Goal: Transaction & Acquisition: Purchase product/service

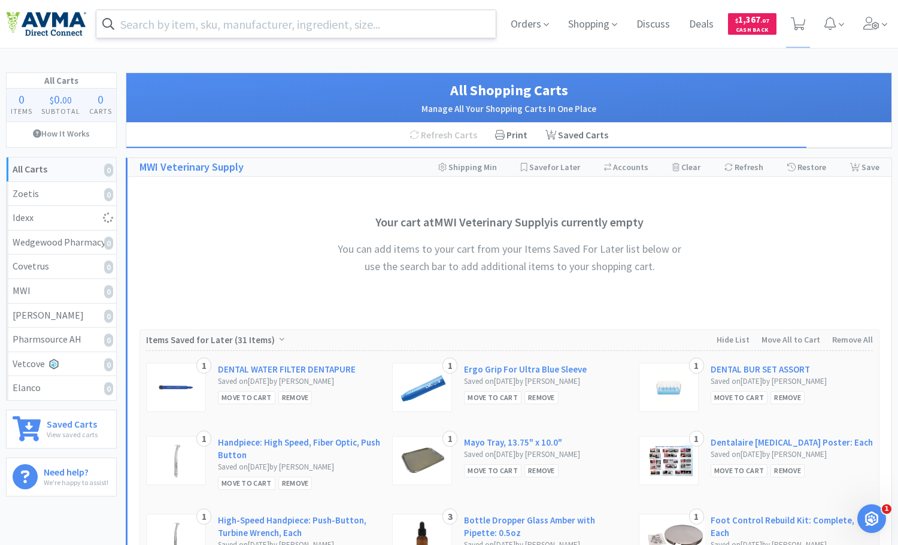
click at [323, 27] on input "text" at bounding box center [295, 24] width 399 height 28
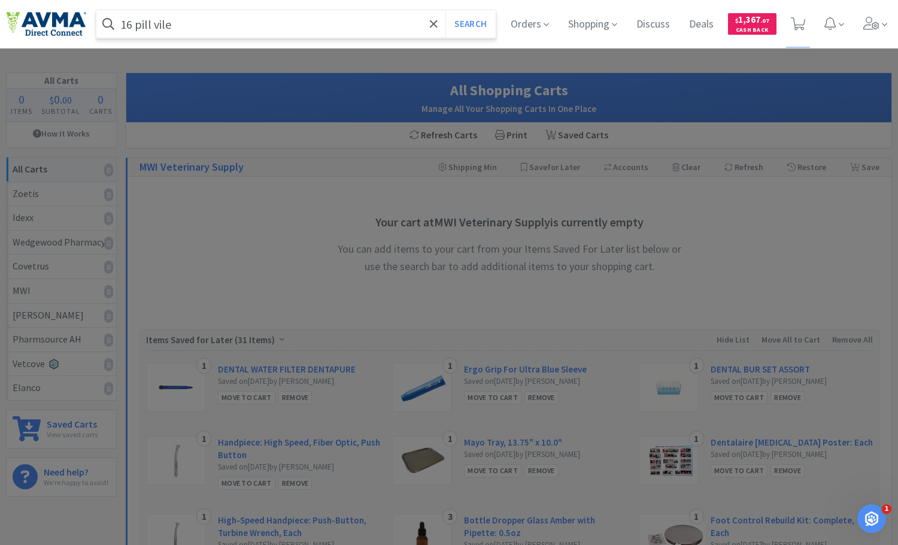
click at [446, 10] on button "Search" at bounding box center [471, 24] width 50 height 28
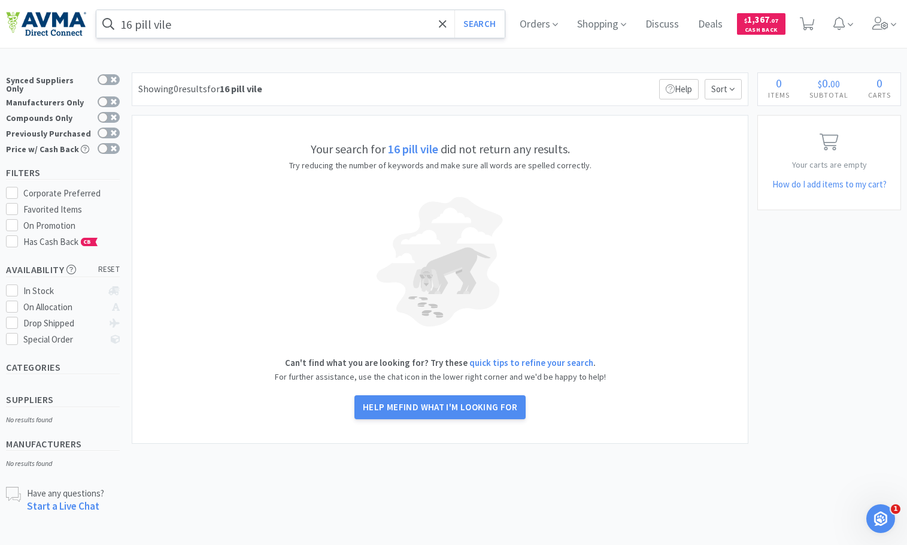
click at [286, 25] on input "16 pill vile" at bounding box center [300, 24] width 408 height 28
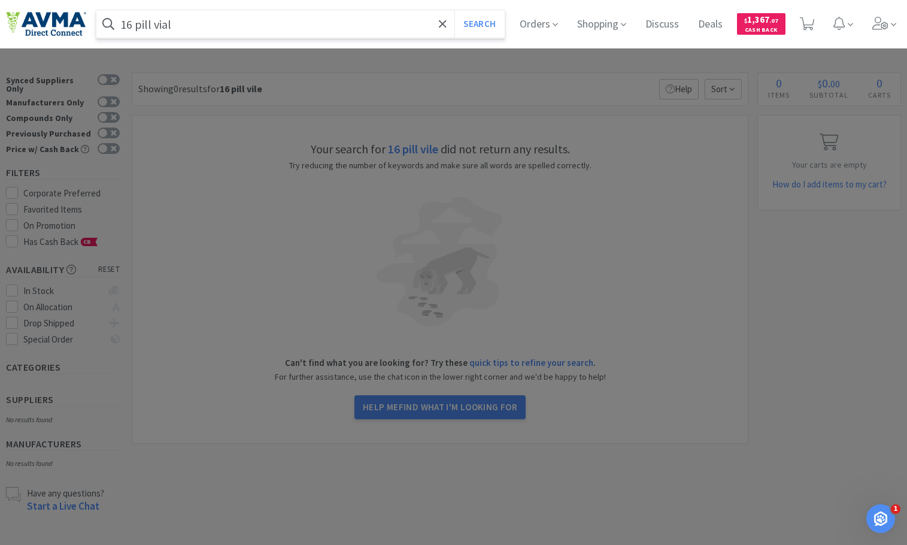
type input "16 pill vial"
click at [455, 10] on button "Search" at bounding box center [480, 24] width 50 height 28
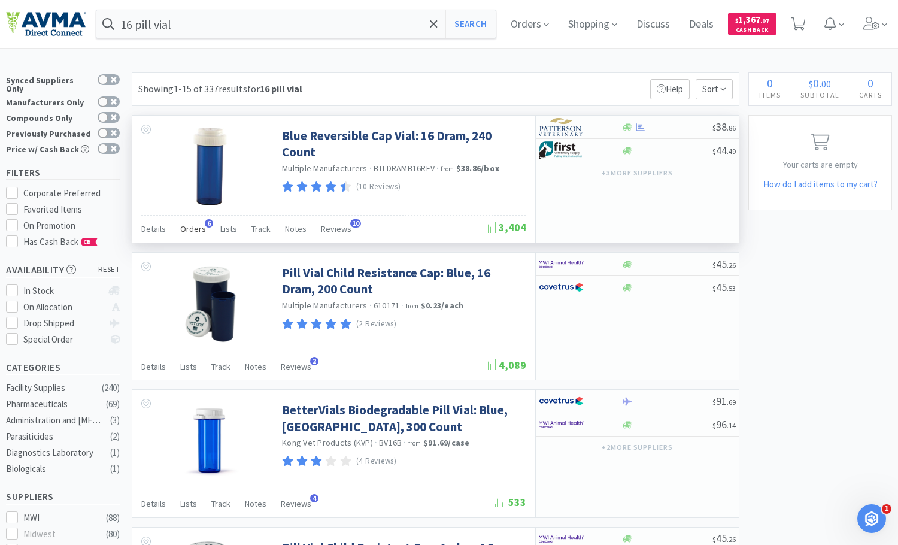
click at [192, 230] on span "Orders" at bounding box center [193, 228] width 26 height 11
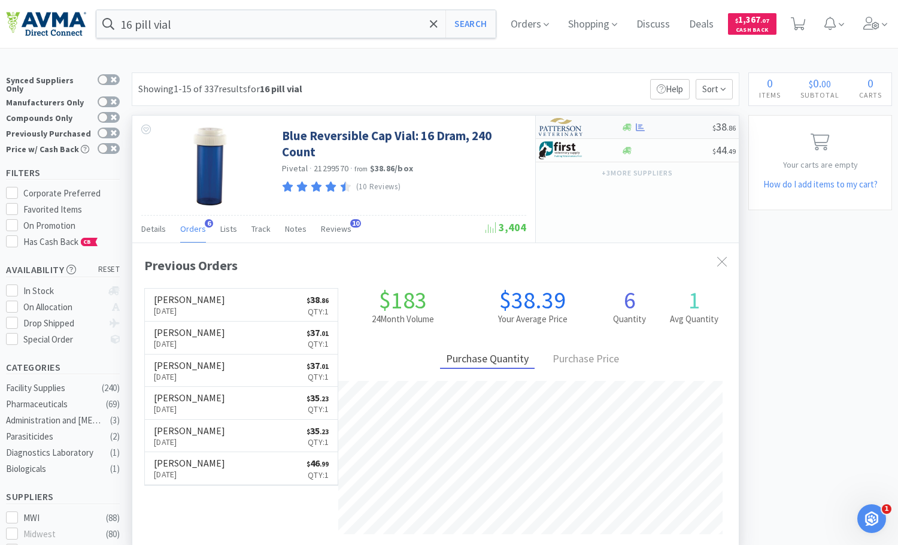
click at [585, 126] on div at bounding box center [572, 127] width 66 height 20
select select "1"
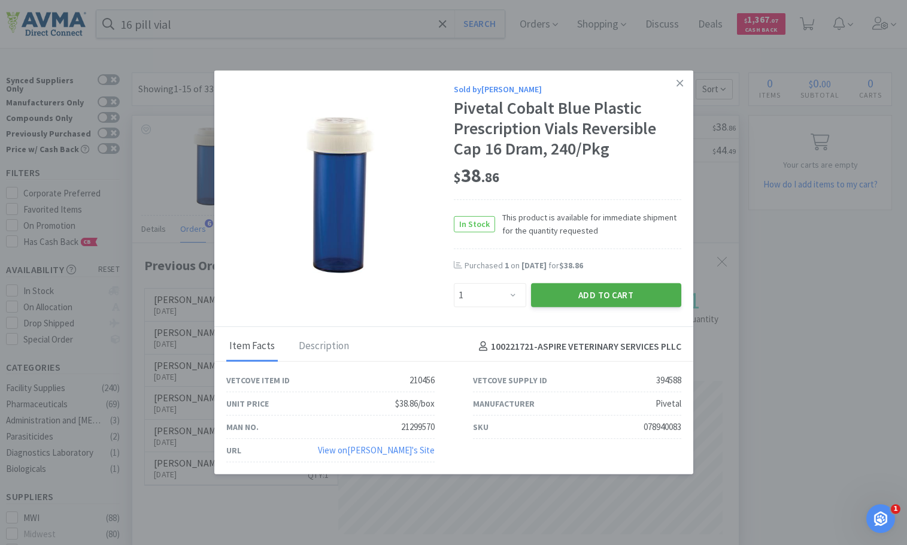
click at [595, 291] on button "Add to Cart" at bounding box center [606, 295] width 150 height 24
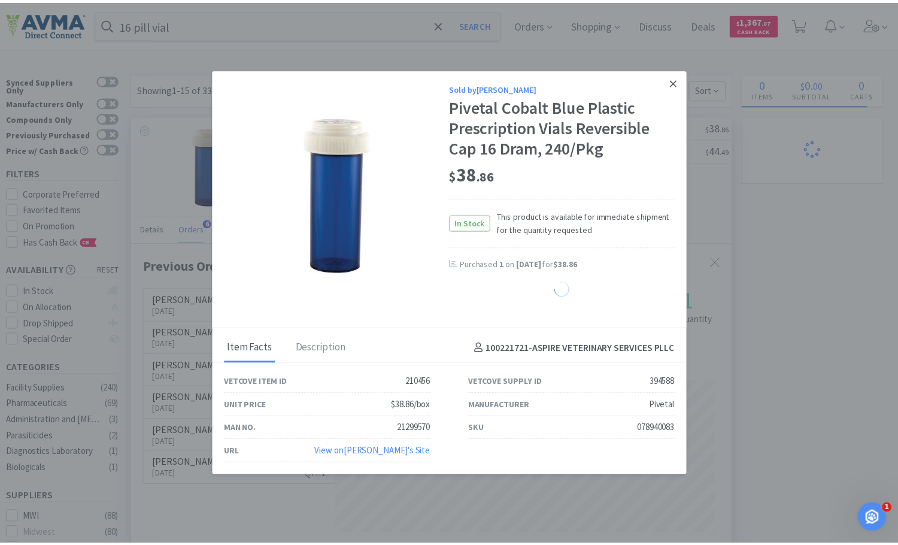
scroll to position [598549, 598246]
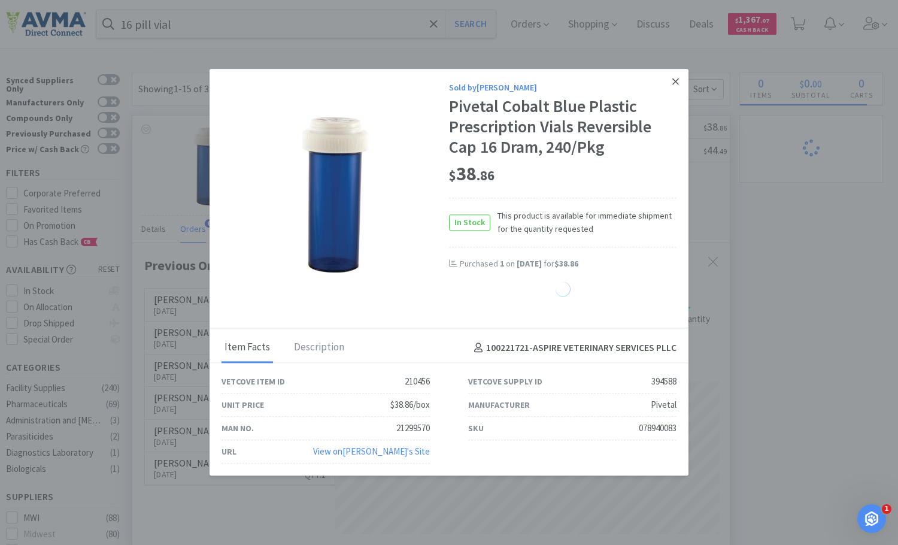
select select "1"
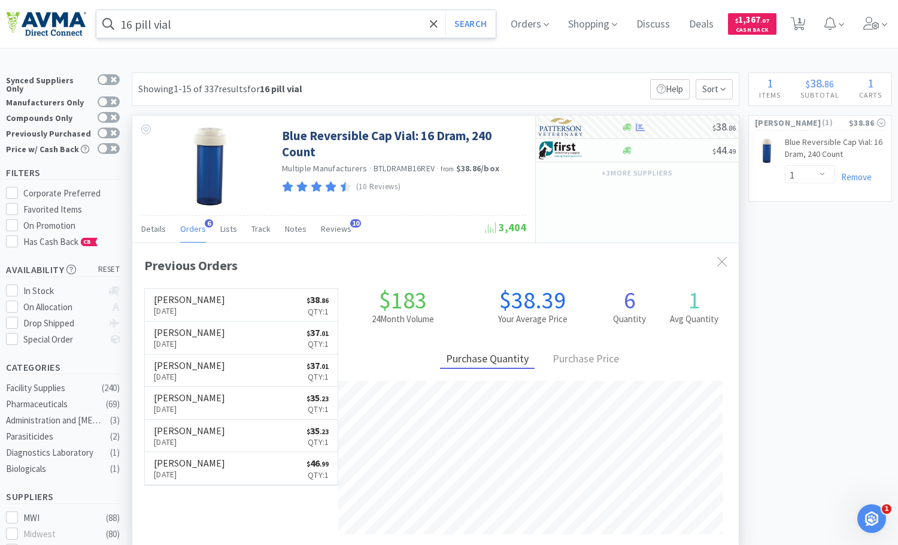
click at [436, 21] on span at bounding box center [434, 23] width 14 height 25
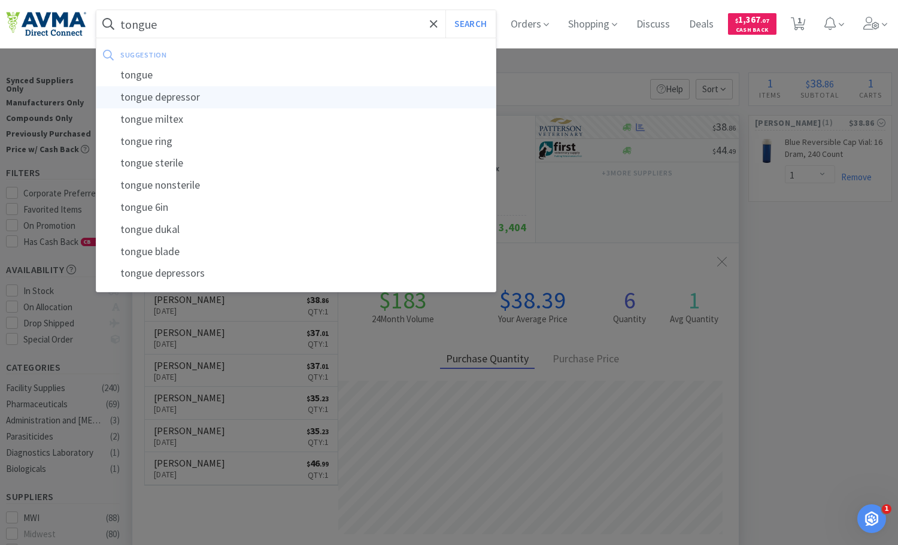
click at [247, 97] on div "tongue depressor" at bounding box center [295, 97] width 399 height 22
type input "tongue depressor"
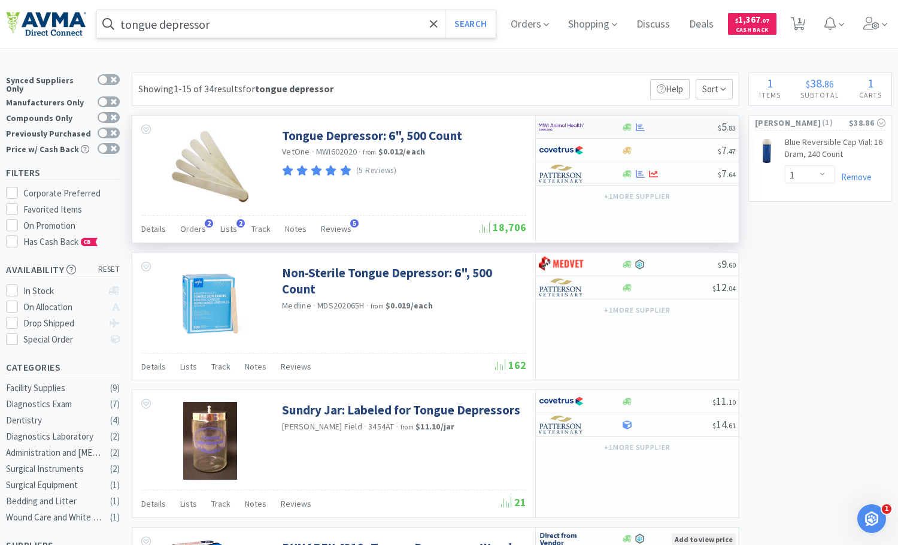
click at [575, 125] on img at bounding box center [561, 127] width 45 height 18
select select "1"
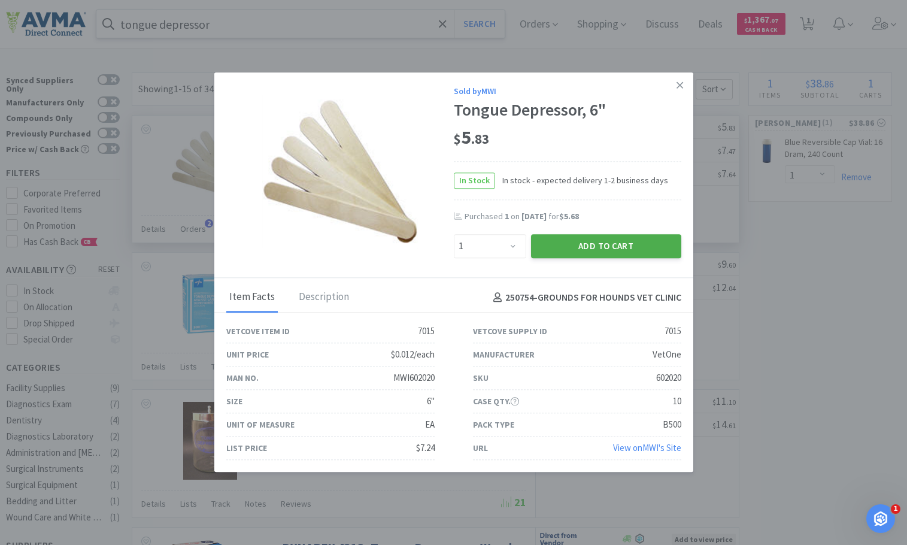
click at [582, 243] on button "Add to Cart" at bounding box center [606, 246] width 150 height 24
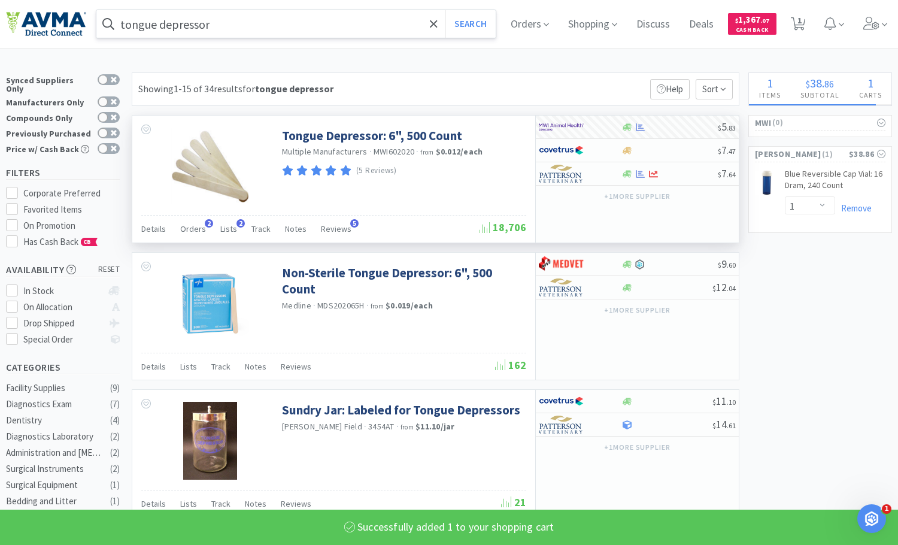
select select "1"
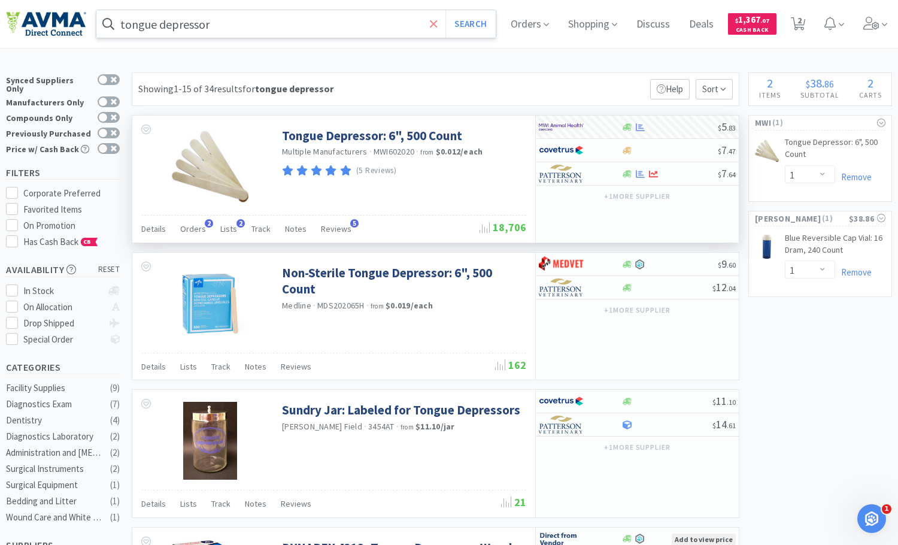
click at [437, 25] on icon at bounding box center [433, 23] width 7 height 7
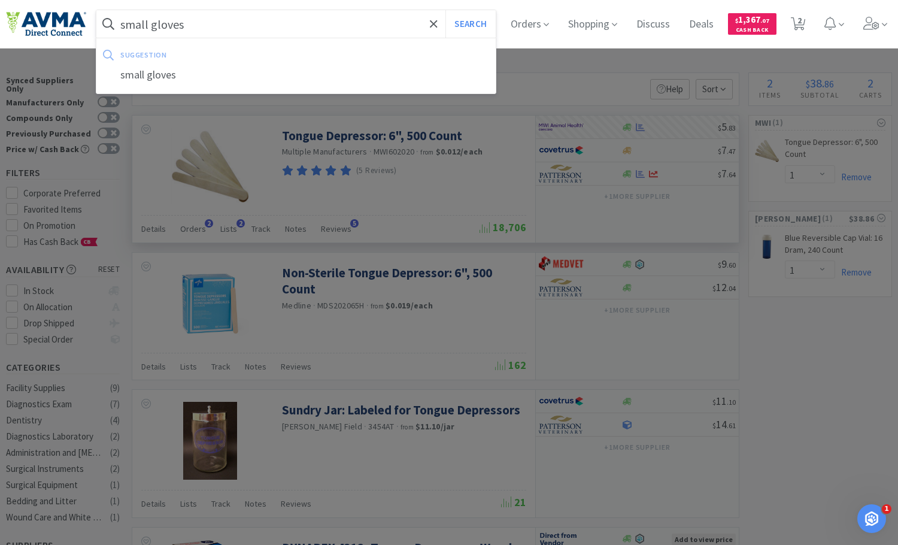
type input "small gloves"
click at [446, 10] on button "Search" at bounding box center [471, 24] width 50 height 28
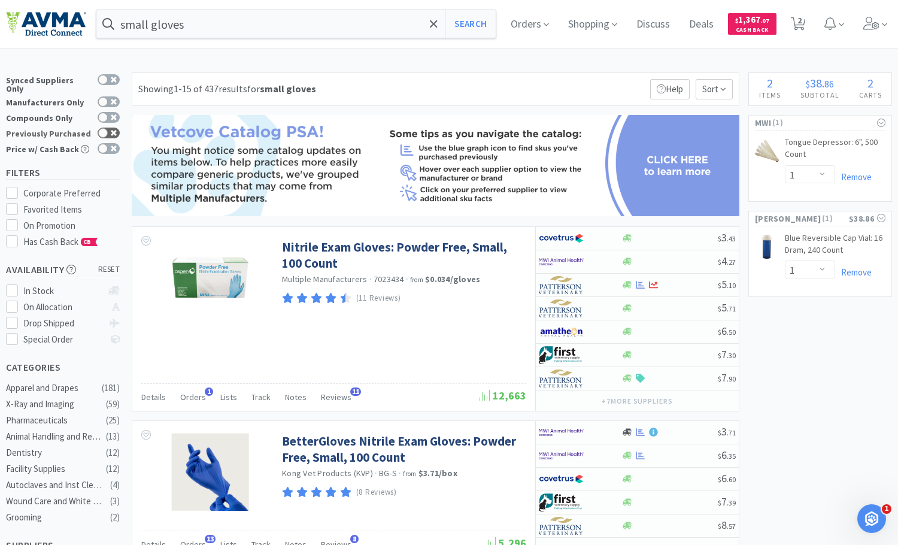
click at [104, 128] on div at bounding box center [103, 133] width 10 height 10
checkbox input "true"
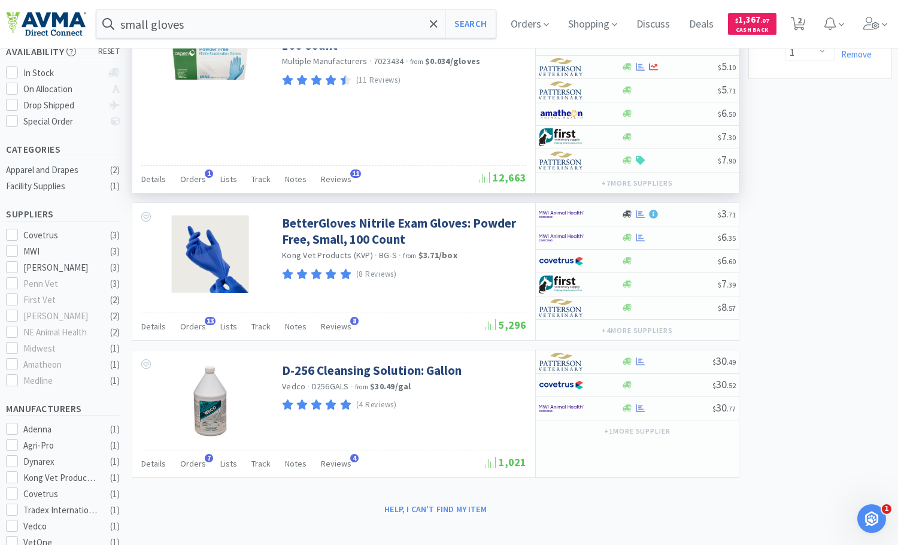
scroll to position [240, 0]
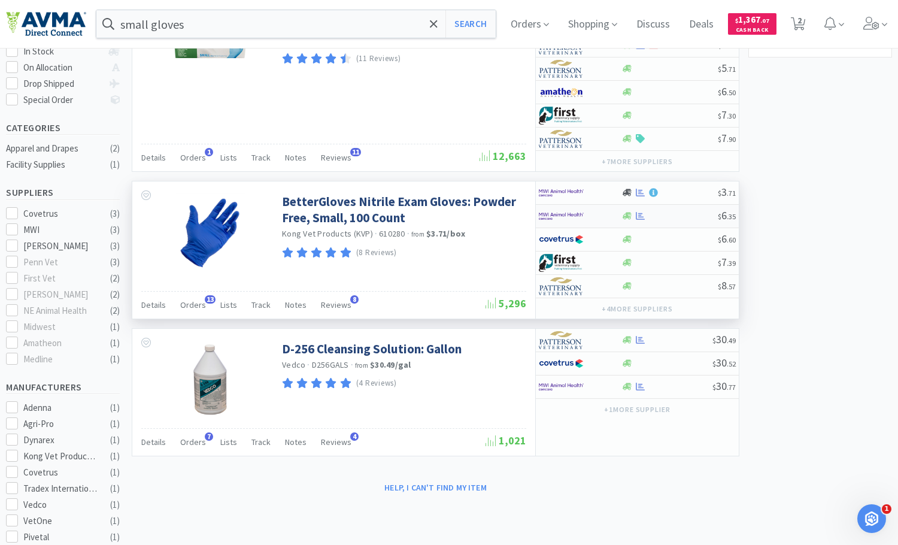
click at [593, 216] on div at bounding box center [572, 216] width 66 height 20
select select "1"
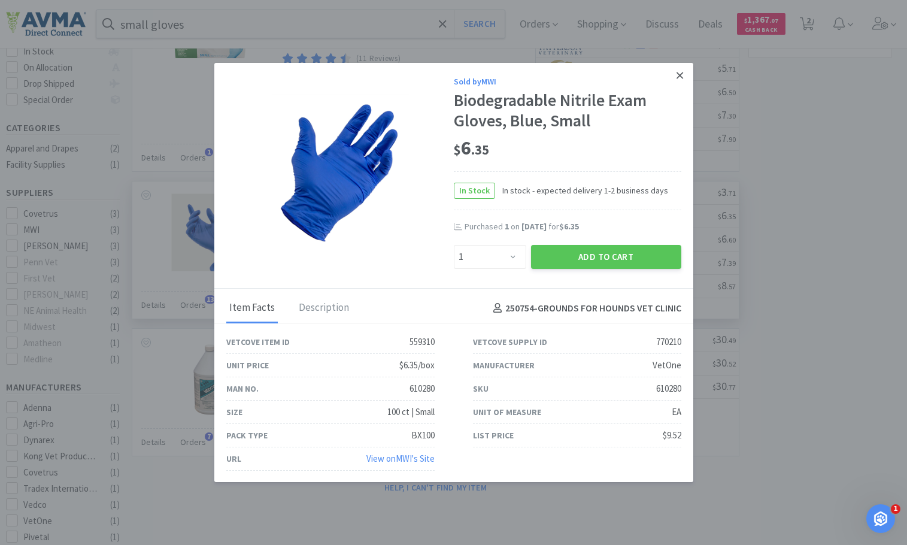
click at [677, 74] on icon at bounding box center [680, 75] width 7 height 11
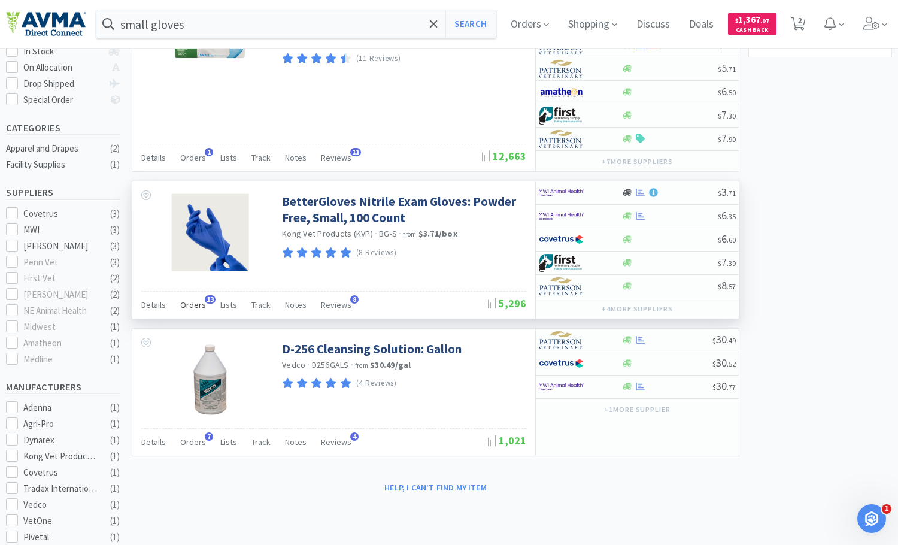
click at [182, 308] on span "Orders" at bounding box center [193, 304] width 26 height 11
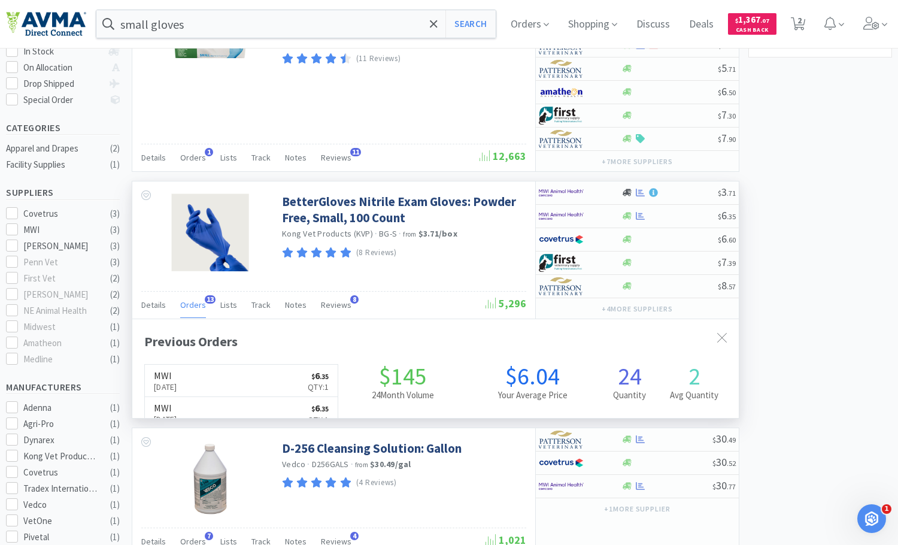
scroll to position [321, 607]
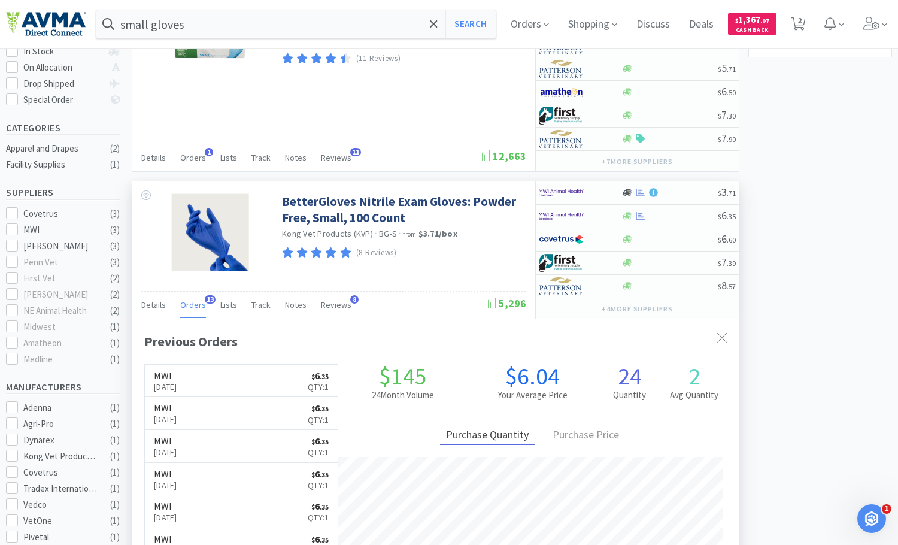
click at [184, 308] on span "Orders" at bounding box center [193, 304] width 26 height 11
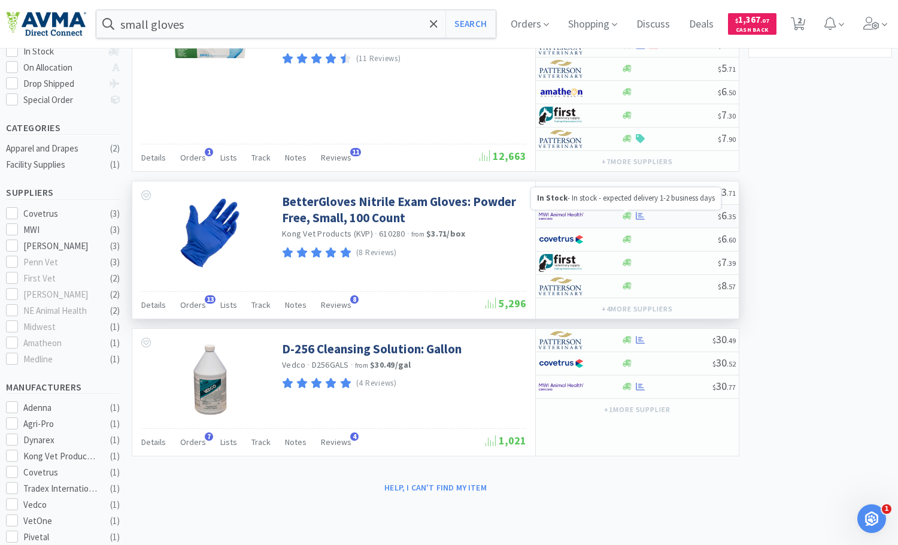
click at [628, 215] on icon at bounding box center [627, 216] width 9 height 7
select select "1"
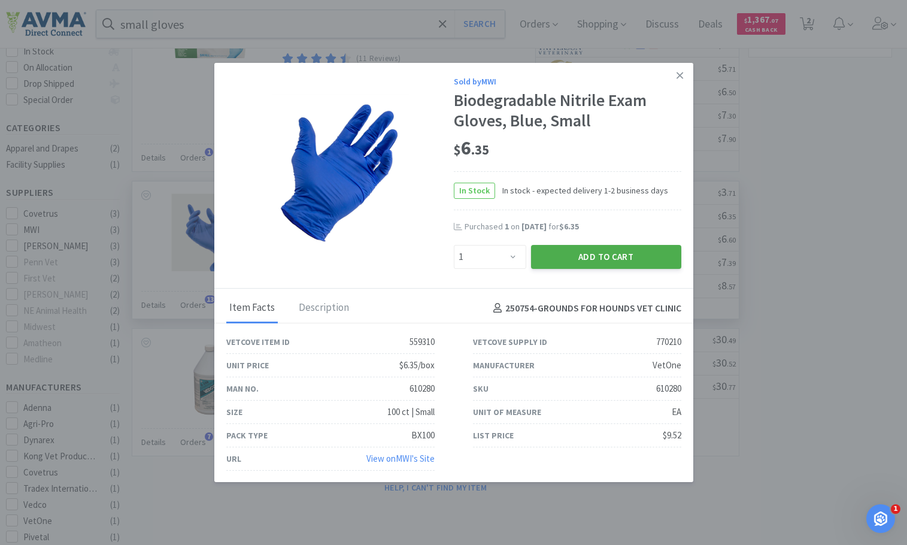
click at [610, 259] on button "Add to Cart" at bounding box center [606, 257] width 150 height 24
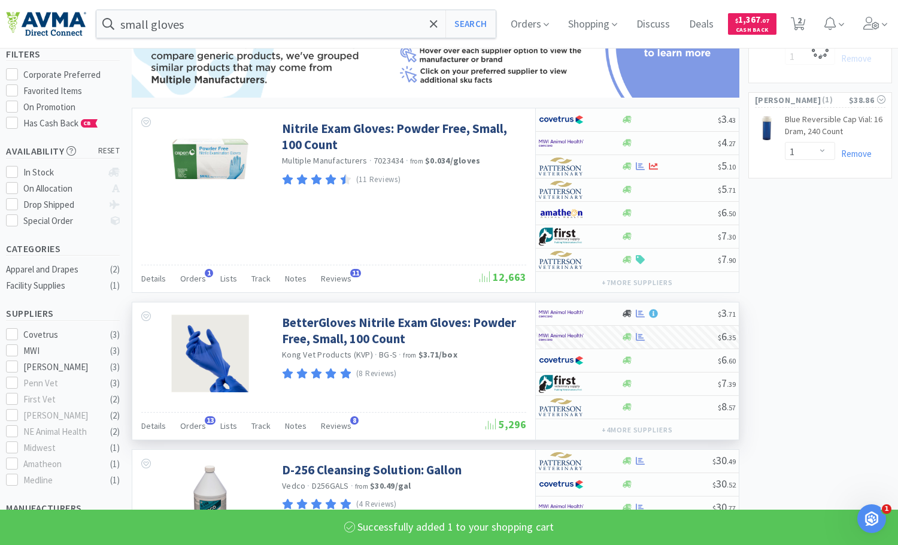
scroll to position [0, 0]
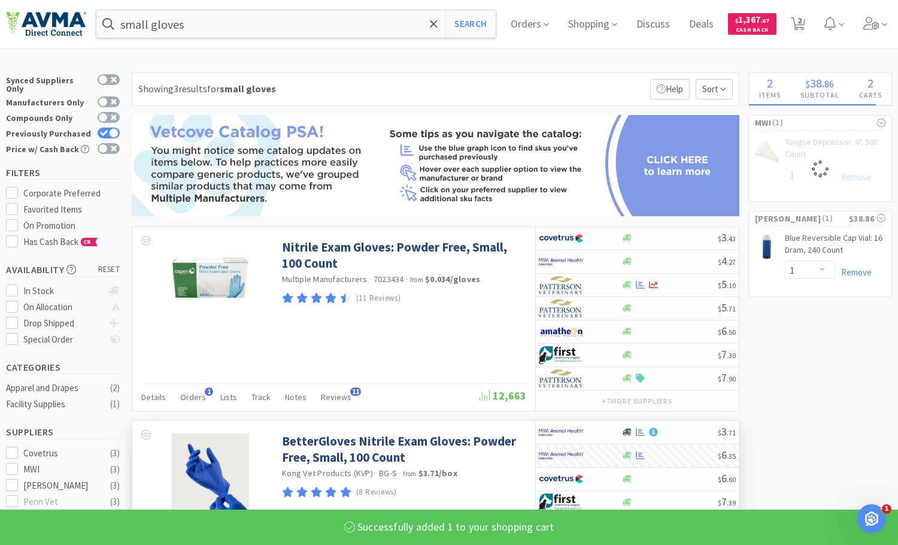
select select "1"
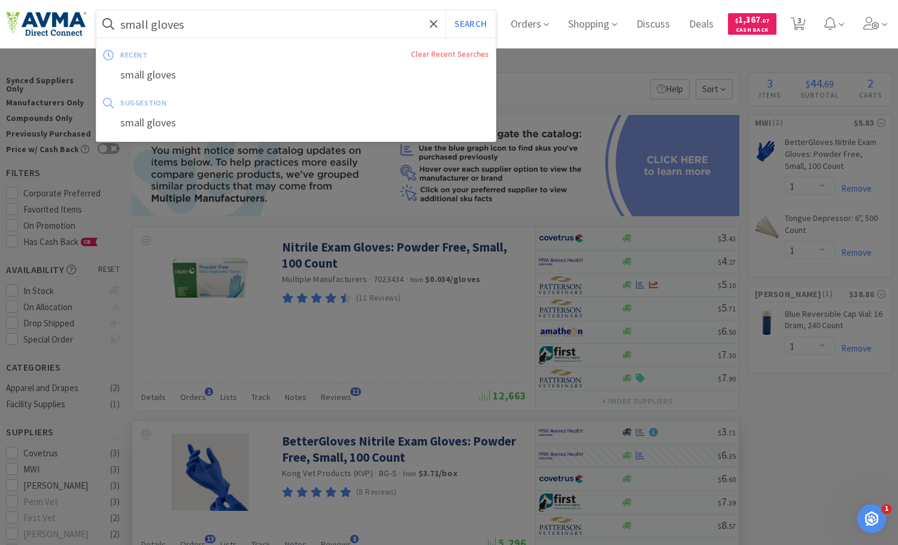
click at [152, 22] on input "small gloves" at bounding box center [295, 24] width 399 height 28
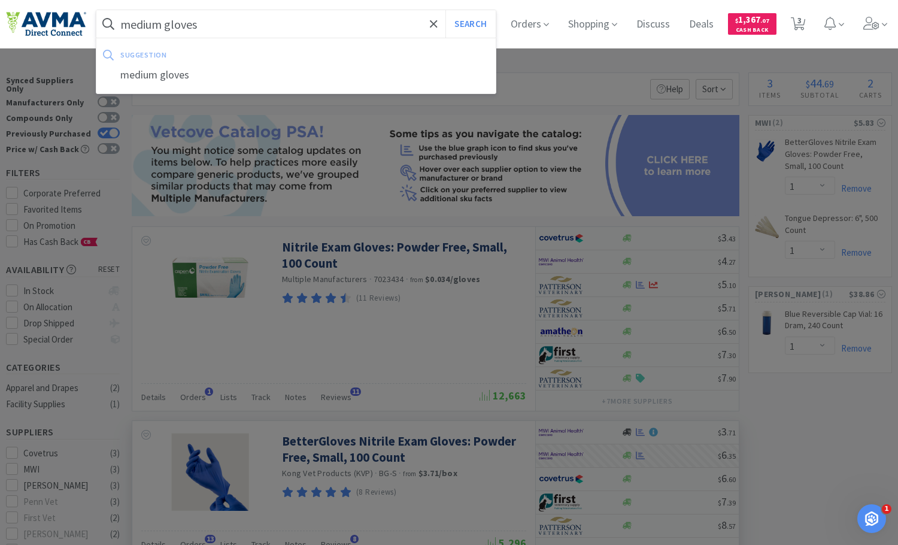
type input "medium gloves"
click at [446, 10] on button "Search" at bounding box center [471, 24] width 50 height 28
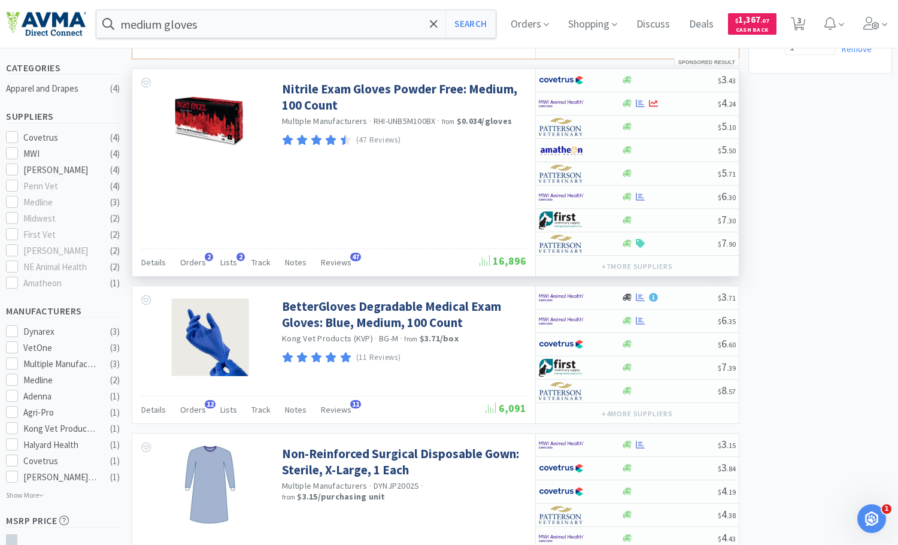
scroll to position [359, 0]
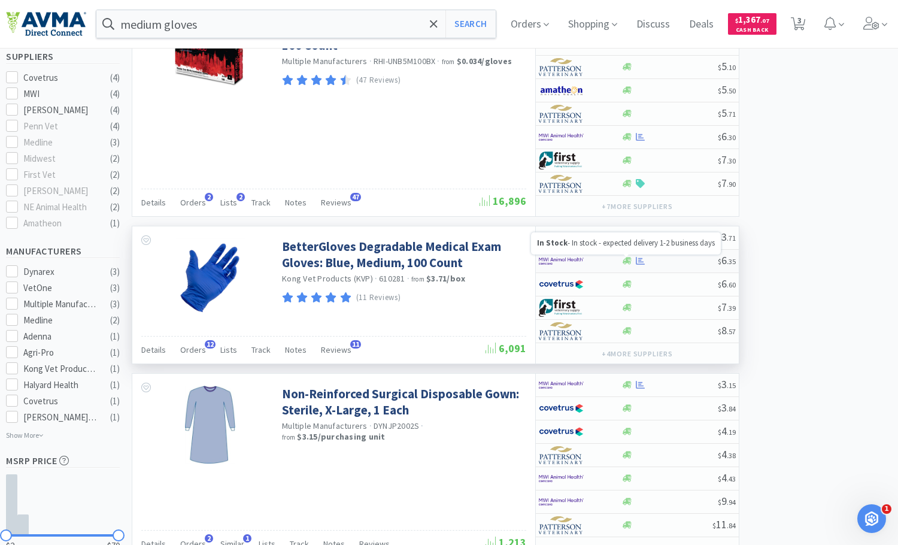
click at [623, 260] on icon at bounding box center [627, 260] width 9 height 9
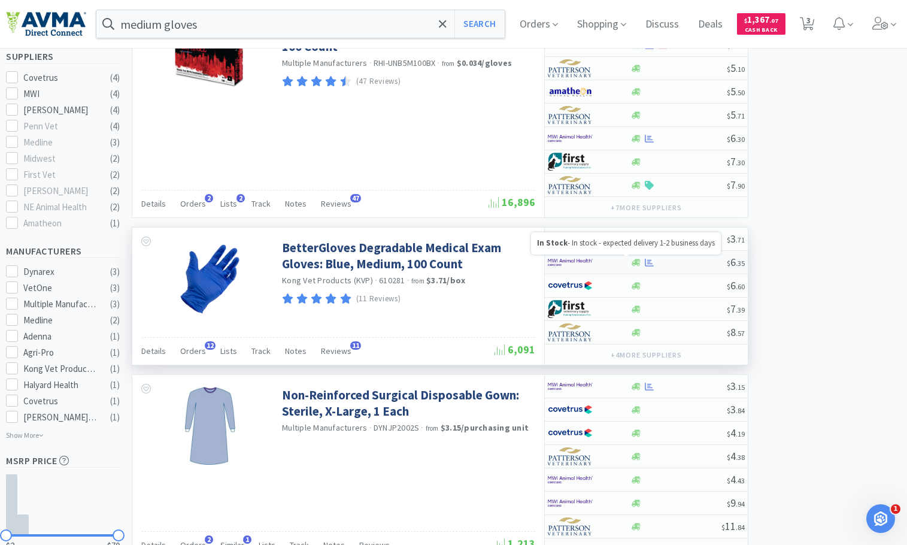
select select "1"
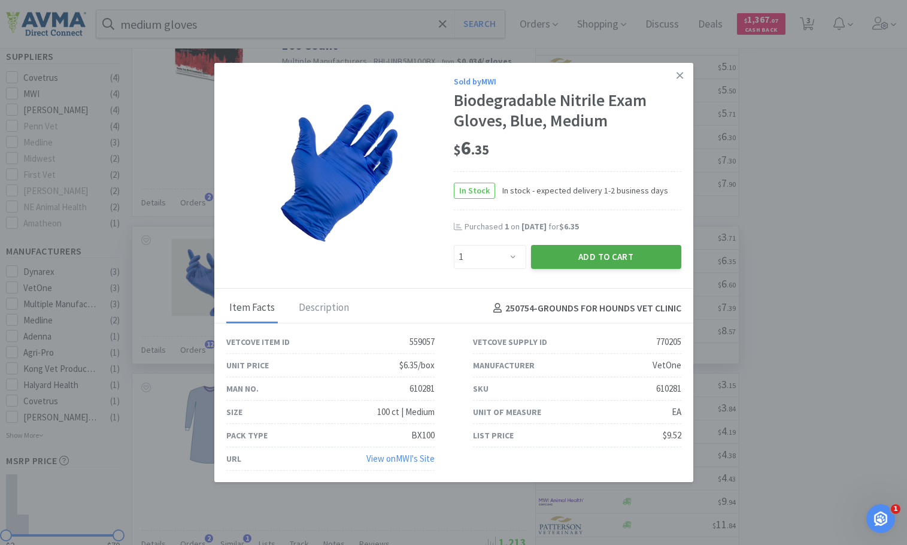
click at [557, 258] on button "Add to Cart" at bounding box center [606, 257] width 150 height 24
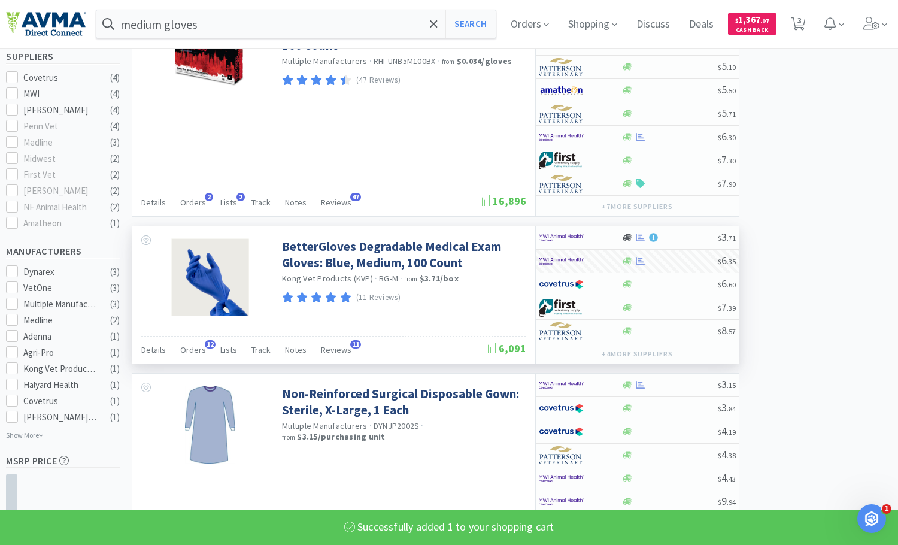
select select "1"
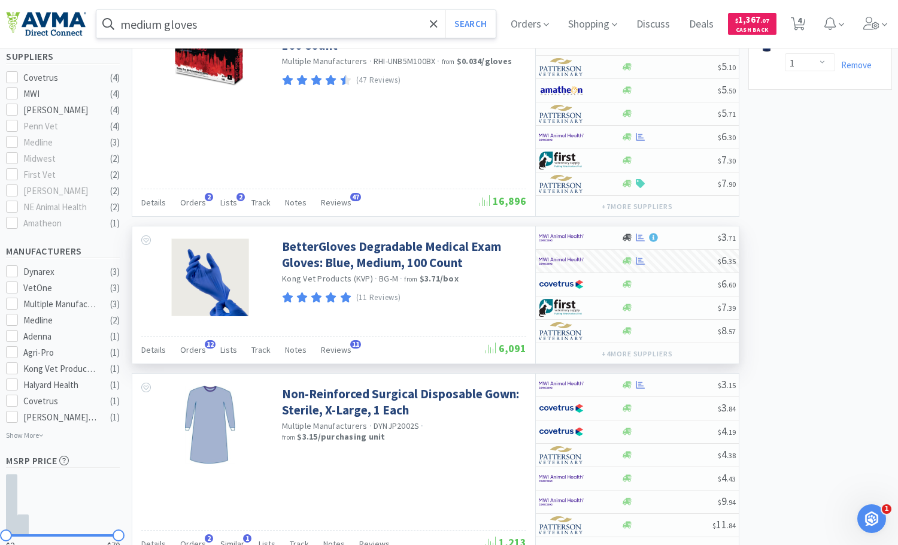
click at [230, 28] on input "medium gloves" at bounding box center [295, 24] width 399 height 28
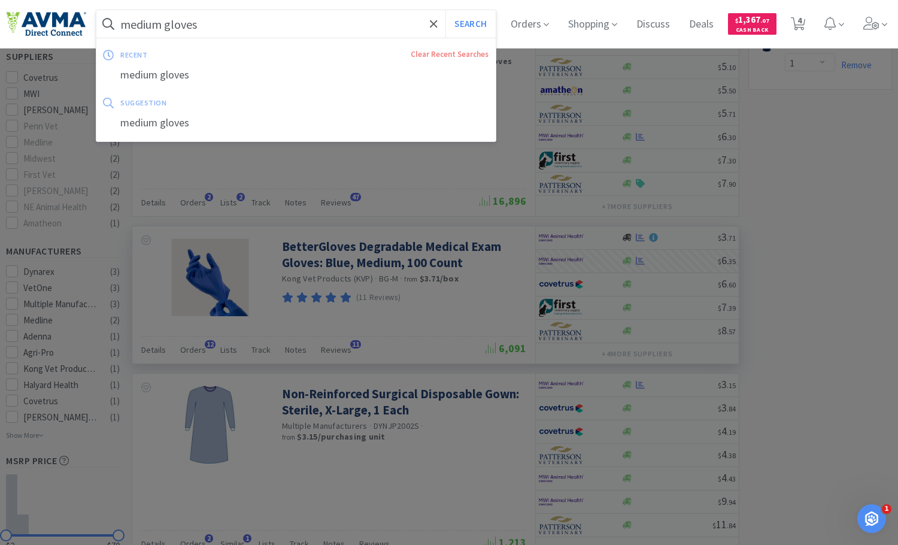
click at [230, 28] on input "medium gloves" at bounding box center [295, 24] width 399 height 28
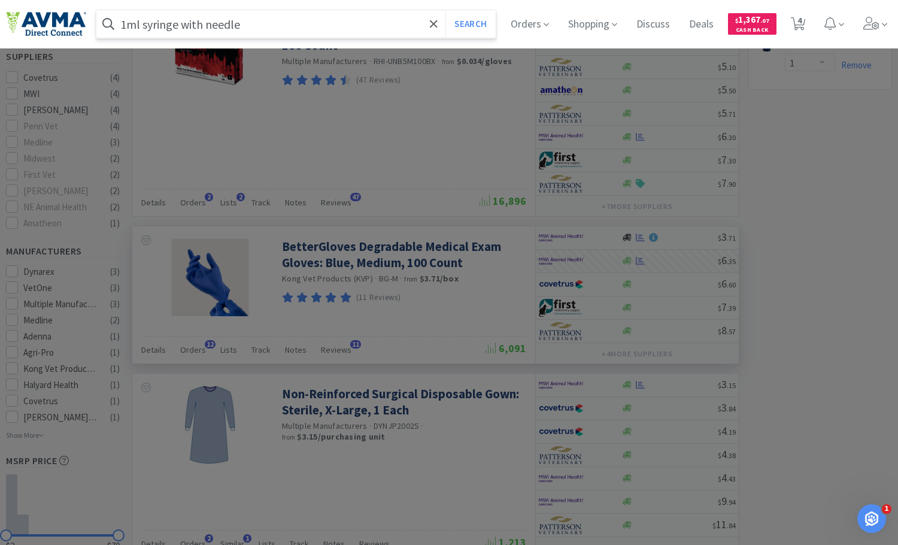
type input "1ml syringe with needle"
click at [446, 10] on button "Search" at bounding box center [471, 24] width 50 height 28
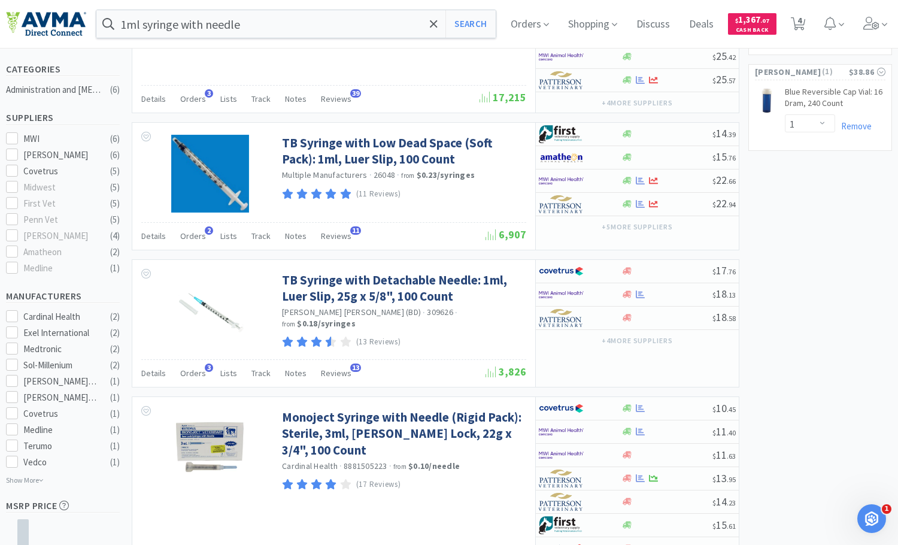
scroll to position [299, 0]
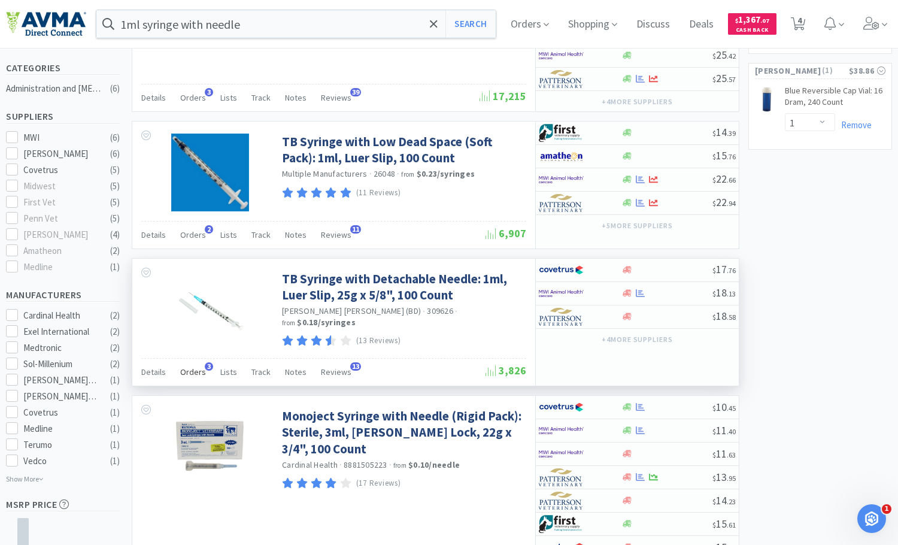
click at [195, 375] on span "Orders" at bounding box center [193, 371] width 26 height 11
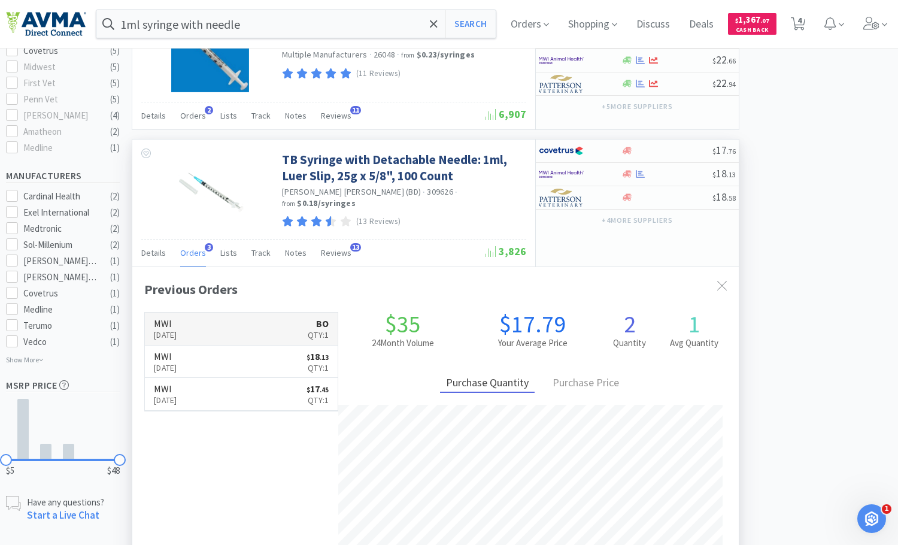
scroll to position [419, 0]
click at [177, 328] on p "[DATE]" at bounding box center [165, 334] width 23 height 13
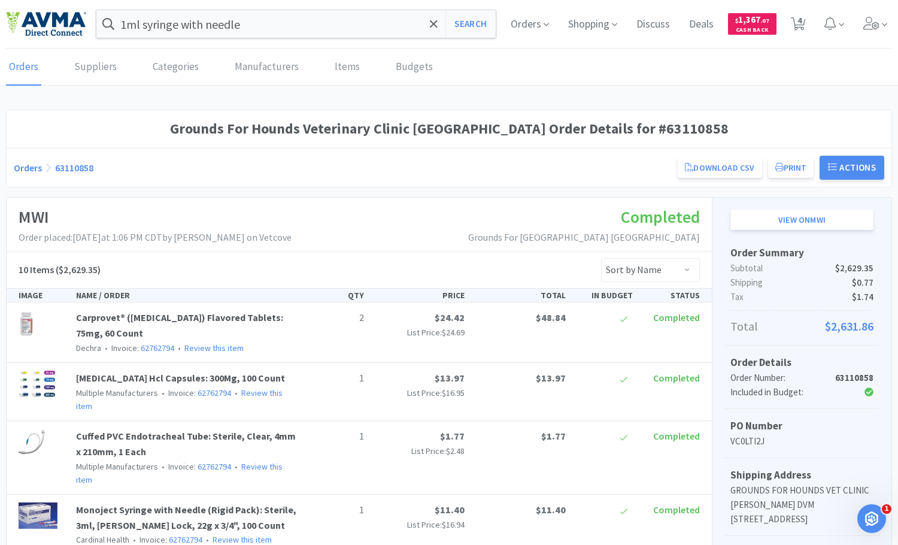
select select "1"
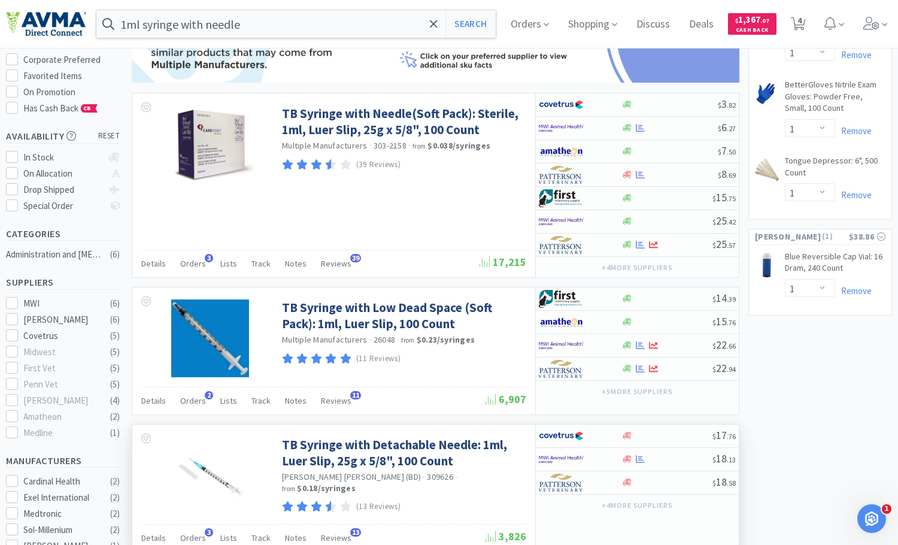
scroll to position [60, 0]
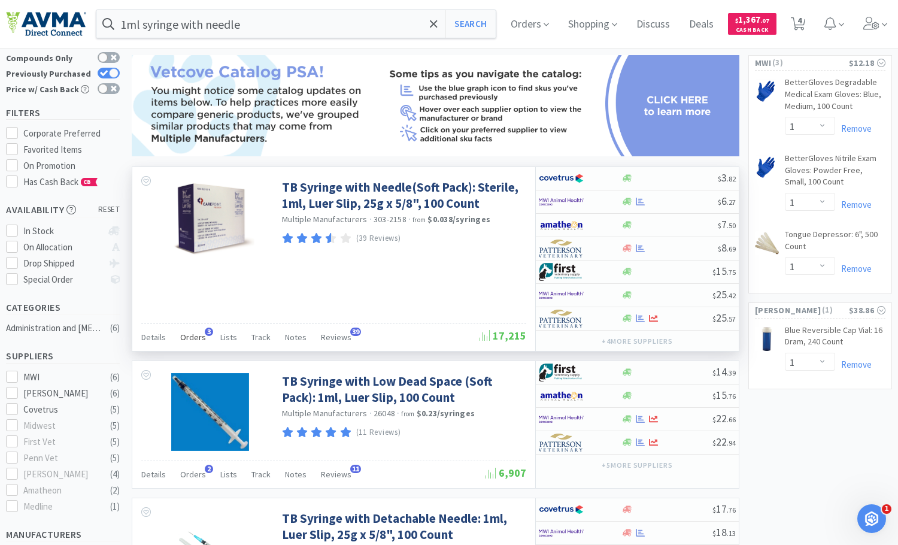
click at [195, 336] on span "Orders" at bounding box center [193, 337] width 26 height 11
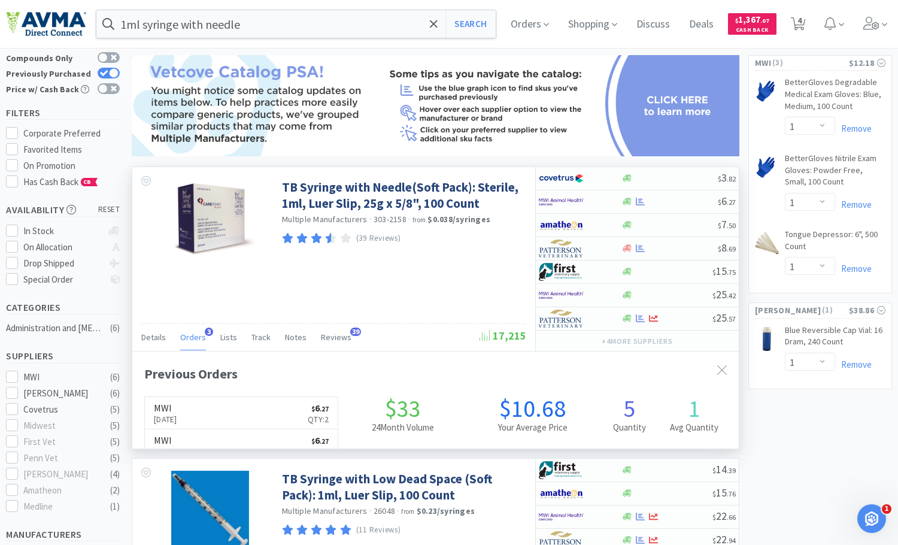
scroll to position [304, 607]
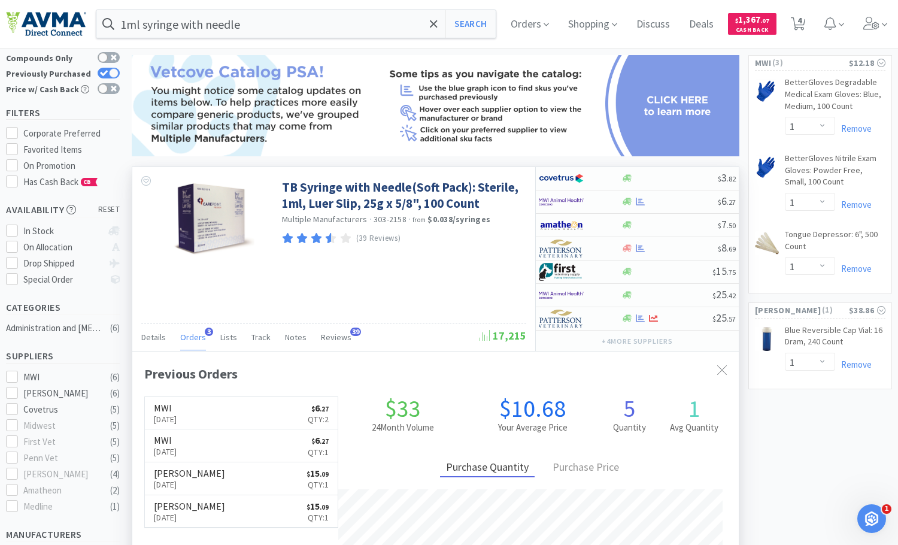
click at [195, 336] on span "Orders" at bounding box center [193, 337] width 26 height 11
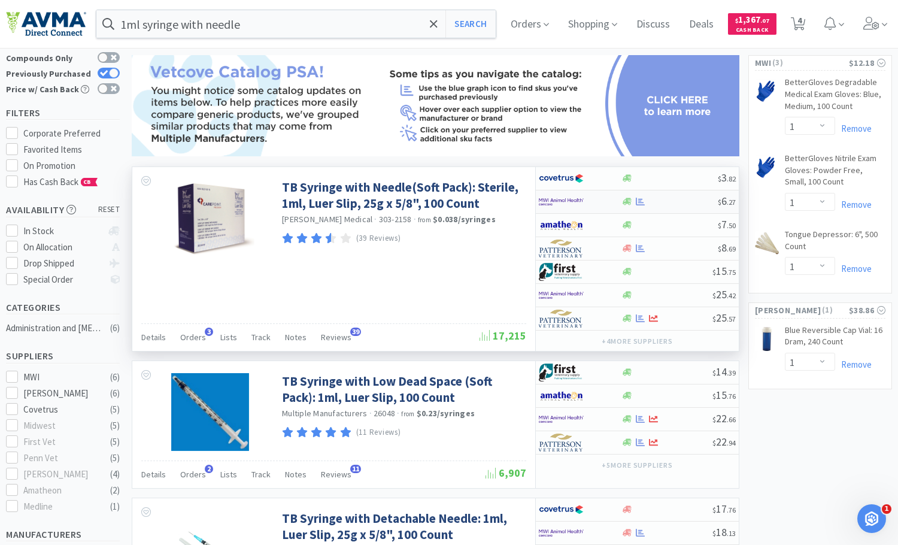
click at [613, 199] on div at bounding box center [580, 202] width 82 height 20
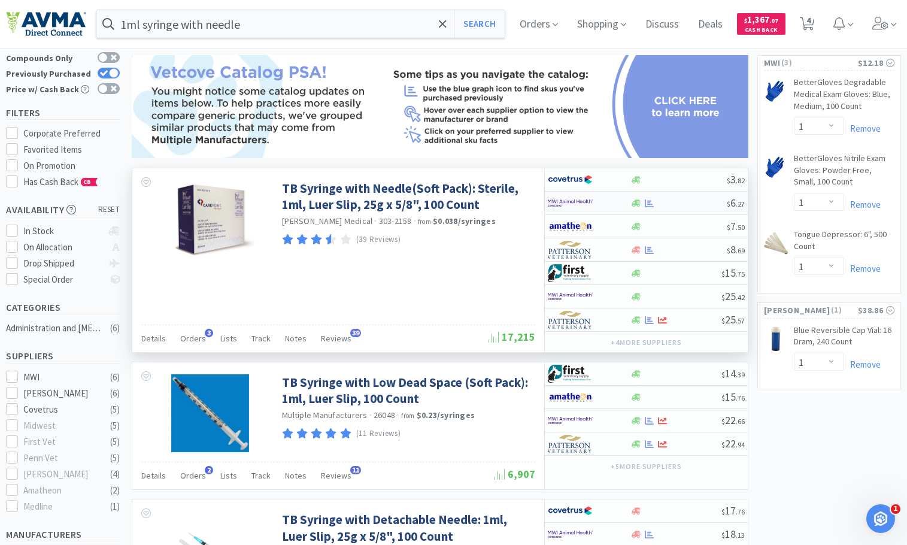
select select "1"
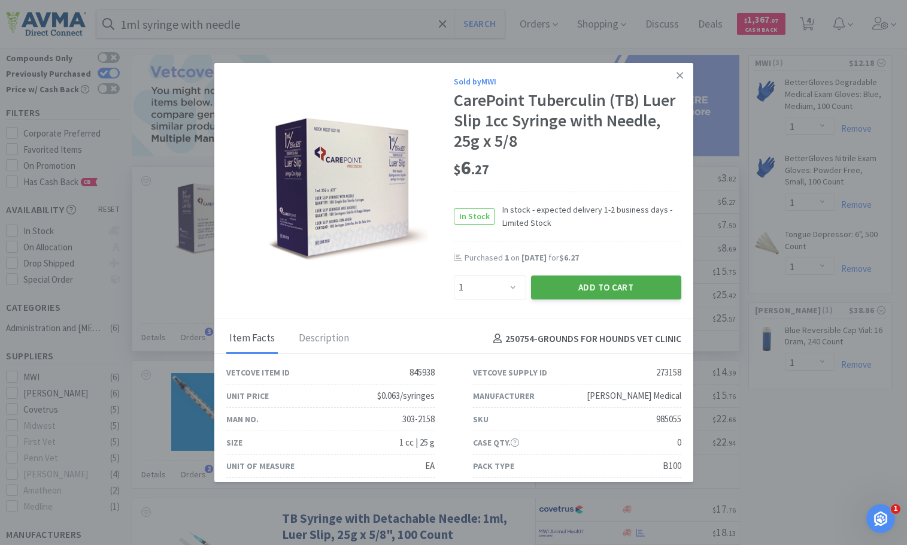
click at [567, 281] on button "Add to Cart" at bounding box center [606, 287] width 150 height 24
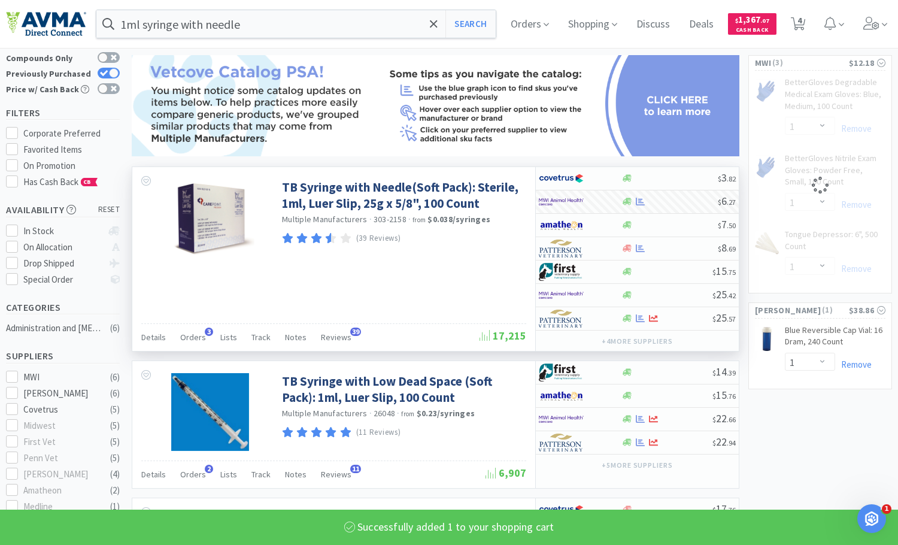
select select "1"
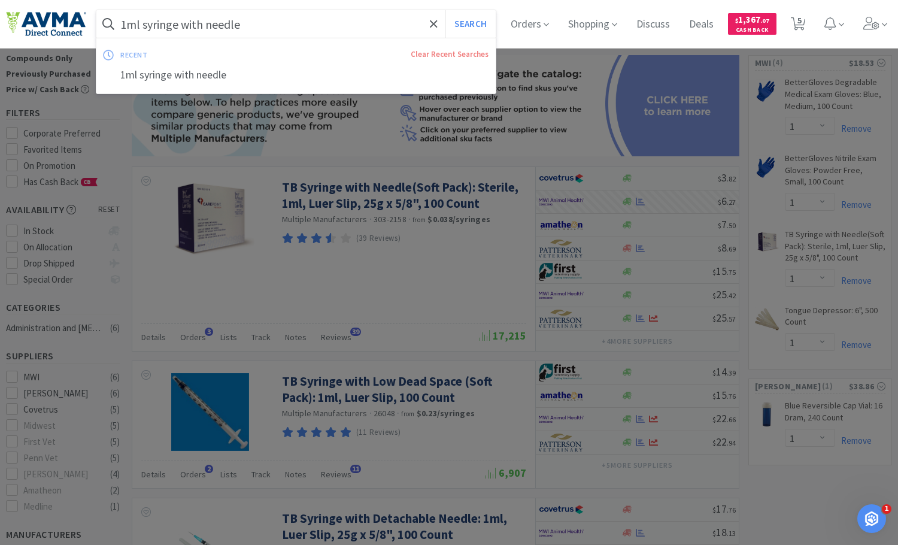
click at [126, 26] on input "1ml syringe with needle" at bounding box center [295, 24] width 399 height 28
click at [126, 23] on input "1ml syringe with needle" at bounding box center [295, 24] width 399 height 28
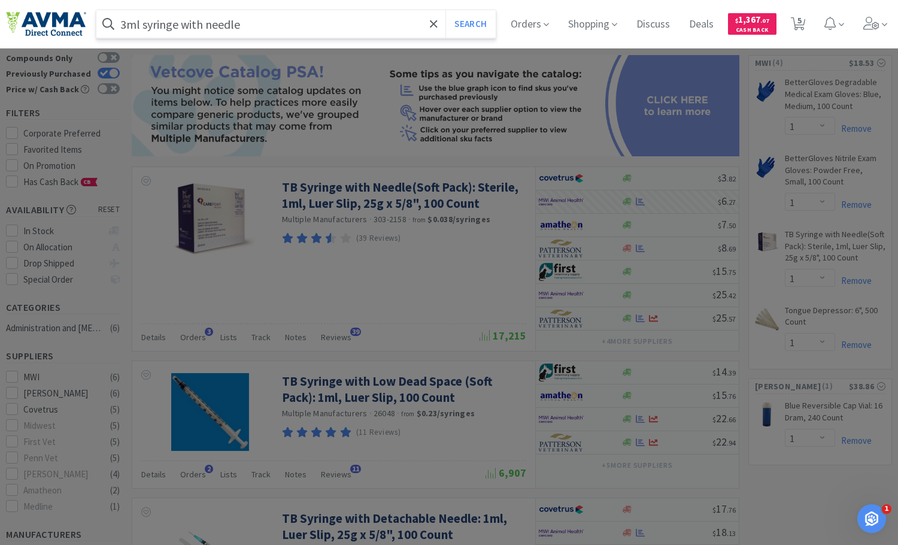
type input "3ml syringe with needle"
click at [446, 10] on button "Search" at bounding box center [471, 24] width 50 height 28
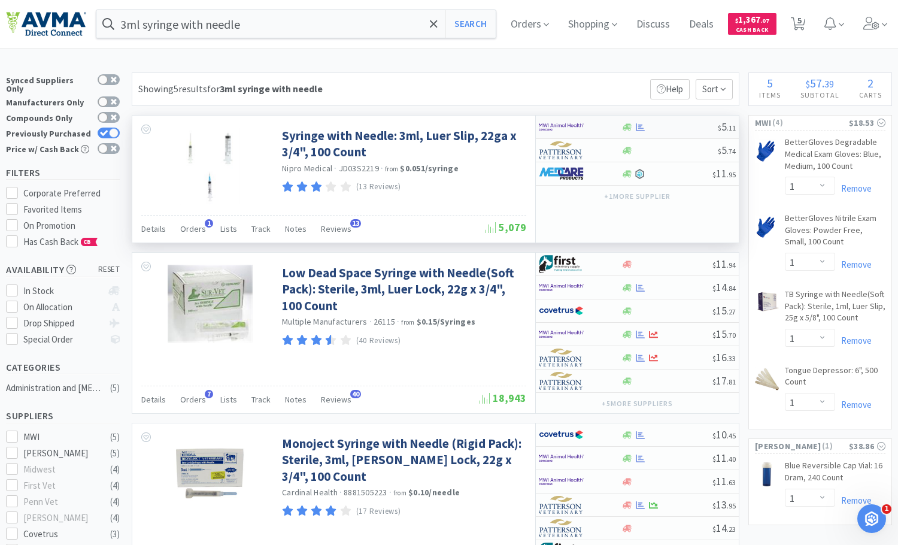
click at [606, 125] on div at bounding box center [580, 127] width 82 height 20
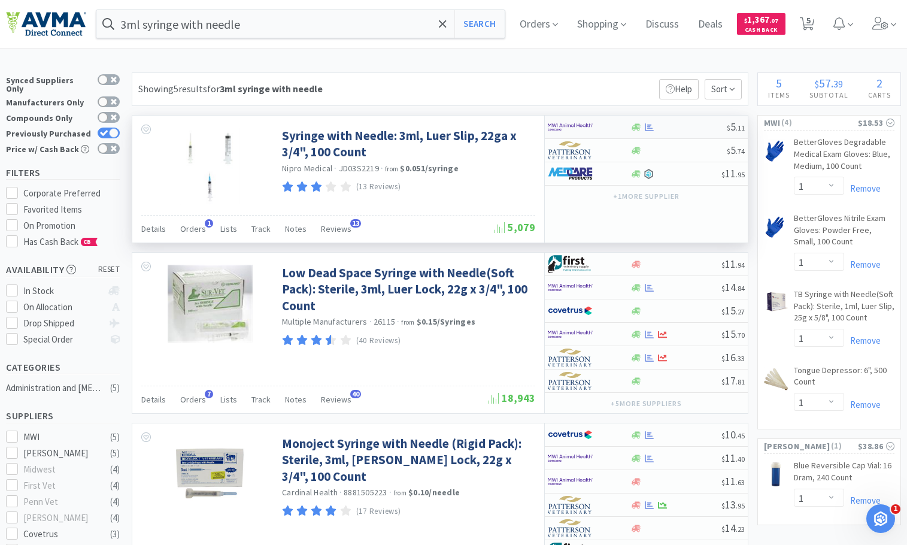
select select "1"
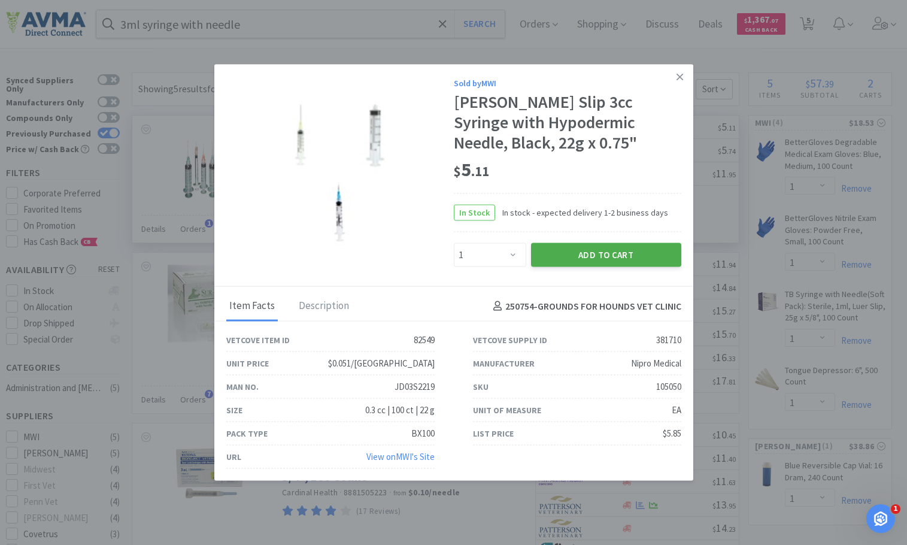
click at [568, 263] on button "Add to Cart" at bounding box center [606, 255] width 150 height 24
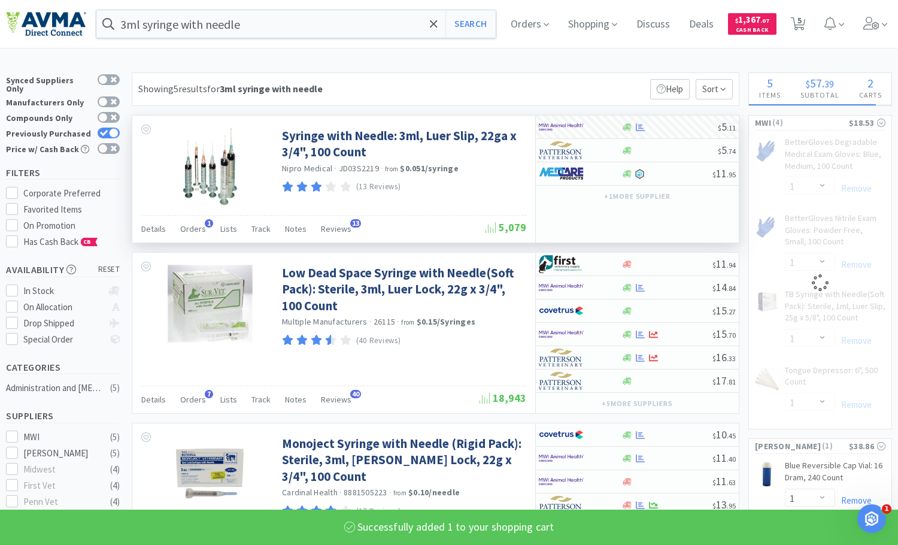
select select "1"
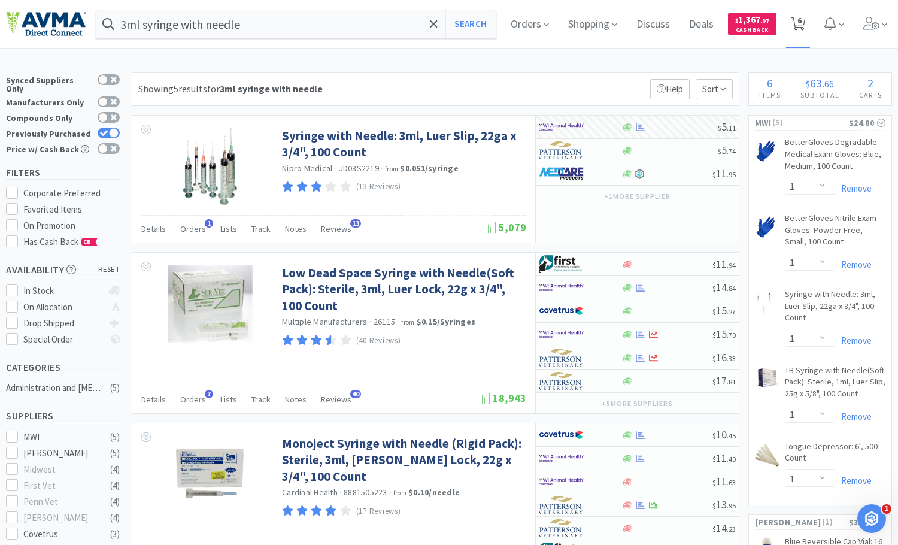
click at [802, 25] on span "6" at bounding box center [800, 20] width 4 height 48
select select "1"
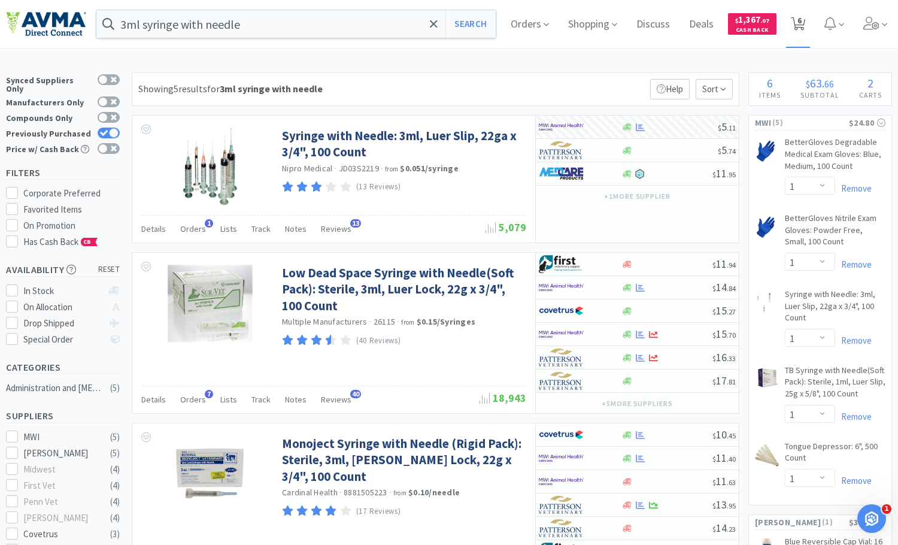
select select "1"
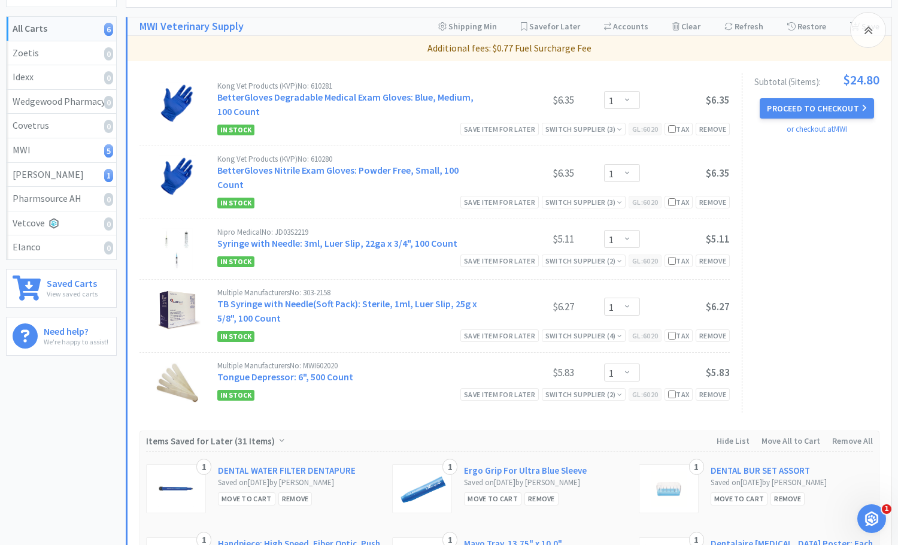
scroll to position [120, 0]
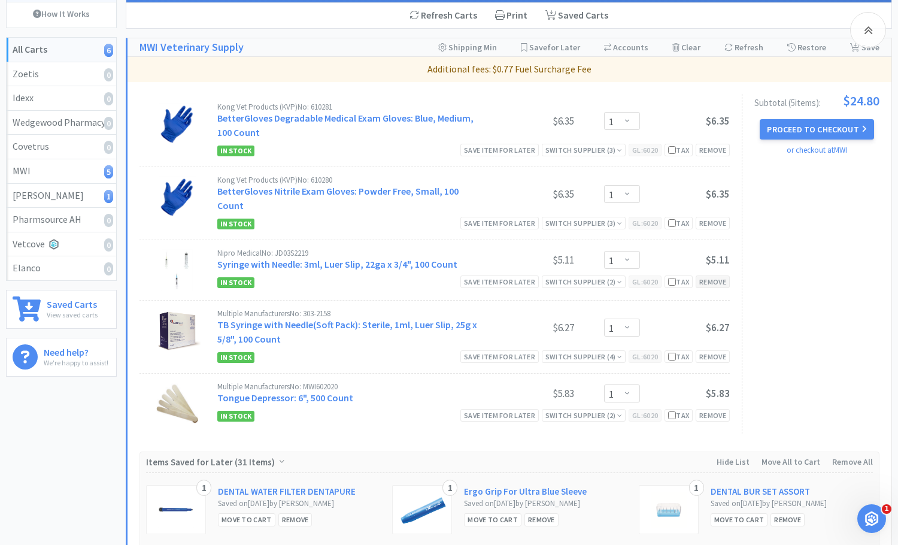
click at [710, 275] on div "Remove" at bounding box center [713, 281] width 34 height 13
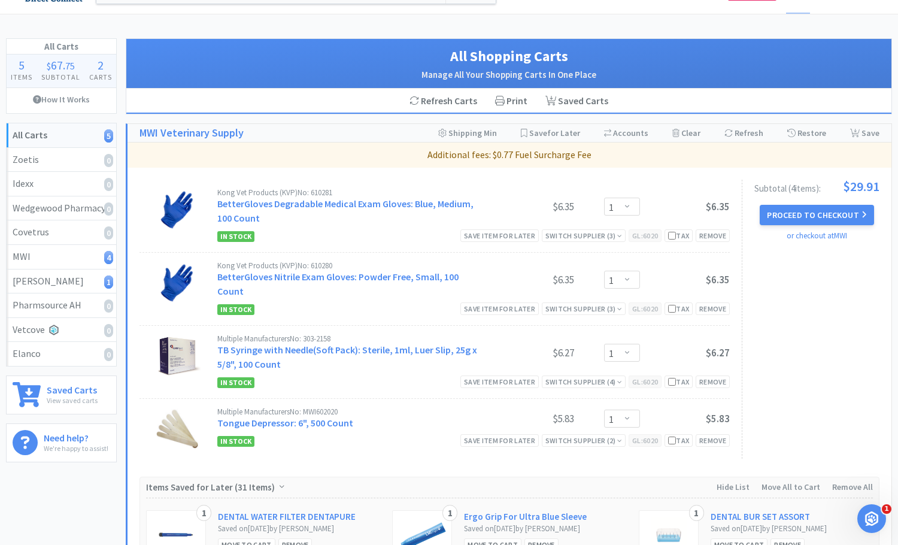
scroll to position [0, 0]
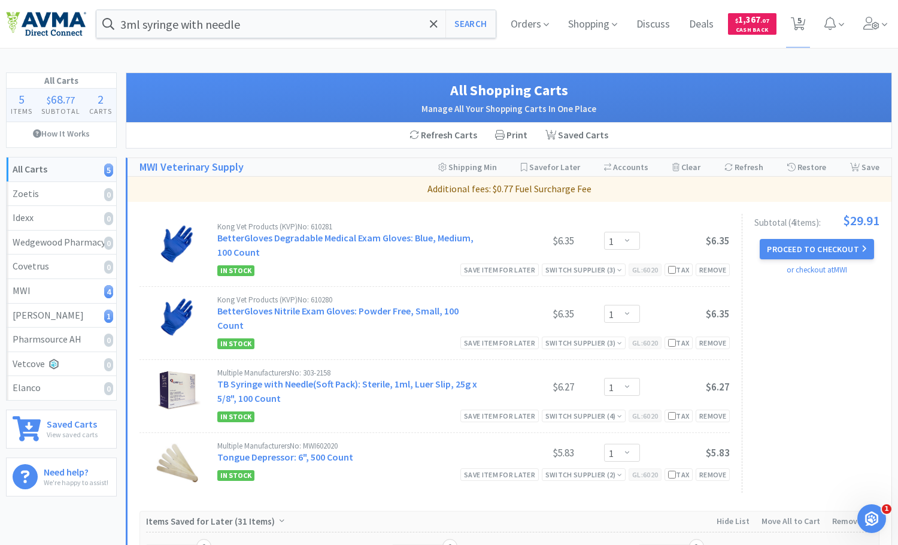
select select "1"
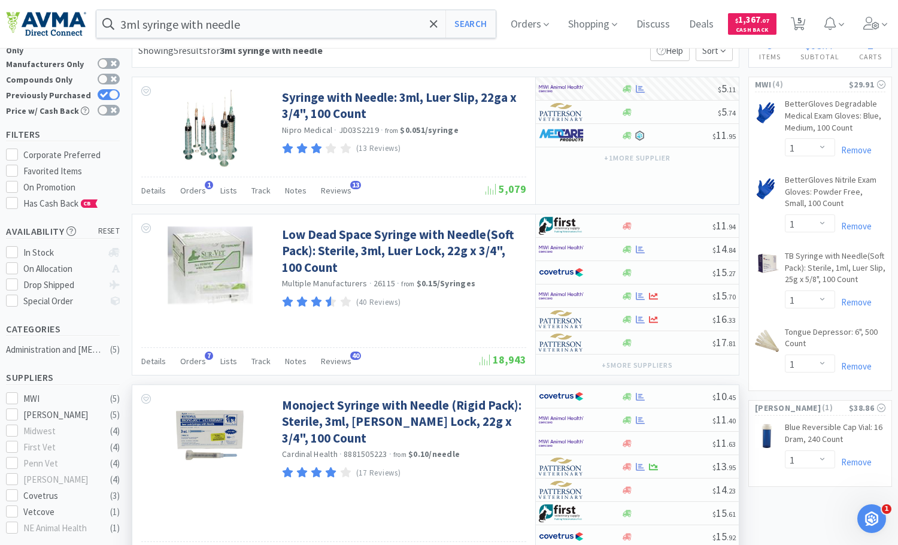
scroll to position [60, 0]
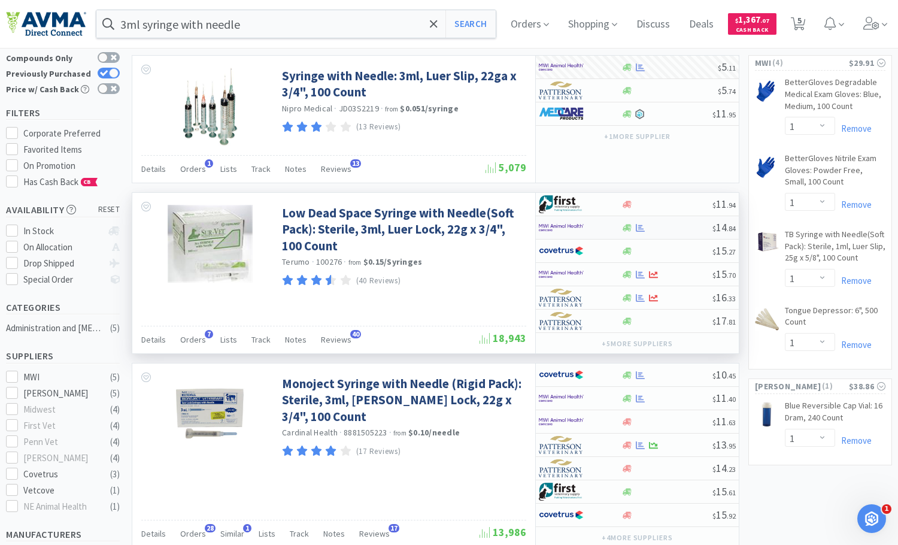
click at [611, 227] on div at bounding box center [580, 227] width 82 height 20
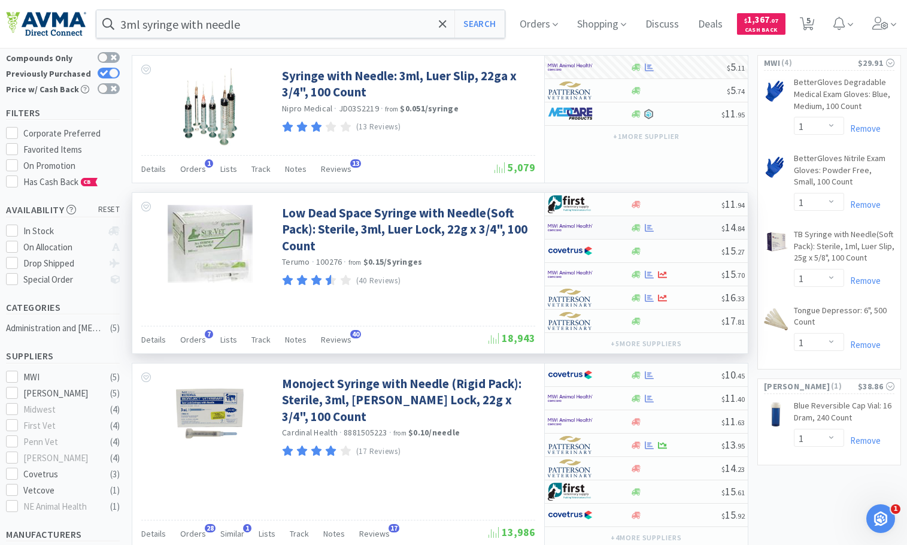
select select "1"
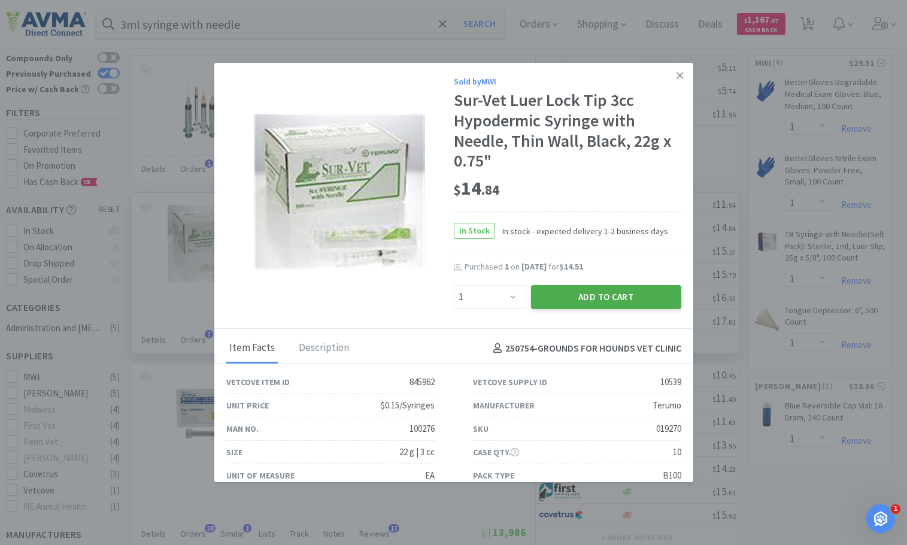
click at [594, 296] on button "Add to Cart" at bounding box center [606, 297] width 150 height 24
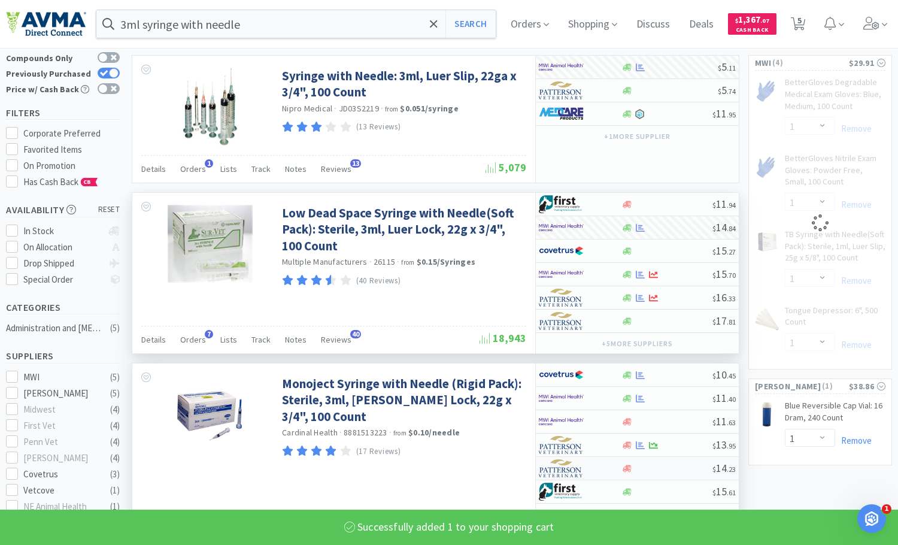
select select "1"
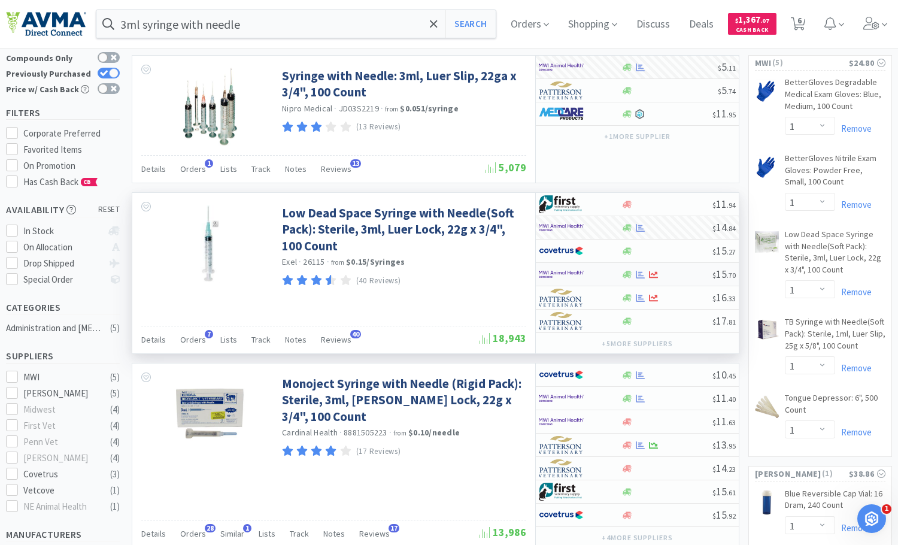
click at [575, 271] on img at bounding box center [561, 274] width 45 height 18
select select "1"
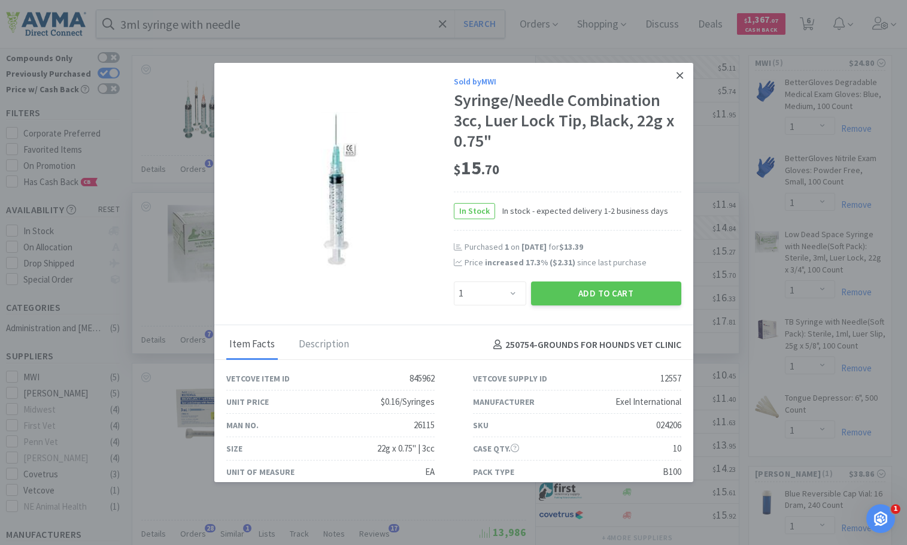
click at [677, 75] on icon at bounding box center [680, 75] width 7 height 7
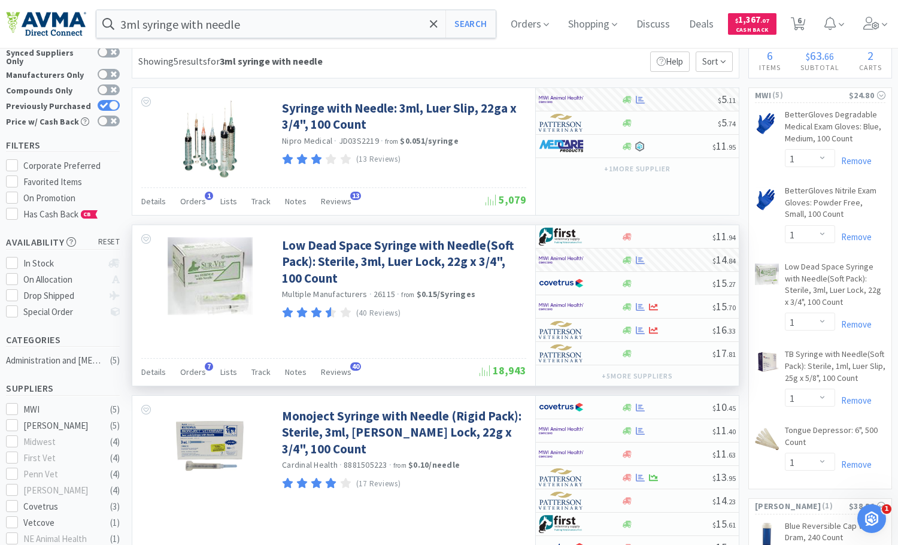
scroll to position [0, 0]
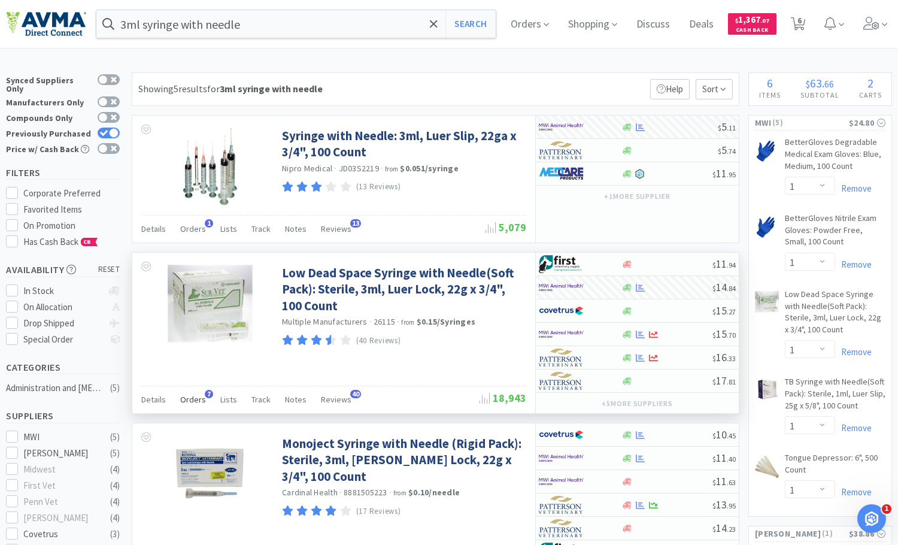
click at [182, 396] on span "Orders" at bounding box center [193, 399] width 26 height 11
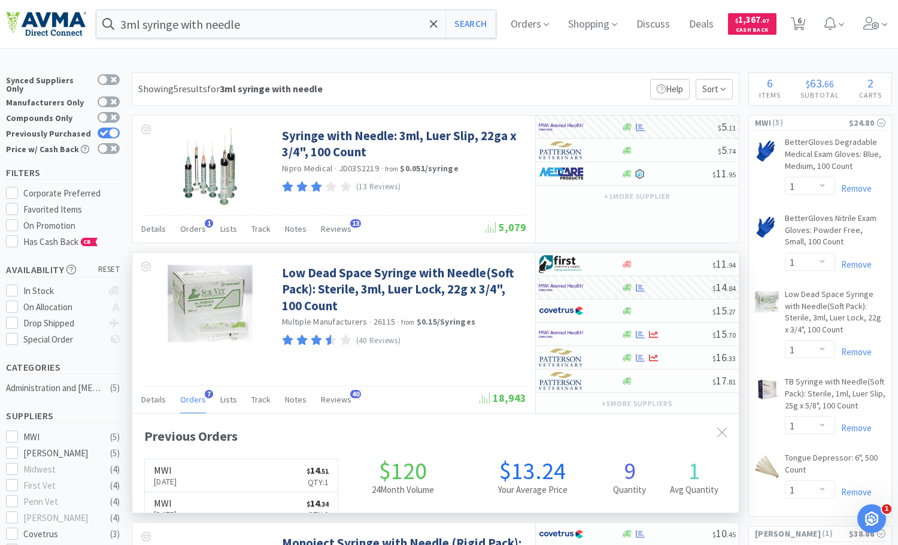
scroll to position [304, 607]
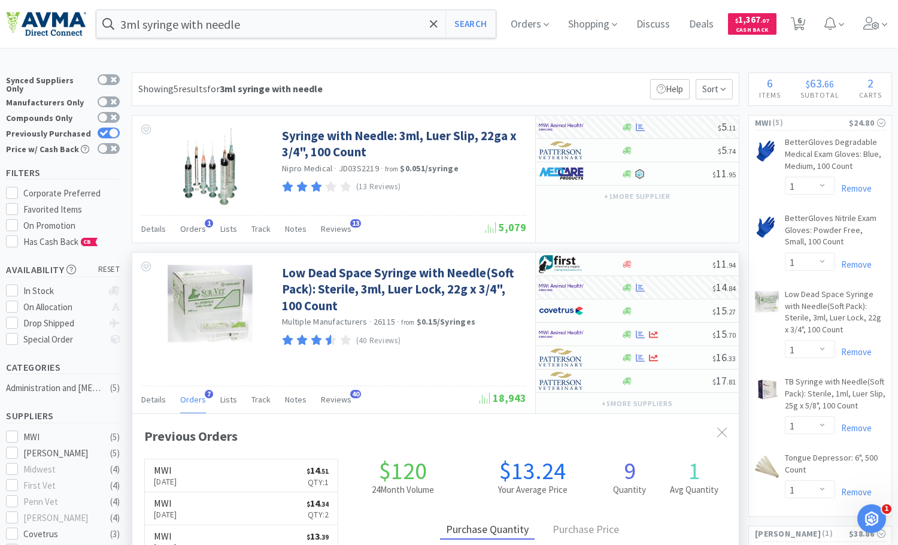
click at [182, 396] on span "Orders" at bounding box center [193, 399] width 26 height 11
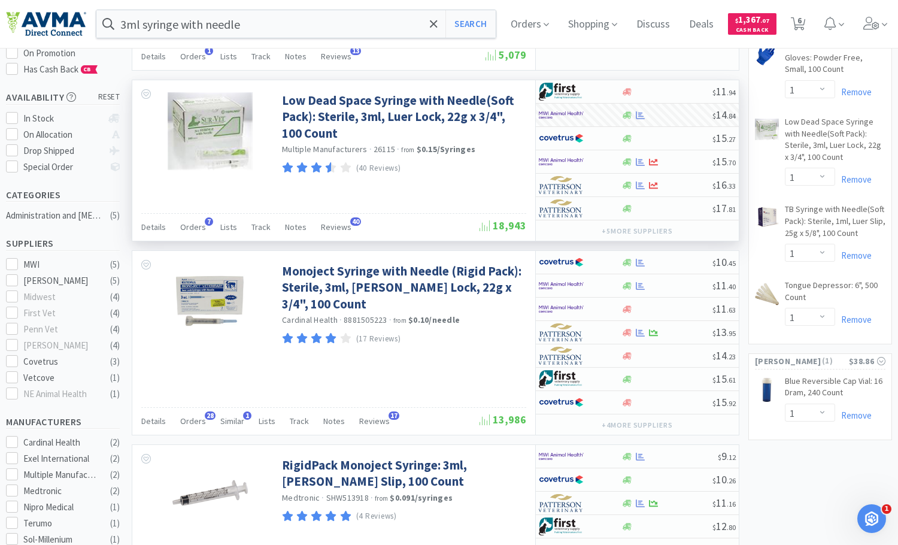
scroll to position [180, 0]
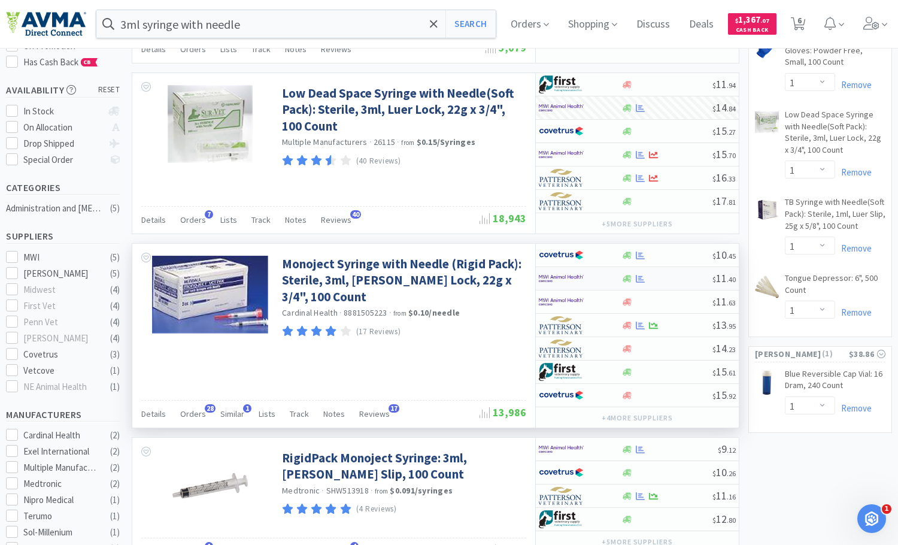
click at [598, 276] on div at bounding box center [572, 278] width 66 height 20
select select "1"
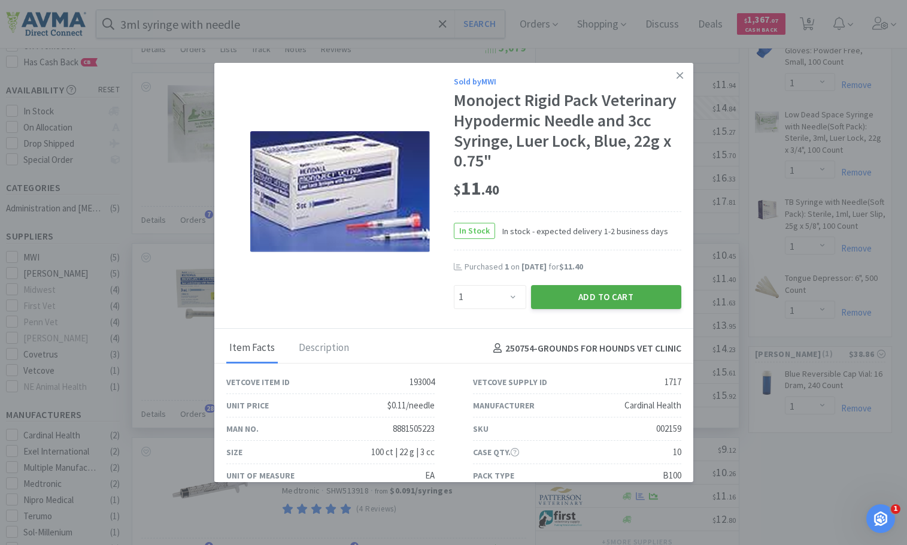
click at [580, 292] on button "Add to Cart" at bounding box center [606, 297] width 150 height 24
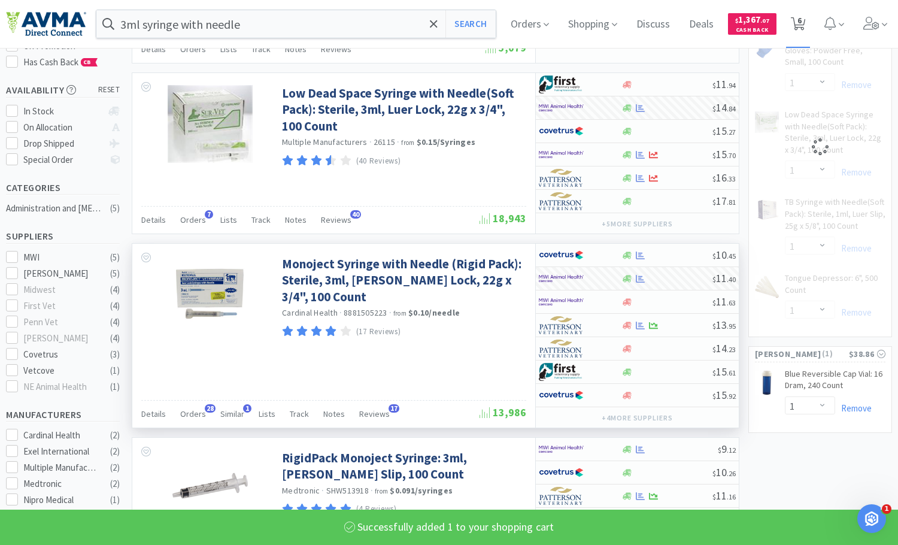
click at [802, 22] on span "6" at bounding box center [800, 20] width 4 height 48
select select "1"
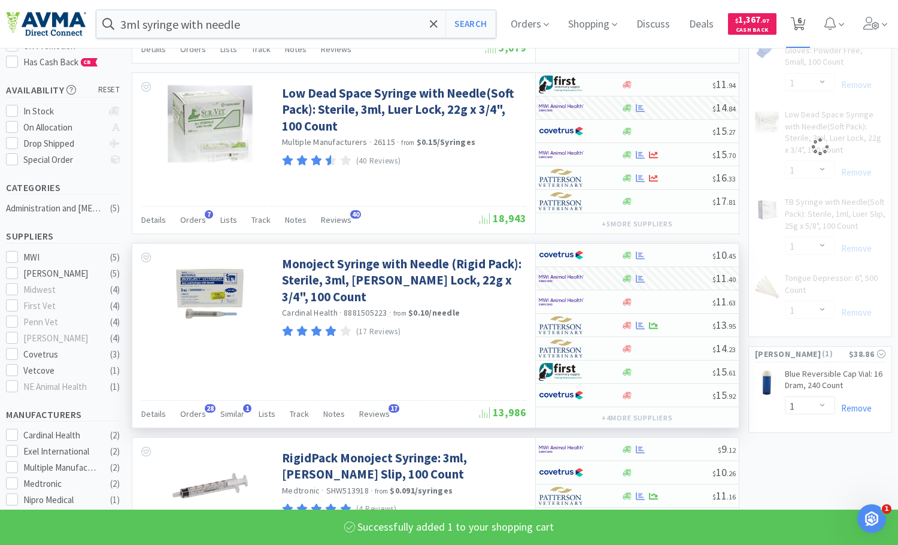
select select "1"
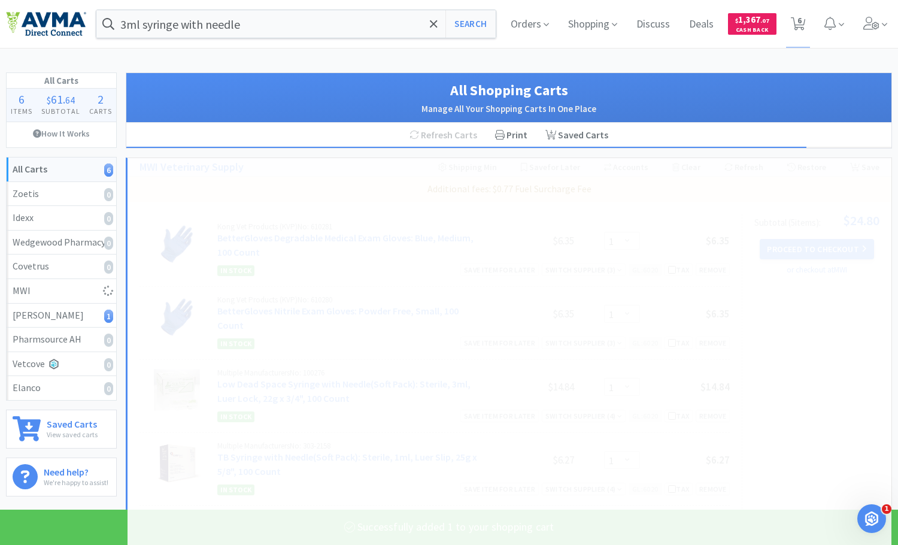
select select "1"
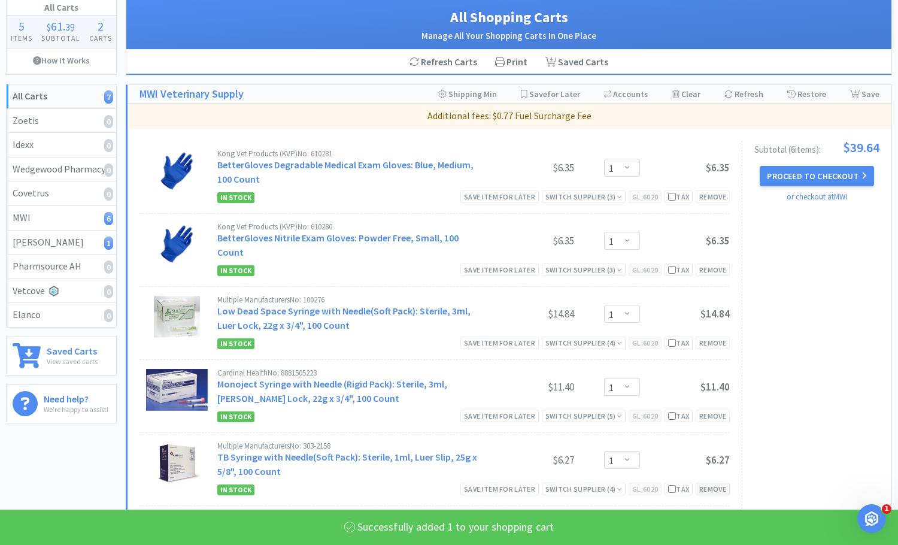
scroll to position [180, 0]
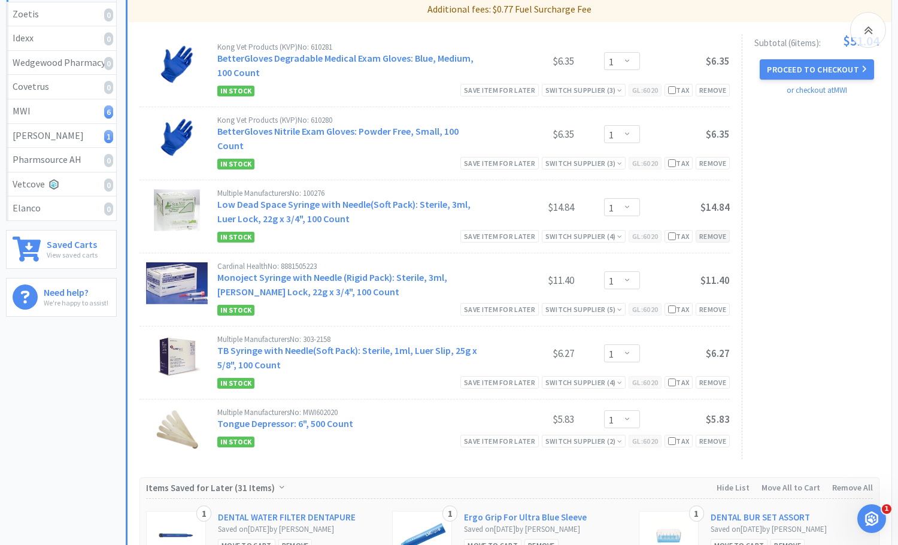
click at [719, 230] on div "Remove" at bounding box center [713, 236] width 34 height 13
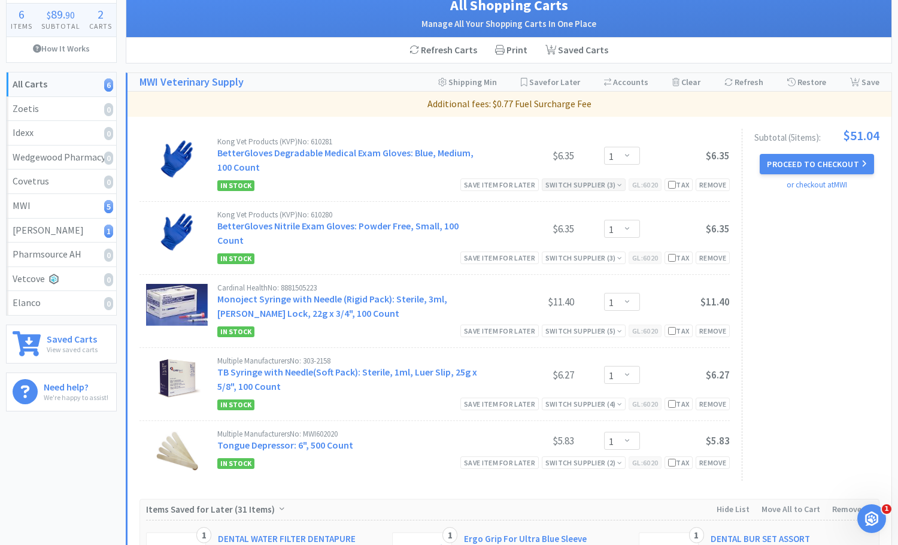
scroll to position [0, 0]
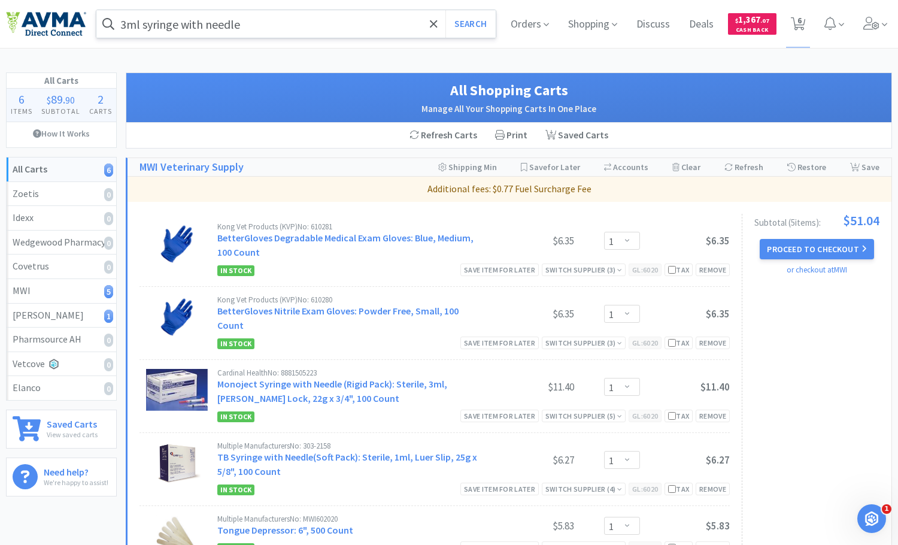
click at [381, 28] on input "3ml syringe with needle" at bounding box center [295, 24] width 399 height 28
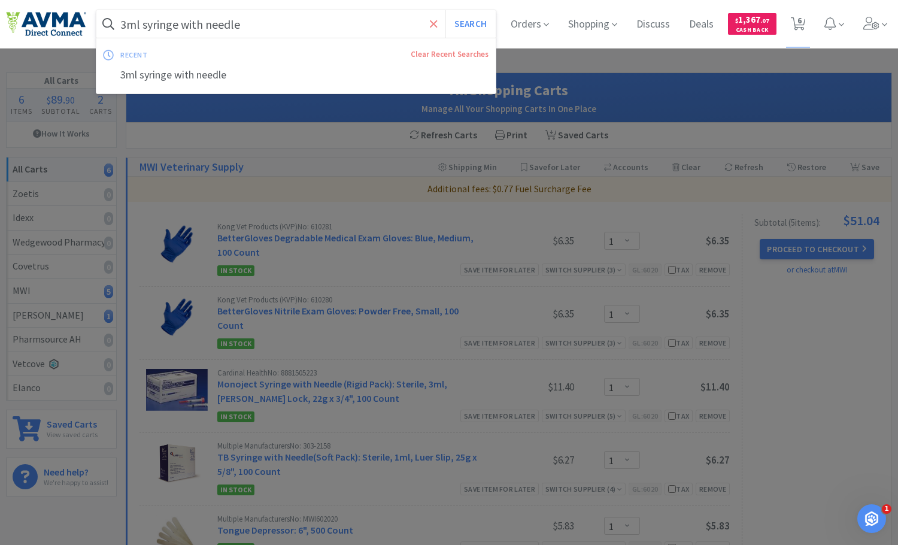
click at [430, 23] on icon at bounding box center [434, 24] width 8 height 12
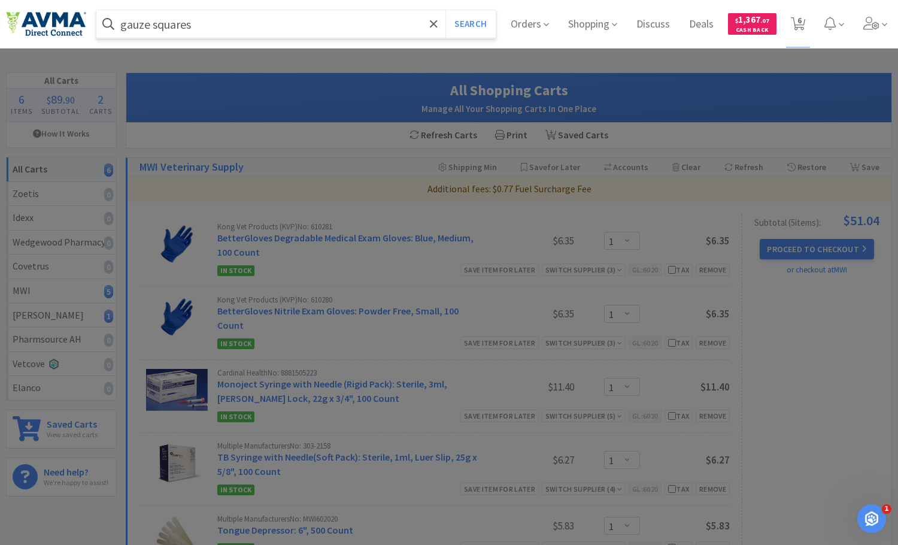
type input "gauze squares"
click at [446, 10] on button "Search" at bounding box center [471, 24] width 50 height 28
select select "1"
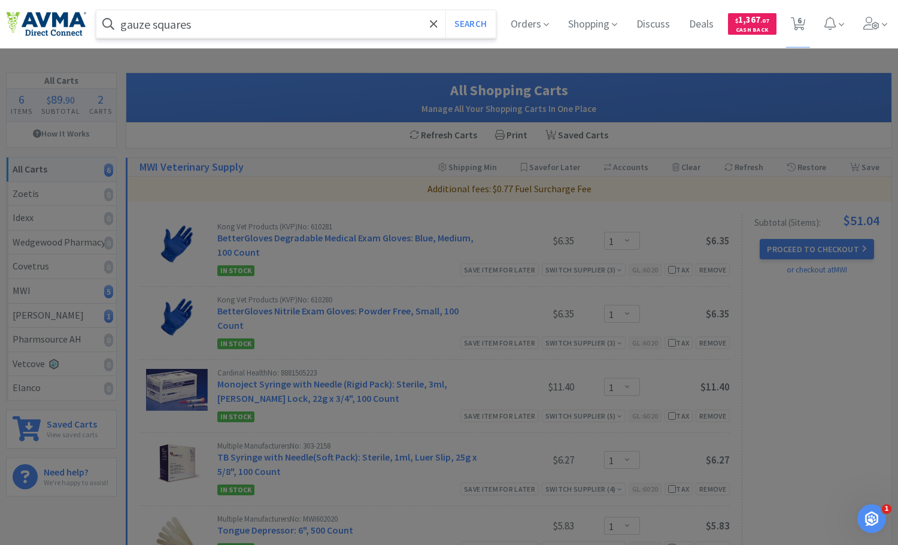
select select "1"
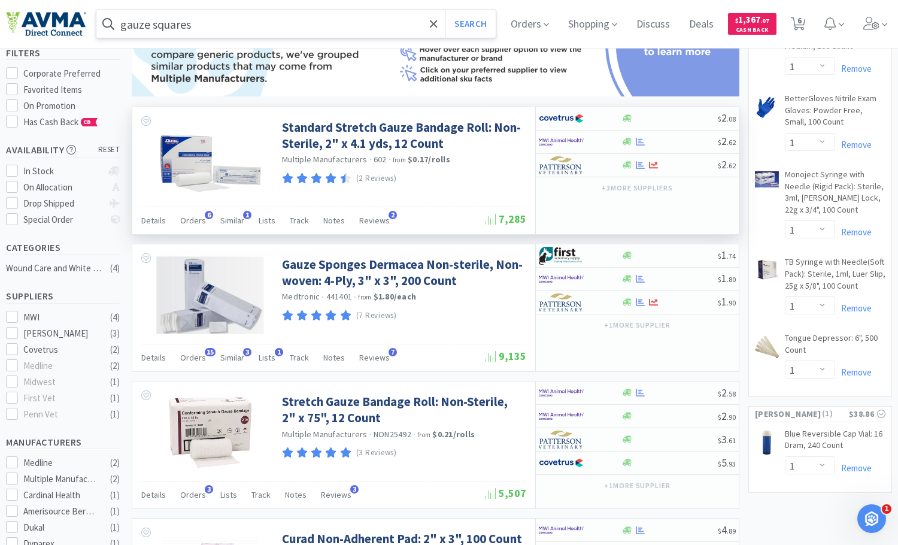
scroll to position [180, 0]
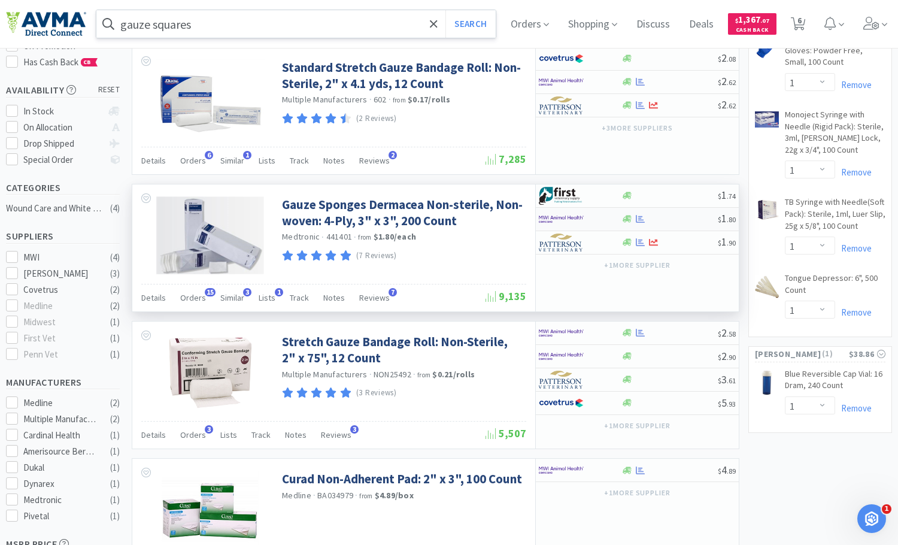
click at [614, 218] on div at bounding box center [580, 219] width 82 height 20
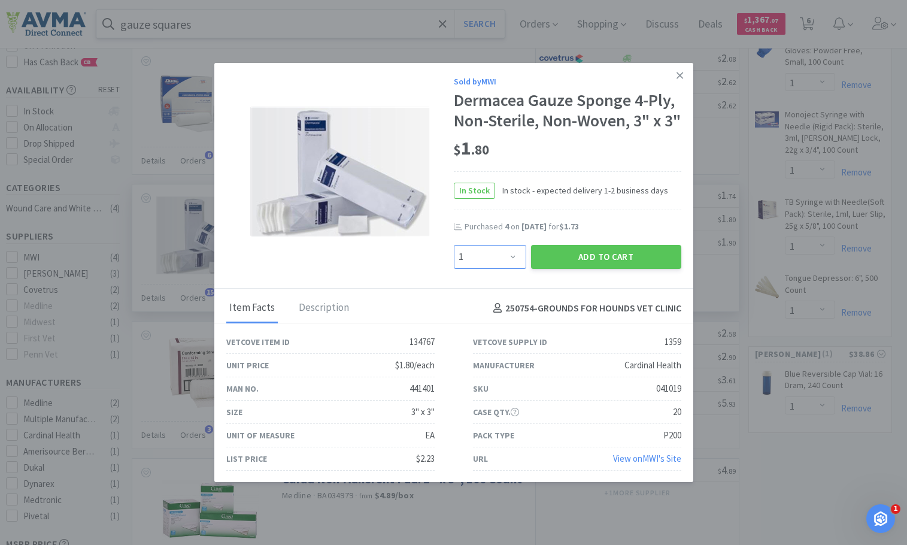
click at [499, 269] on select "Enter Quantity 1 2 3 4 5 6 7 8 9 10 11 12 13 14 15 16 17 18 19 20 Enter Quantity" at bounding box center [490, 257] width 72 height 24
select select "3"
click at [454, 265] on select "Enter Quantity 1 2 3 4 5 6 7 8 9 10 11 12 13 14 15 16 17 18 19 20 Enter Quantity" at bounding box center [490, 257] width 72 height 24
click at [601, 269] on button "Add to Cart" at bounding box center [606, 257] width 150 height 24
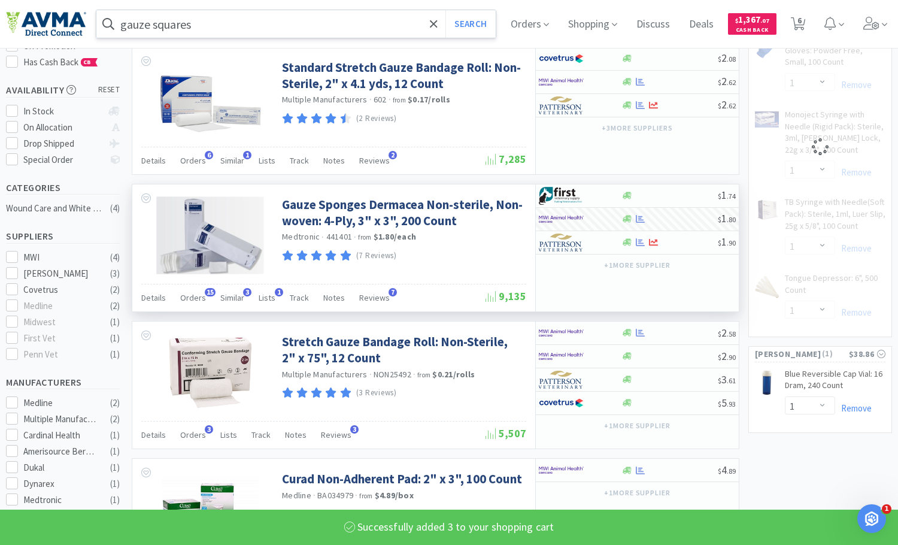
select select "3"
select select "1"
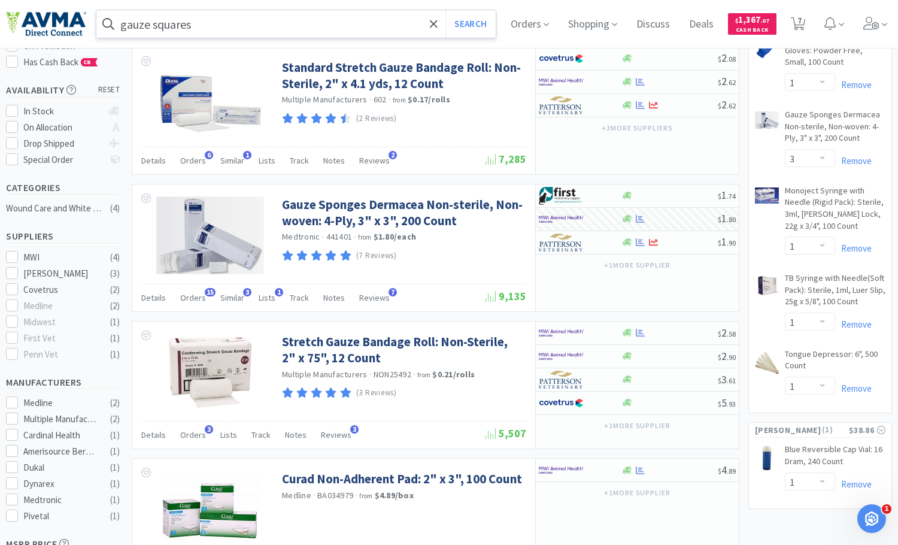
click at [312, 28] on input "gauze squares" at bounding box center [295, 24] width 399 height 28
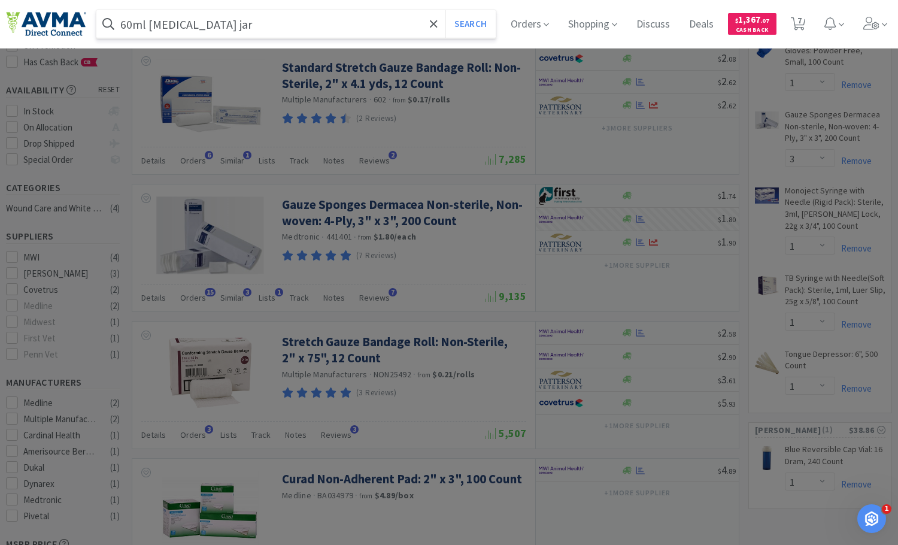
type input "60ml [MEDICAL_DATA] jar"
click at [446, 10] on button "Search" at bounding box center [471, 24] width 50 height 28
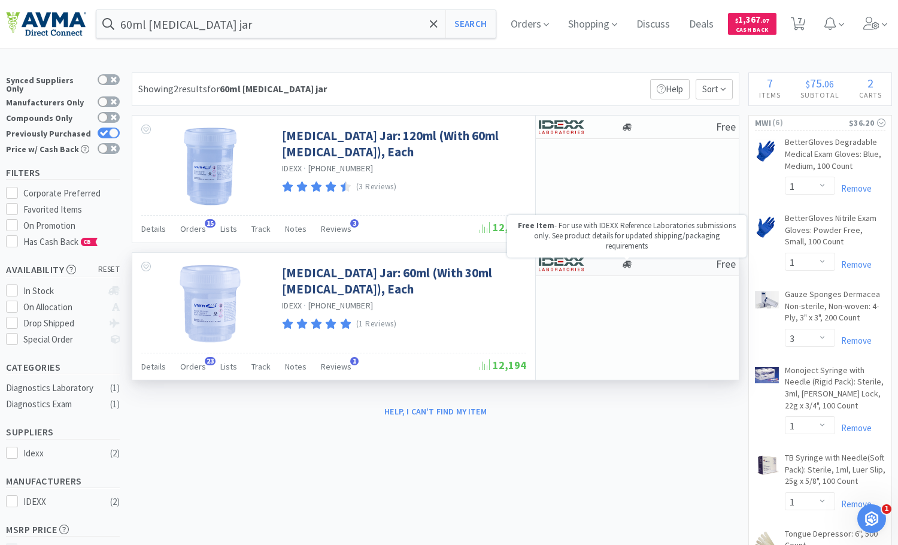
click at [631, 266] on icon at bounding box center [627, 264] width 9 height 9
select select "1"
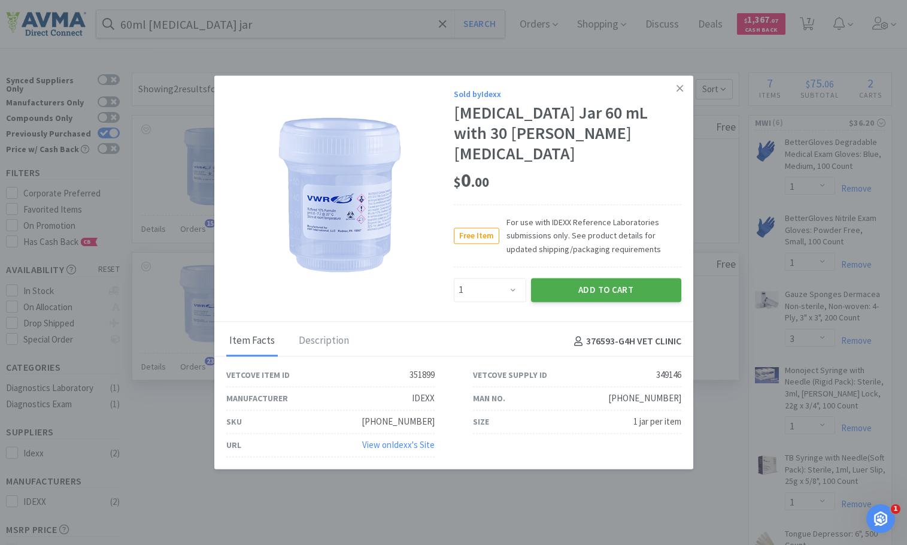
click at [568, 278] on button "Add to Cart" at bounding box center [606, 290] width 150 height 24
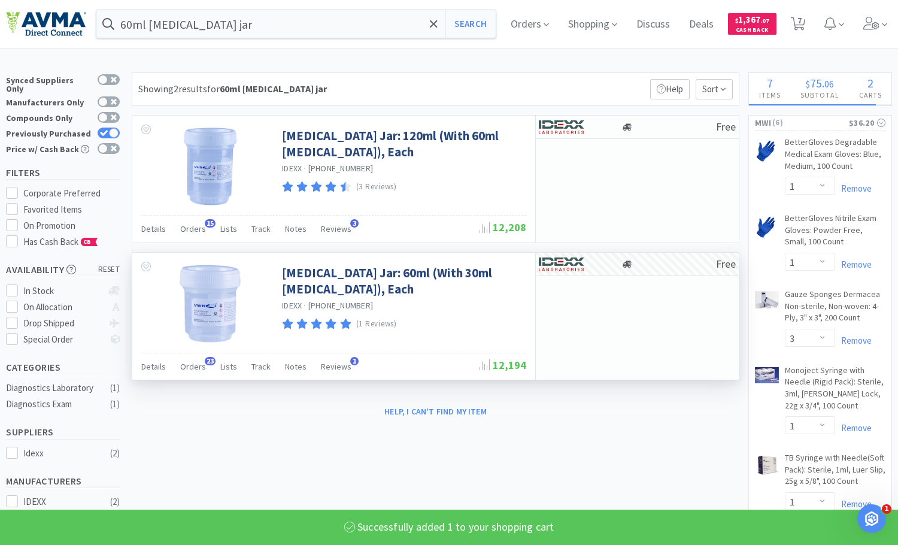
select select "1"
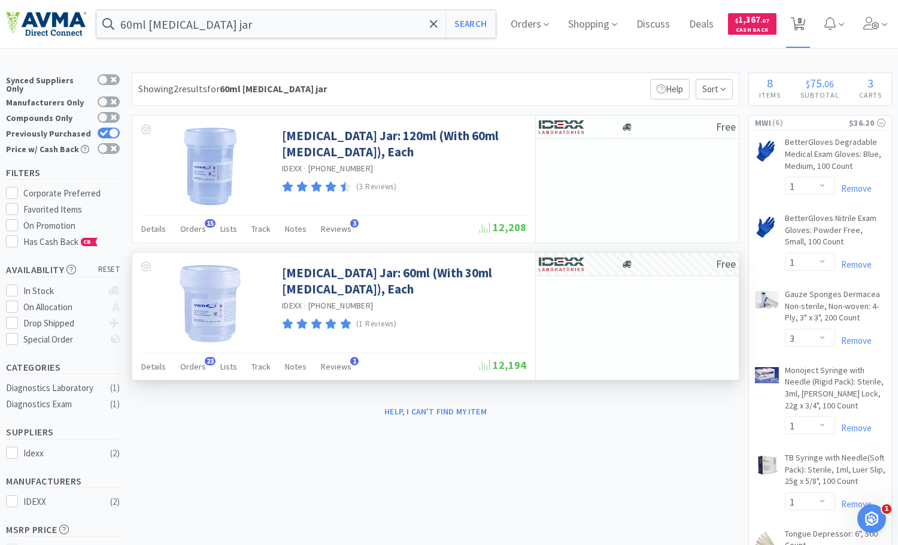
click at [811, 25] on span "8" at bounding box center [798, 24] width 25 height 48
select select "1"
select select "3"
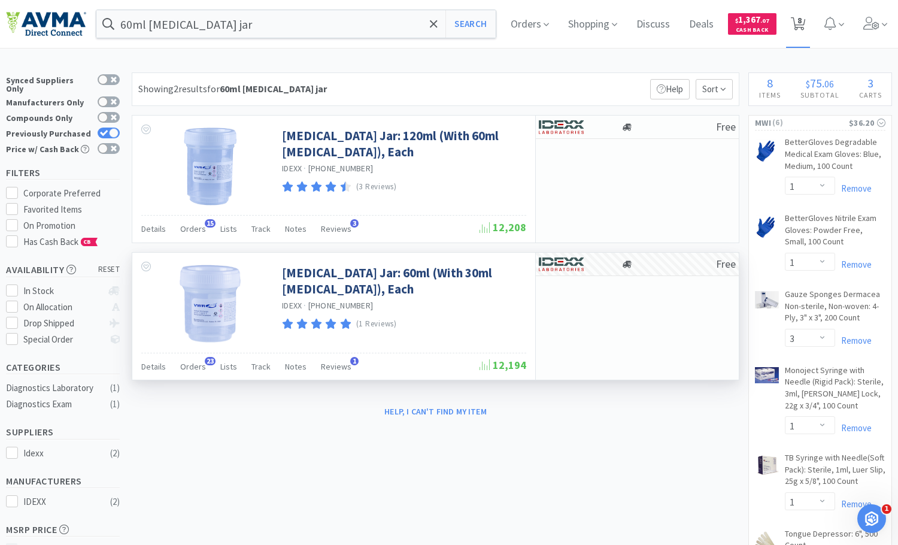
select select "1"
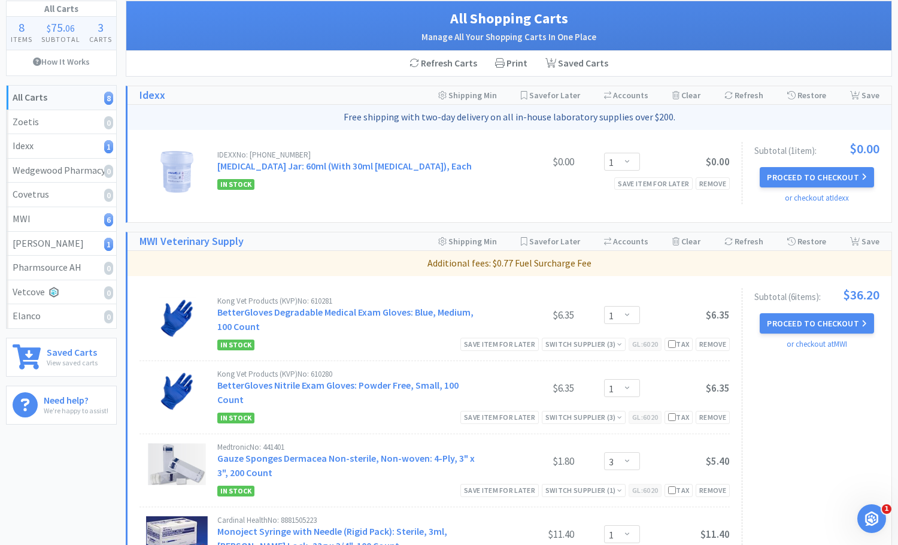
scroll to position [60, 0]
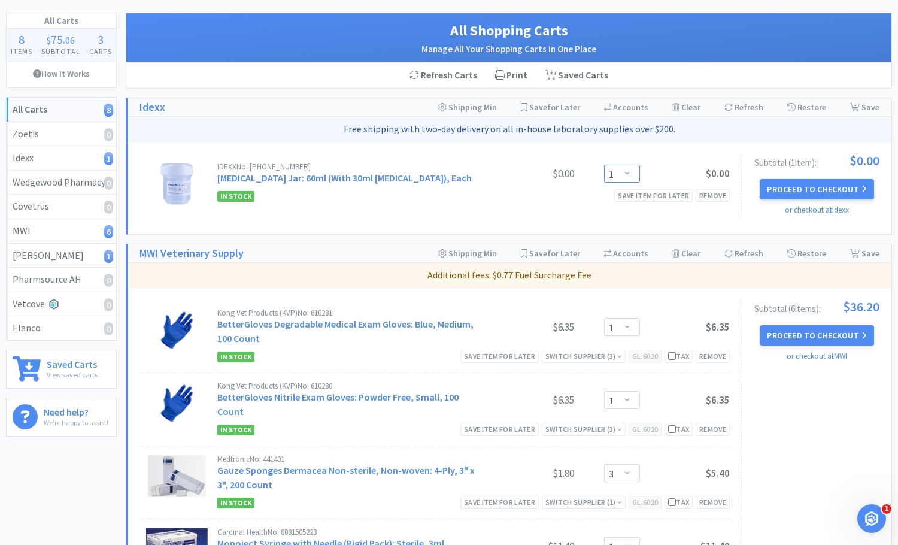
click at [625, 172] on select "Enter Quantity 1 2 3 4 5 6 7 8 9 10 11 12 13 14 15 16 17 18 19 20 Enter Quantity" at bounding box center [622, 174] width 36 height 18
click at [604, 165] on select "Enter Quantity 1 2 3 4 5 6 7 8 9 10 11 12 13 14 15 16 17 18 19 20 Enter Quantity" at bounding box center [622, 174] width 36 height 18
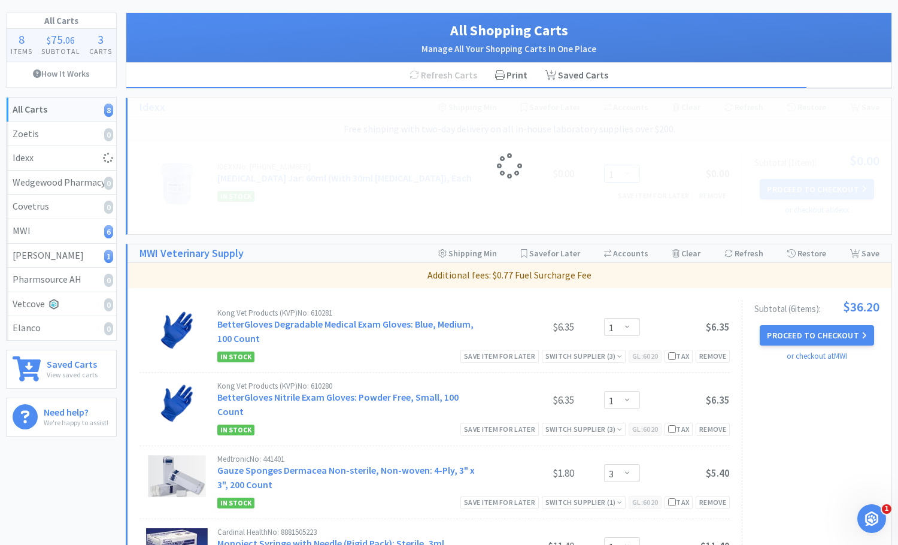
select select "2"
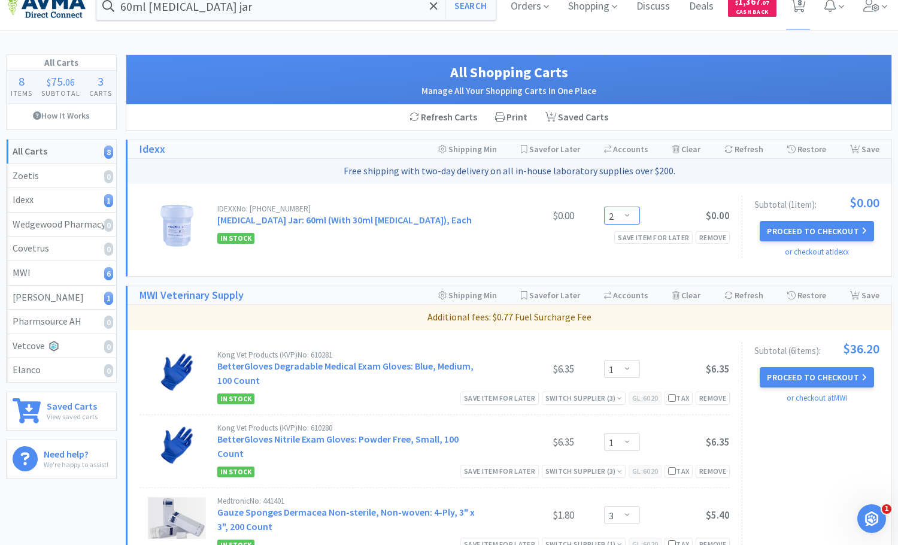
scroll to position [0, 0]
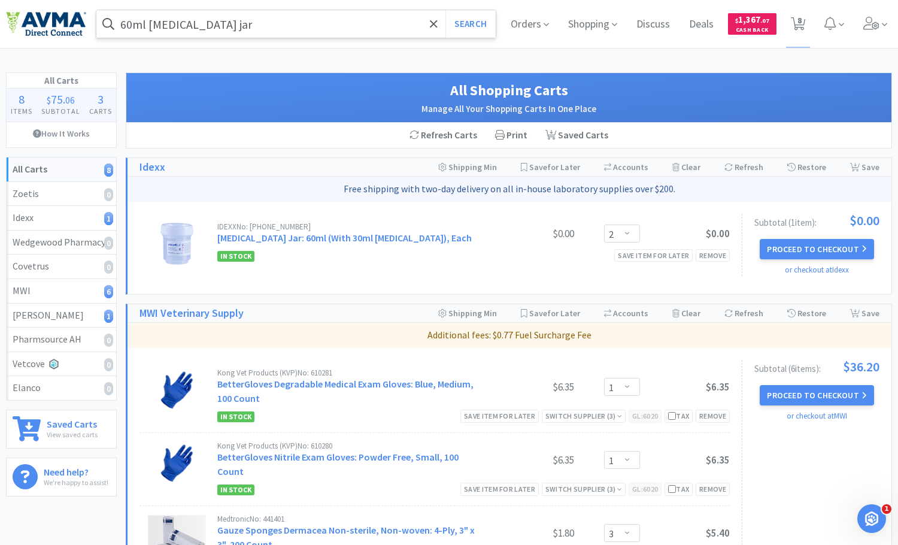
click at [247, 28] on input "60ml [MEDICAL_DATA] jar" at bounding box center [295, 24] width 399 height 28
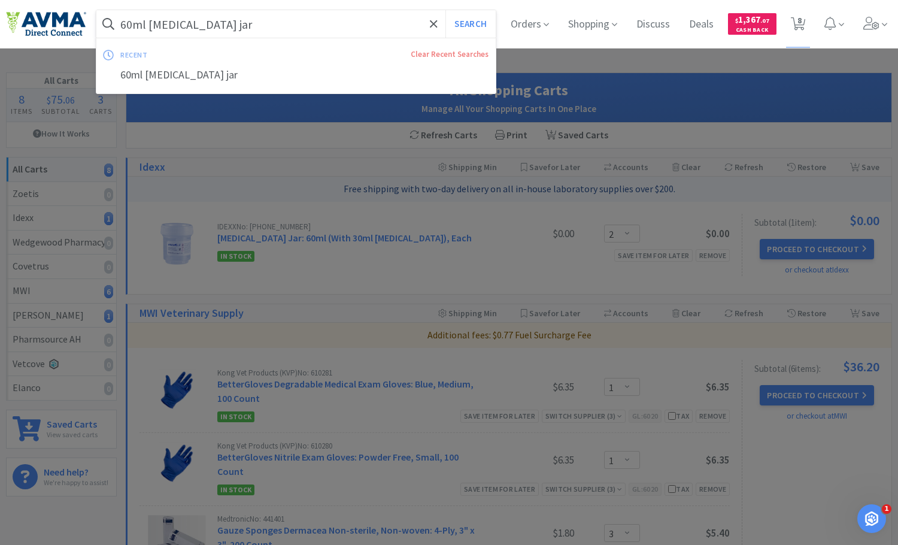
click at [247, 28] on input "60ml [MEDICAL_DATA] jar" at bounding box center [295, 24] width 399 height 28
type input "extension iv"
click at [446, 10] on button "Search" at bounding box center [471, 24] width 50 height 28
select select "1"
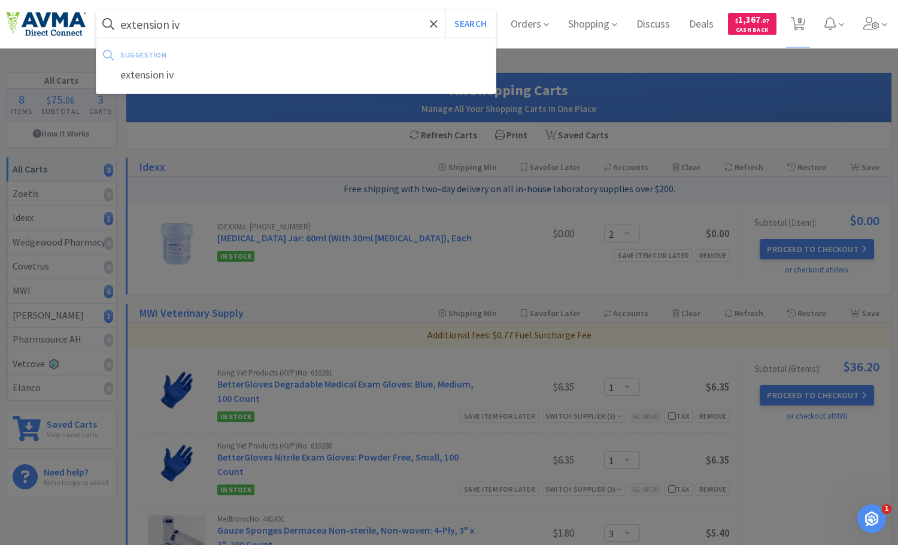
select select "3"
select select "1"
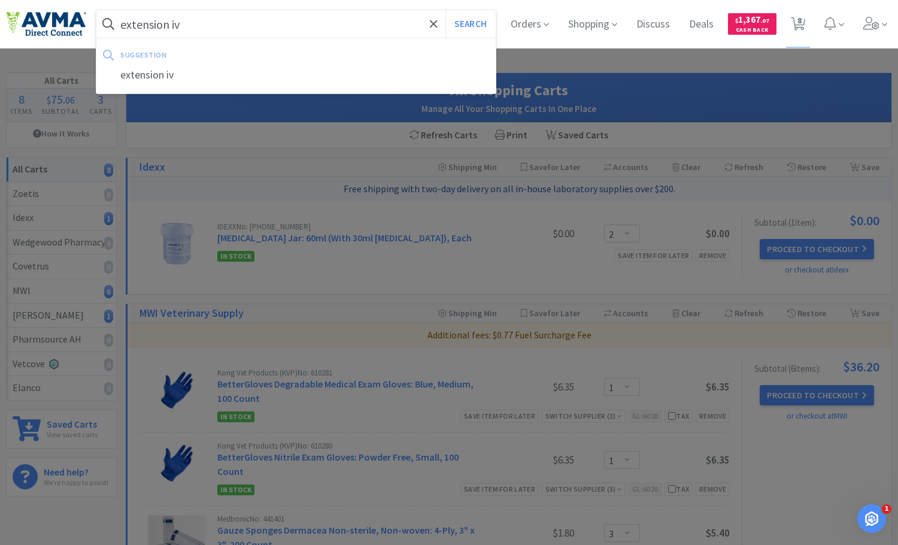
select select "2"
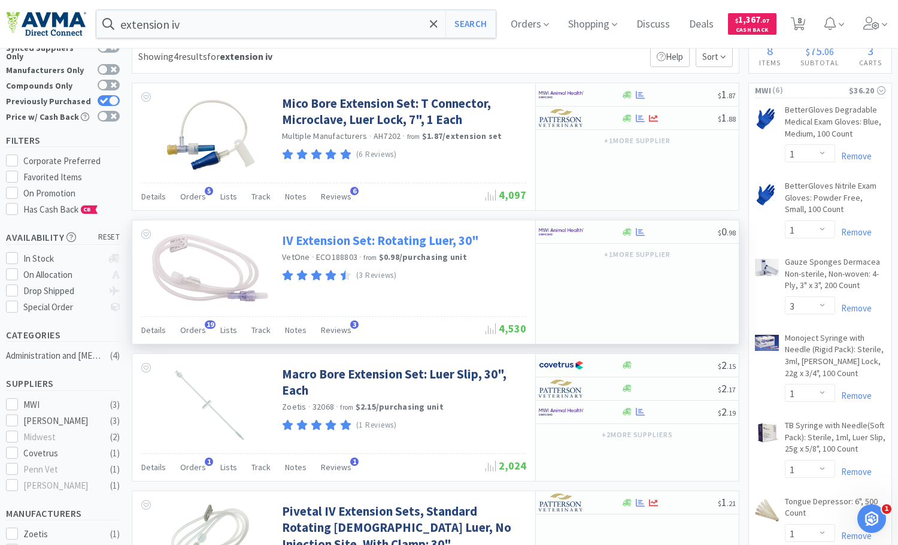
scroll to position [60, 0]
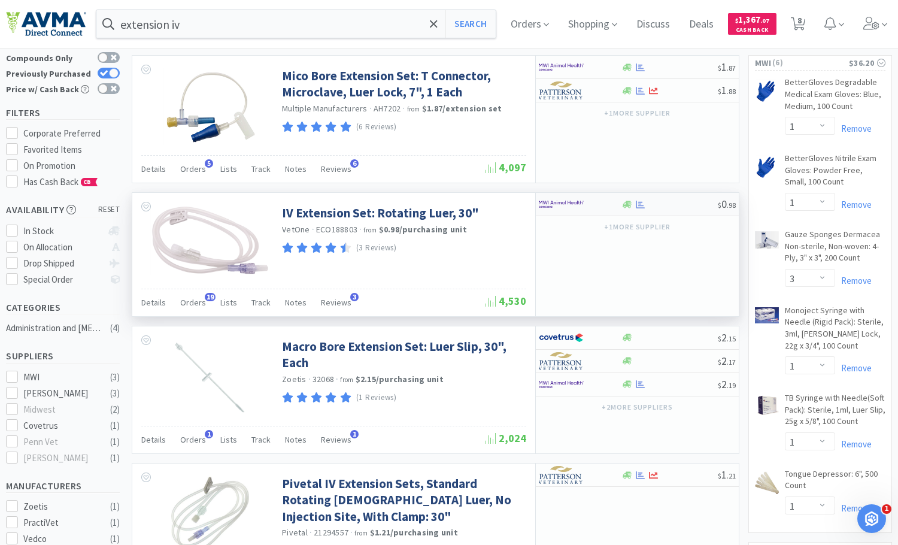
click at [616, 205] on div at bounding box center [580, 204] width 82 height 20
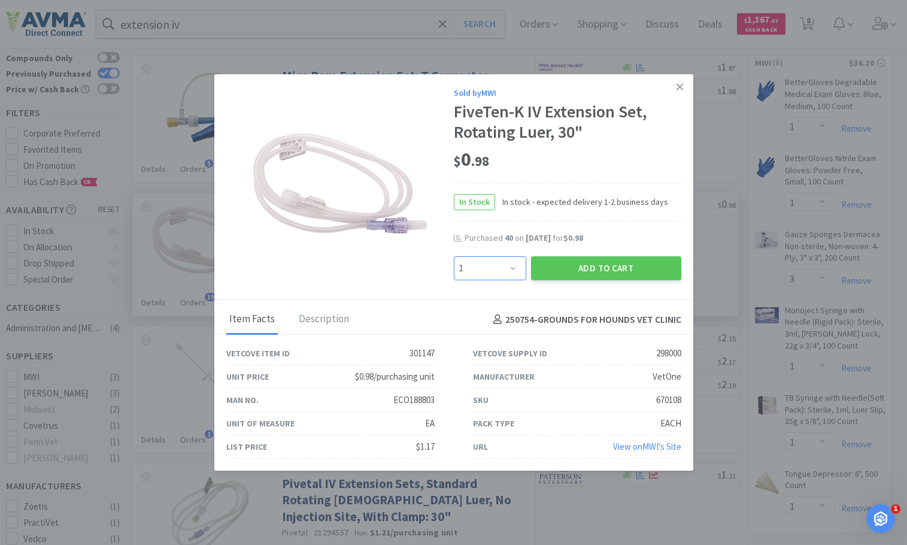
click at [514, 266] on select "Enter Quantity 1 2 3 4 5 6 7 8 9 10 11 12 13 14 15 16 17 18 19 20 Enter Quantity" at bounding box center [490, 268] width 72 height 24
select select "6"
click at [454, 256] on select "Enter Quantity 1 2 3 4 5 6 7 8 9 10 11 12 13 14 15 16 17 18 19 20 Enter Quantity" at bounding box center [490, 268] width 72 height 24
click at [519, 268] on select "Enter Quantity 1 2 3 4 5 6 7 8 9 10 11 12 13 14 15 16 17 18 19 20 Enter Quantity" at bounding box center [490, 268] width 72 height 24
click at [454, 256] on select "Enter Quantity 1 2 3 4 5 6 7 8 9 10 11 12 13 14 15 16 17 18 19 20 Enter Quantity" at bounding box center [490, 268] width 72 height 24
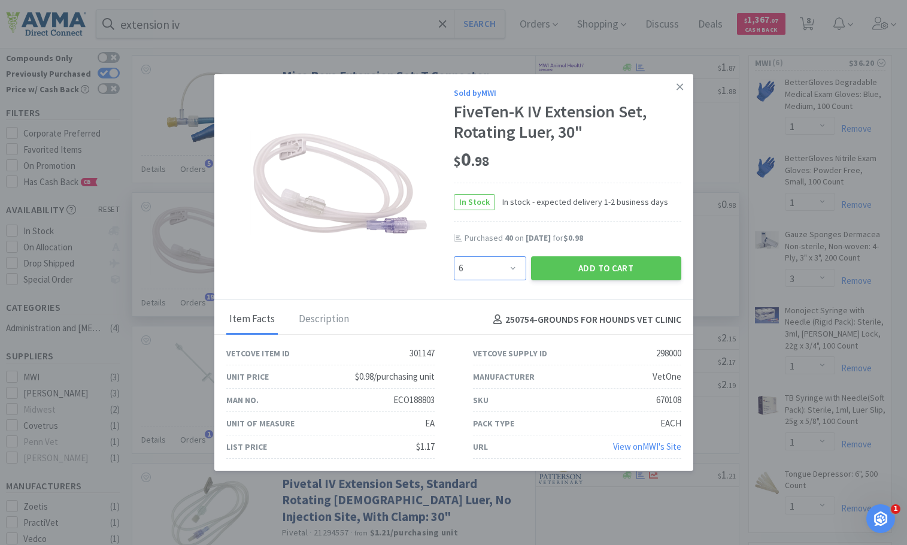
click at [514, 266] on select "Enter Quantity 1 2 3 4 5 6 7 8 9 10 11 12 13 14 15 16 17 18 19 20 Enter Quantity" at bounding box center [490, 268] width 72 height 24
click at [454, 256] on select "Enter Quantity 1 2 3 4 5 6 7 8 9 10 11 12 13 14 15 16 17 18 19 20 Enter Quantity" at bounding box center [490, 268] width 72 height 24
click at [579, 270] on button "Add to Cart" at bounding box center [606, 268] width 150 height 24
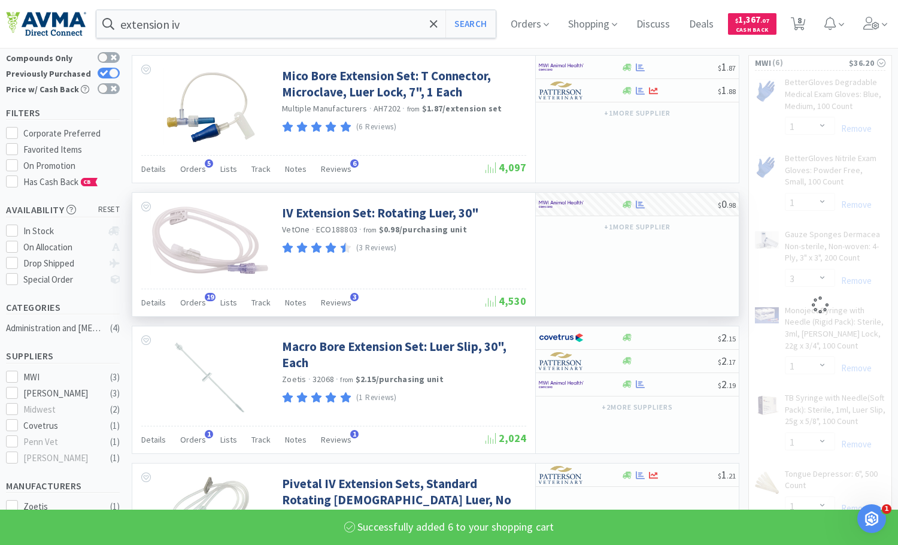
select select "6"
select select "1"
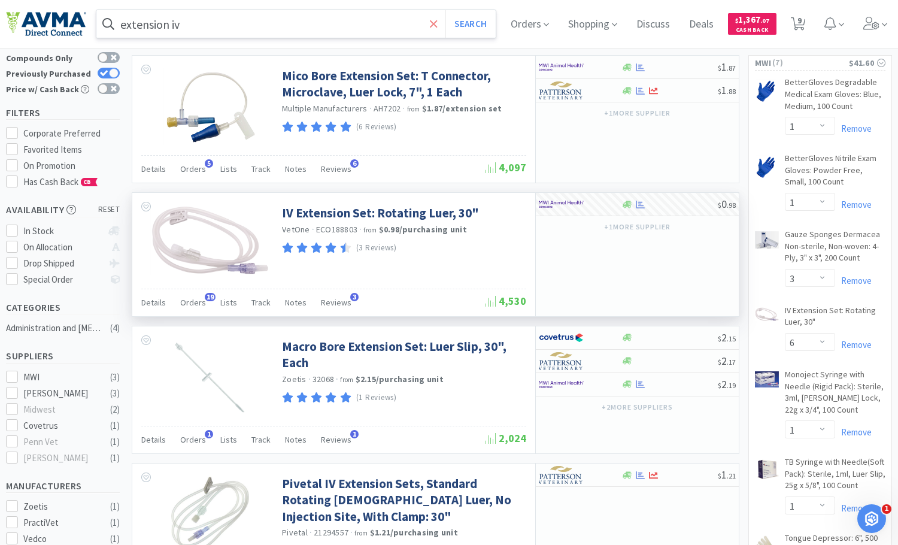
click at [437, 25] on span at bounding box center [434, 23] width 14 height 25
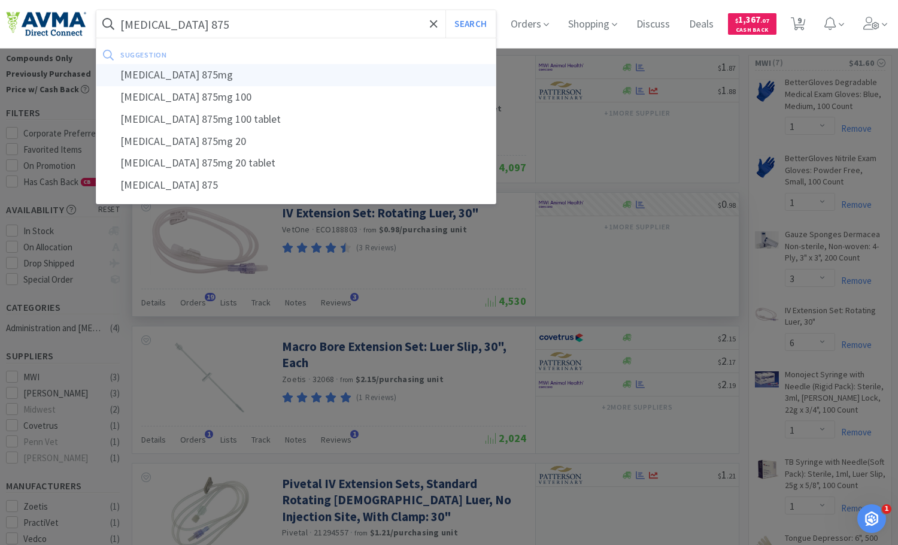
click at [273, 72] on div "[MEDICAL_DATA] 875mg" at bounding box center [295, 75] width 399 height 22
type input "[MEDICAL_DATA] 875mg"
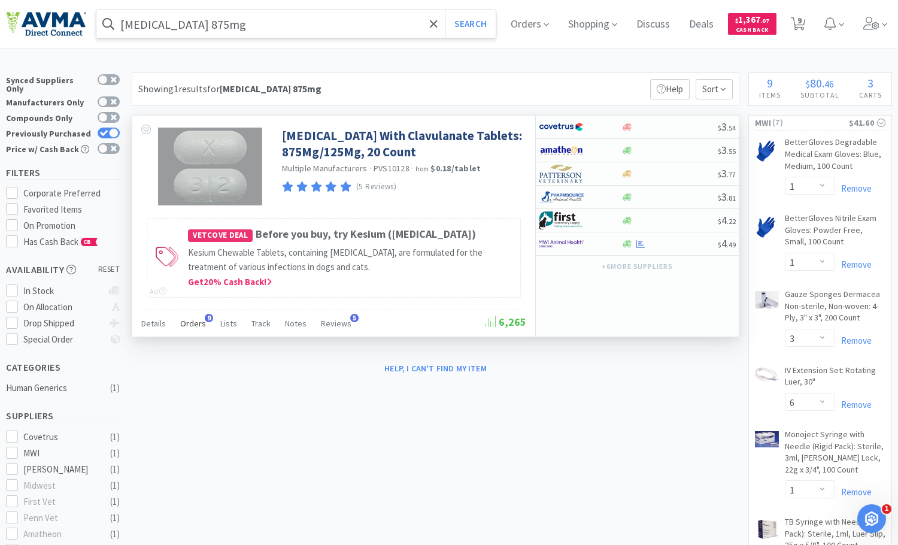
click at [191, 329] on span "Orders" at bounding box center [193, 323] width 26 height 11
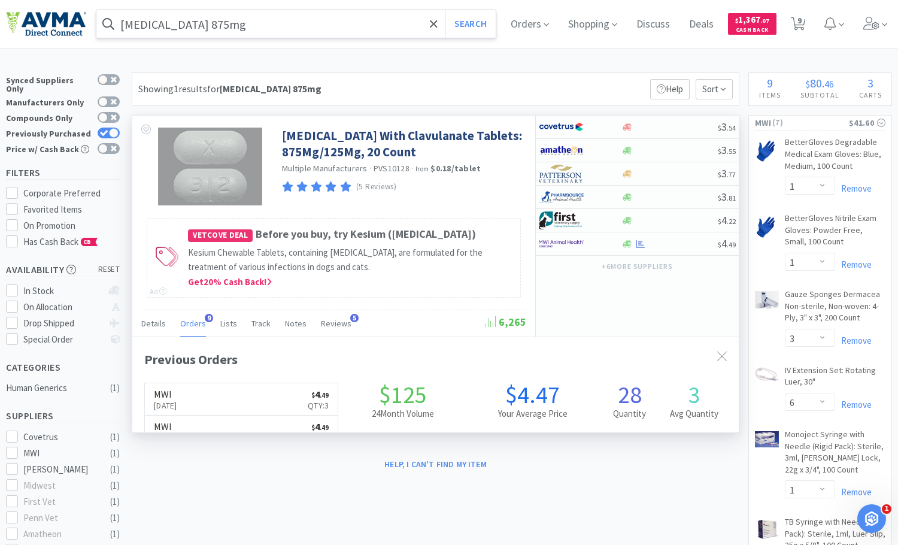
scroll to position [321, 607]
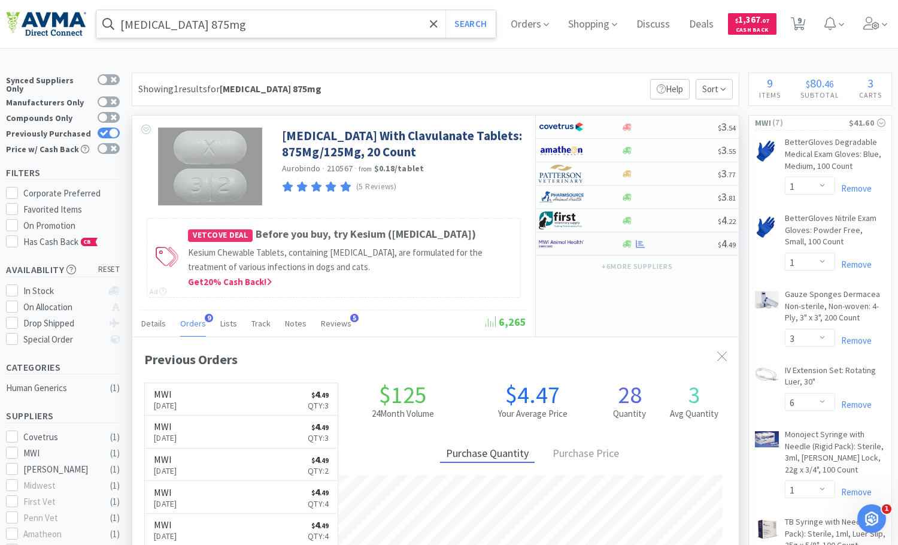
click at [574, 243] on img at bounding box center [561, 244] width 45 height 18
select select "1"
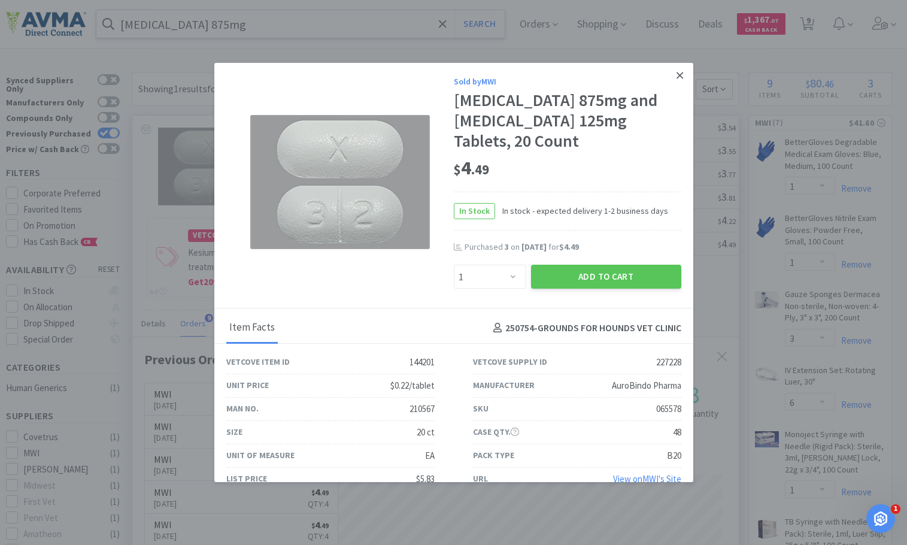
click at [677, 75] on icon at bounding box center [680, 75] width 7 height 7
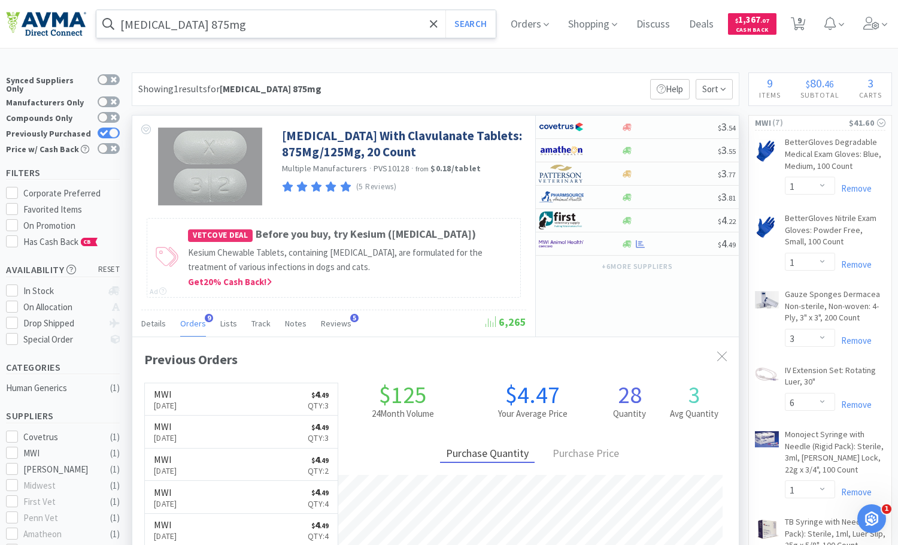
scroll to position [598531, 598246]
click at [602, 244] on div at bounding box center [572, 244] width 66 height 20
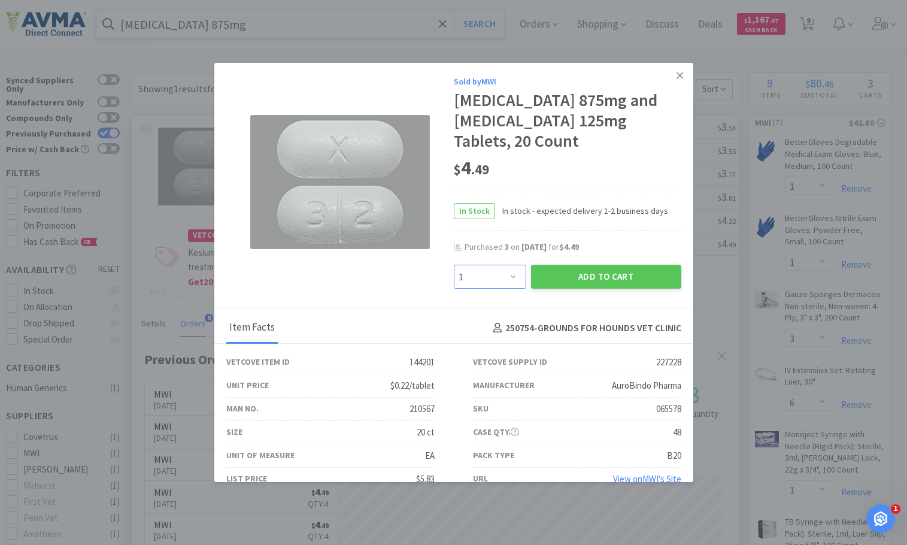
click at [510, 278] on select "Enter Quantity 1 2 3 4 5 6 7 8 9 10 11 12 13 14 15 16 17 18 19 20 Enter Quantity" at bounding box center [490, 277] width 72 height 24
select select "2"
click at [454, 265] on select "Enter Quantity 1 2 3 4 5 6 7 8 9 10 11 12 13 14 15 16 17 18 19 20 Enter Quantity" at bounding box center [490, 277] width 72 height 24
click at [592, 274] on button "Add to Cart" at bounding box center [606, 277] width 150 height 24
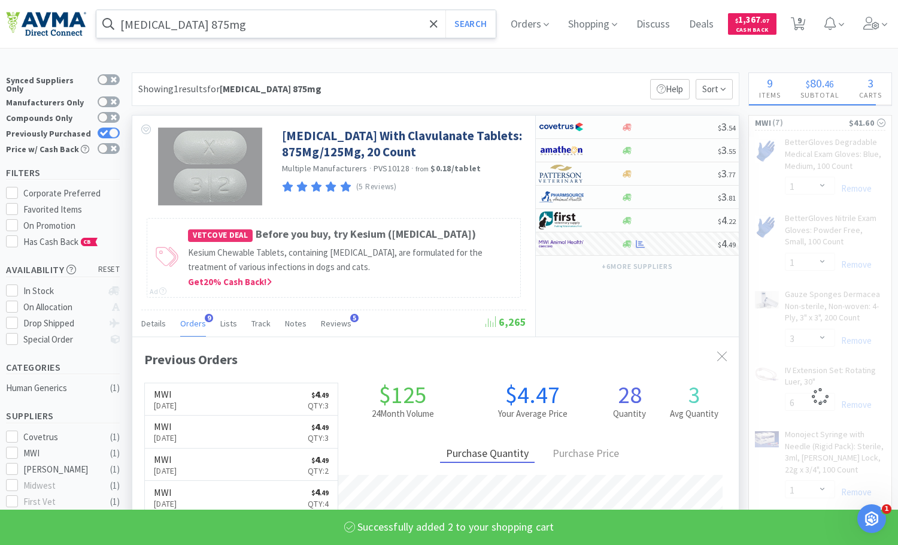
select select "2"
select select "1"
select select "3"
select select "6"
select select "1"
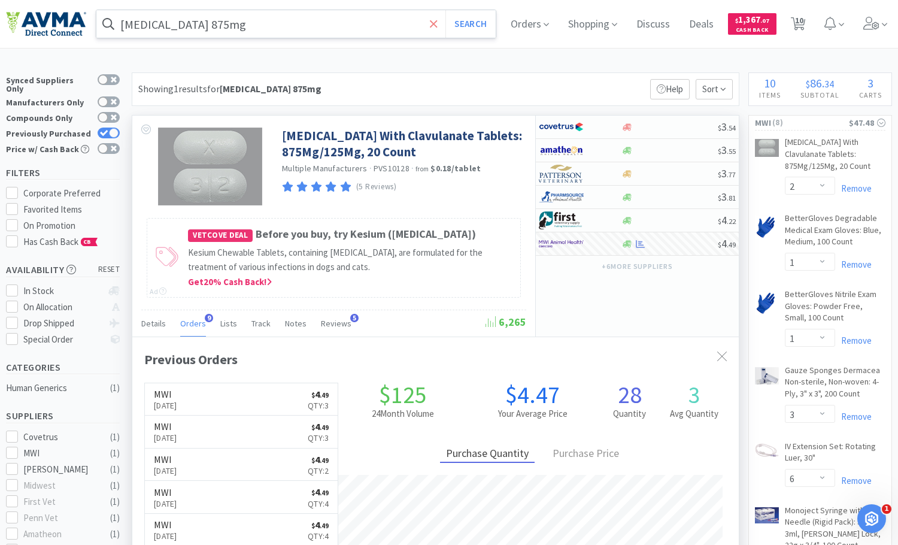
click at [438, 27] on icon at bounding box center [434, 24] width 8 height 12
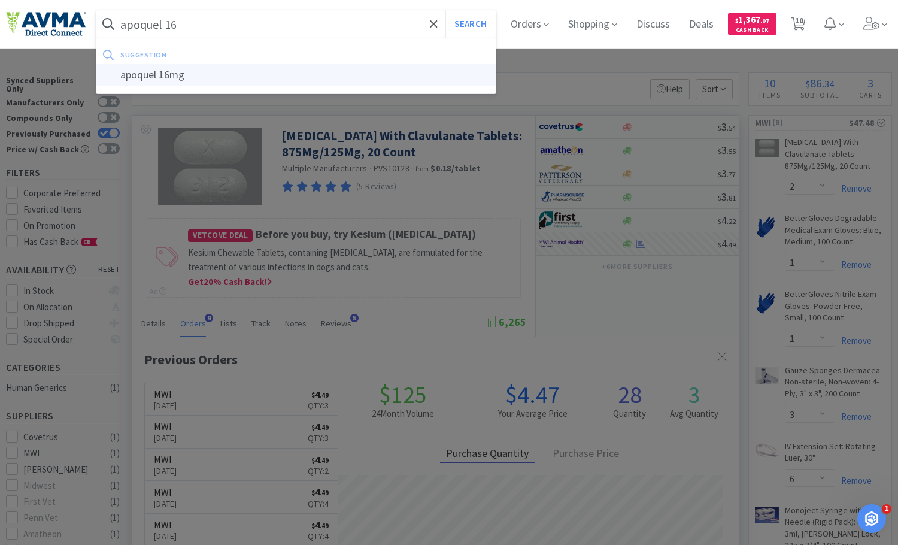
click at [238, 74] on div "apoquel 16mg" at bounding box center [295, 75] width 399 height 22
type input "apoquel 16mg"
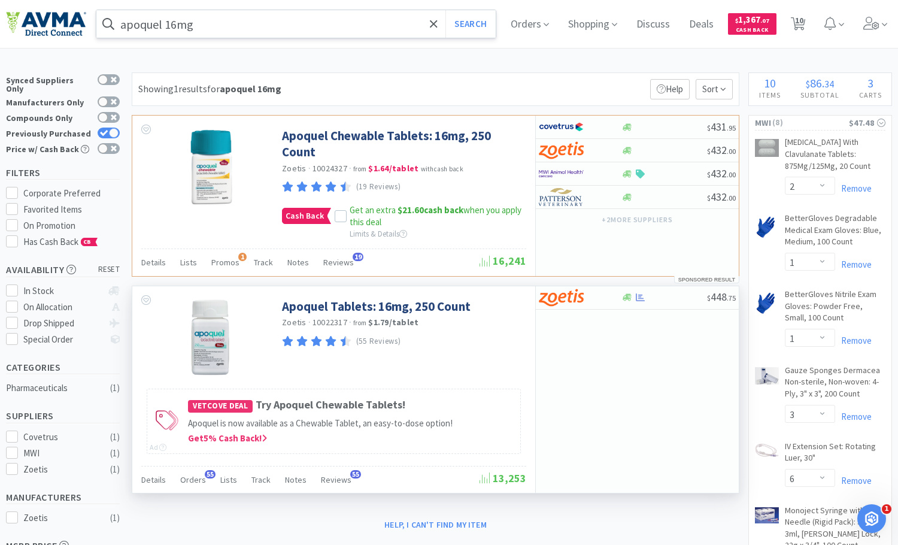
scroll to position [60, 0]
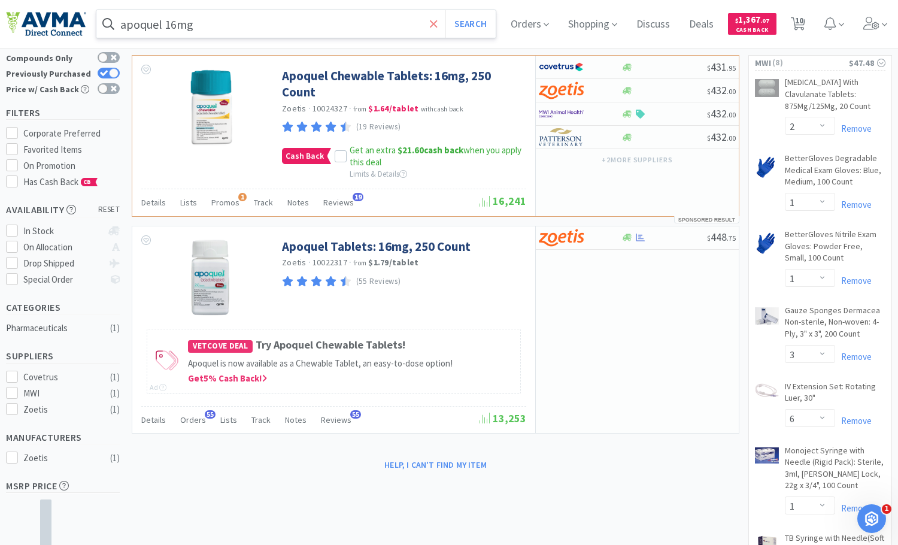
click at [438, 20] on icon at bounding box center [434, 24] width 8 height 12
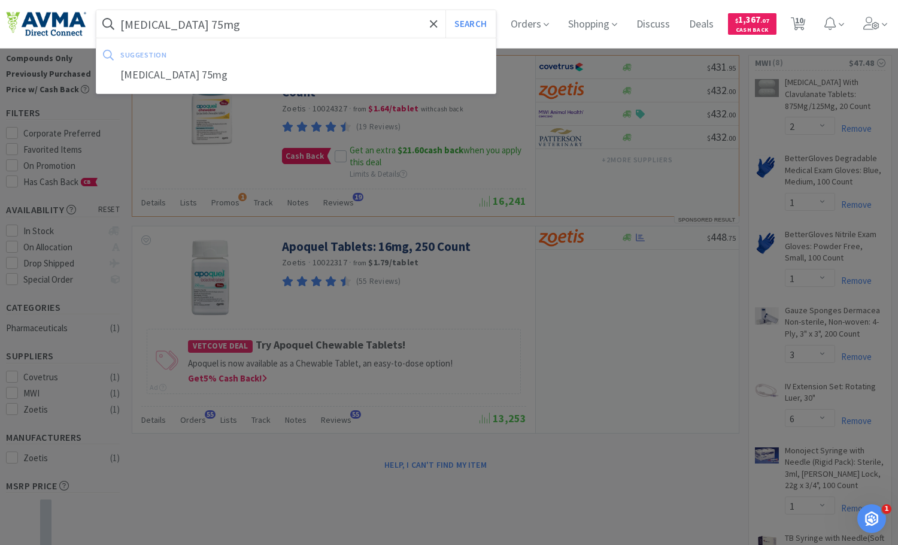
type input "[MEDICAL_DATA] 75mg"
click at [446, 10] on button "Search" at bounding box center [471, 24] width 50 height 28
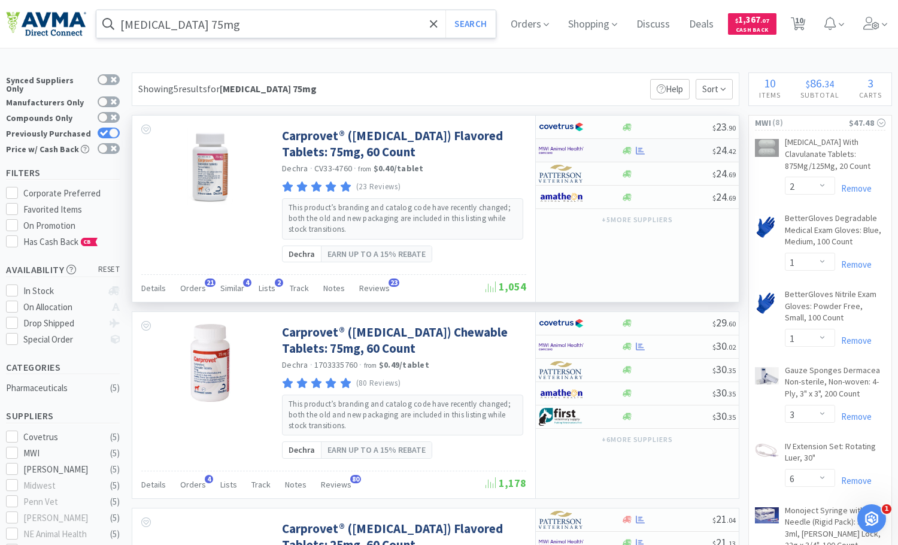
click at [607, 153] on div at bounding box center [580, 150] width 82 height 20
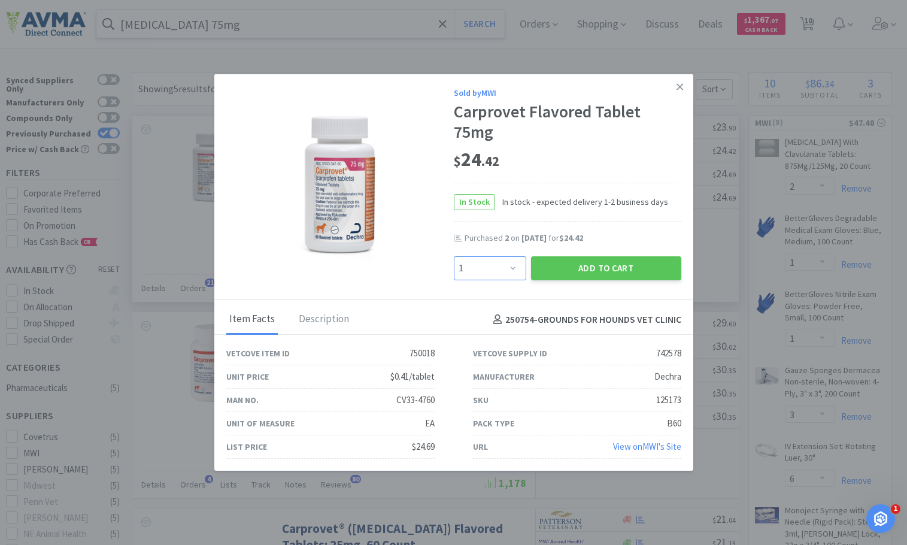
click at [513, 266] on select "Enter Quantity 1 2 3 4 5 6 7 8 9 10 11 12 13 14 15 16 17 18 19 20 Enter Quantity" at bounding box center [490, 268] width 72 height 24
select select "2"
click at [454, 256] on select "Enter Quantity 1 2 3 4 5 6 7 8 9 10 11 12 13 14 15 16 17 18 19 20 Enter Quantity" at bounding box center [490, 268] width 72 height 24
click at [593, 275] on button "Add to Cart" at bounding box center [606, 268] width 150 height 24
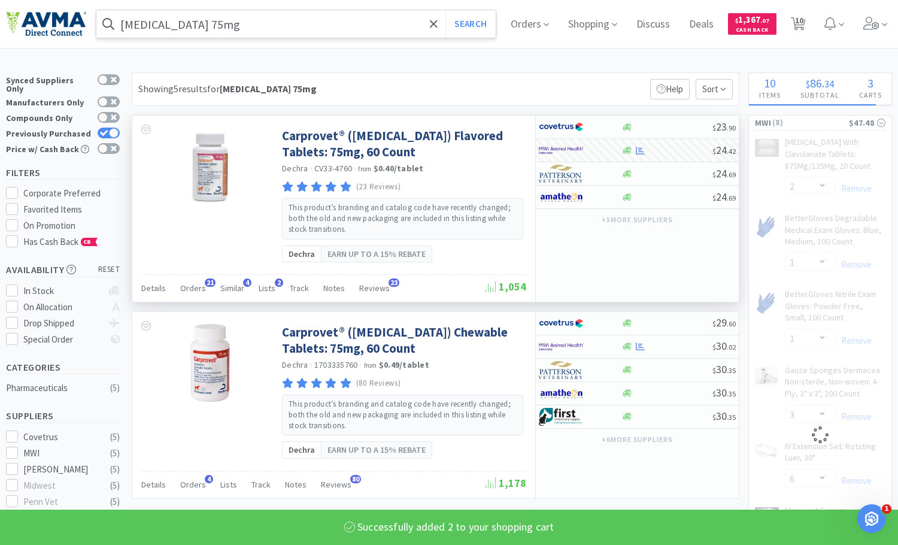
select select "2"
select select "3"
select select "6"
select select "1"
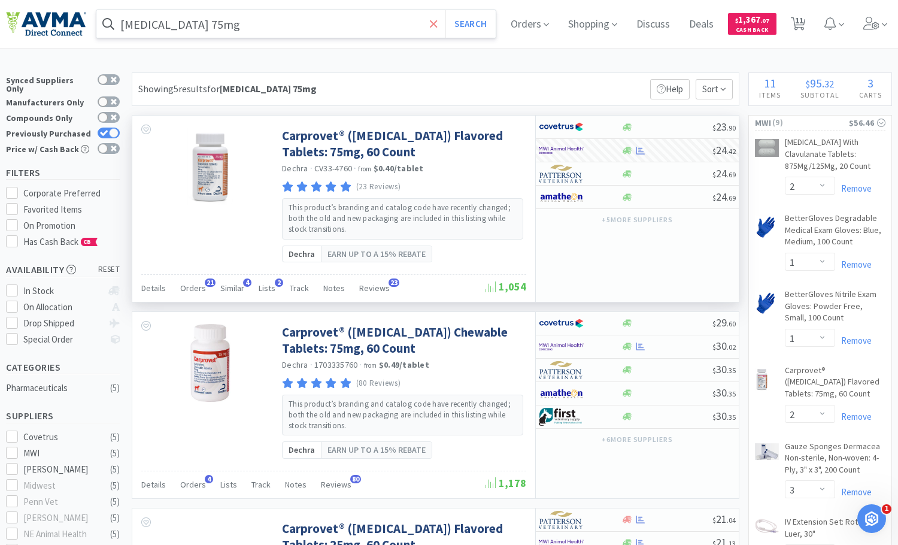
click at [437, 23] on icon at bounding box center [433, 23] width 7 height 7
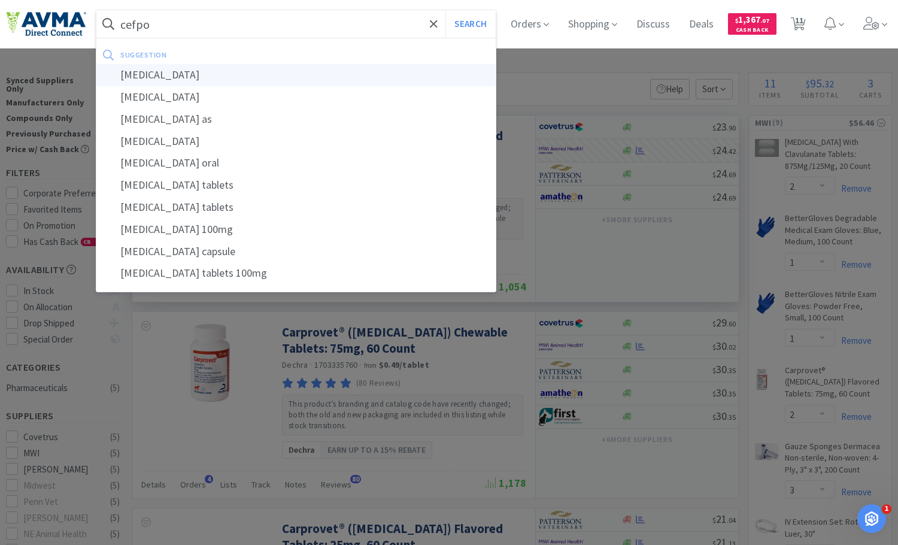
click at [297, 77] on div "[MEDICAL_DATA]" at bounding box center [295, 75] width 399 height 22
type input "[MEDICAL_DATA]"
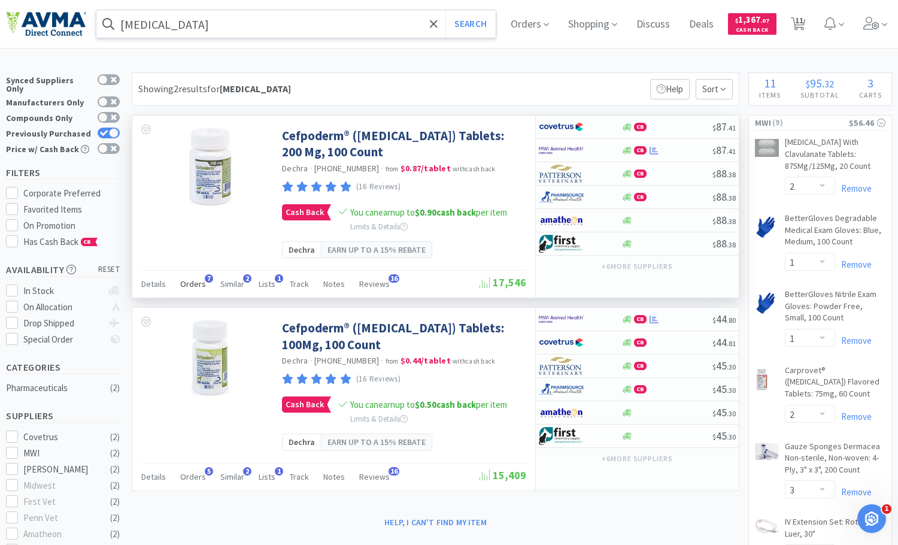
click at [205, 280] on span "7" at bounding box center [209, 278] width 8 height 8
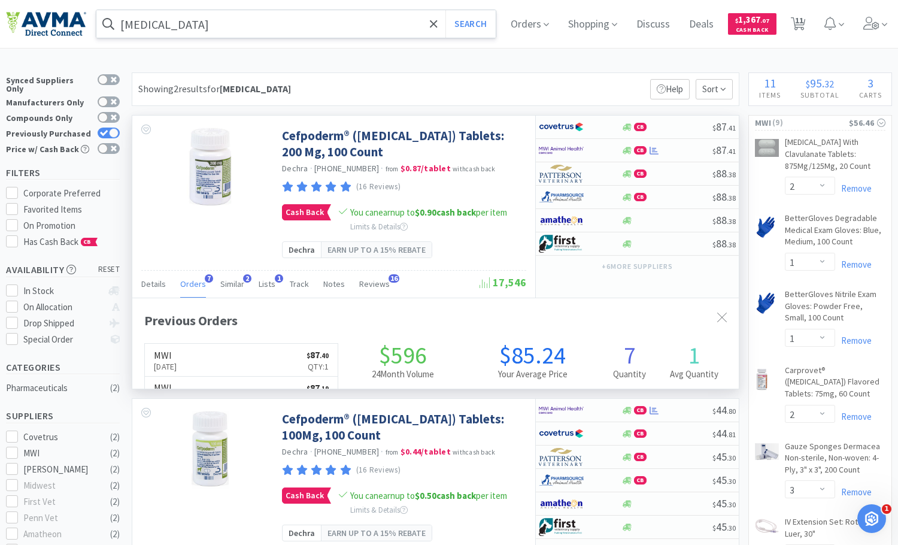
scroll to position [304, 607]
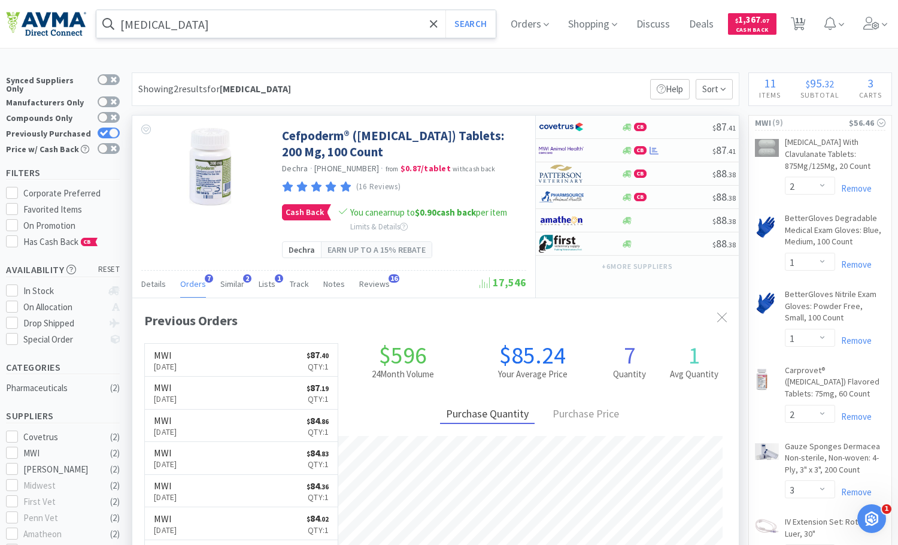
click at [205, 280] on span "7" at bounding box center [209, 278] width 8 height 8
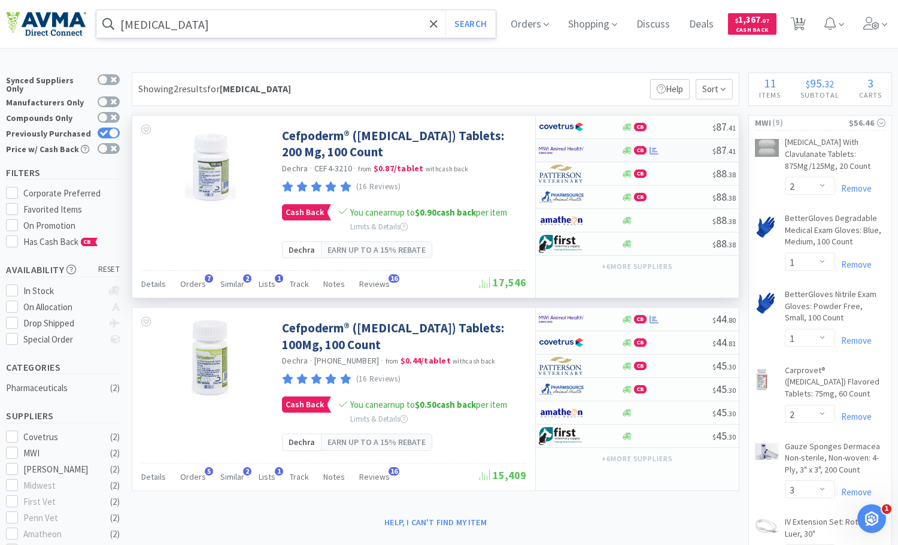
click at [608, 150] on div at bounding box center [580, 150] width 82 height 20
select select "1"
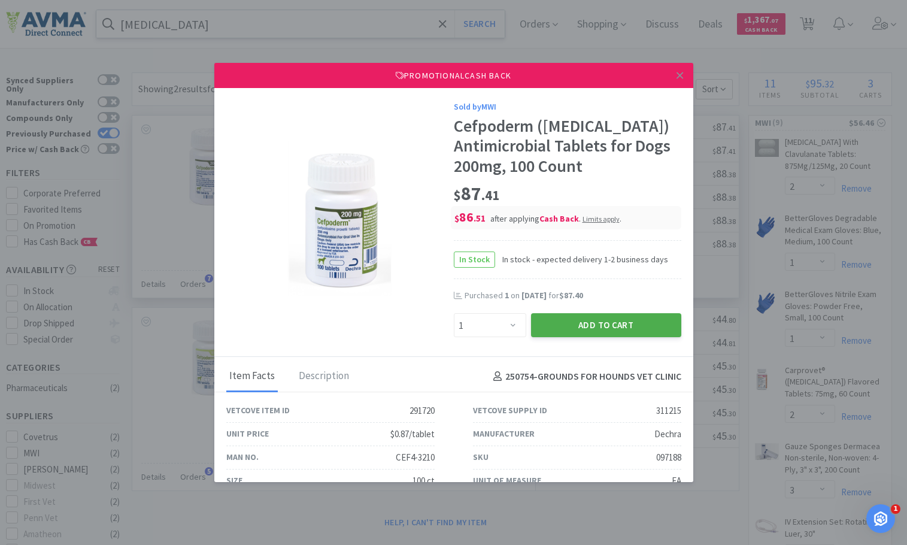
click at [568, 329] on button "Add to Cart" at bounding box center [606, 325] width 150 height 24
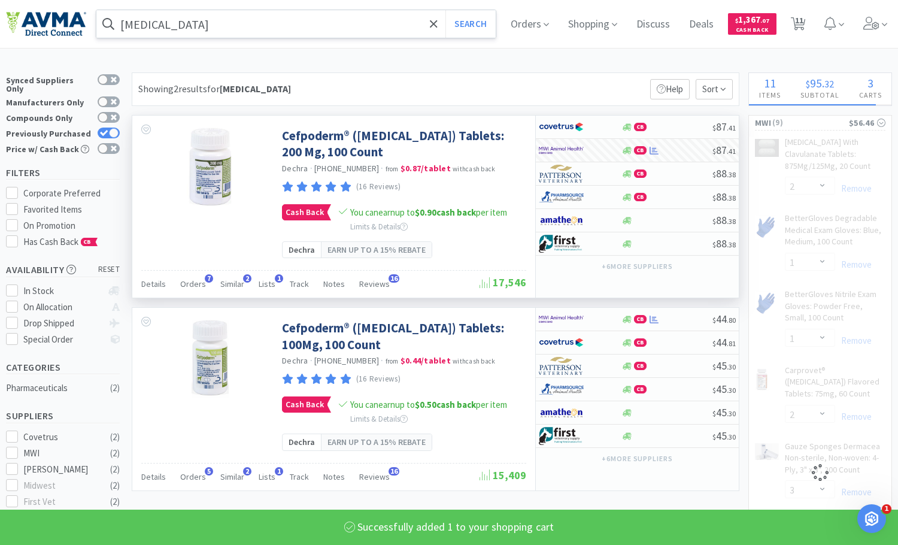
select select "1"
select select "3"
select select "6"
select select "1"
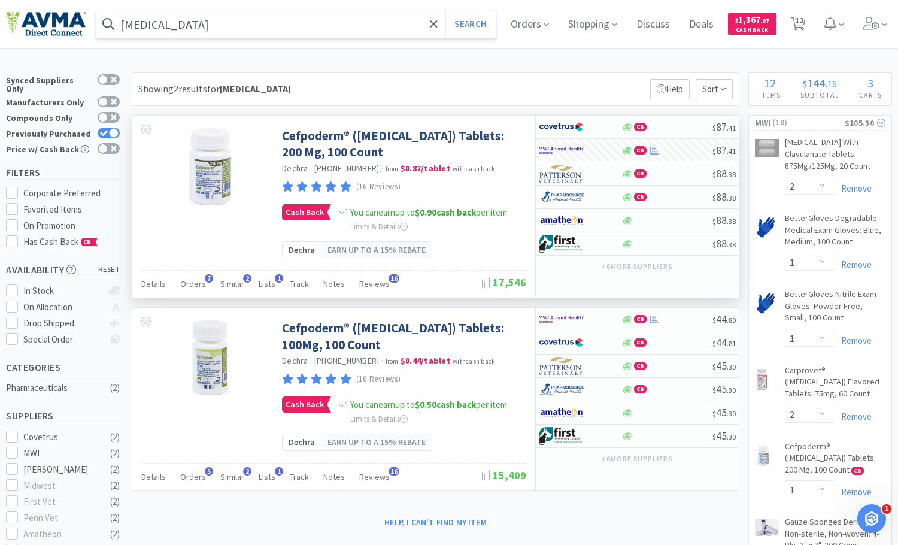
click at [438, 25] on icon at bounding box center [434, 24] width 8 height 12
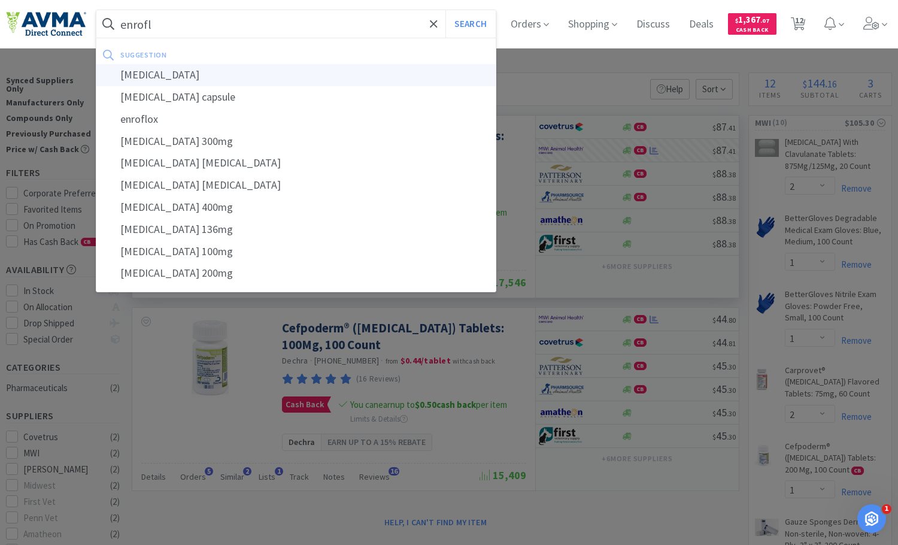
click at [299, 72] on div "[MEDICAL_DATA]" at bounding box center [295, 75] width 399 height 22
type input "[MEDICAL_DATA]"
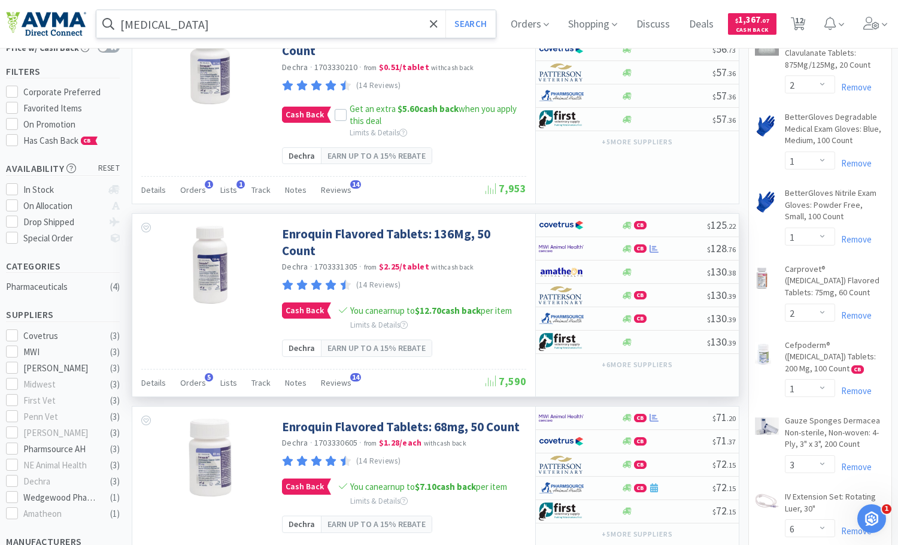
scroll to position [120, 0]
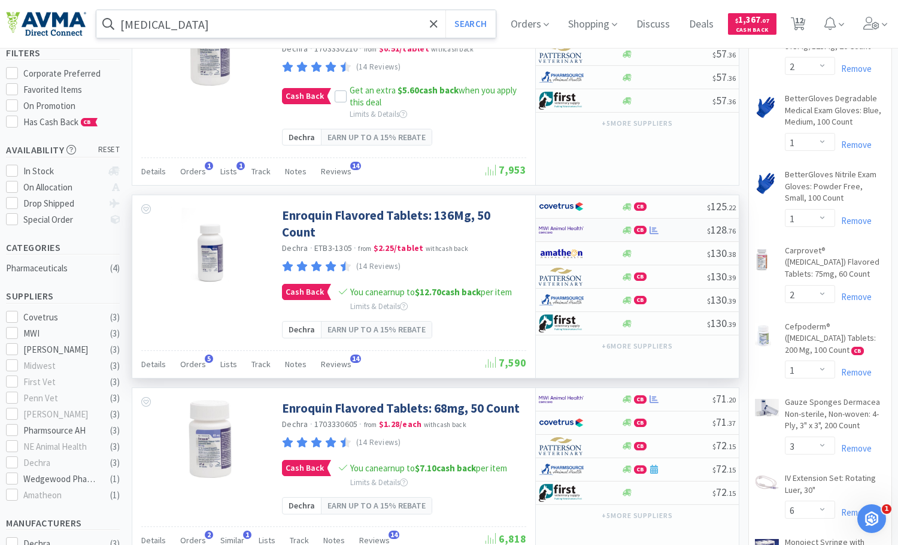
click at [602, 228] on div at bounding box center [572, 230] width 66 height 20
select select "1"
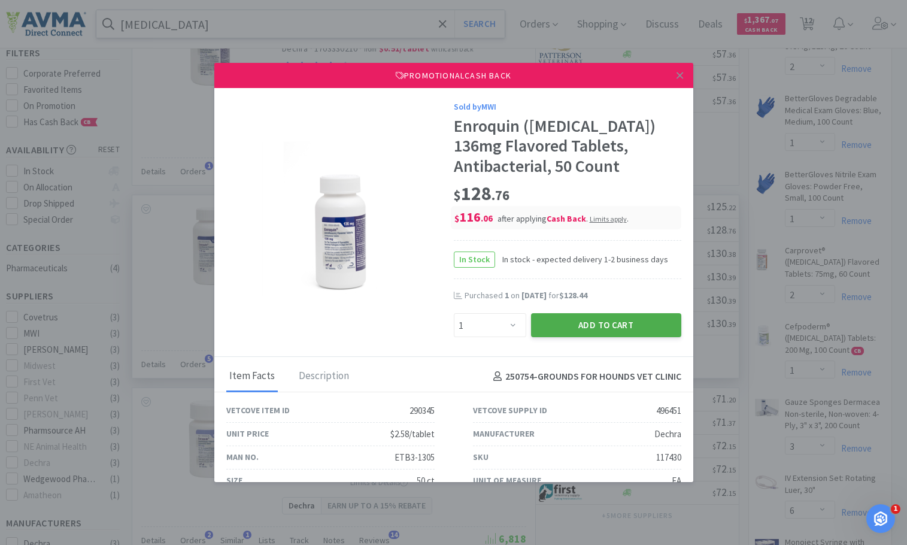
click at [553, 320] on button "Add to Cart" at bounding box center [606, 325] width 150 height 24
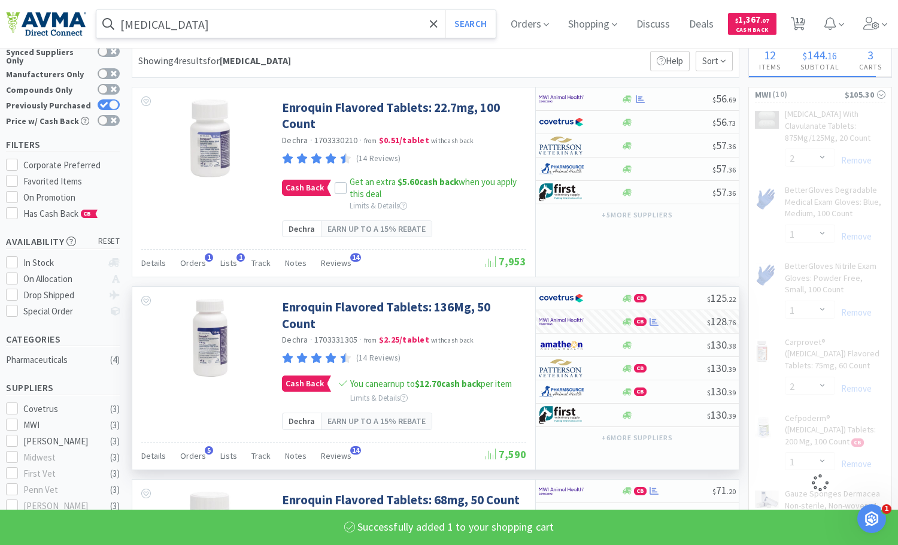
scroll to position [0, 0]
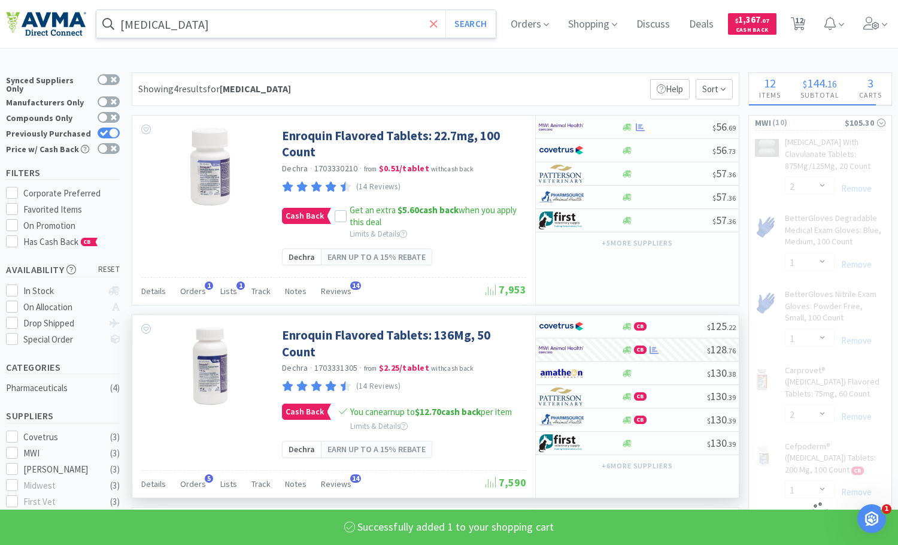
click at [437, 25] on icon at bounding box center [433, 23] width 7 height 7
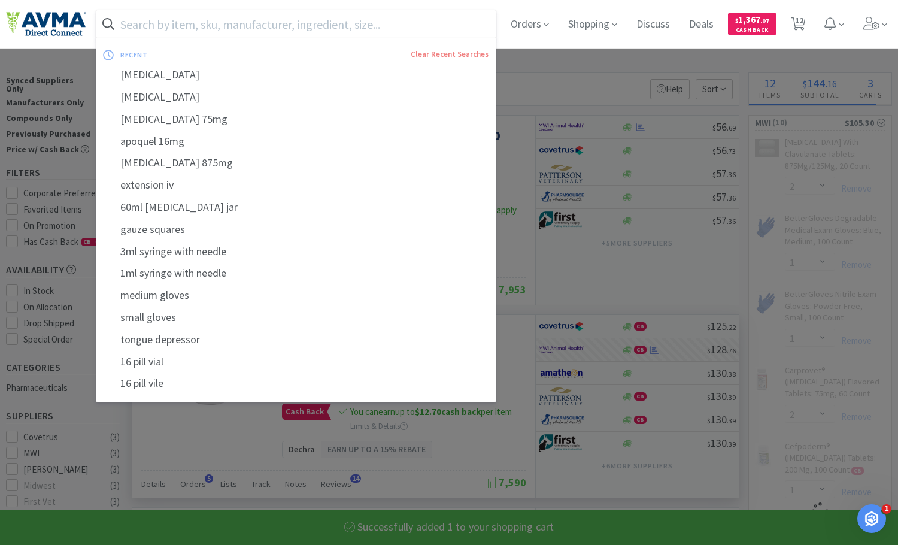
select select "1"
select select "3"
select select "6"
select select "1"
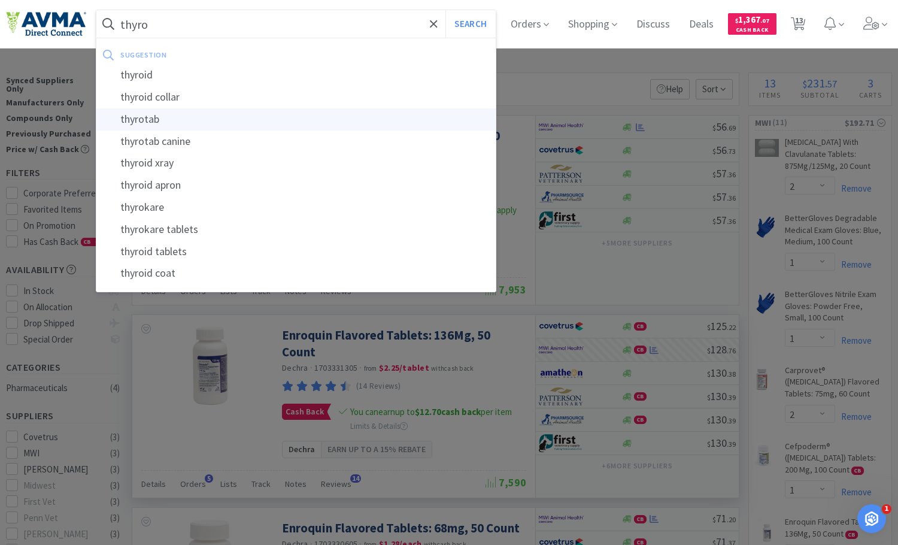
click at [235, 119] on div "thyrotab" at bounding box center [295, 119] width 399 height 22
type input "thyrotab"
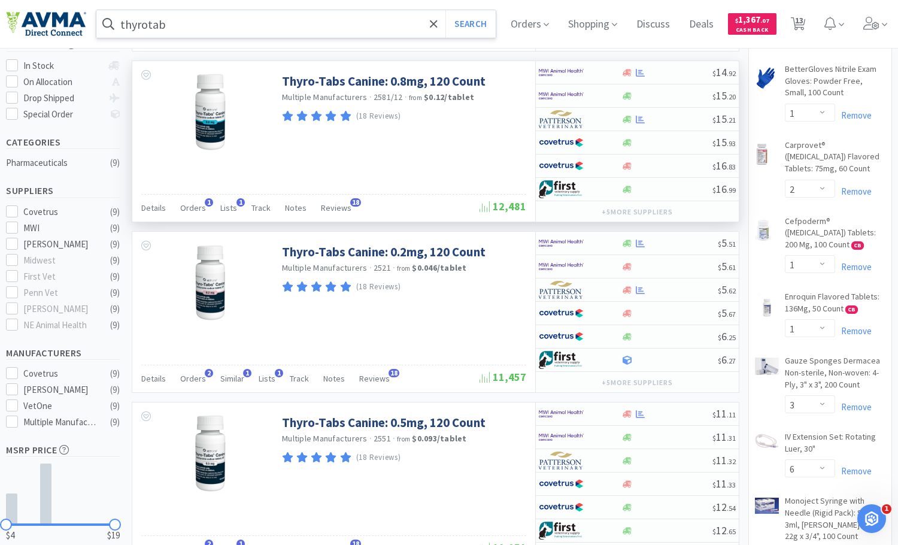
scroll to position [240, 0]
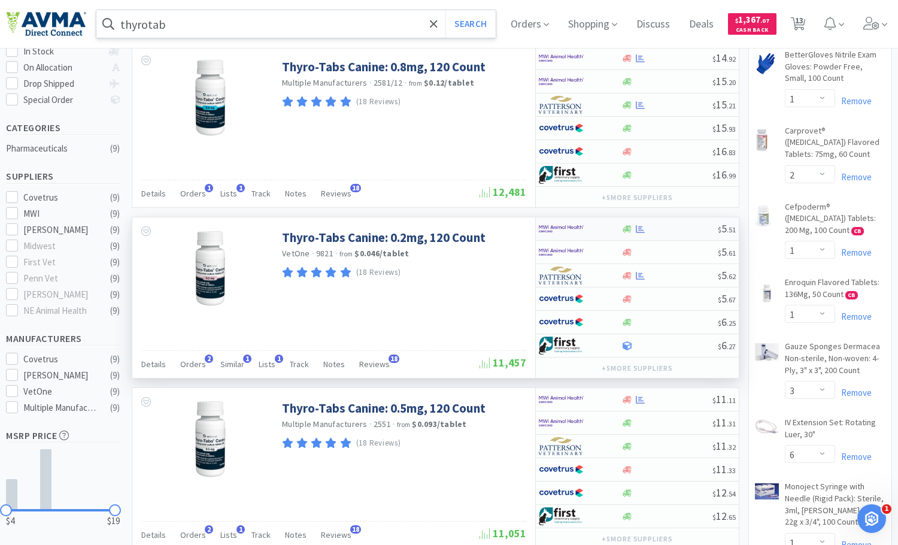
click at [604, 224] on div at bounding box center [572, 229] width 66 height 20
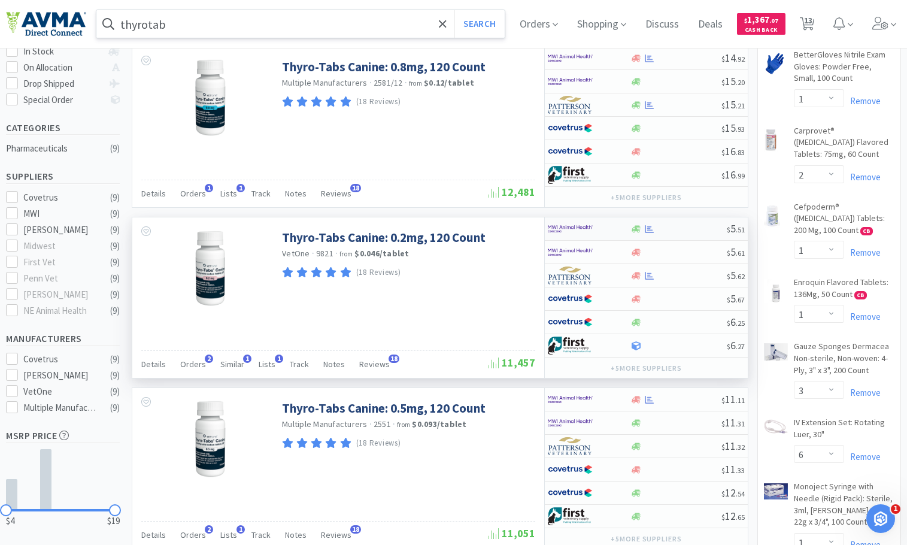
select select "1"
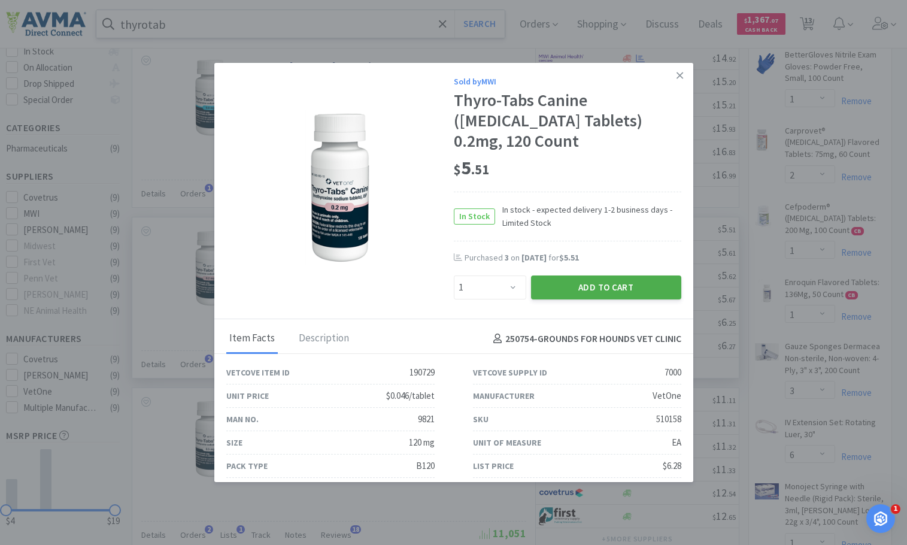
click at [595, 289] on button "Add to Cart" at bounding box center [606, 287] width 150 height 24
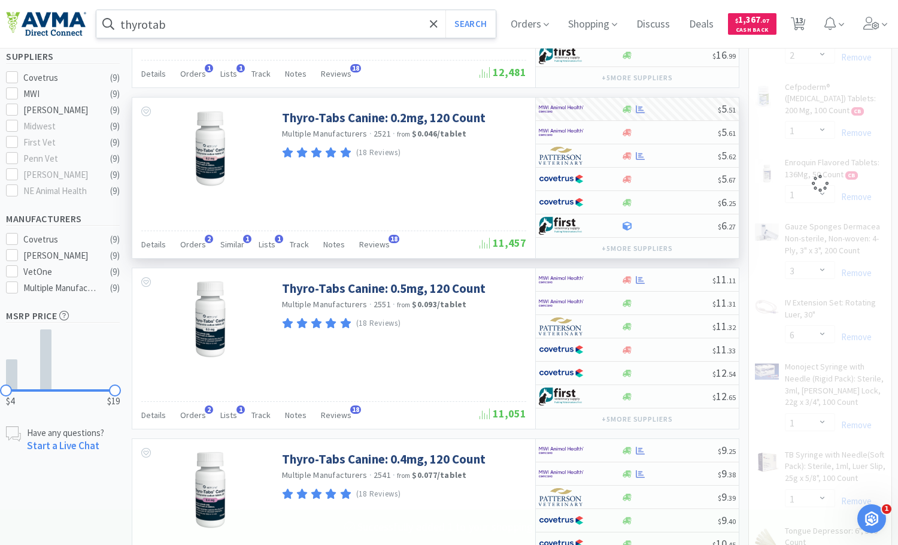
select select "1"
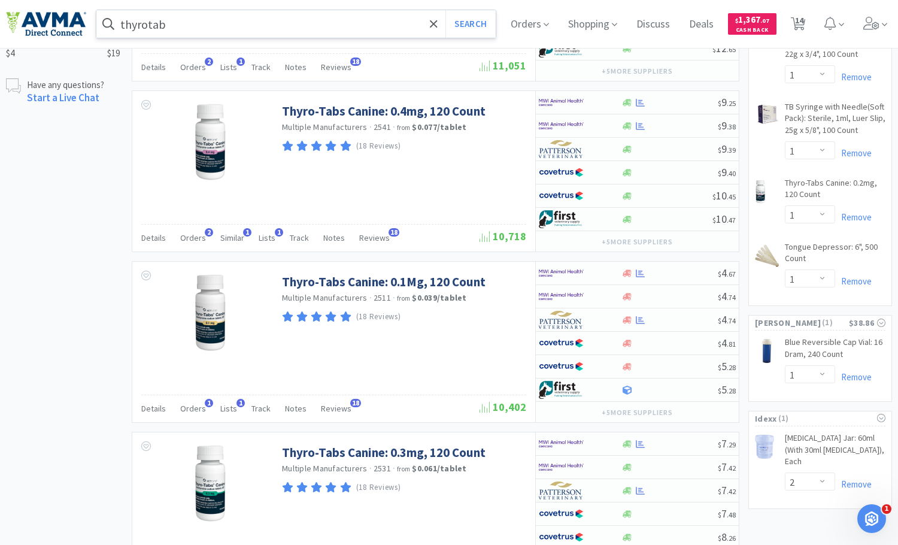
scroll to position [779, 0]
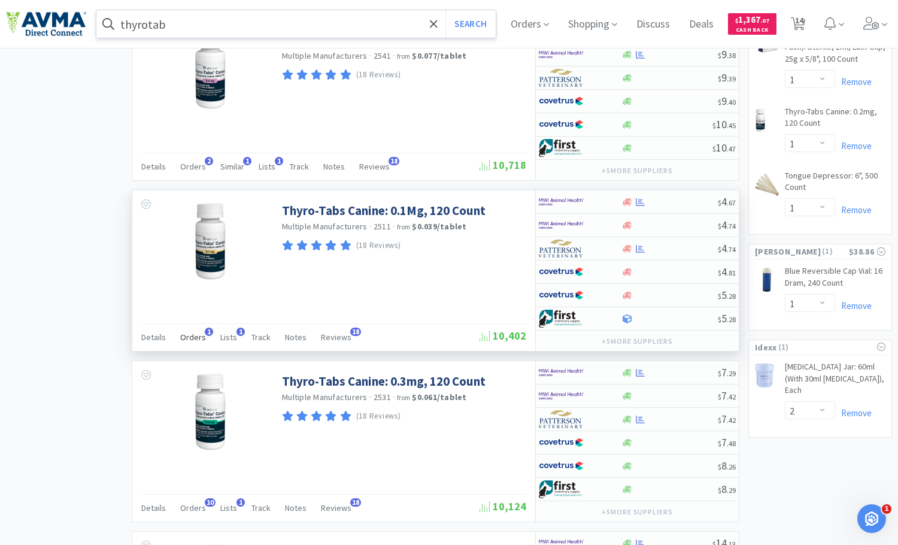
click at [192, 336] on span "Orders" at bounding box center [193, 337] width 26 height 11
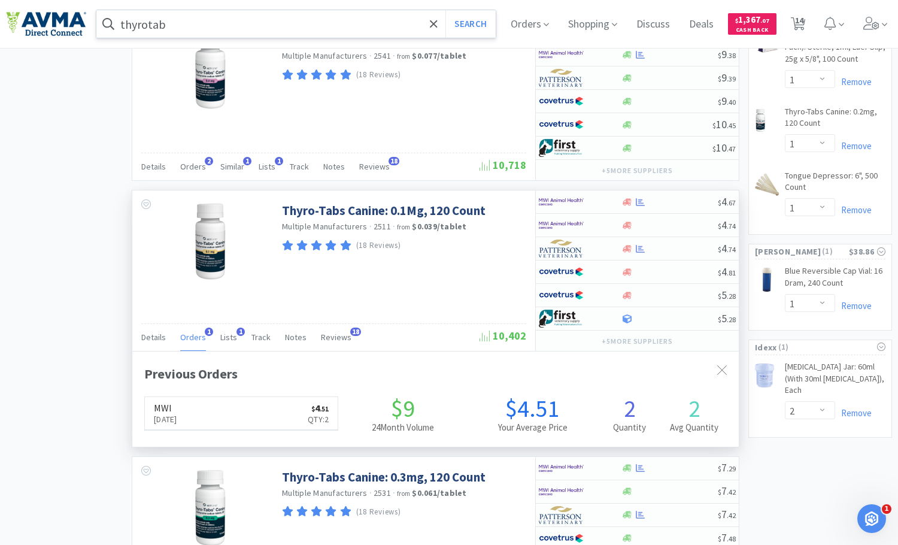
scroll to position [304, 607]
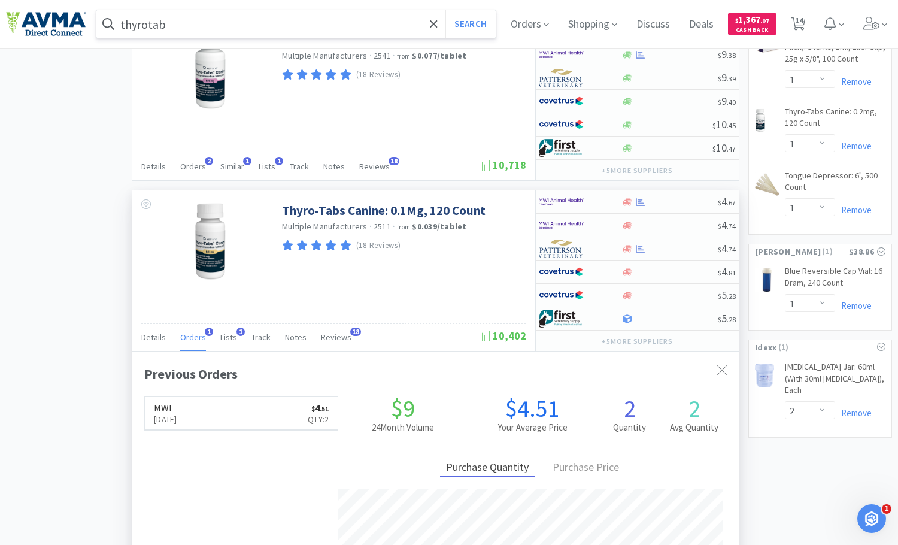
click at [192, 336] on span "Orders" at bounding box center [193, 337] width 26 height 11
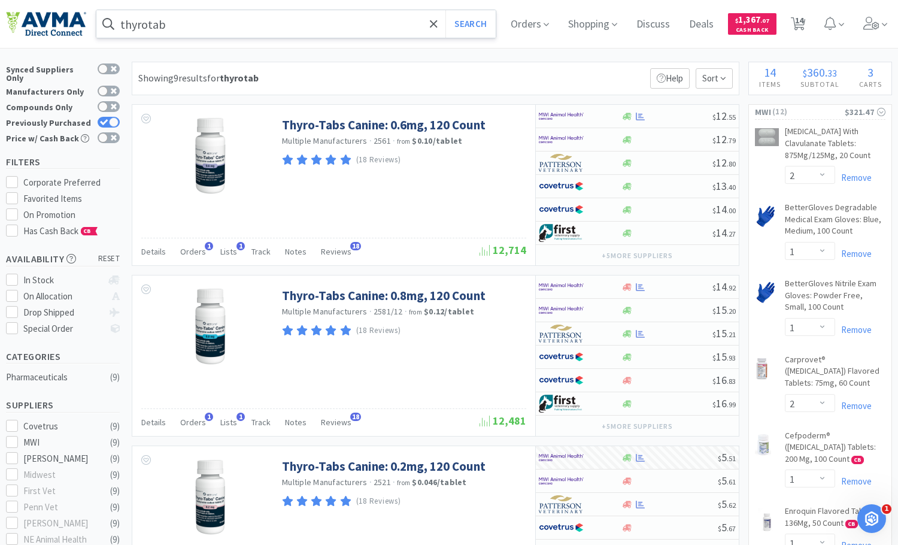
scroll to position [0, 0]
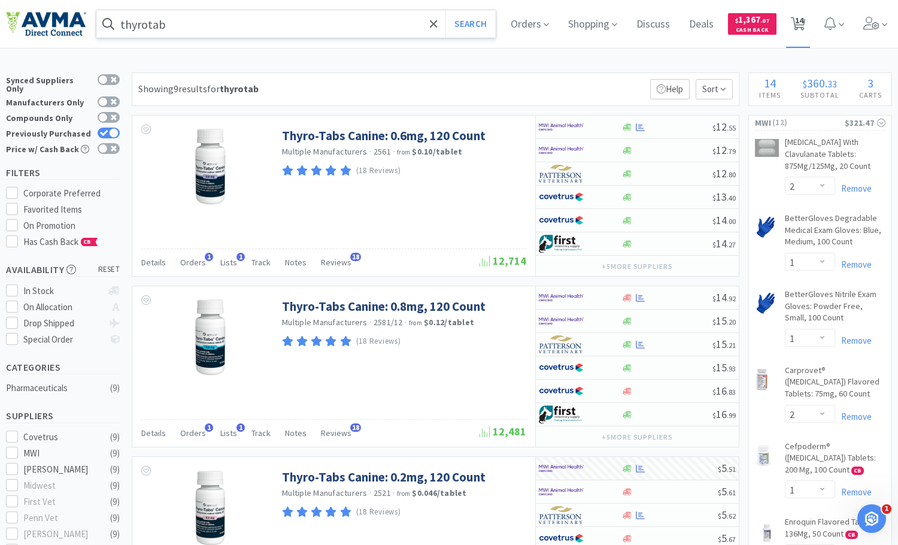
click at [804, 17] on span "14" at bounding box center [799, 20] width 8 height 48
select select "2"
select select "1"
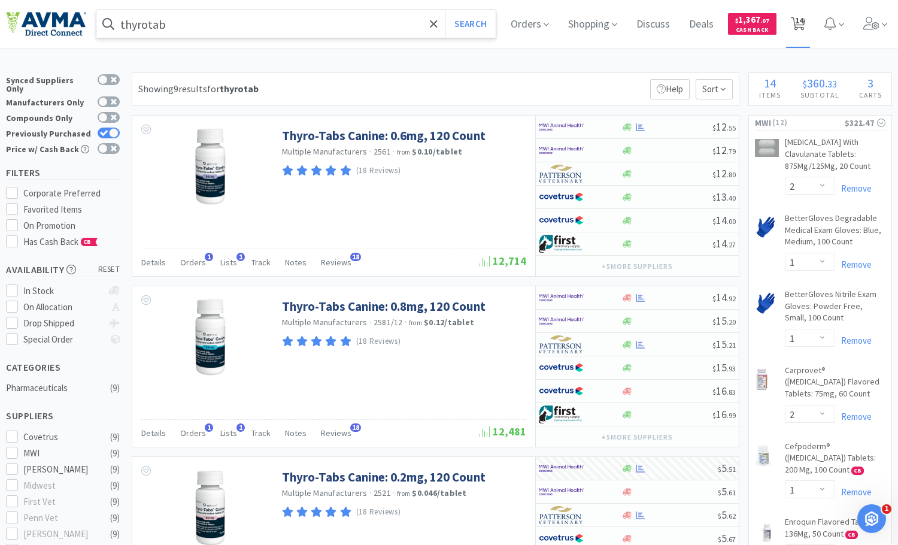
select select "2"
select select "1"
select select "3"
select select "6"
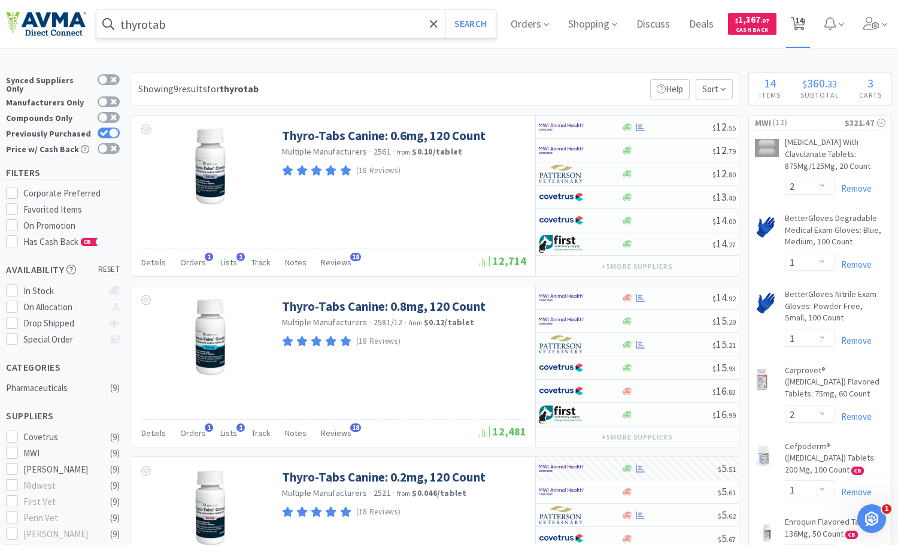
select select "1"
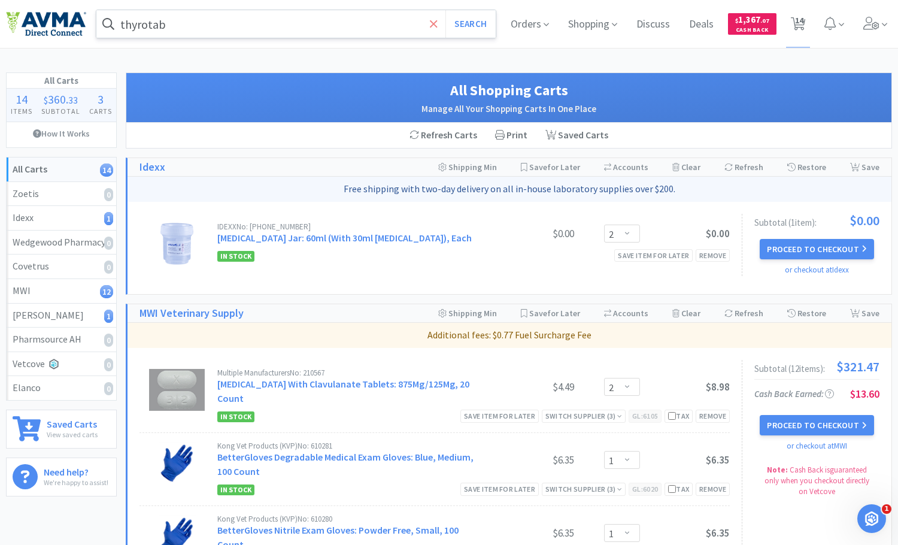
click at [431, 21] on icon at bounding box center [434, 24] width 8 height 12
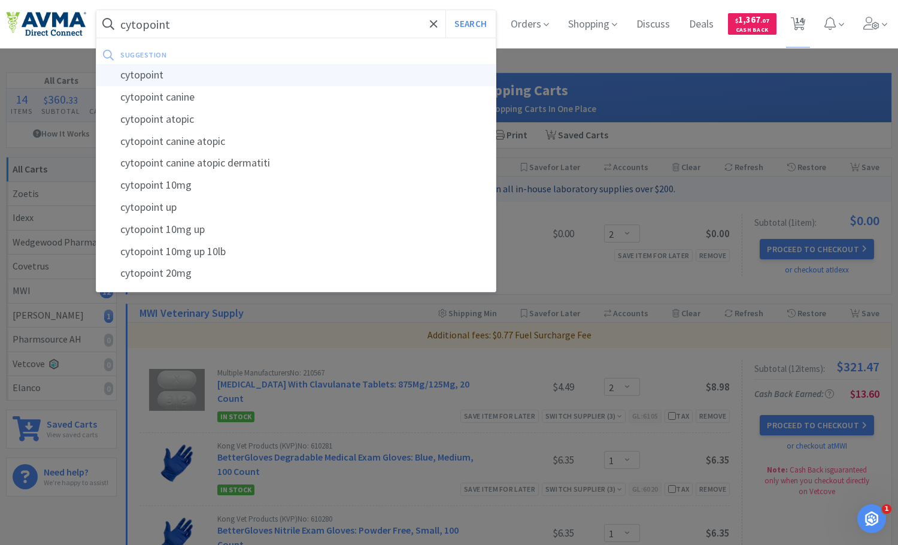
type input "cytopoint"
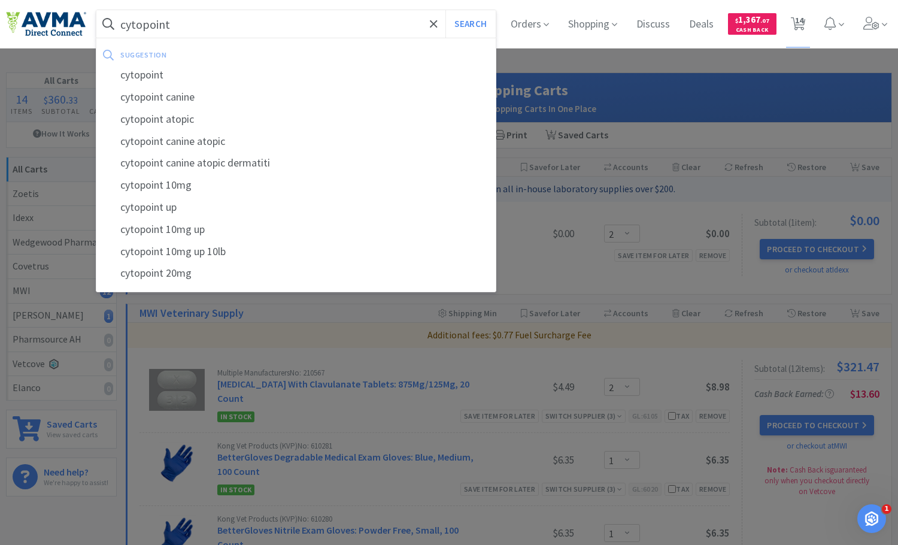
click at [258, 71] on div "cytopoint" at bounding box center [295, 75] width 399 height 22
select select "2"
select select "1"
select select "2"
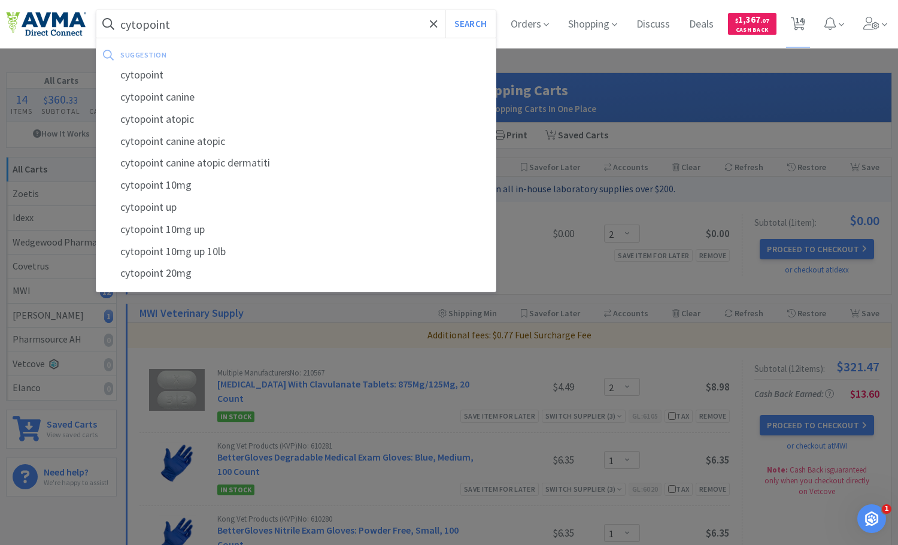
select select "1"
select select "3"
select select "6"
select select "1"
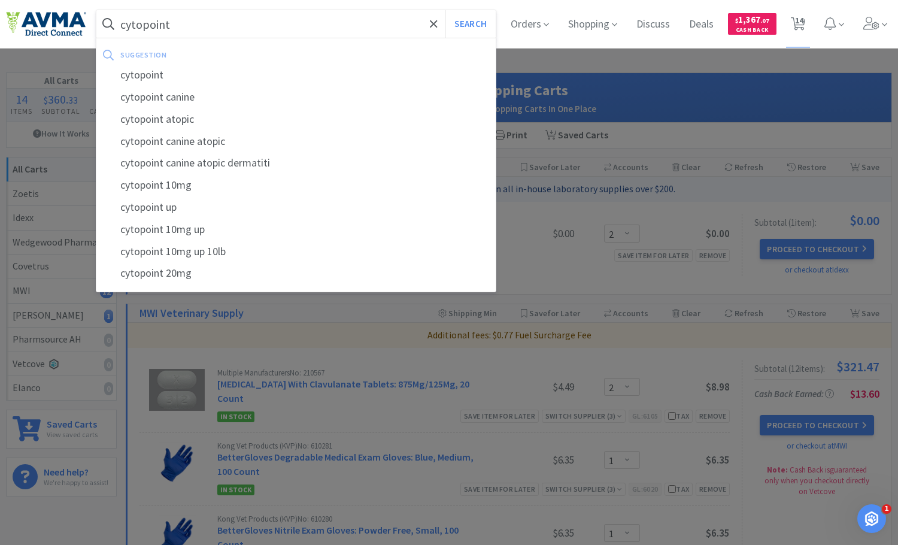
select select "1"
select select "2"
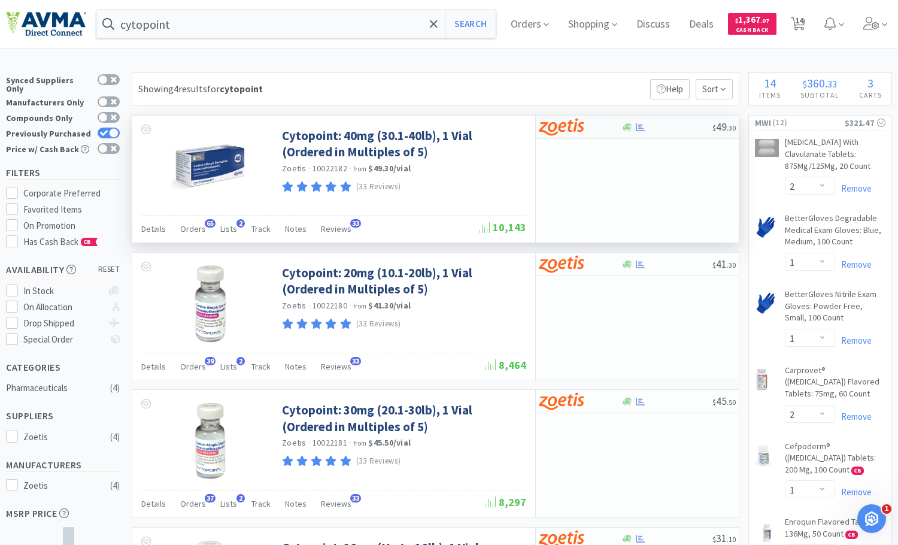
click at [611, 128] on div at bounding box center [580, 127] width 82 height 20
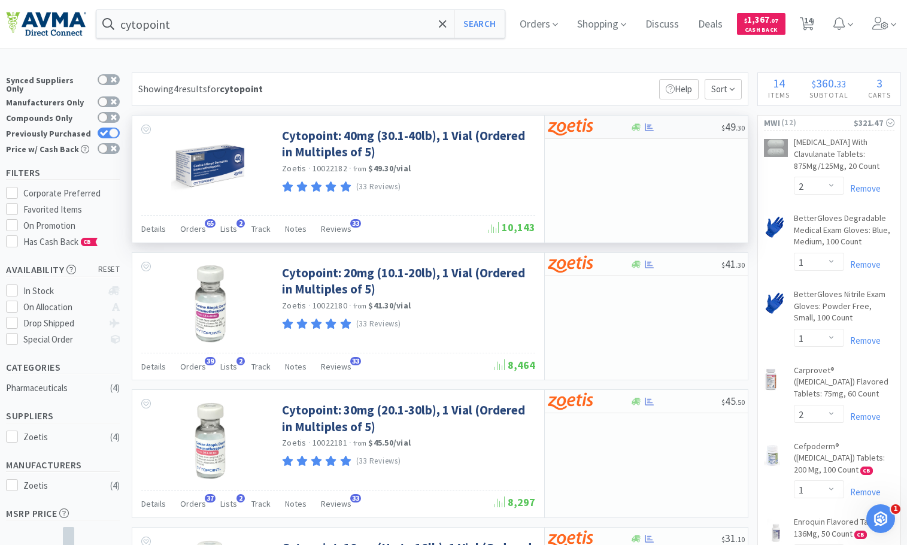
select select "5"
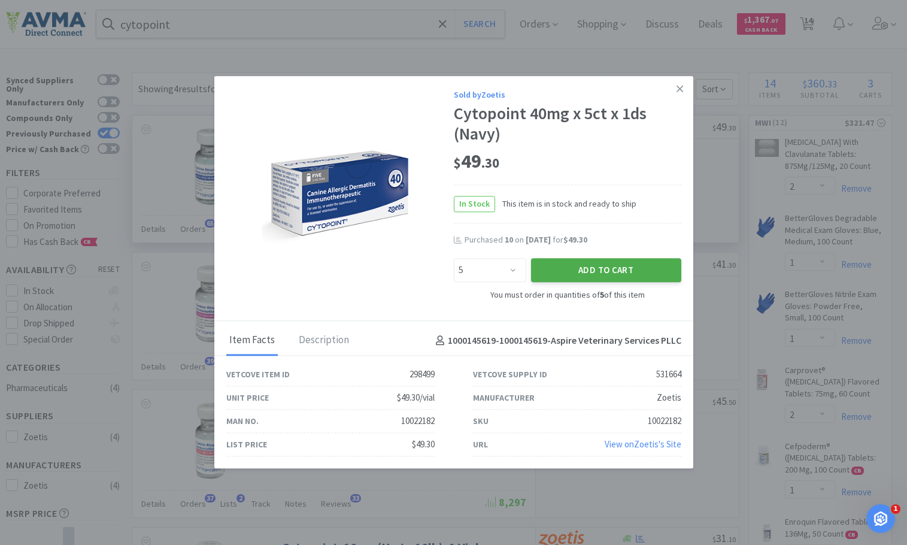
click at [593, 272] on button "Add to Cart" at bounding box center [606, 270] width 150 height 24
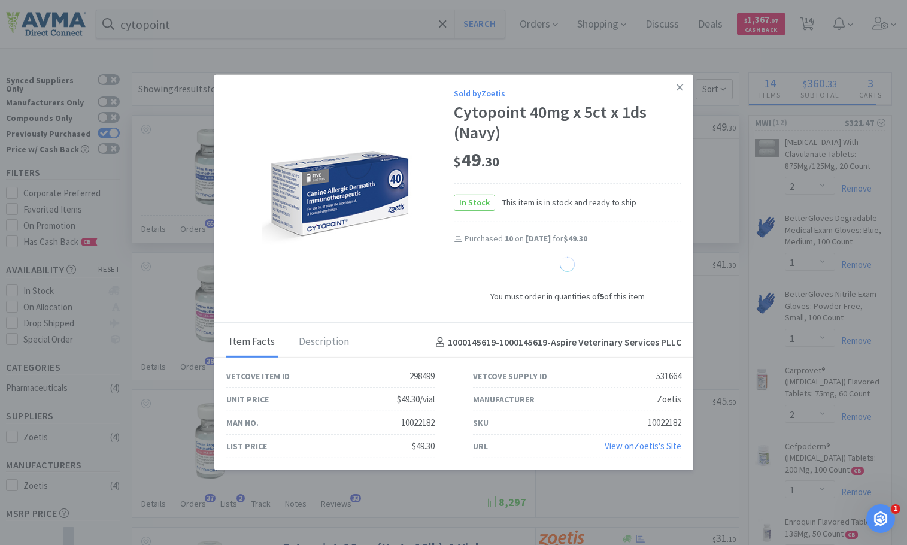
select select "5"
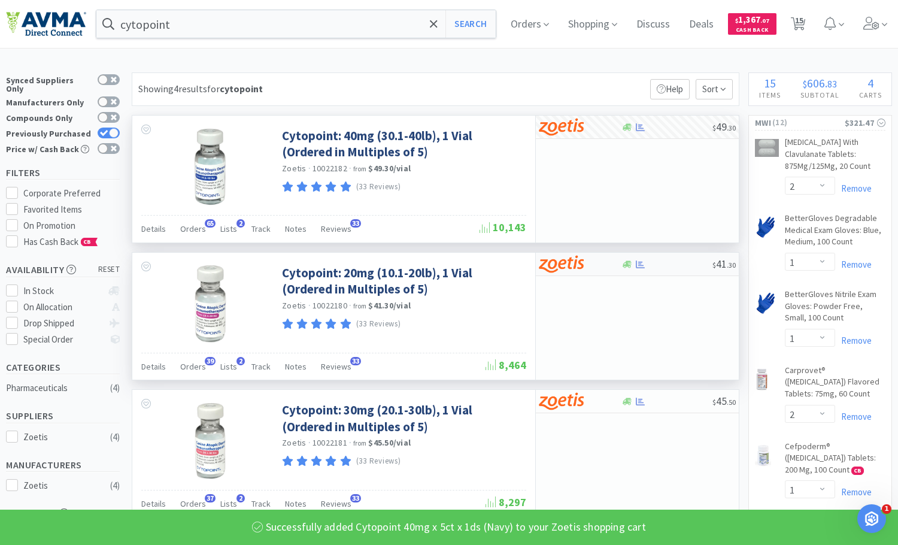
click at [608, 265] on div at bounding box center [580, 264] width 82 height 20
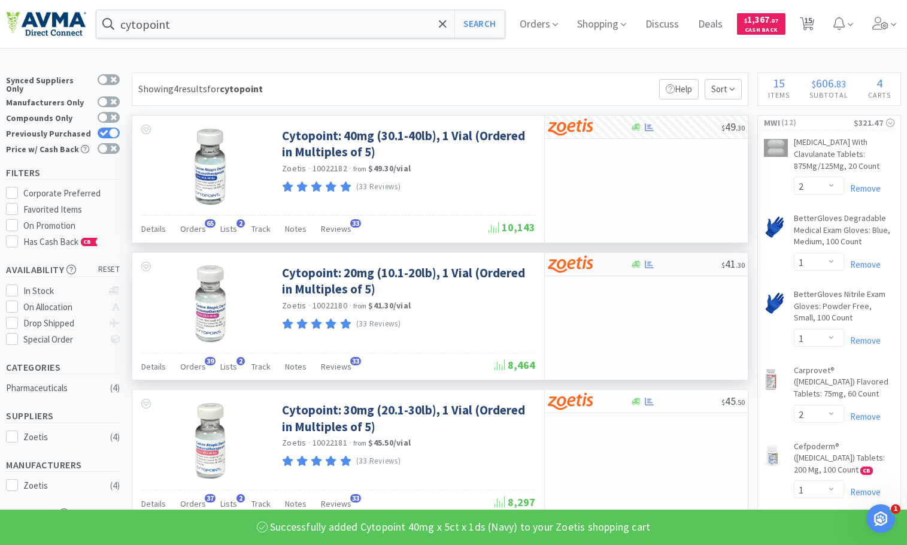
select select "5"
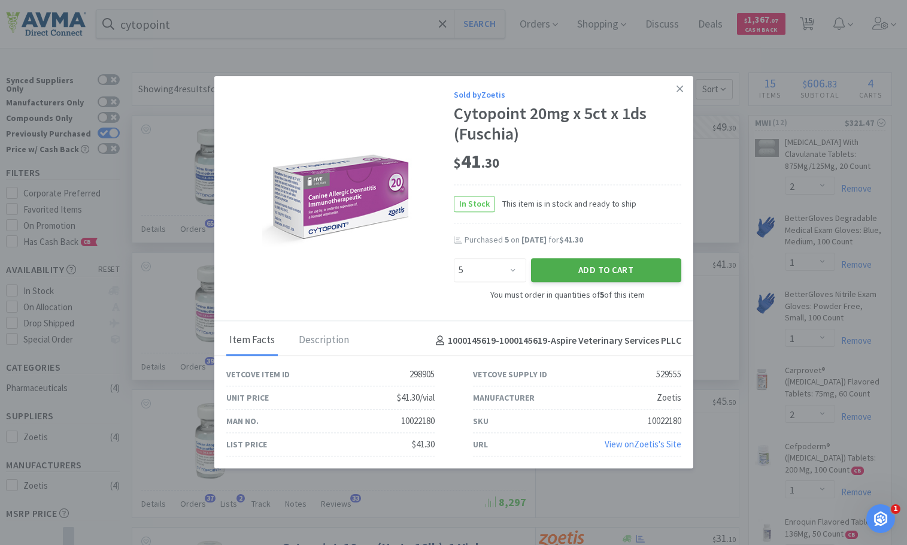
click at [604, 265] on button "Add to Cart" at bounding box center [606, 270] width 150 height 24
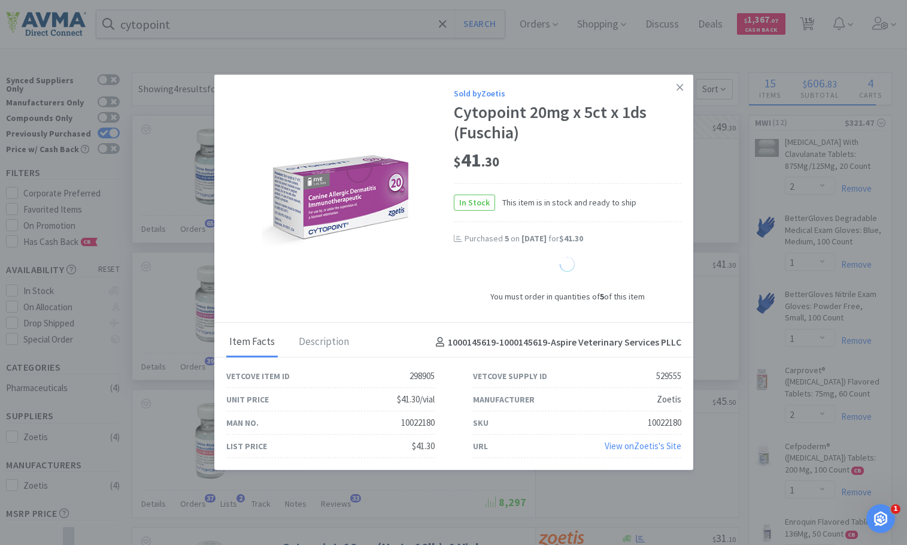
select select "5"
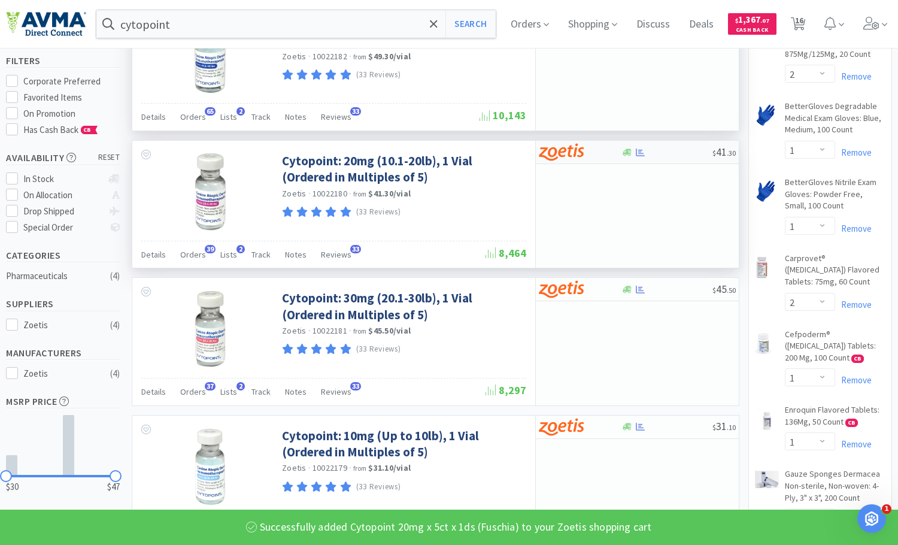
scroll to position [120, 0]
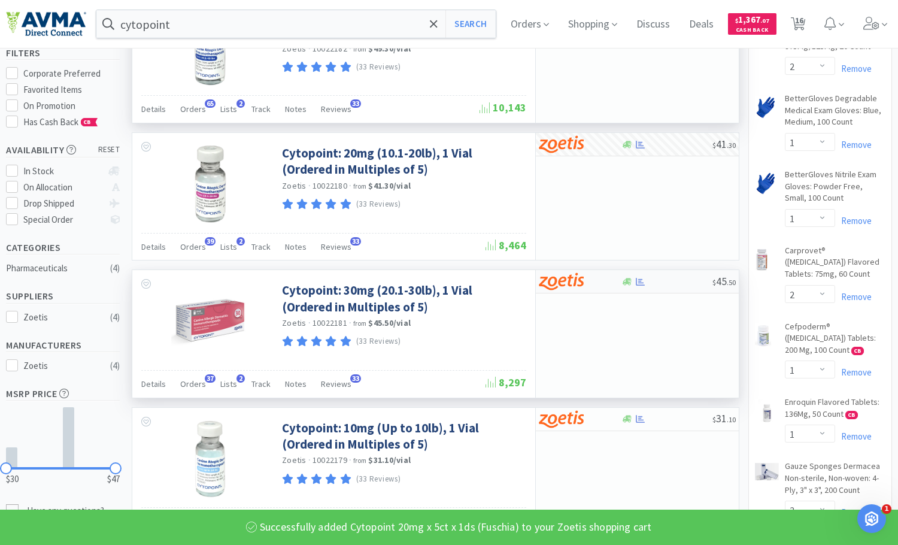
click at [605, 279] on div at bounding box center [580, 281] width 82 height 20
select select "5"
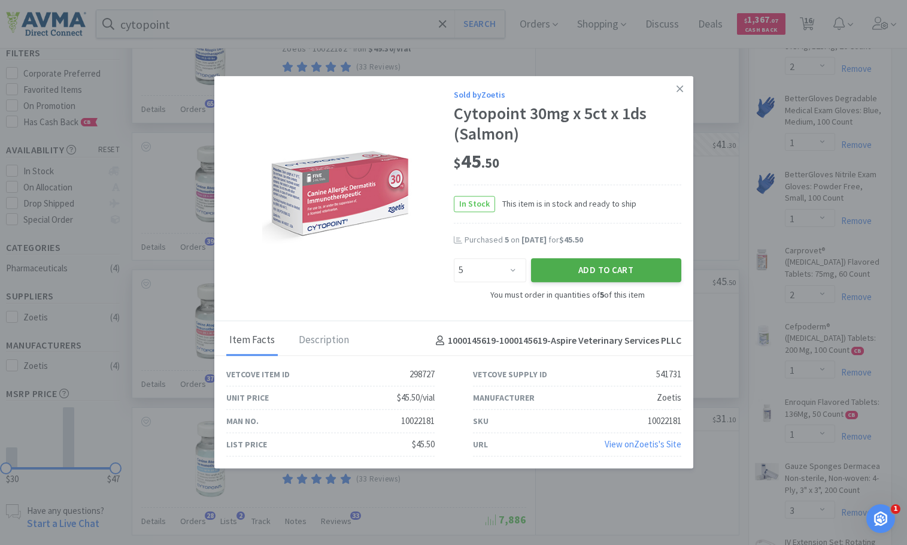
click at [604, 270] on button "Add to Cart" at bounding box center [606, 270] width 150 height 24
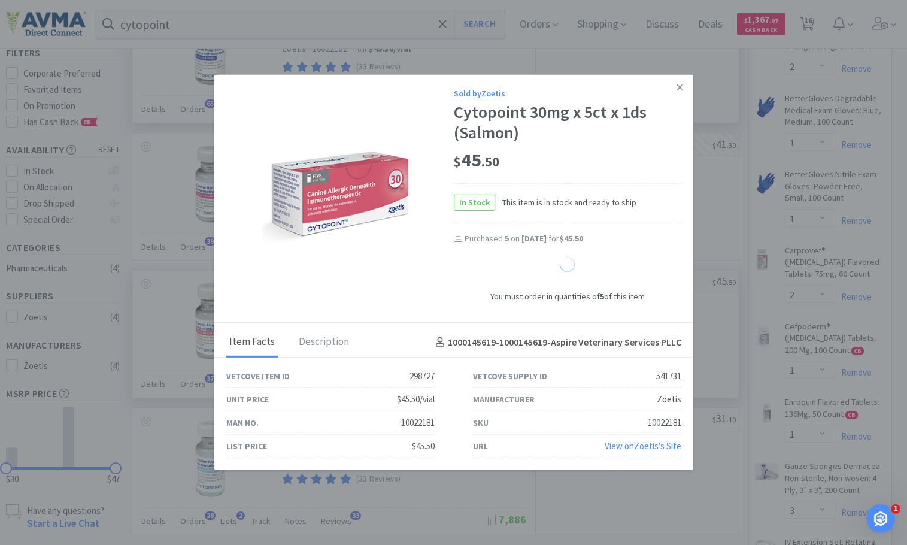
select select "5"
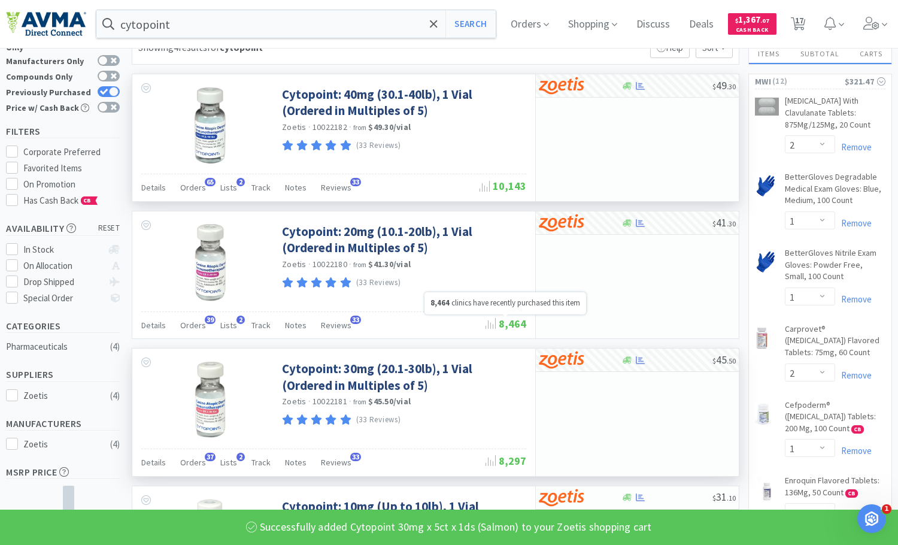
scroll to position [0, 0]
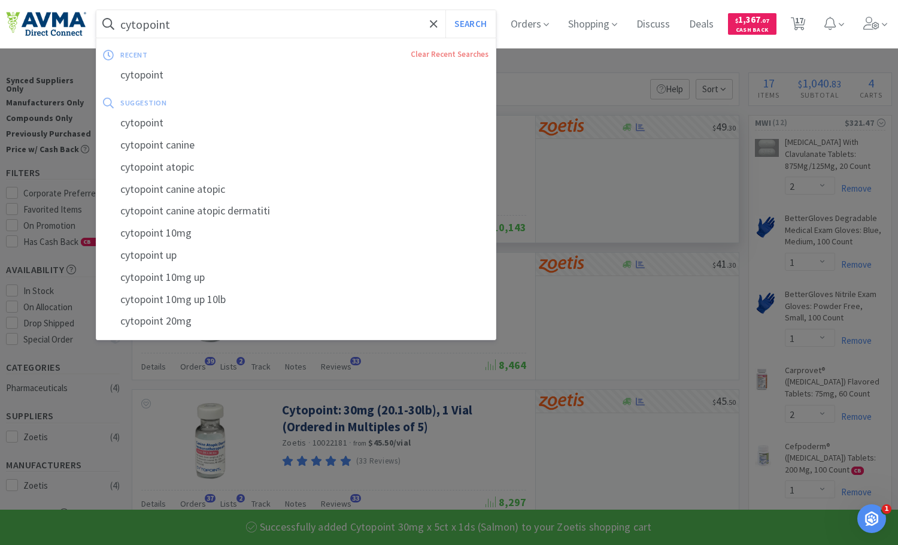
click at [313, 19] on input "cytopoint" at bounding box center [295, 24] width 399 height 28
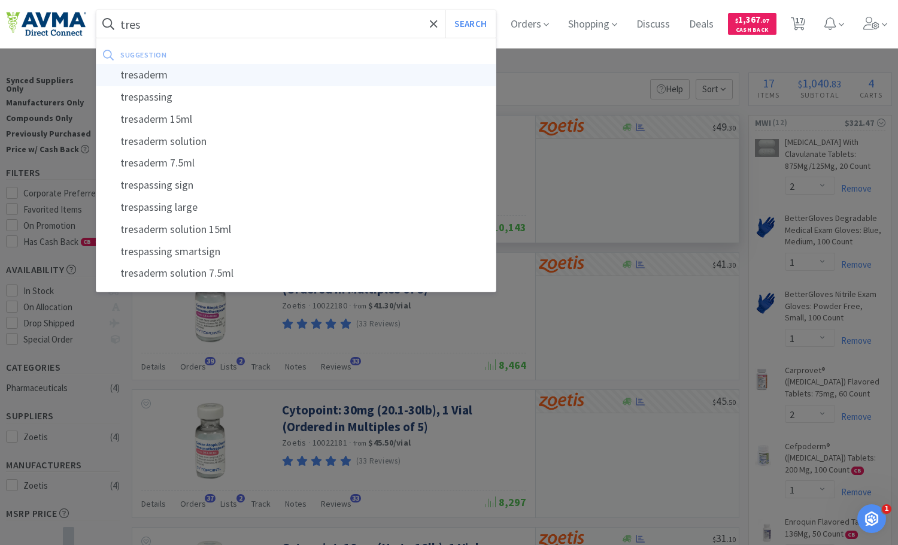
click at [172, 77] on div "tresaderm" at bounding box center [295, 75] width 399 height 22
type input "tresaderm"
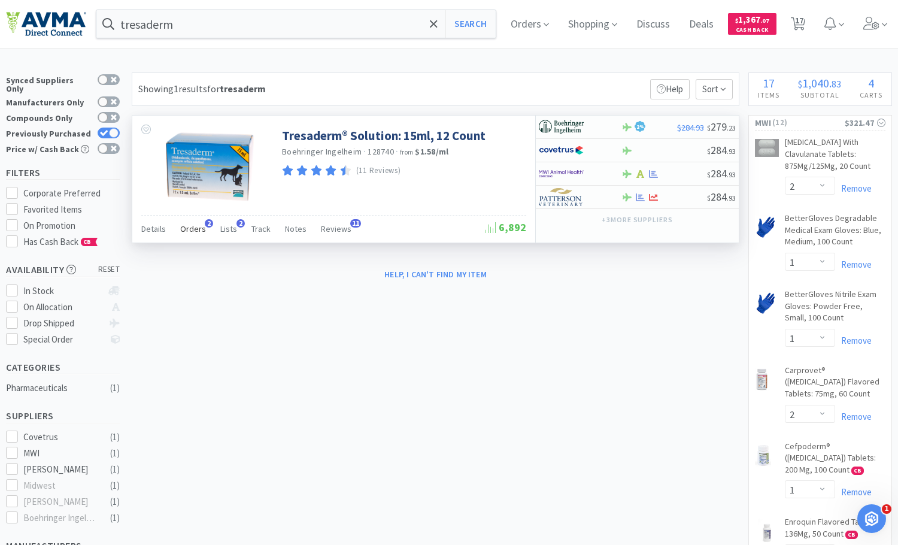
click at [187, 223] on span "Orders" at bounding box center [193, 228] width 26 height 11
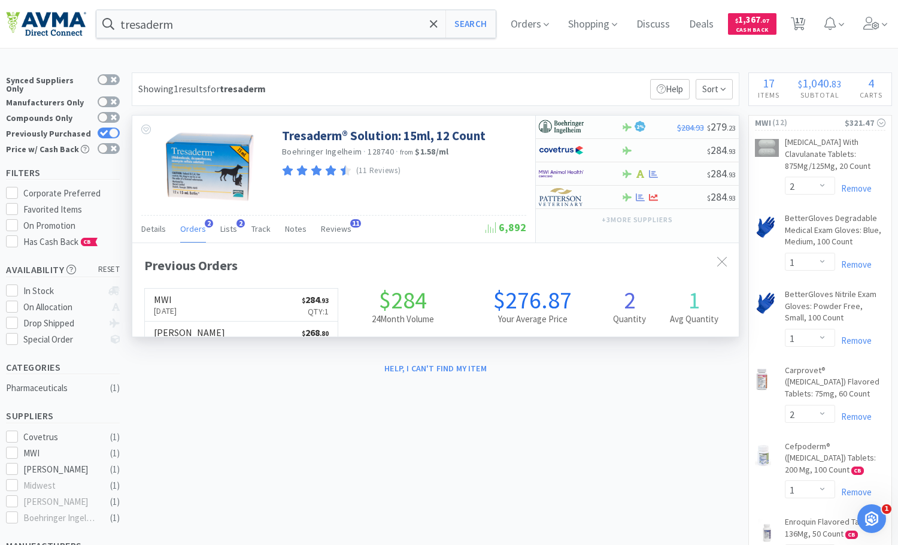
scroll to position [304, 607]
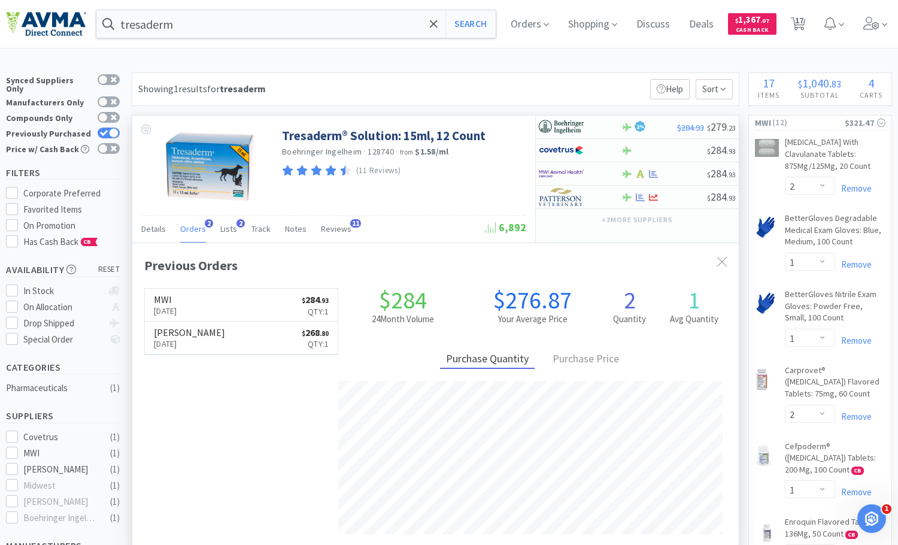
click at [189, 227] on span "Orders" at bounding box center [193, 228] width 26 height 11
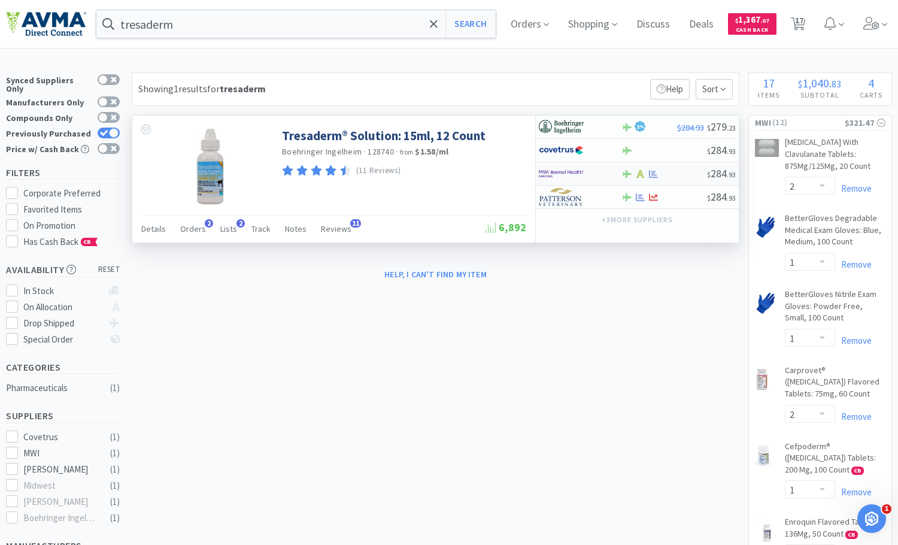
click at [598, 174] on div at bounding box center [572, 173] width 66 height 20
select select "1"
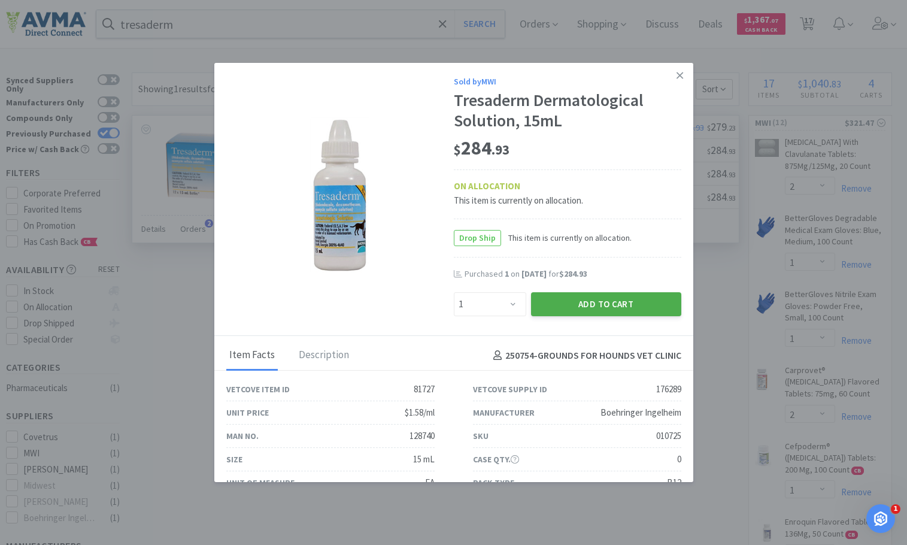
click at [601, 298] on button "Add to Cart" at bounding box center [606, 304] width 150 height 24
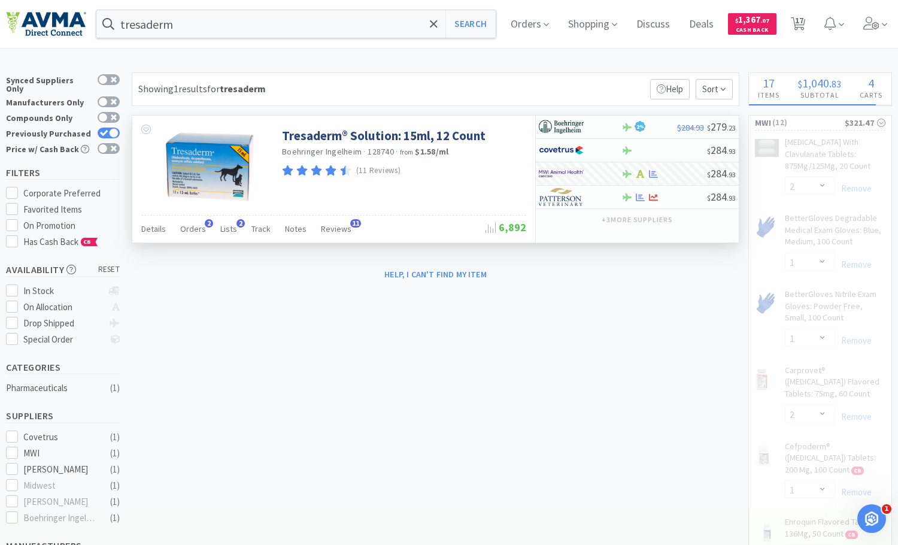
select select "1"
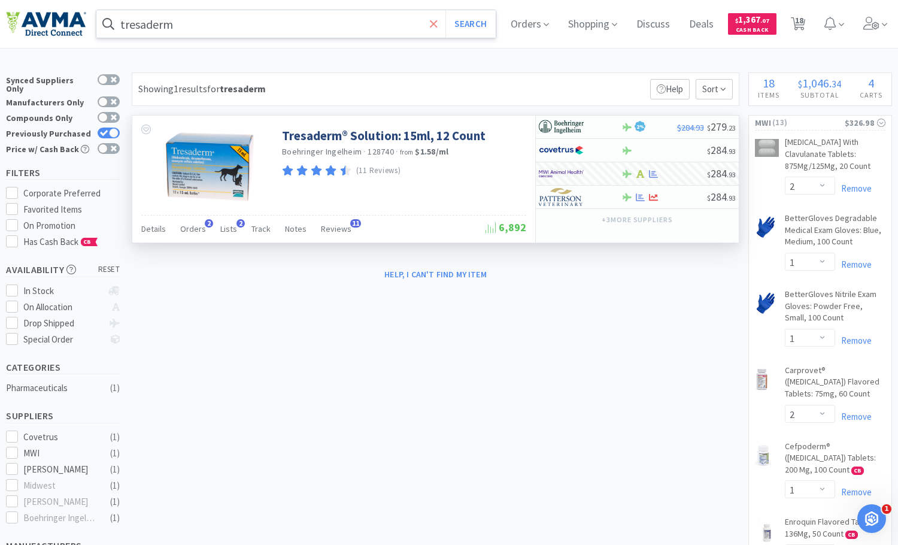
click at [437, 24] on icon at bounding box center [433, 23] width 7 height 7
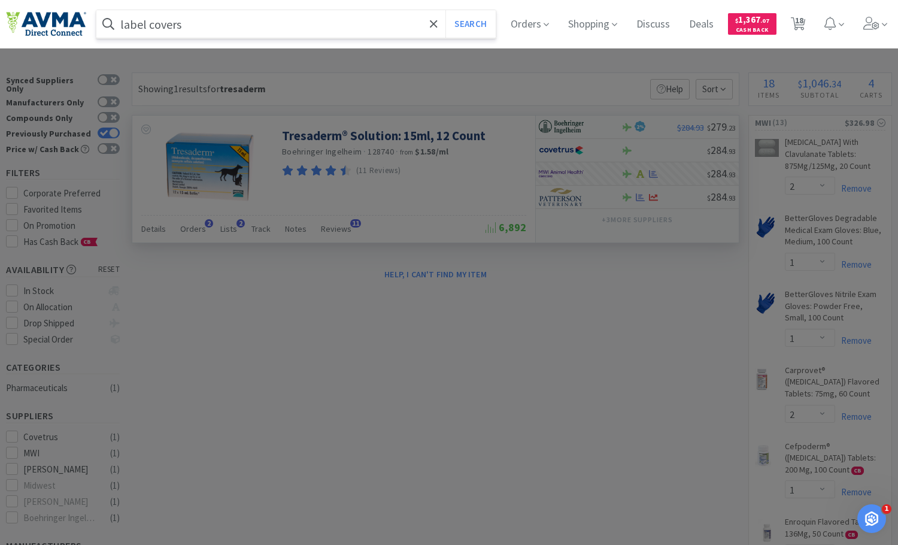
click at [446, 10] on button "Search" at bounding box center [471, 24] width 50 height 28
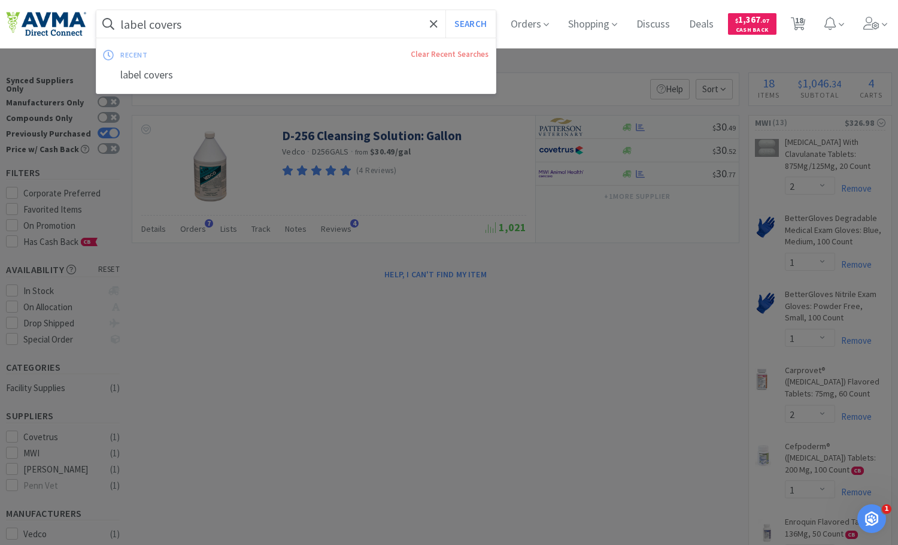
click at [300, 24] on input "label covers" at bounding box center [295, 24] width 399 height 28
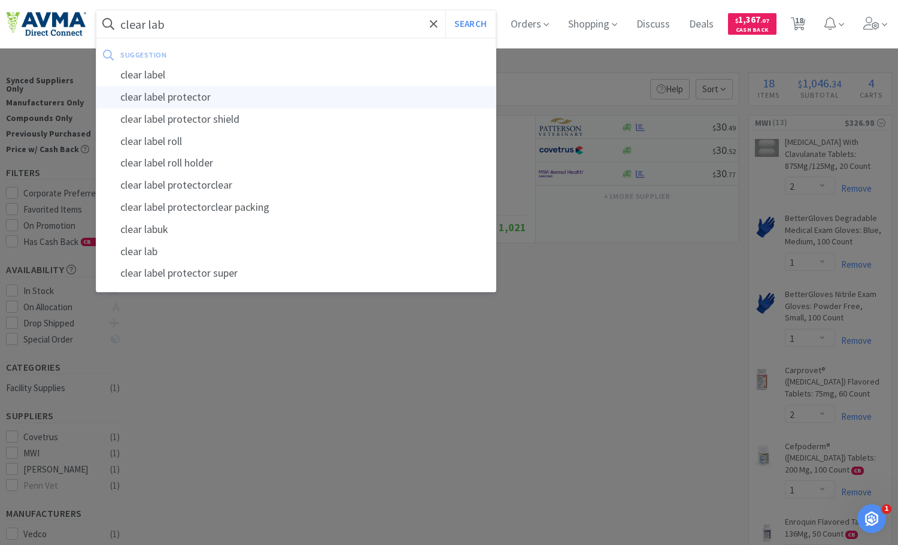
click at [262, 100] on div "clear label protector" at bounding box center [295, 97] width 399 height 22
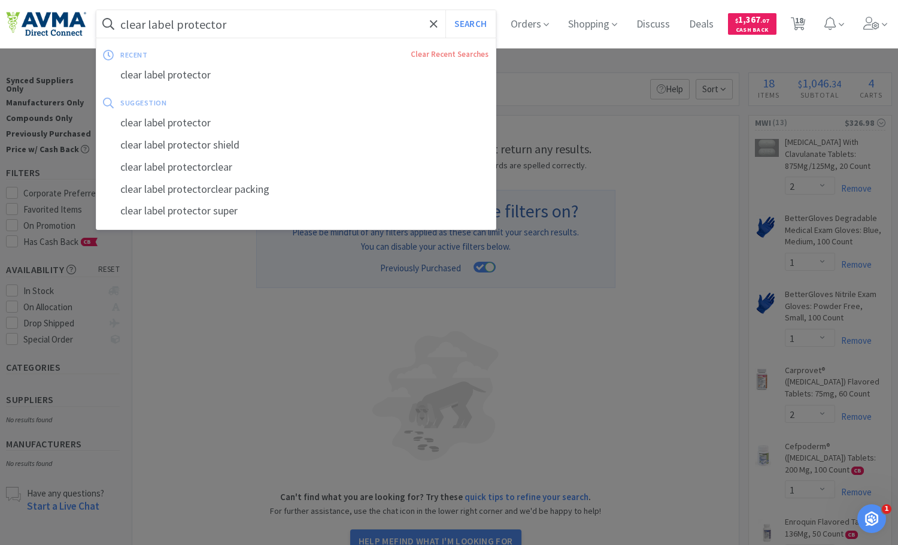
click at [240, 21] on input "clear label protector" at bounding box center [295, 24] width 399 height 28
click at [243, 146] on div "clear label protector shield" at bounding box center [295, 145] width 399 height 22
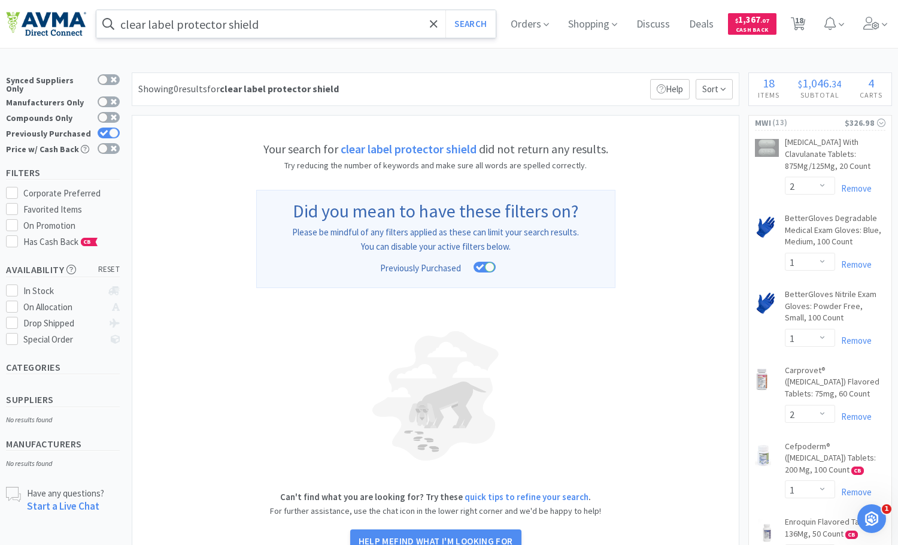
click at [314, 31] on input "clear label protector shield" at bounding box center [295, 24] width 399 height 28
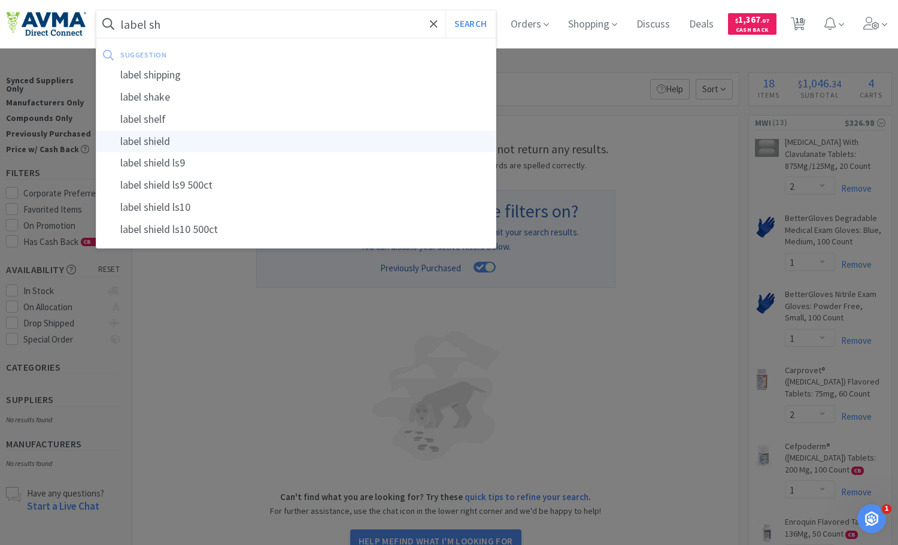
click at [249, 142] on div "label shield" at bounding box center [295, 142] width 399 height 22
type input "label shield"
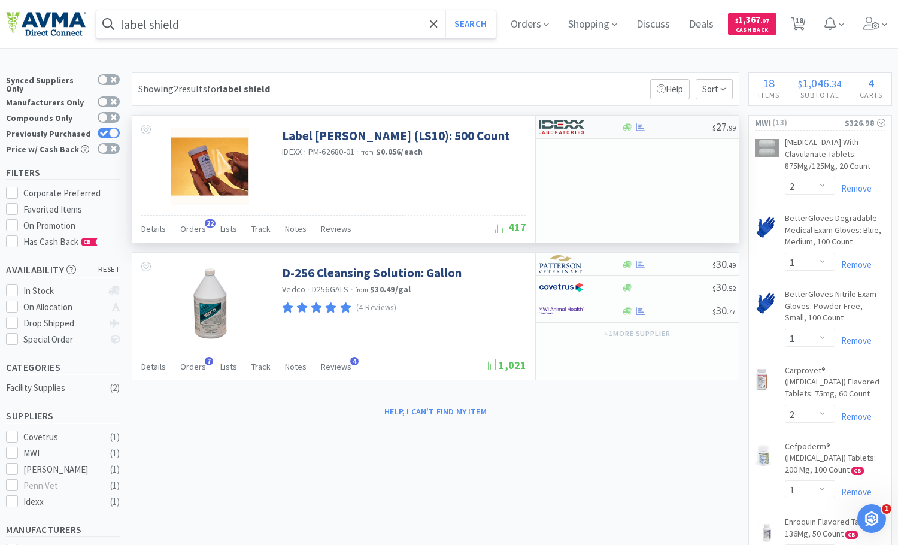
click at [601, 129] on div at bounding box center [572, 127] width 66 height 20
select select "1"
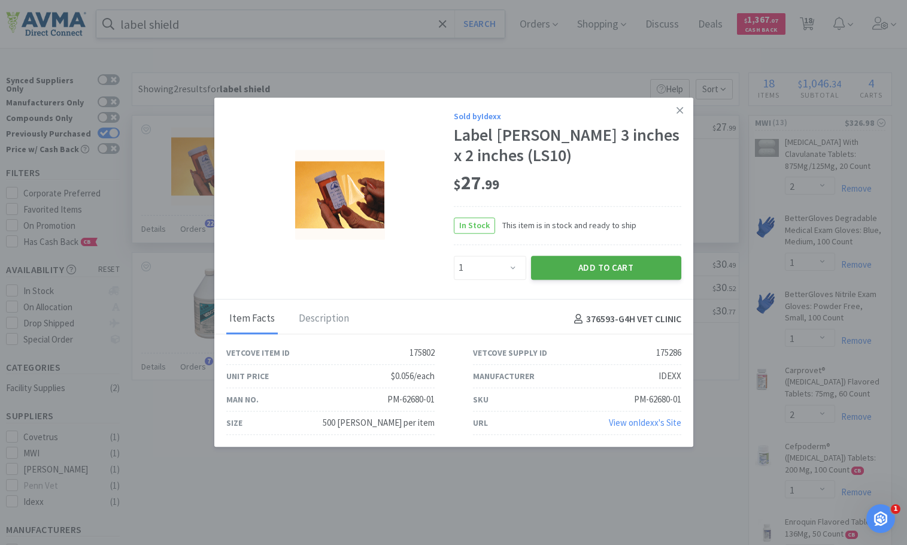
click at [583, 261] on button "Add to Cart" at bounding box center [606, 268] width 150 height 24
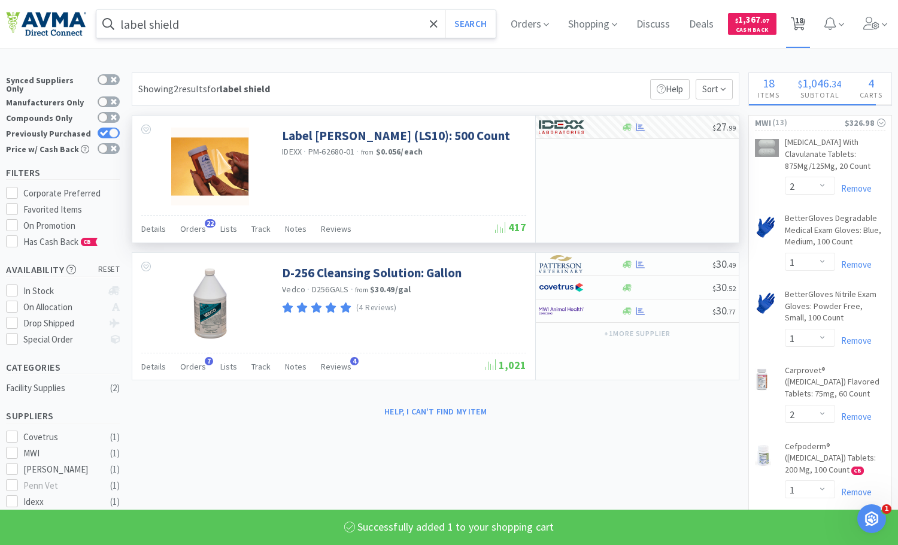
click at [804, 24] on span "18" at bounding box center [799, 20] width 8 height 48
select select "5"
select select "2"
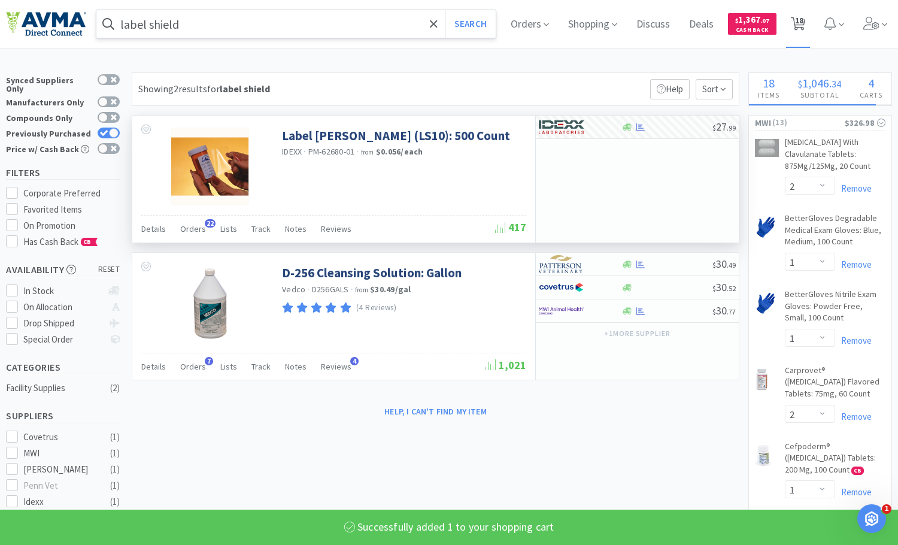
select select "1"
select select "2"
select select "1"
select select "2"
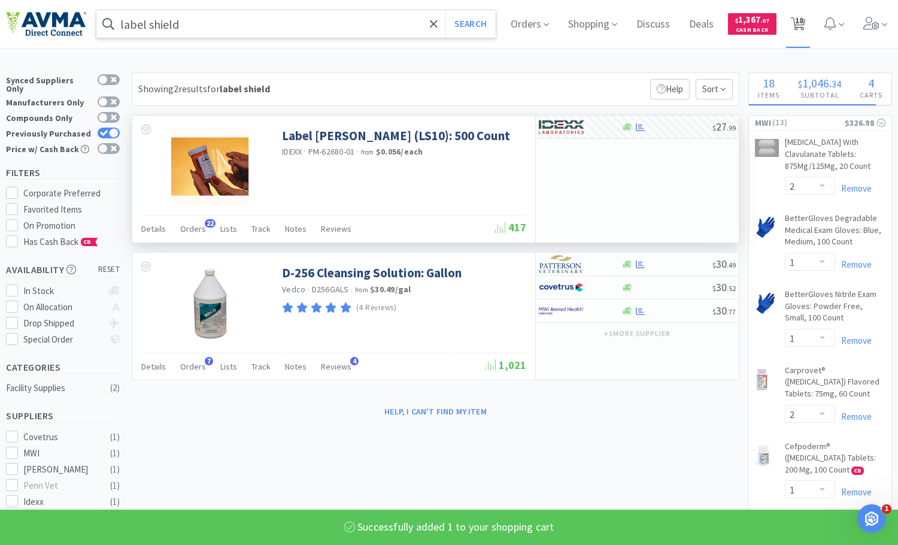
select select "1"
select select "3"
select select "6"
select select "1"
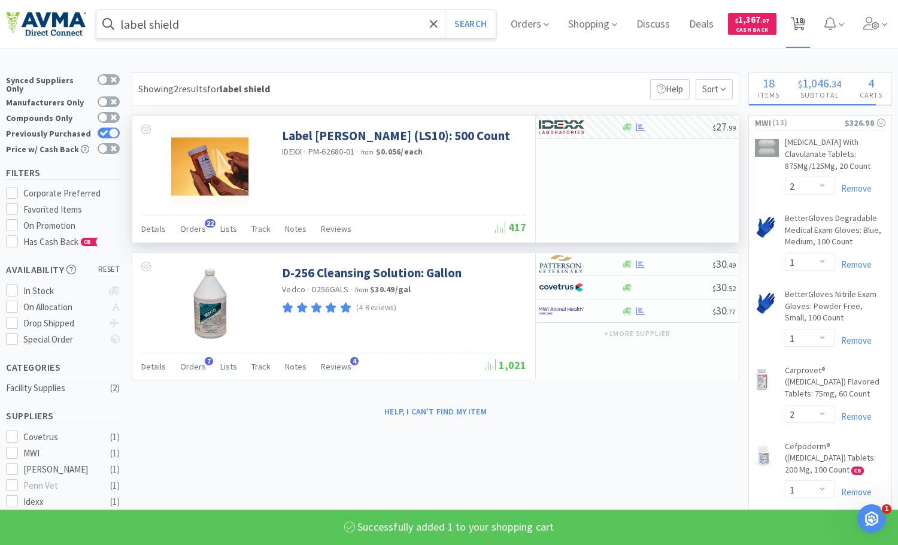
select select "1"
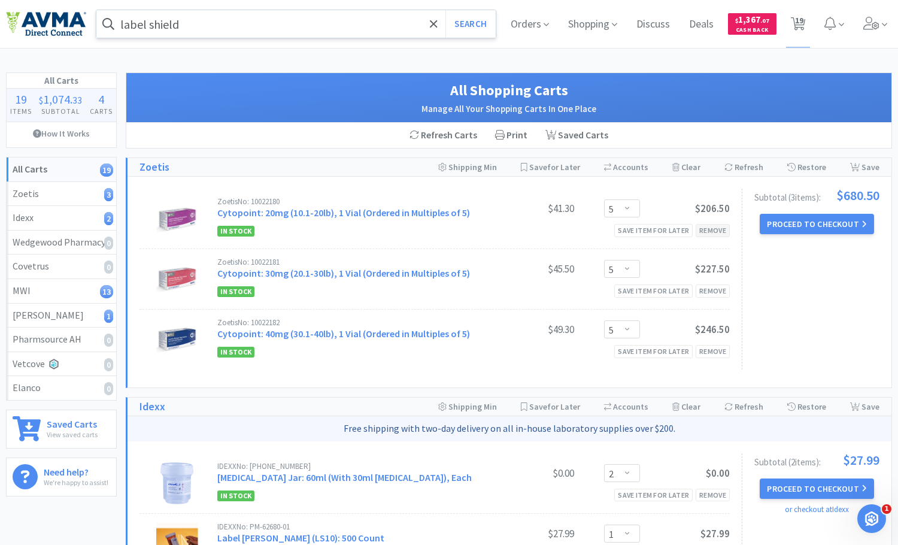
click at [723, 229] on div "Remove" at bounding box center [713, 230] width 34 height 13
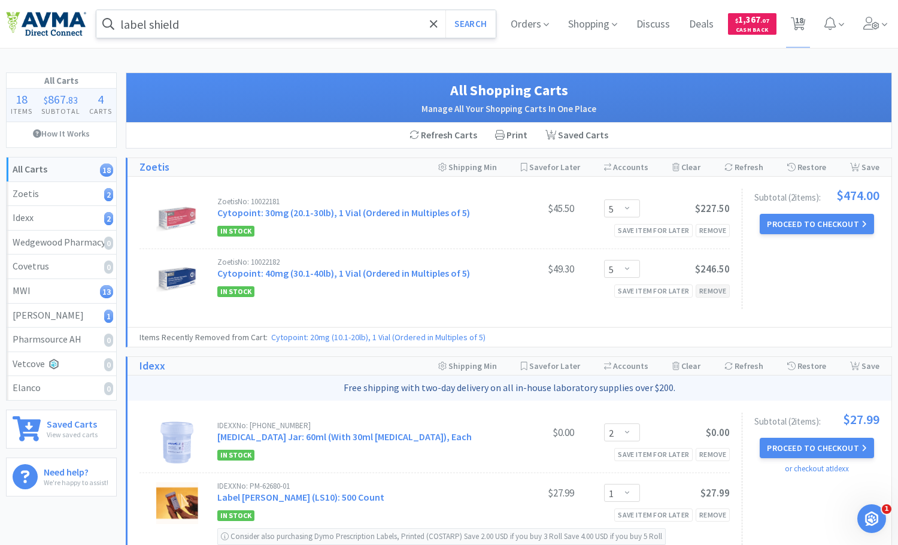
click at [720, 289] on div "Remove" at bounding box center [713, 290] width 34 height 13
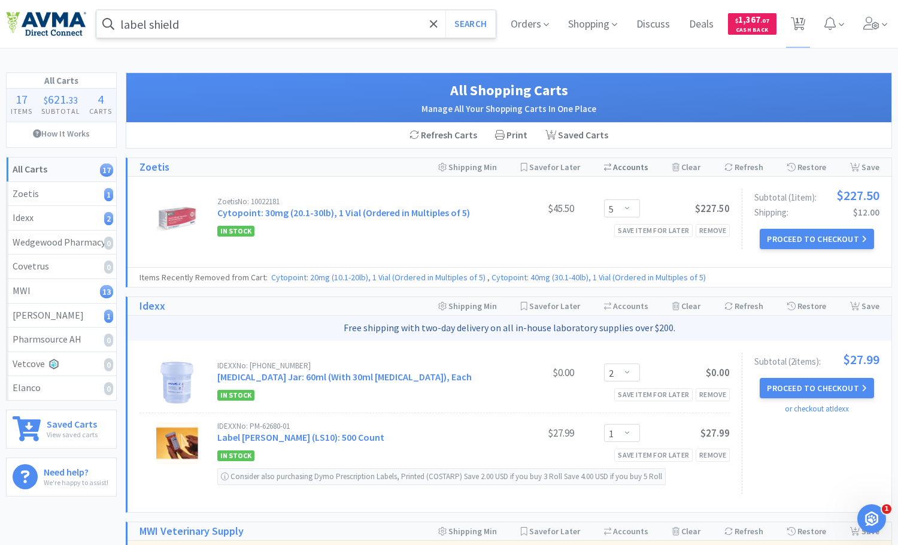
click at [625, 168] on div "Switch Accounts ( 1000145619-1000145619 )" at bounding box center [626, 167] width 44 height 18
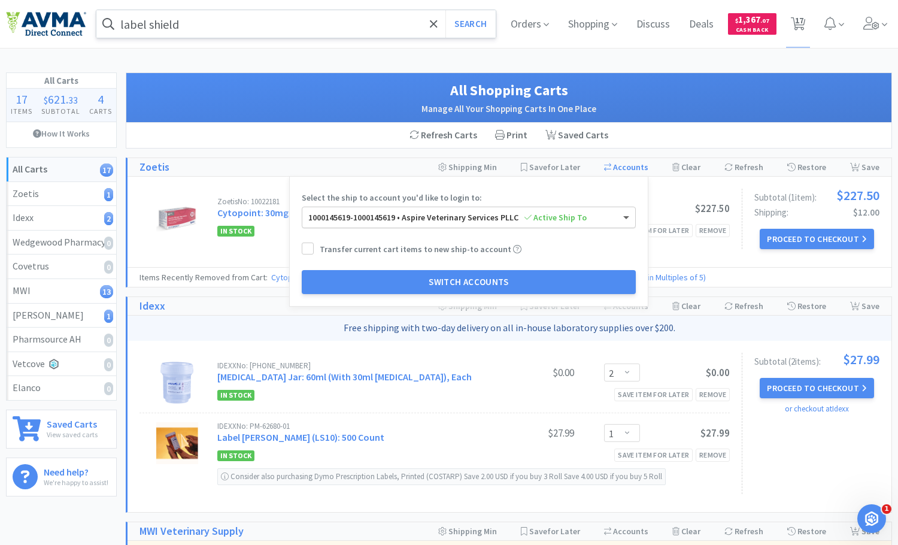
click at [629, 217] on span at bounding box center [626, 218] width 6 height 4
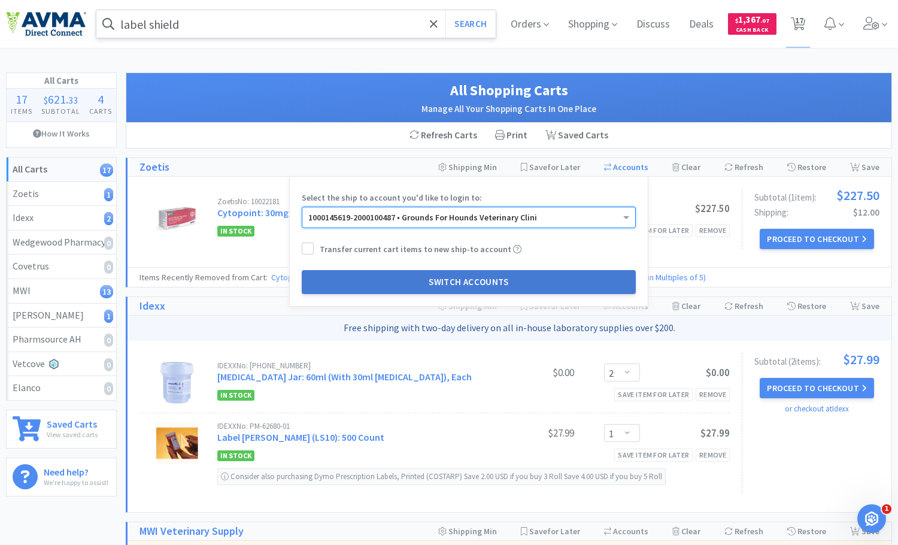
click at [573, 287] on button "Switch Accounts" at bounding box center [469, 282] width 334 height 24
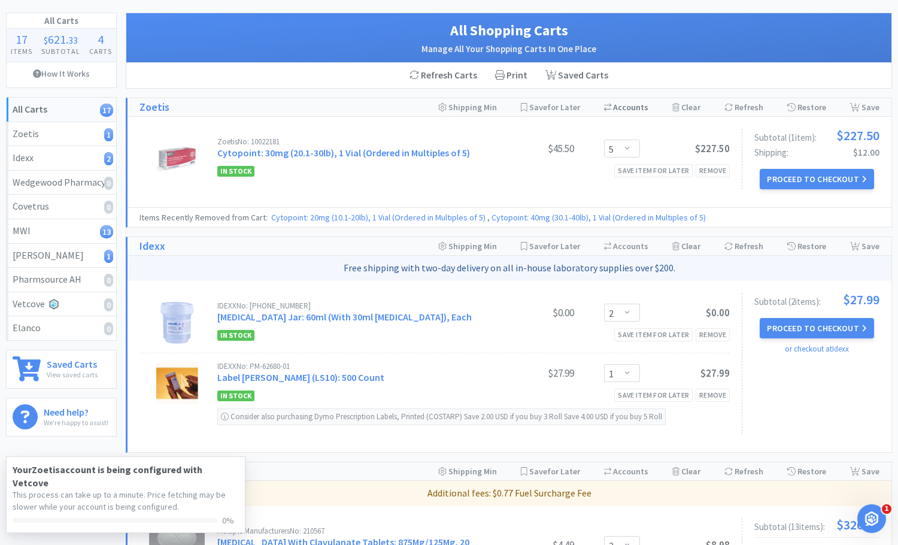
scroll to position [120, 0]
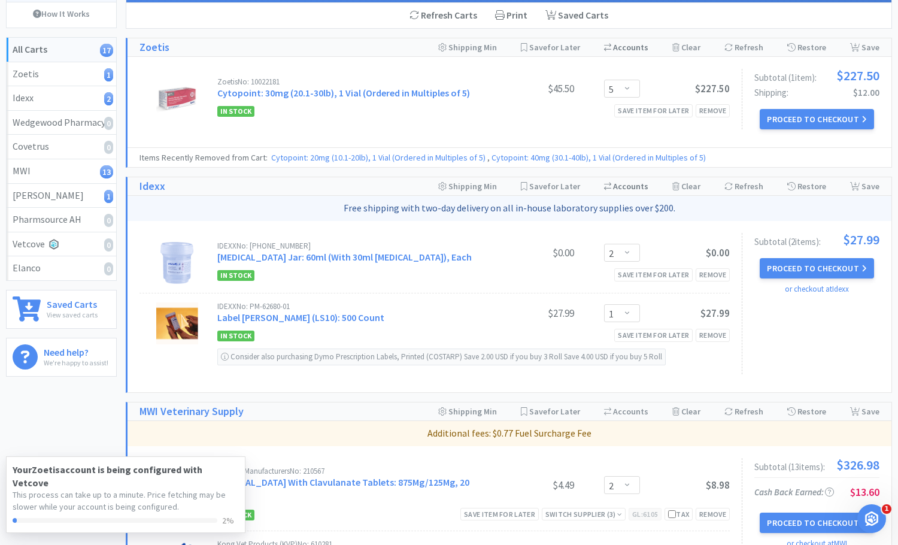
click at [641, 184] on div "Switch Accounts ( 376593 )" at bounding box center [626, 186] width 44 height 18
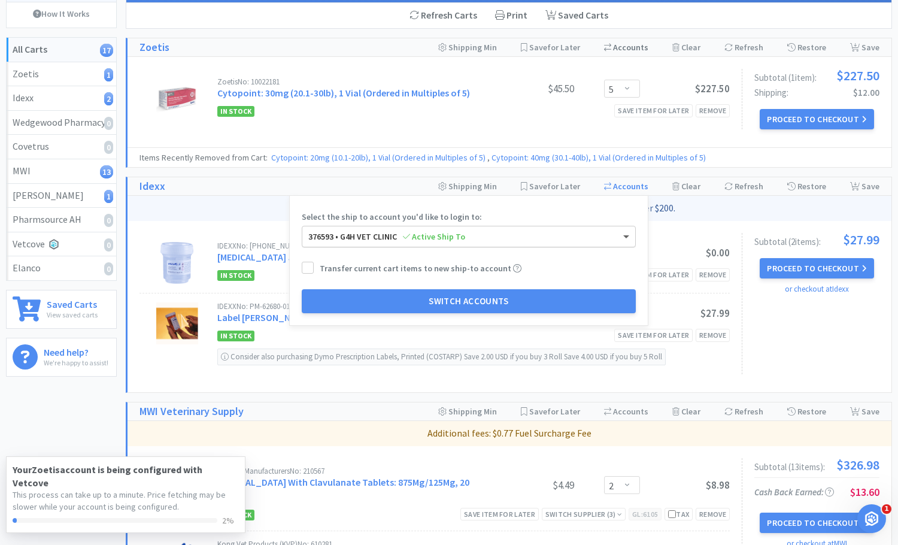
click at [629, 239] on span at bounding box center [626, 237] width 6 height 4
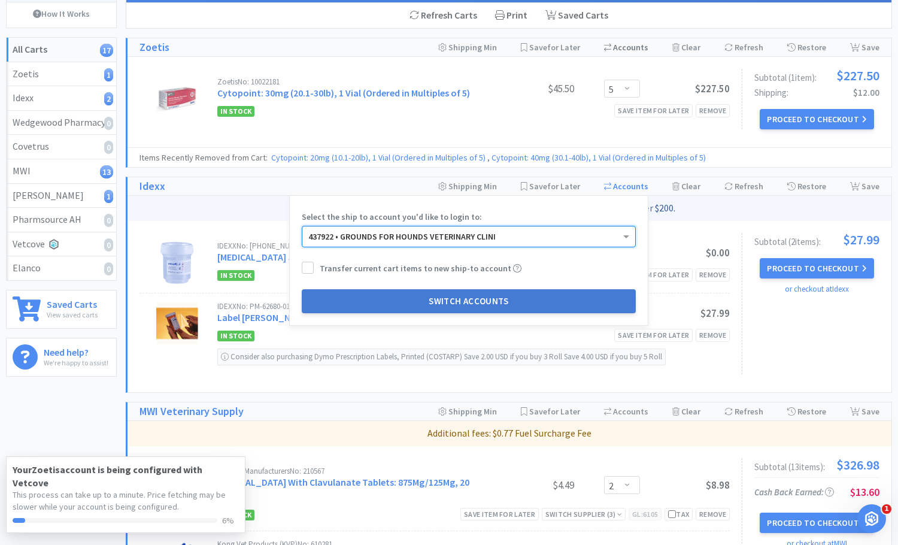
click at [569, 302] on button "Switch Accounts" at bounding box center [469, 301] width 334 height 24
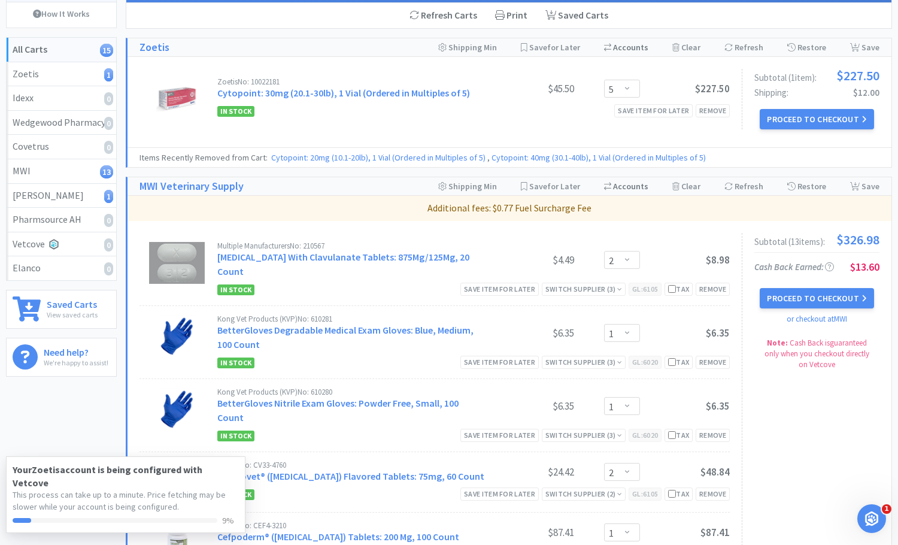
click at [628, 187] on div "Switch Accounts ( 250754 )" at bounding box center [626, 186] width 44 height 18
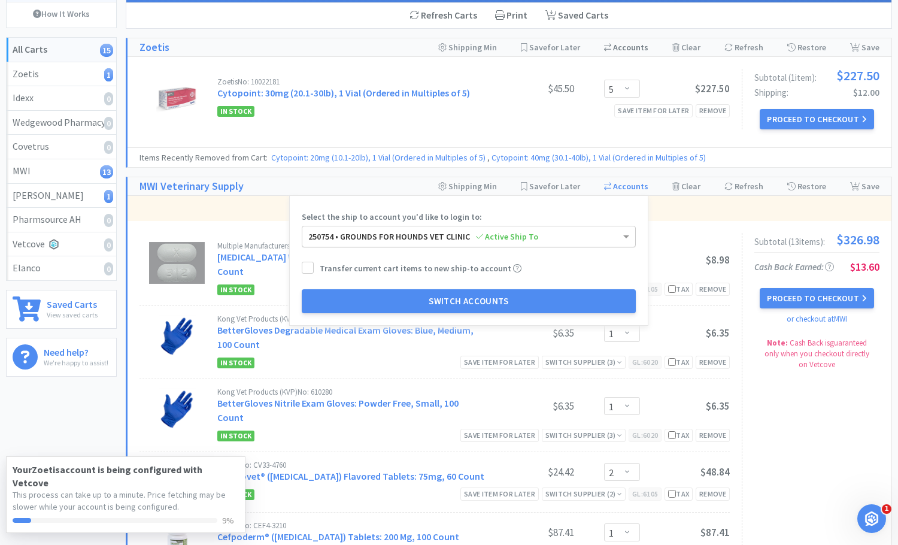
click at [623, 237] on div "250754 • GROUNDS FOR HOUNDS VET CLINIC Active Ship To" at bounding box center [468, 236] width 333 height 20
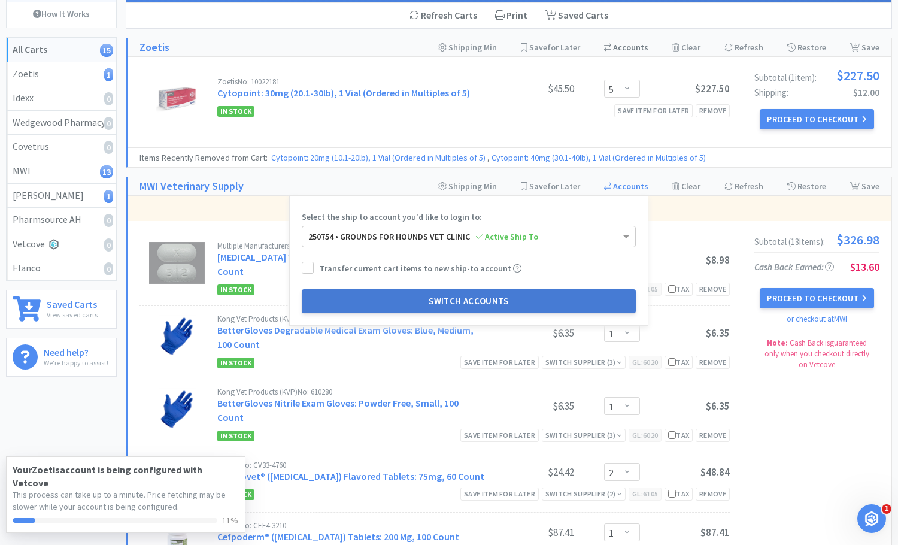
click at [438, 304] on button "Switch Accounts" at bounding box center [469, 301] width 334 height 24
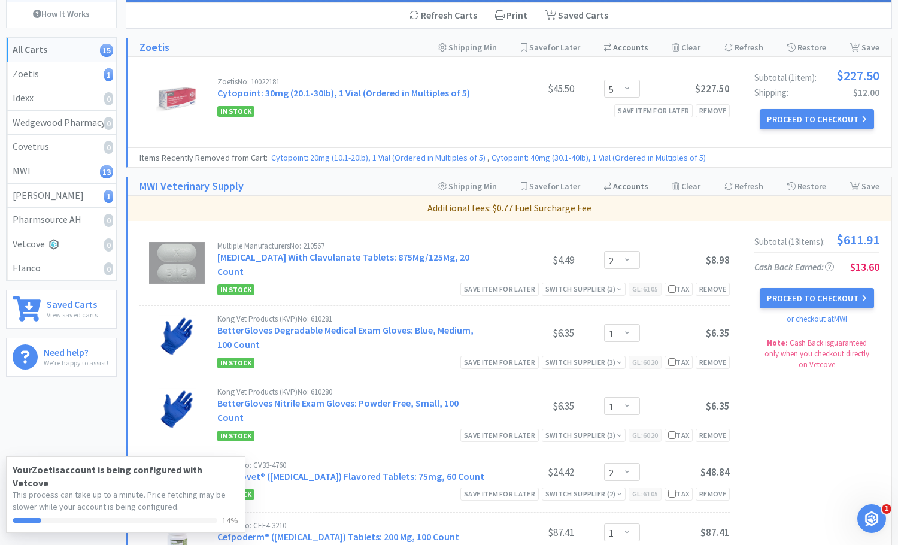
click at [643, 186] on div "Switch Accounts ( 250754 )" at bounding box center [626, 186] width 44 height 18
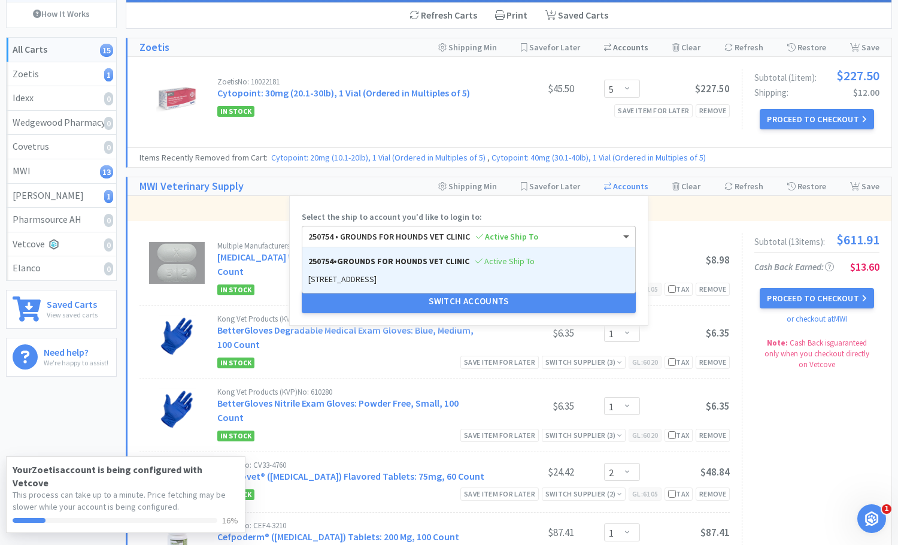
click at [626, 238] on span at bounding box center [627, 236] width 15 height 20
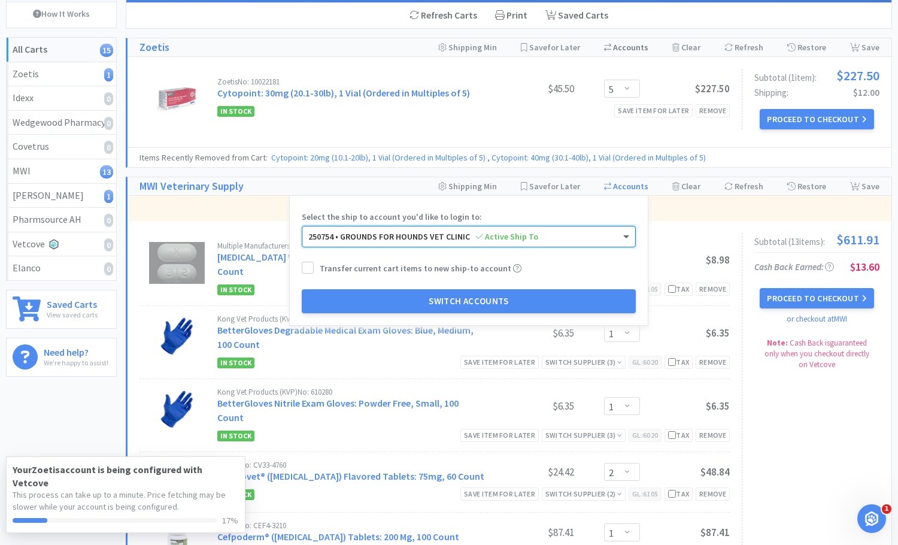
click at [626, 238] on span at bounding box center [627, 236] width 15 height 20
click at [310, 268] on icon at bounding box center [308, 267] width 9 height 9
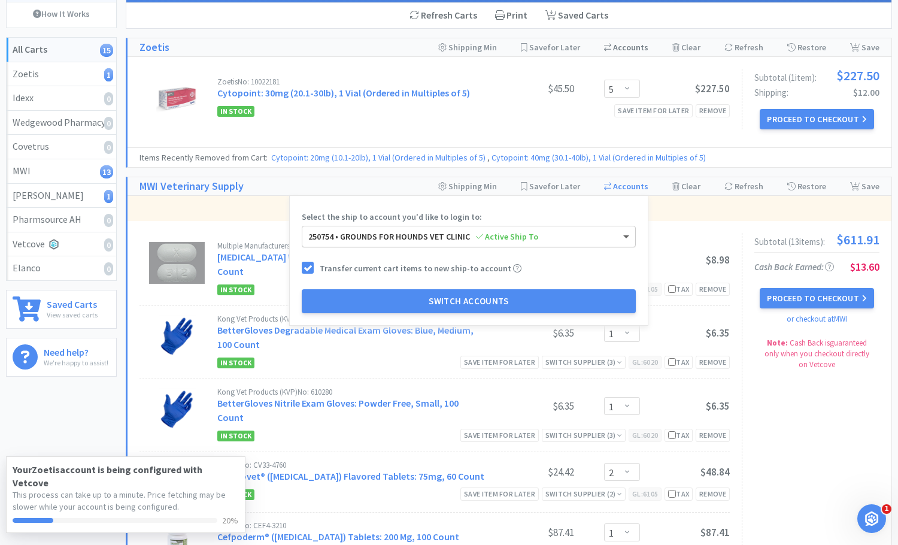
click at [626, 240] on span at bounding box center [627, 236] width 15 height 20
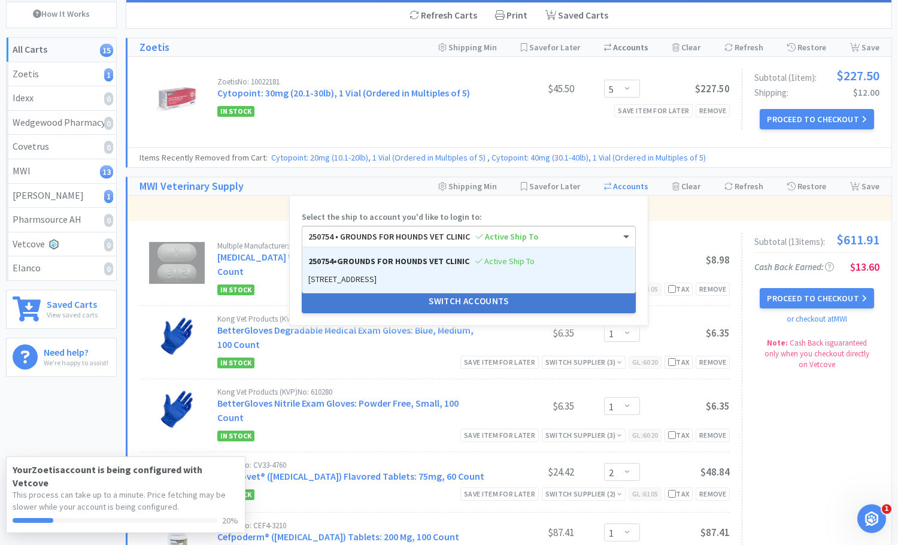
click at [533, 299] on button "Switch Accounts" at bounding box center [469, 301] width 334 height 24
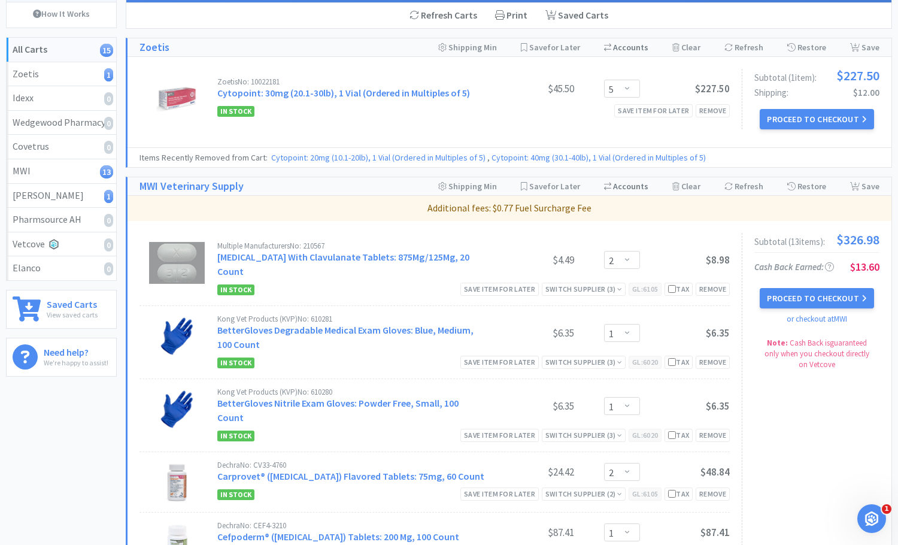
click at [635, 185] on div "Switch Accounts ( 250754 )" at bounding box center [626, 186] width 44 height 18
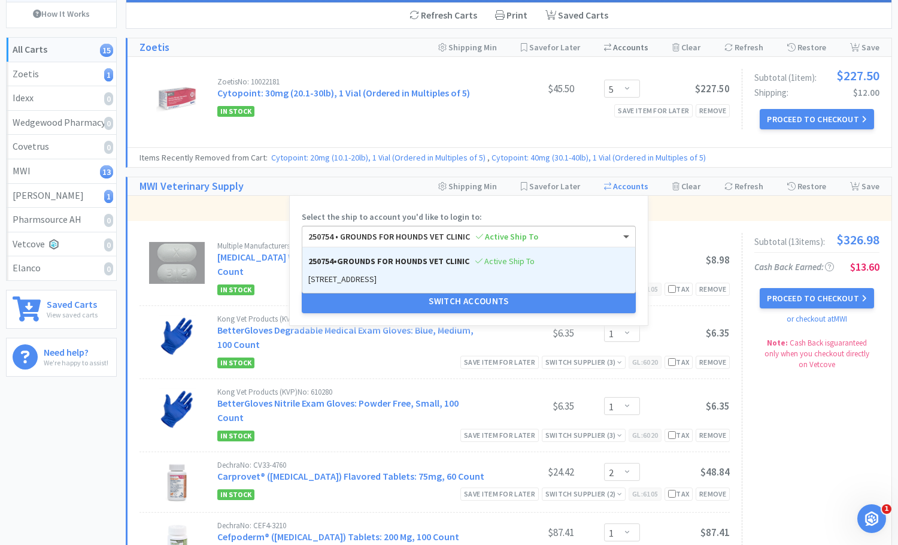
click at [624, 235] on div "250754 • GROUNDS FOR HOUNDS VET CLINIC Active Ship To" at bounding box center [468, 236] width 333 height 20
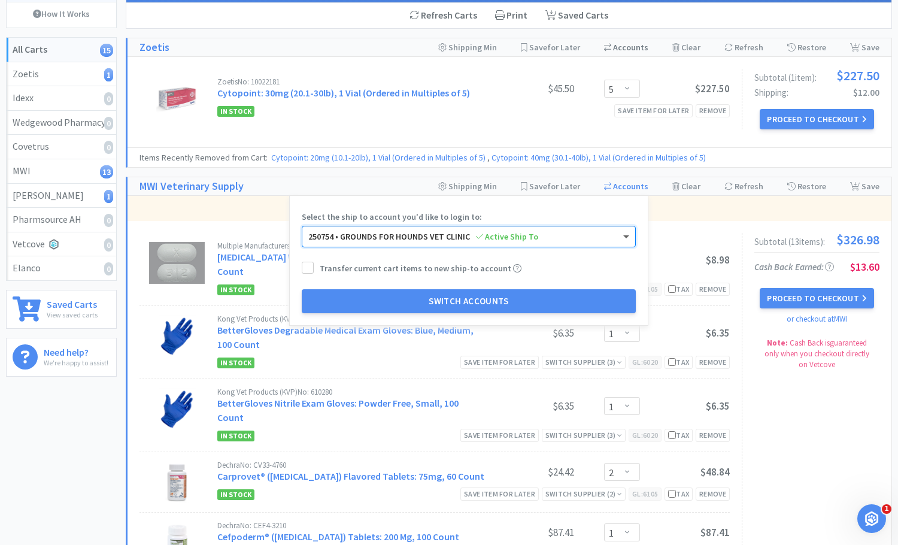
click at [630, 235] on span at bounding box center [627, 236] width 15 height 20
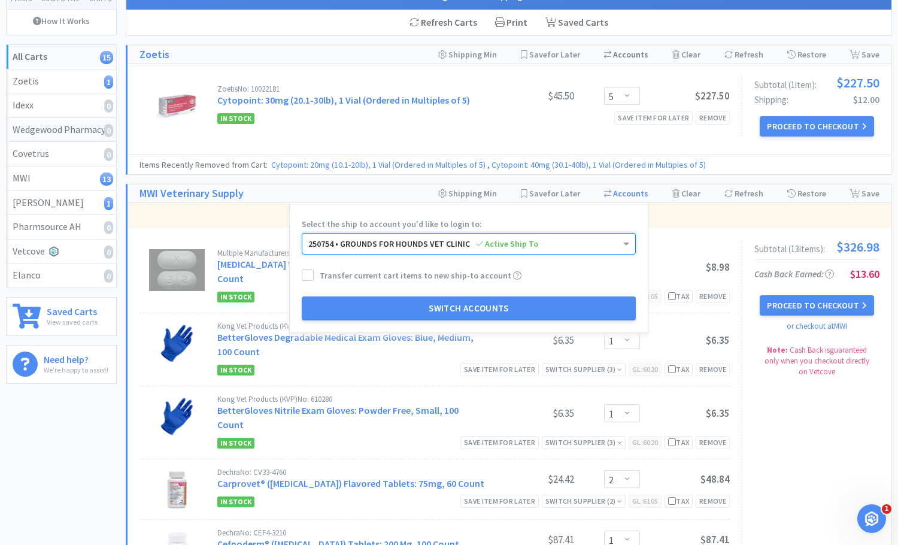
scroll to position [0, 0]
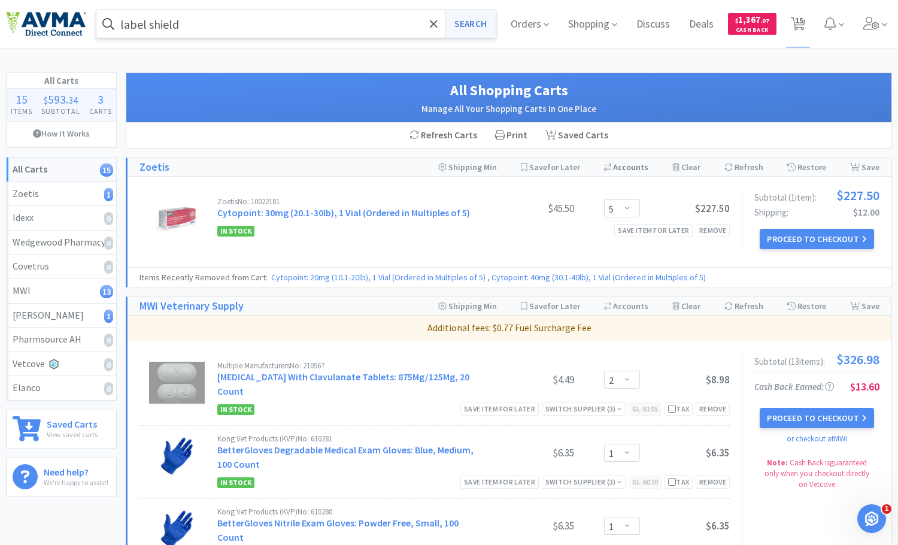
click at [472, 23] on button "Search" at bounding box center [471, 24] width 50 height 28
select select "2"
select select "1"
select select "2"
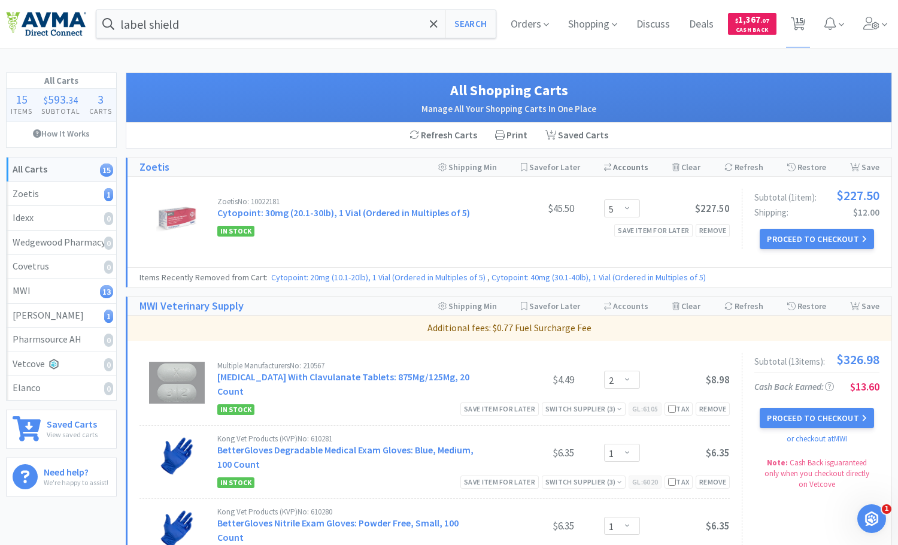
select select "1"
select select "3"
select select "6"
select select "1"
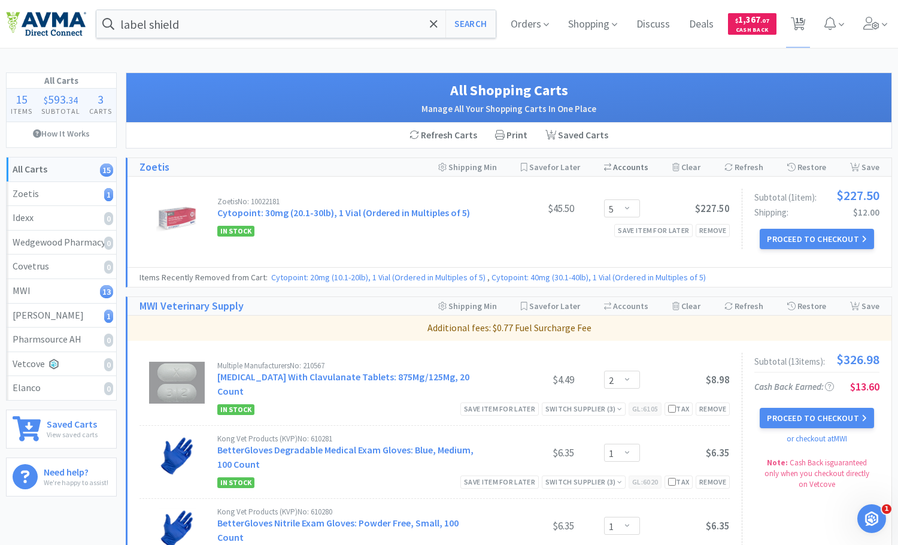
select select "1"
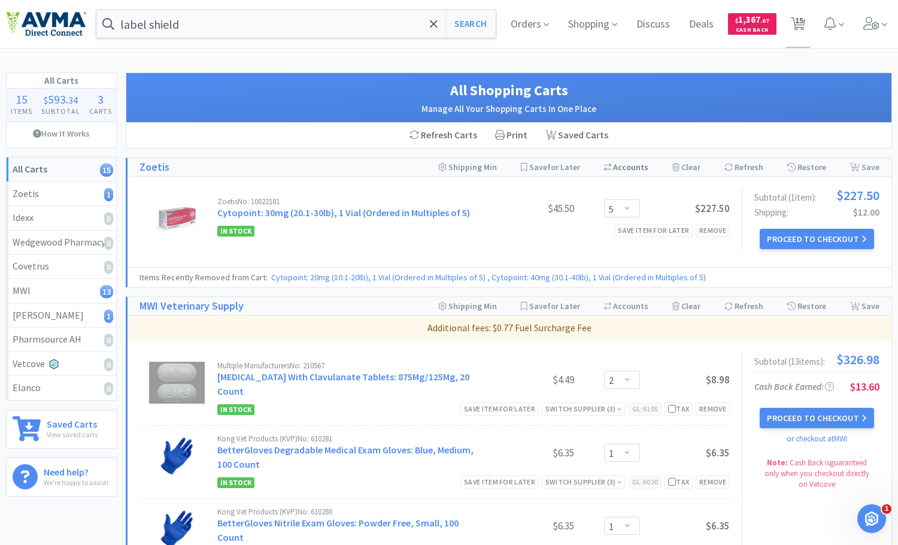
select select "5"
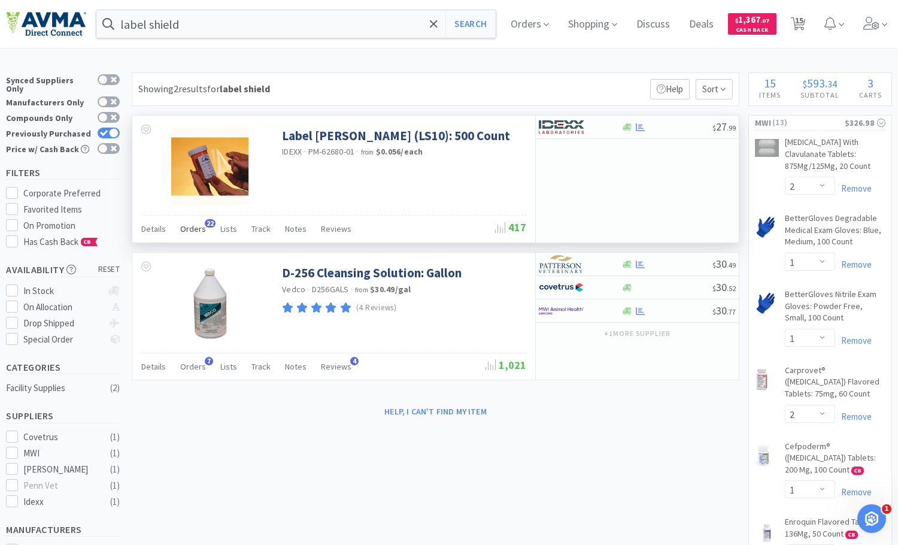
click at [189, 231] on span "Orders" at bounding box center [193, 228] width 26 height 11
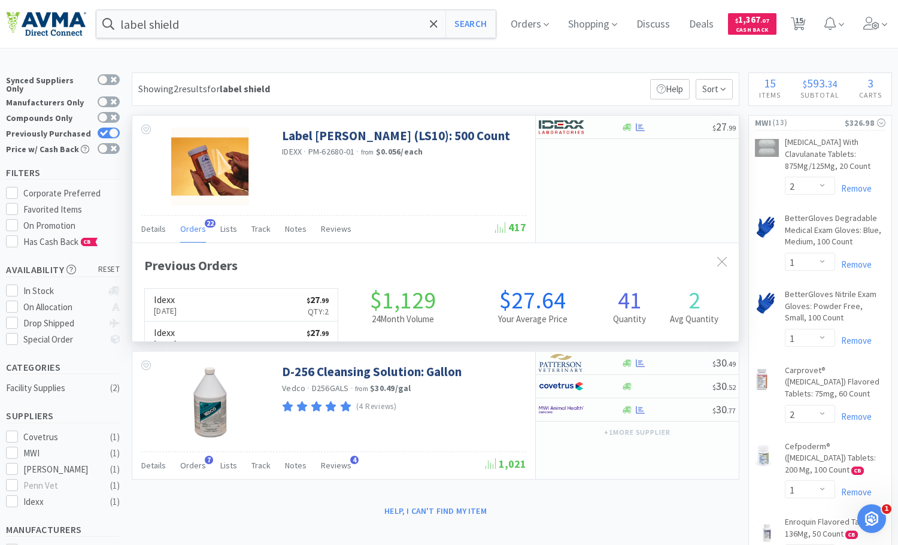
scroll to position [321, 607]
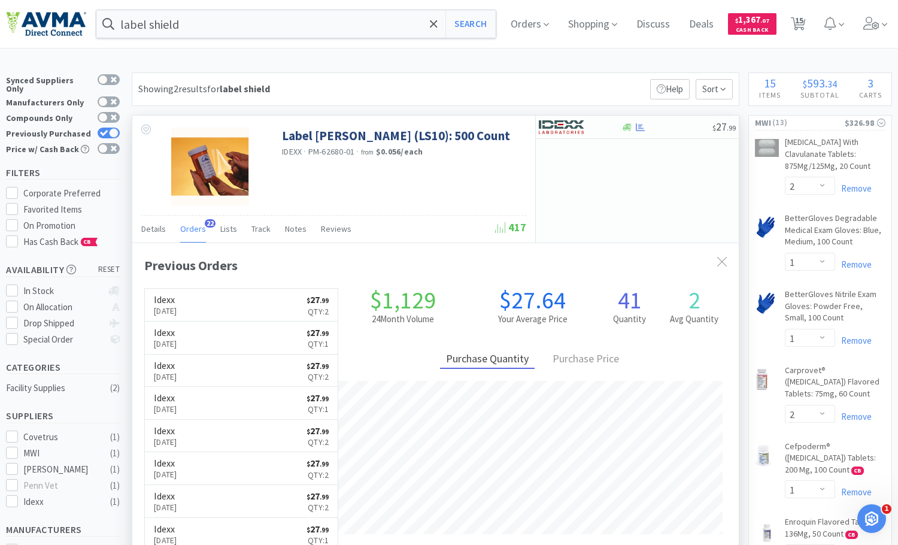
click at [189, 231] on span "Orders" at bounding box center [193, 228] width 26 height 11
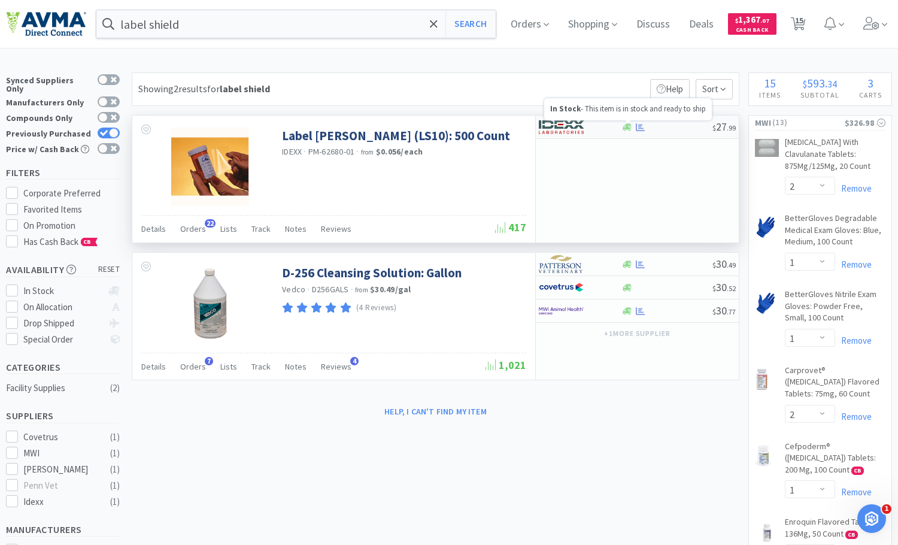
click at [628, 131] on icon at bounding box center [627, 127] width 9 height 9
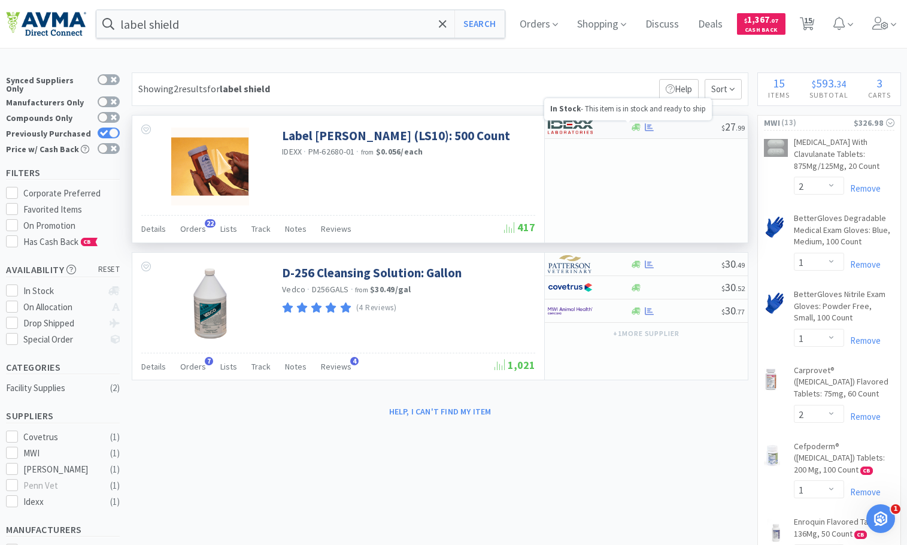
select select "1"
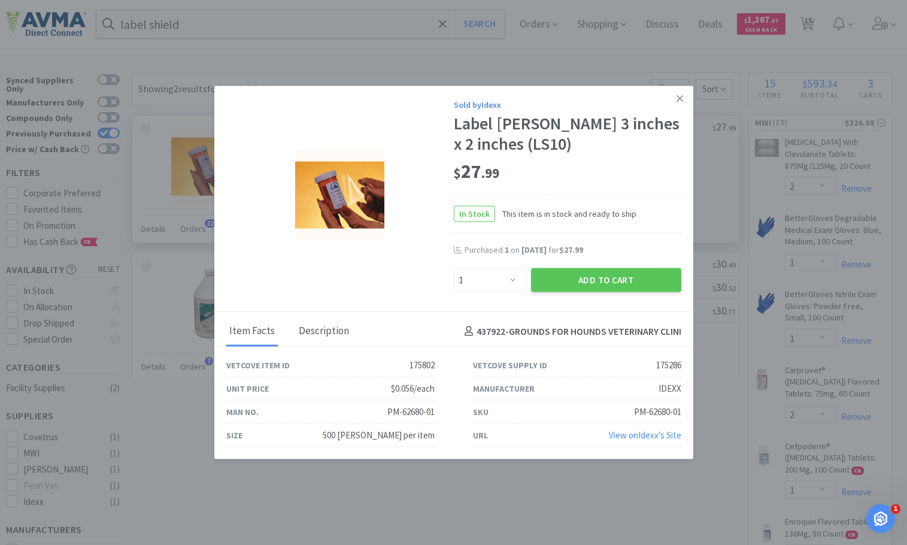
click at [320, 331] on div "Description" at bounding box center [324, 331] width 56 height 30
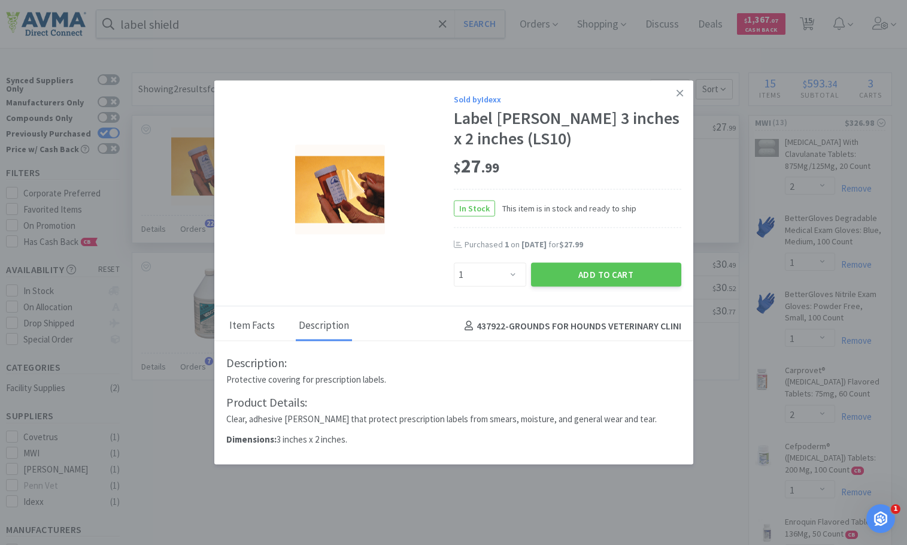
click at [255, 325] on div "Item Facts" at bounding box center [252, 326] width 52 height 30
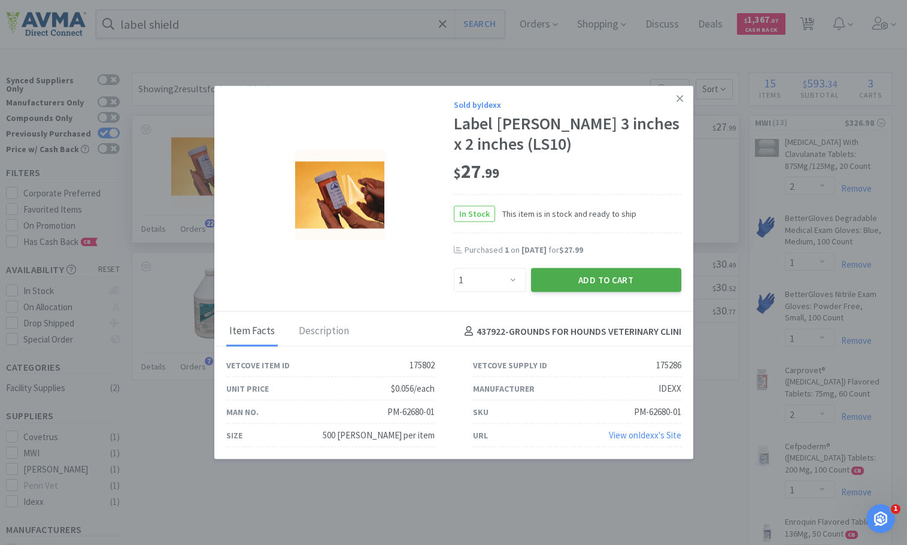
click at [623, 275] on button "Add to Cart" at bounding box center [606, 280] width 150 height 24
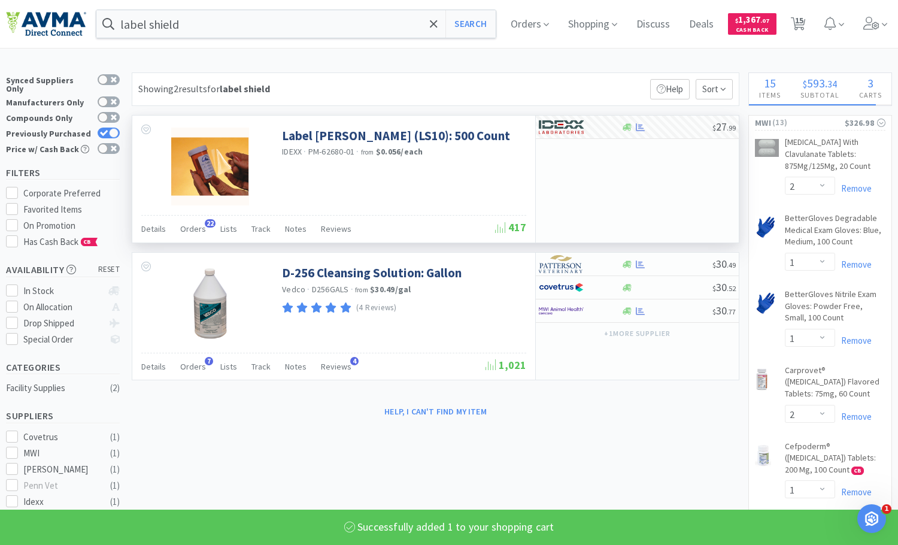
select select "1"
click at [438, 22] on icon at bounding box center [434, 24] width 8 height 12
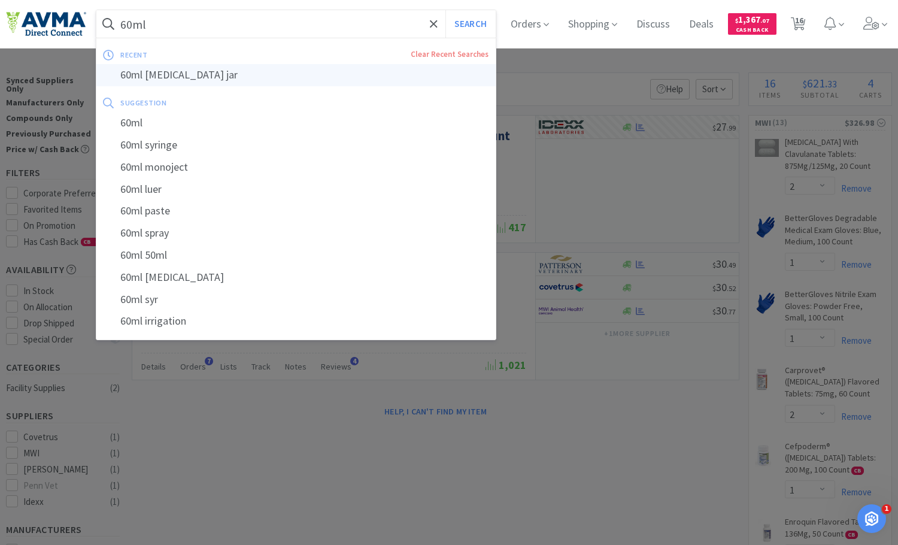
click at [253, 67] on div "60ml [MEDICAL_DATA] jar" at bounding box center [295, 75] width 399 height 22
type input "60ml [MEDICAL_DATA] jar"
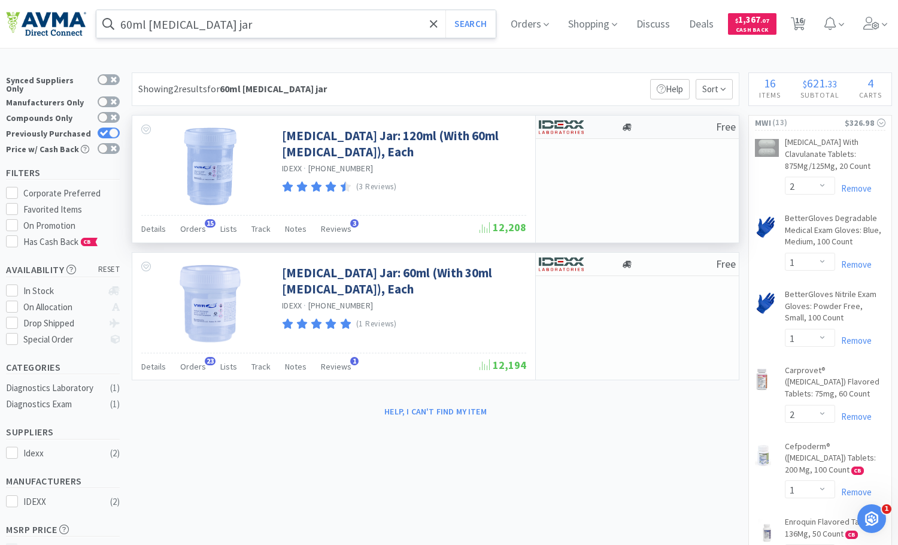
click at [635, 129] on div at bounding box center [668, 127] width 95 height 9
select select "1"
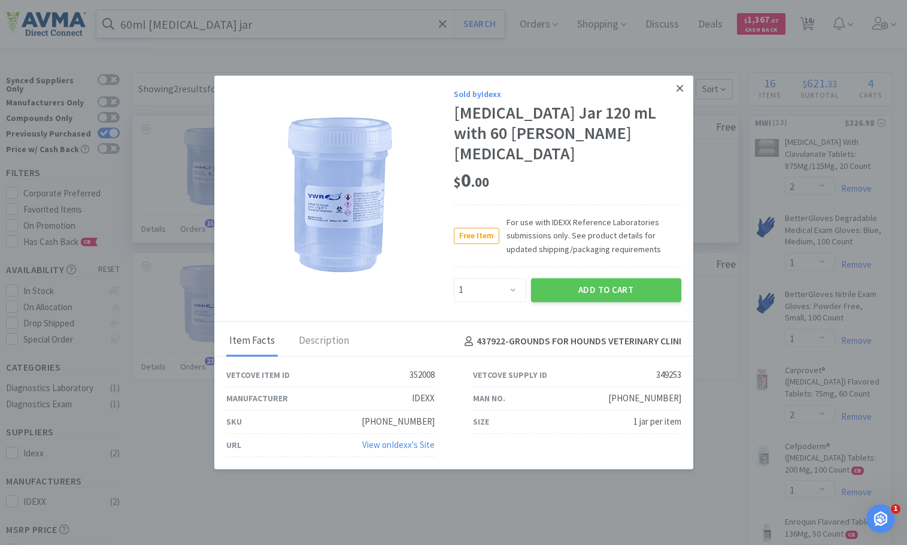
click at [677, 93] on icon at bounding box center [680, 88] width 7 height 11
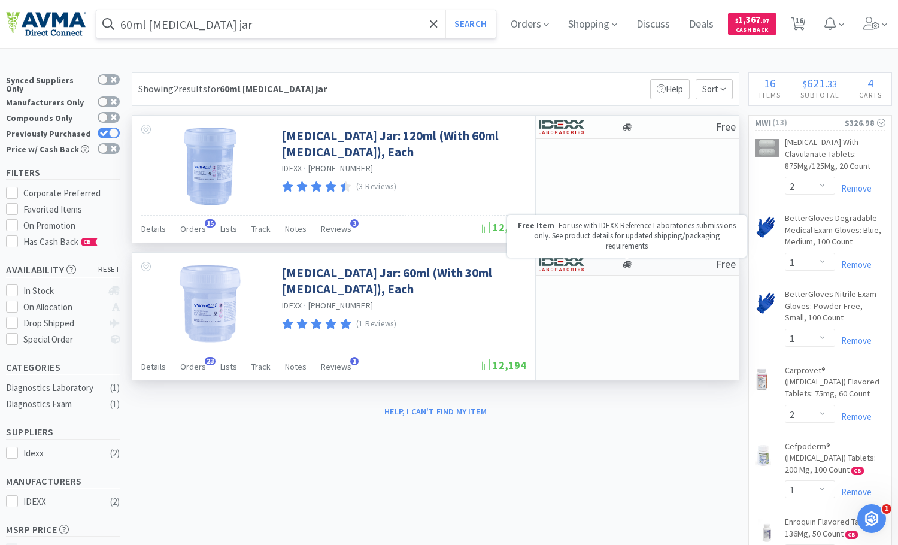
click at [623, 262] on icon at bounding box center [627, 264] width 9 height 9
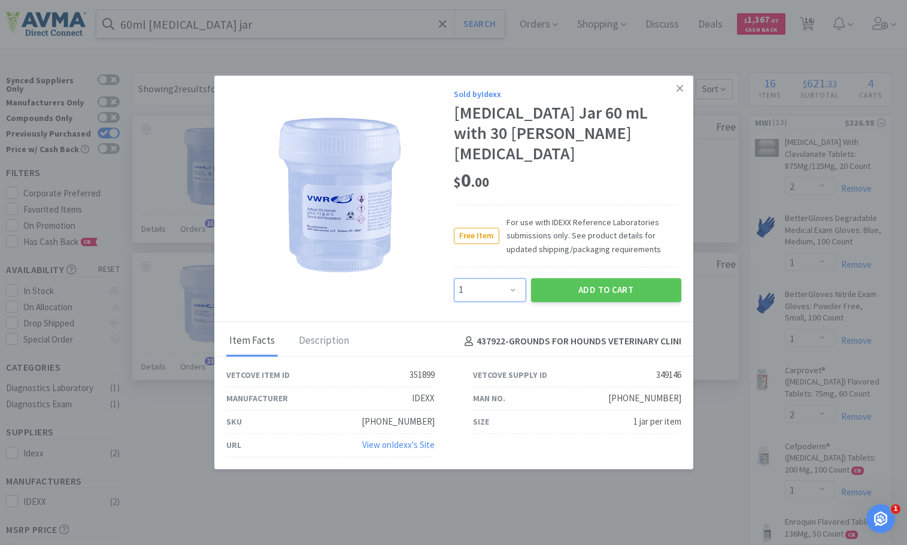
click at [513, 280] on select "Enter Quantity 1 2 3 4 5 6 7 8 9 10 11 12 13 14 15 16 17 18 19 20 Enter Quantity" at bounding box center [490, 290] width 72 height 24
select select "2"
click at [454, 278] on select "Enter Quantity 1 2 3 4 5 6 7 8 9 10 11 12 13 14 15 16 17 18 19 20 Enter Quantity" at bounding box center [490, 290] width 72 height 24
click at [604, 285] on button "Add to Cart" at bounding box center [606, 290] width 150 height 24
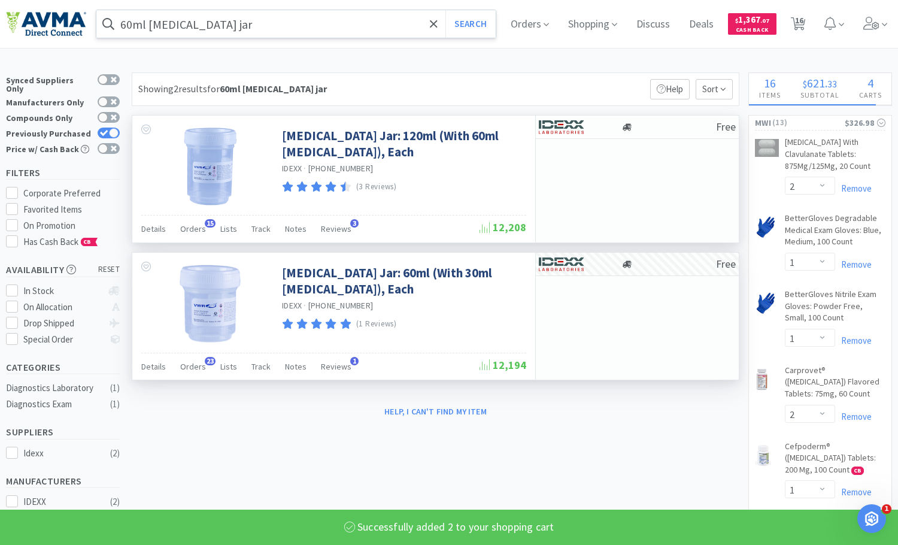
select select "2"
select select "1"
drag, startPoint x: 814, startPoint y: 25, endPoint x: 811, endPoint y: 32, distance: 8.0
click at [806, 25] on icon at bounding box center [798, 23] width 15 height 13
select select "5"
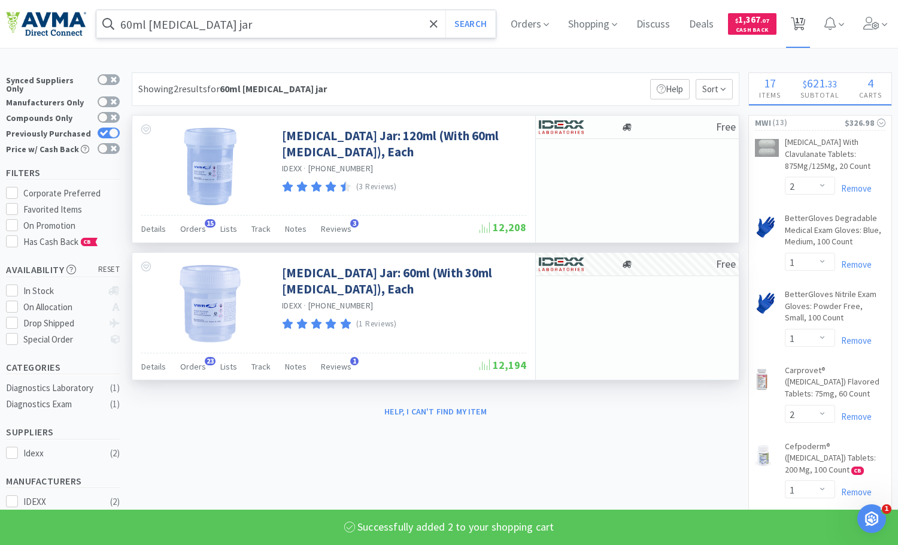
select select "2"
select select "1"
select select "2"
select select "1"
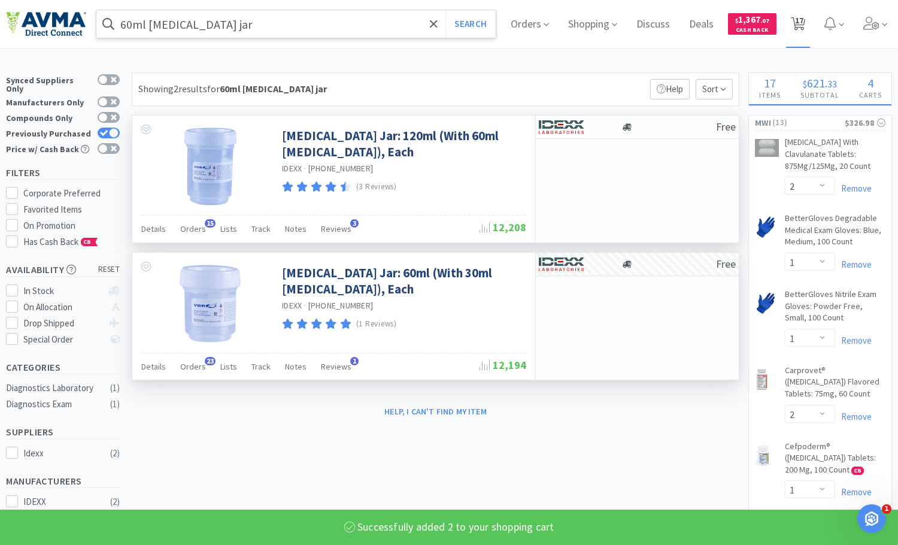
select select "2"
select select "1"
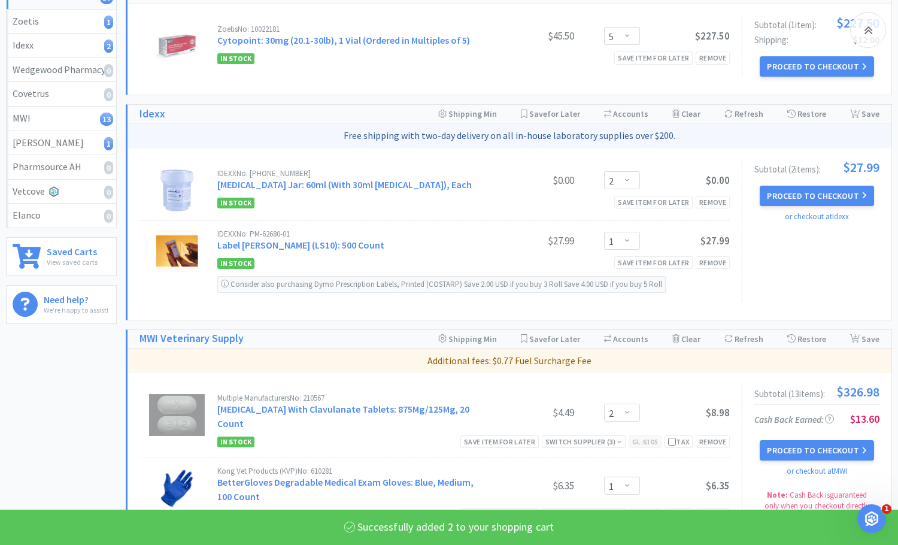
scroll to position [180, 0]
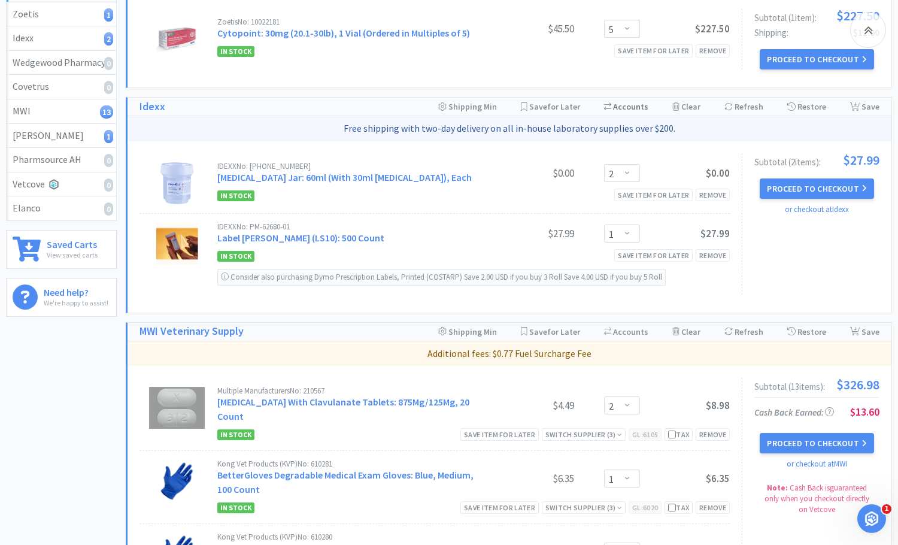
click at [646, 107] on div "Switch Accounts ( 437922 )" at bounding box center [626, 107] width 44 height 18
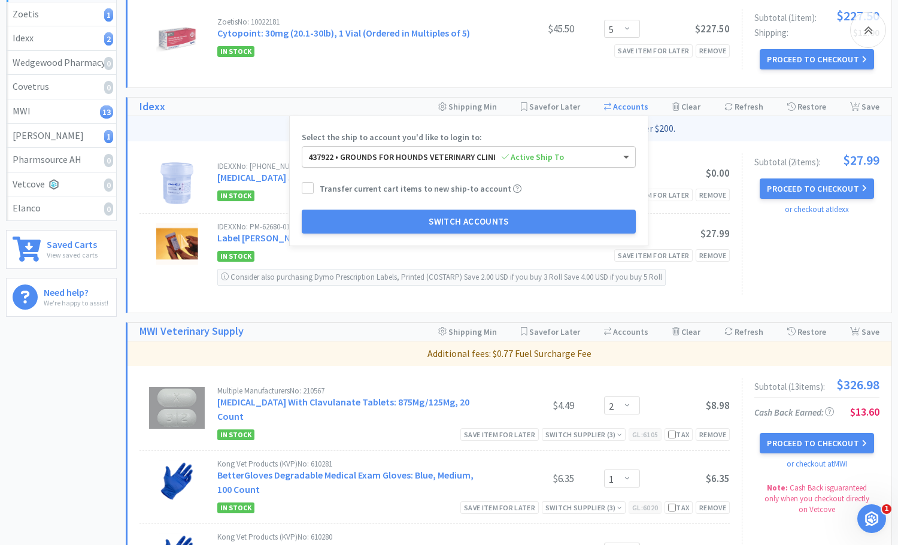
click at [633, 163] on span at bounding box center [627, 157] width 15 height 20
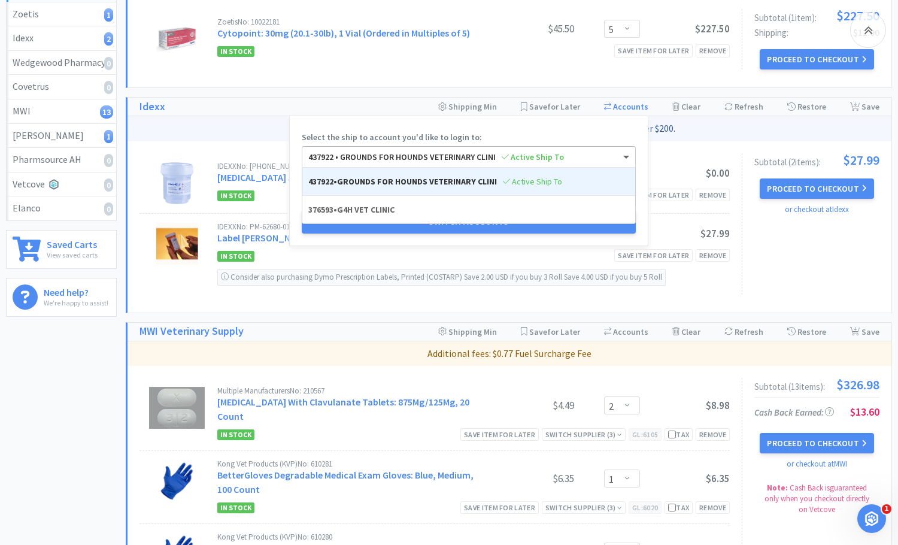
click at [632, 155] on span at bounding box center [627, 157] width 15 height 20
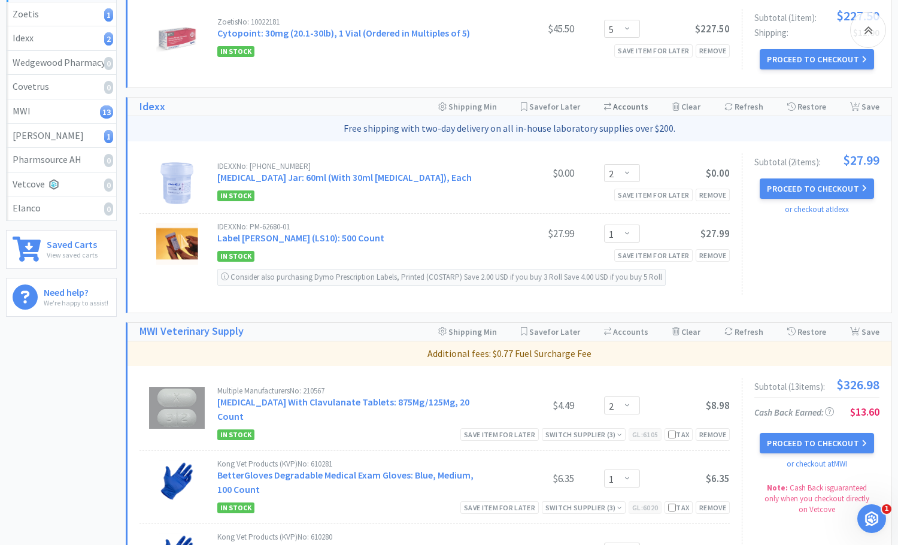
click at [675, 74] on div "Zoetis No: 10022181 Cytopoint: 30mg (20.1-30lb), 1 Vial (Ordered in Multiples o…" at bounding box center [510, 42] width 764 height 90
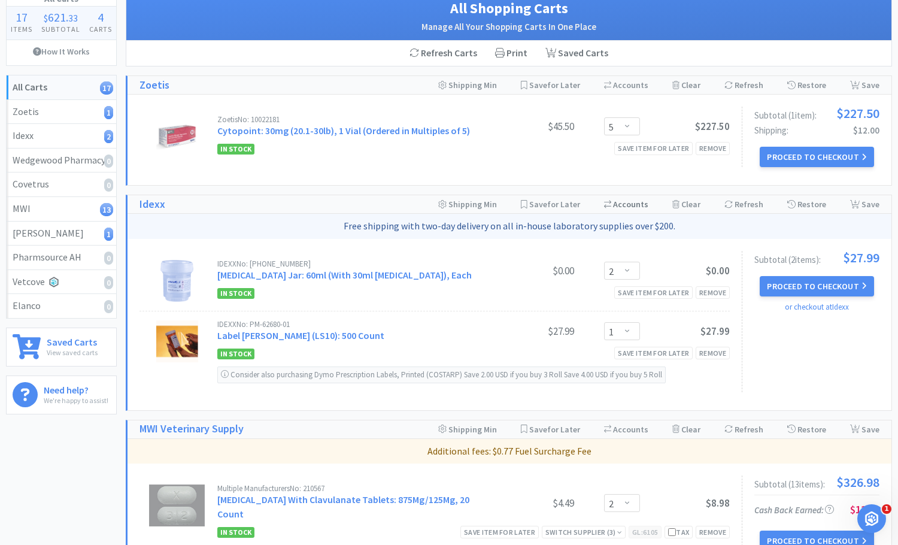
scroll to position [0, 0]
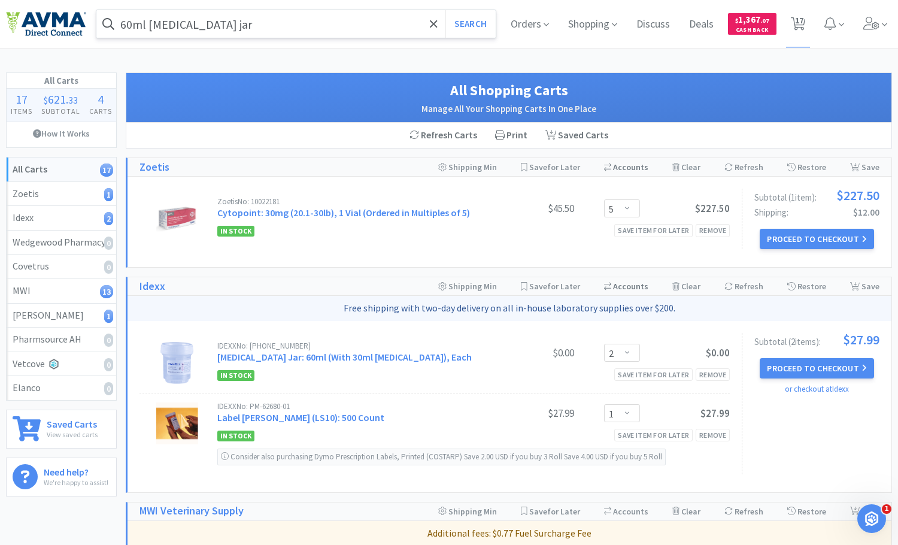
click at [645, 168] on div "Switch Accounts ( 1000145619-2000100487 )" at bounding box center [626, 167] width 44 height 18
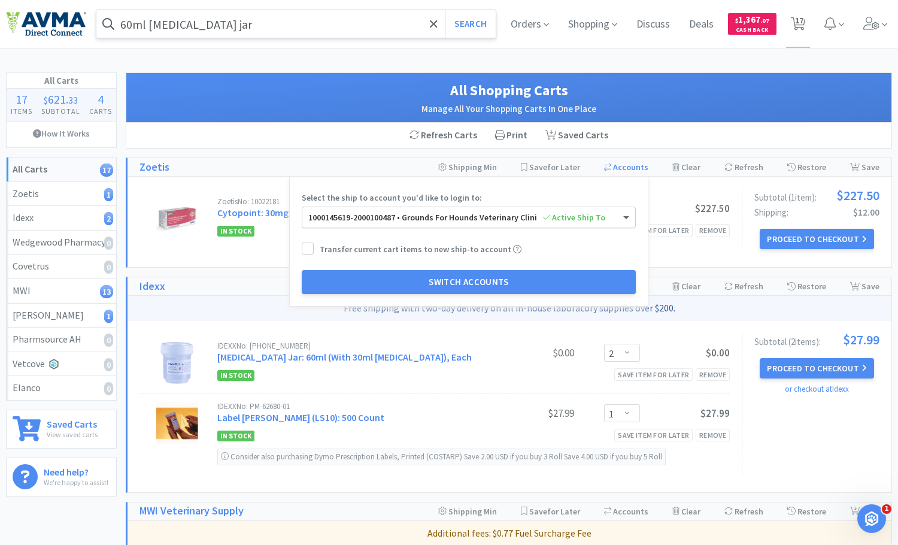
click at [629, 218] on span at bounding box center [626, 218] width 6 height 4
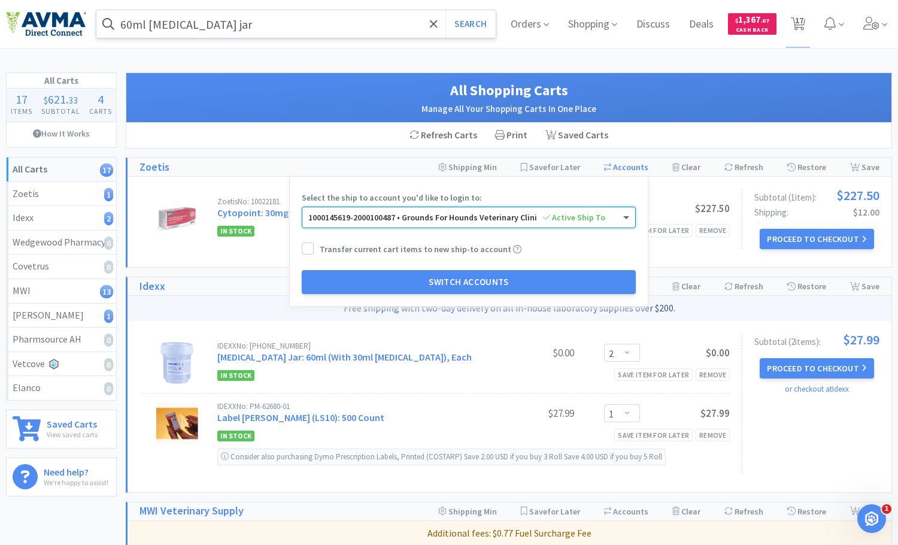
click at [629, 217] on span at bounding box center [626, 218] width 6 height 4
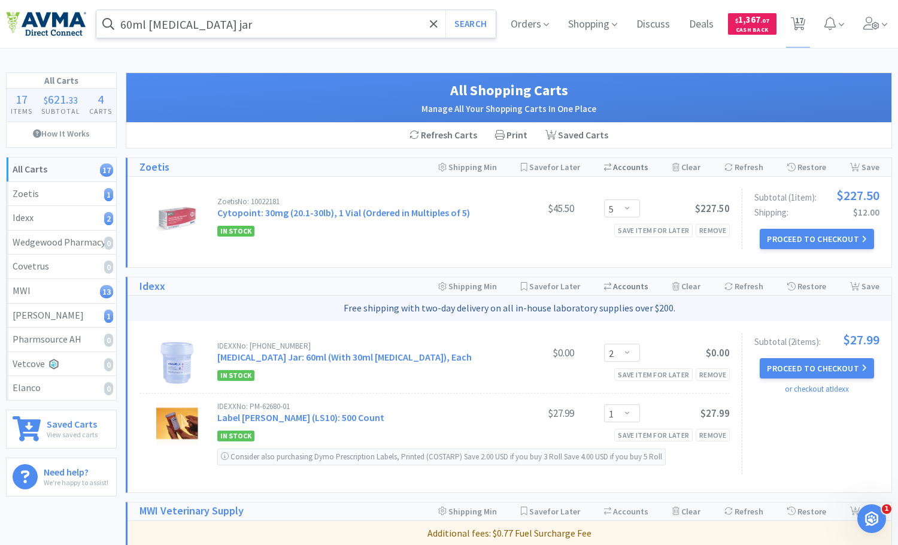
click at [694, 259] on div "Zoetis No: 10022181 Cytopoint: 30mg (20.1-30lb), 1 Vial (Ordered in Multiples o…" at bounding box center [510, 222] width 764 height 90
click at [59, 23] on img at bounding box center [46, 23] width 80 height 25
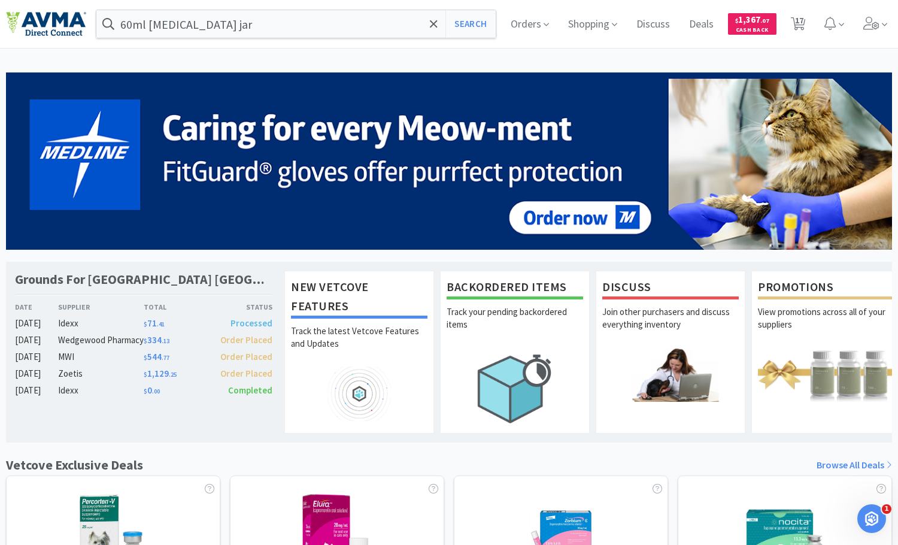
click at [72, 23] on img at bounding box center [46, 23] width 80 height 25
click at [532, 23] on span "Orders" at bounding box center [530, 24] width 48 height 48
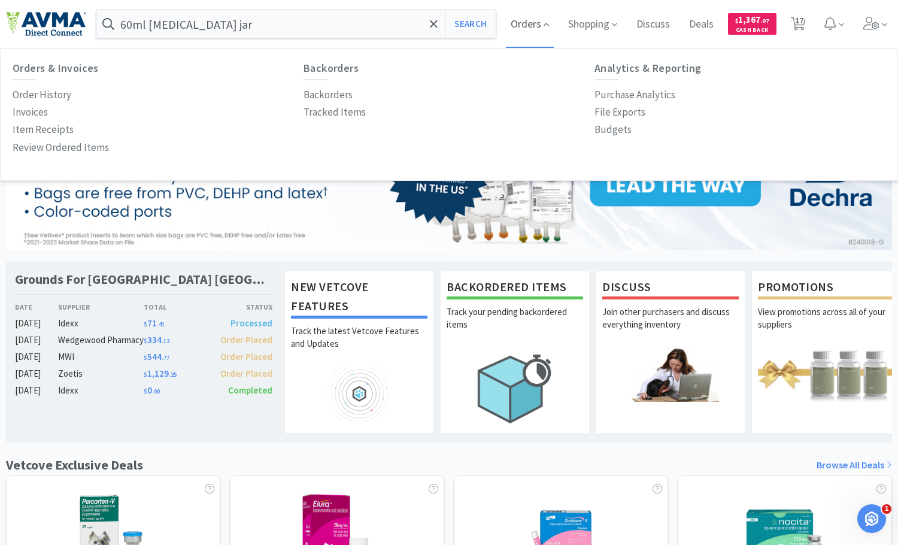
click at [532, 23] on span "Orders" at bounding box center [530, 24] width 48 height 48
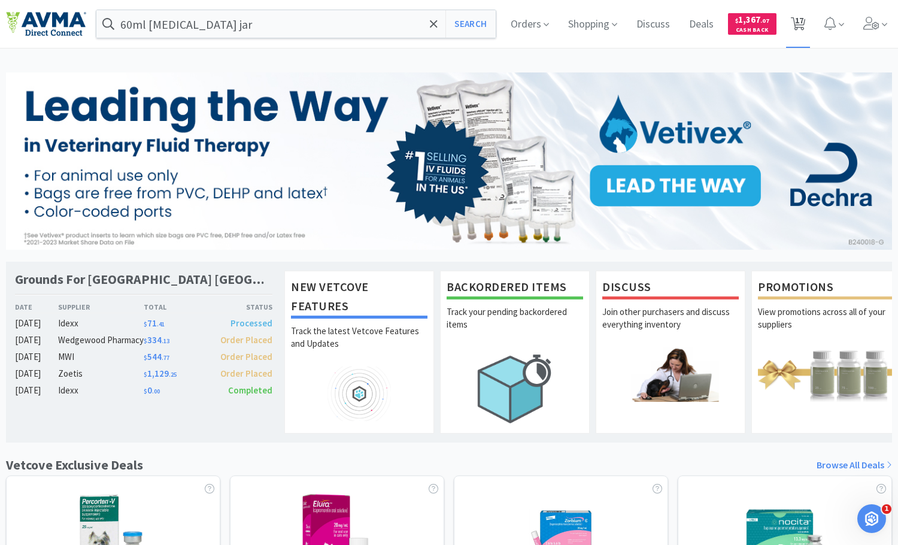
click at [800, 20] on span "17" at bounding box center [799, 20] width 8 height 48
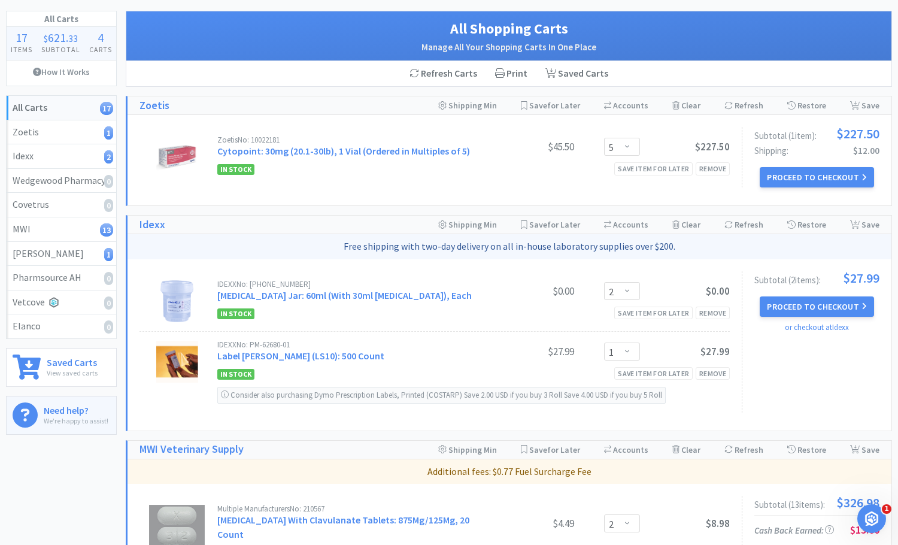
scroll to position [60, 0]
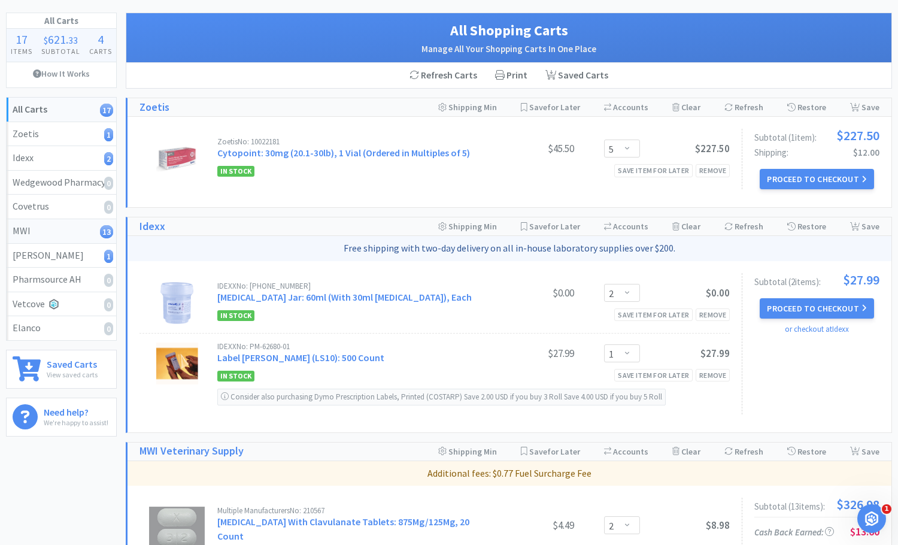
click at [76, 228] on div "MWI 13" at bounding box center [62, 231] width 98 height 16
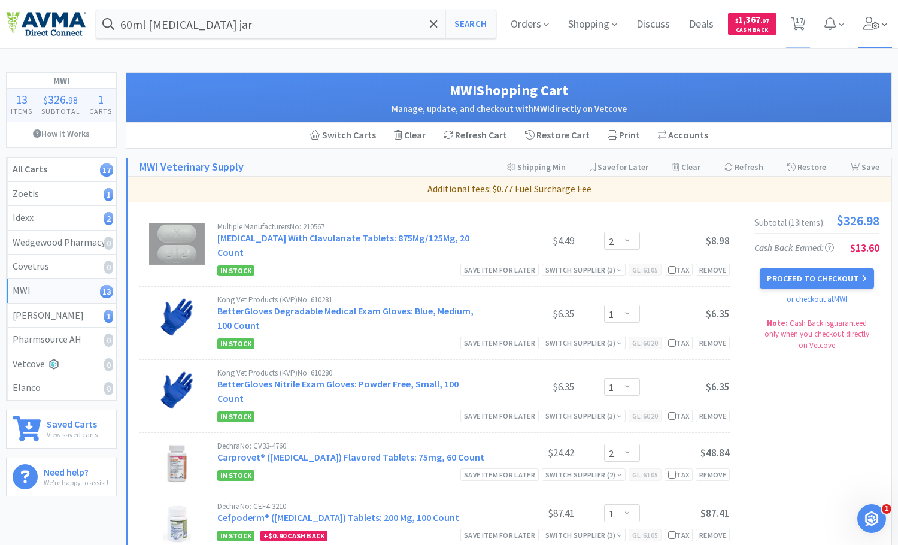
click at [885, 23] on icon at bounding box center [884, 24] width 5 height 11
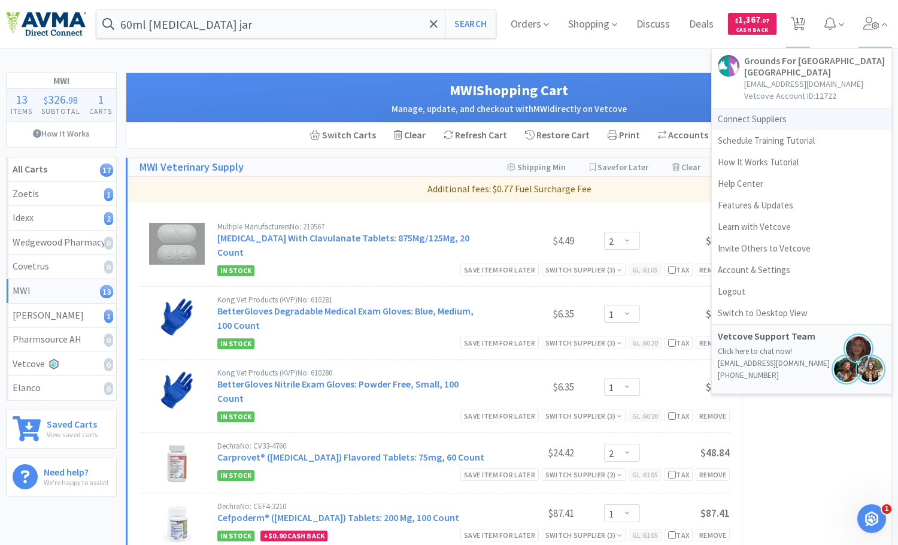
click at [790, 119] on link "Connect Suppliers" at bounding box center [802, 119] width 180 height 22
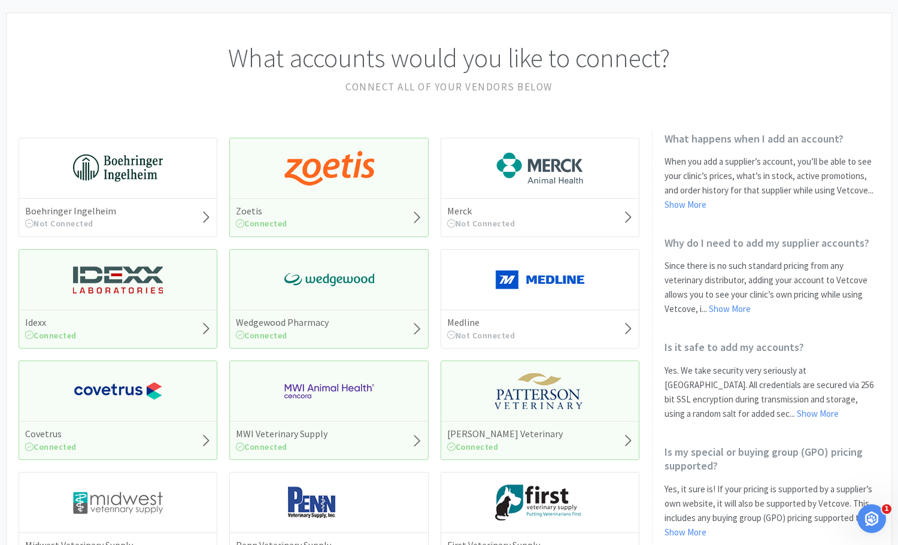
scroll to position [120, 0]
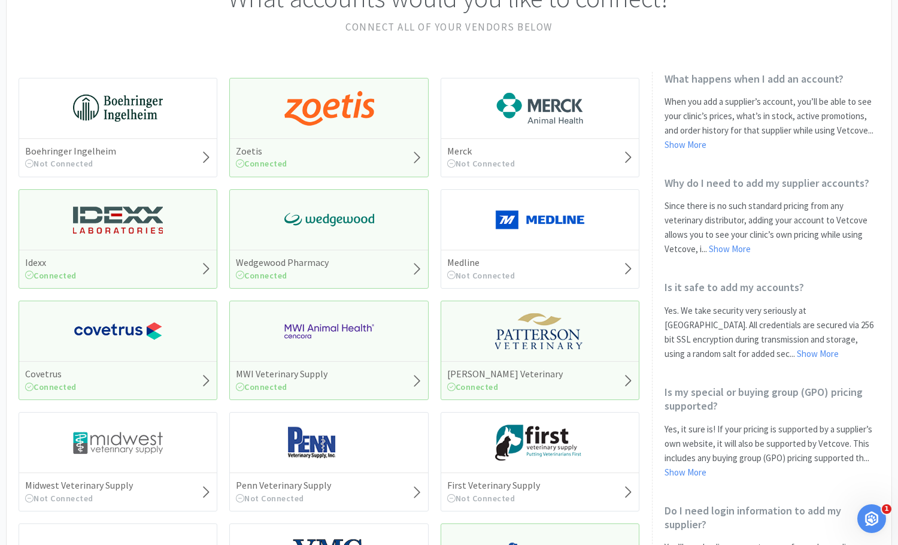
click at [328, 330] on img at bounding box center [329, 331] width 90 height 36
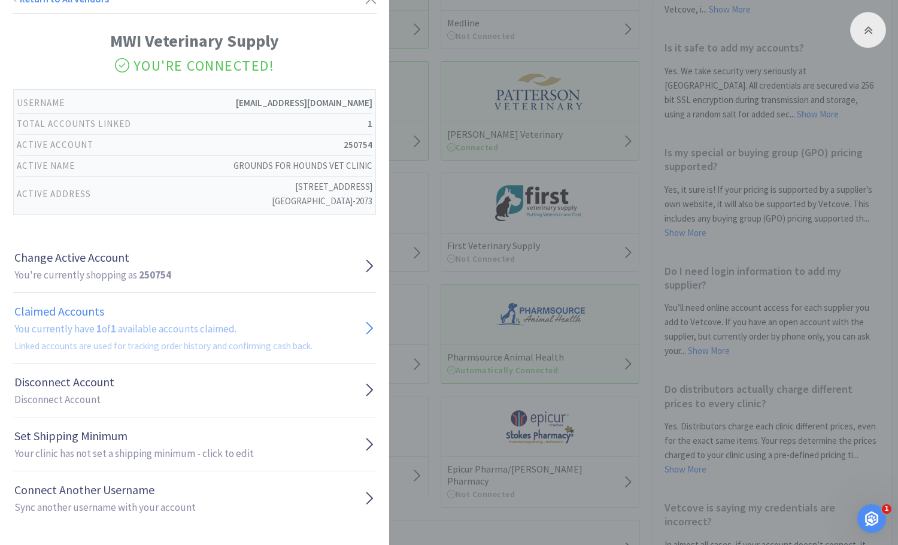
scroll to position [18, 0]
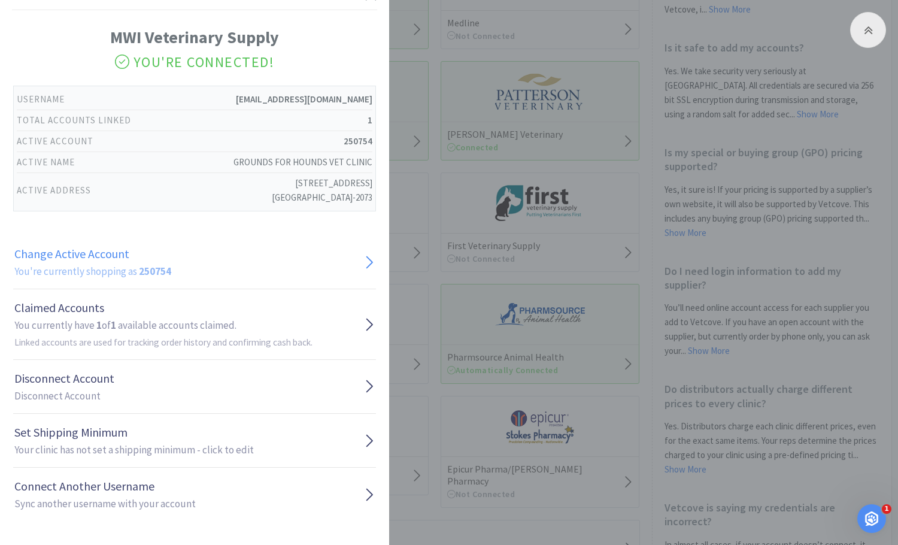
click at [335, 254] on link "Change Active Account You're currently shopping as 250754" at bounding box center [194, 262] width 363 height 54
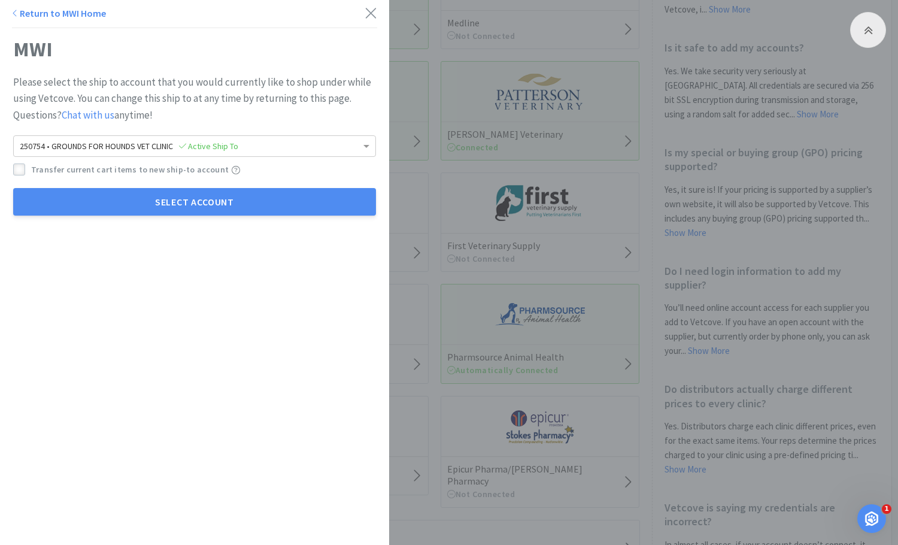
click at [20, 166] on icon at bounding box center [19, 170] width 8 height 8
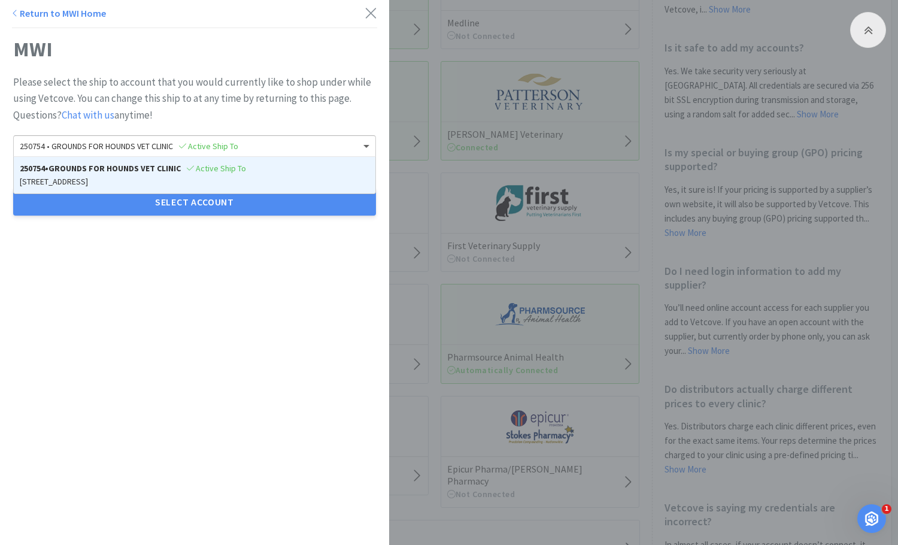
click at [361, 143] on span at bounding box center [368, 146] width 15 height 20
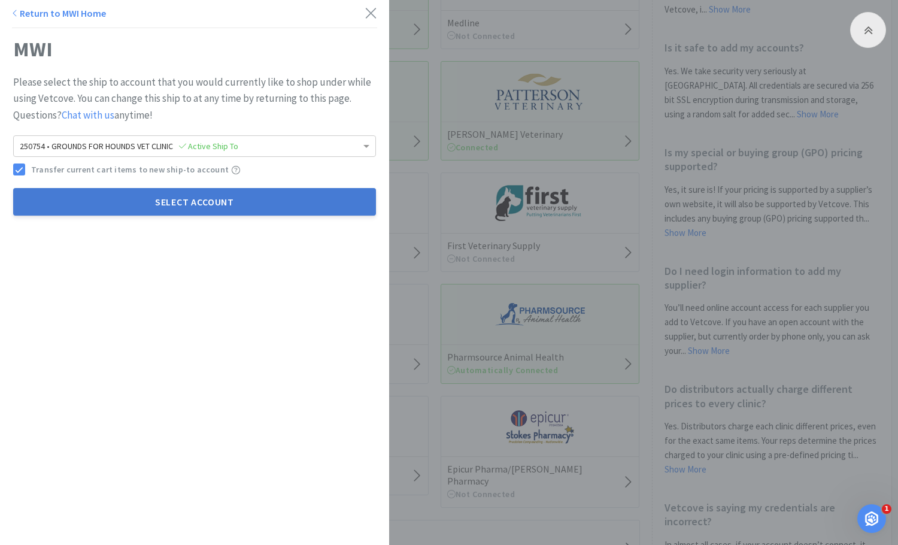
click at [308, 208] on button "Select Account" at bounding box center [194, 202] width 363 height 28
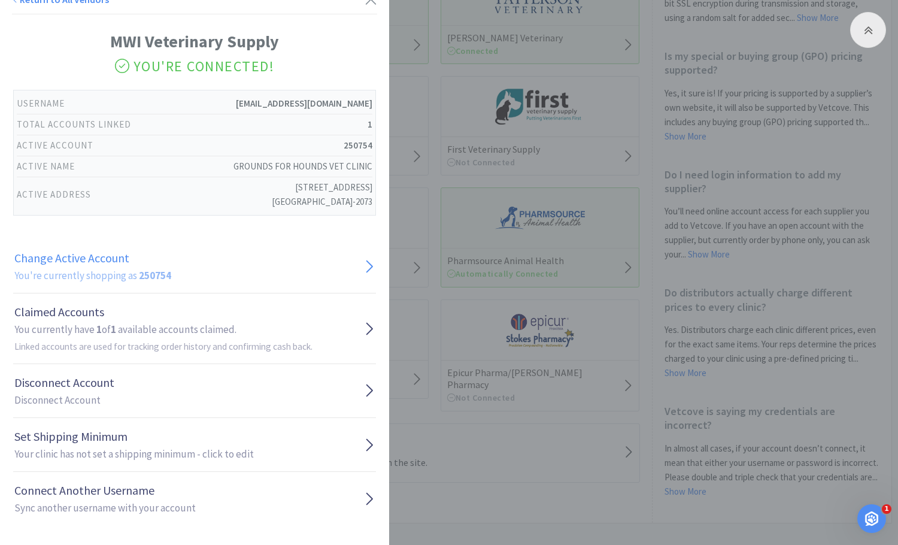
scroll to position [18, 0]
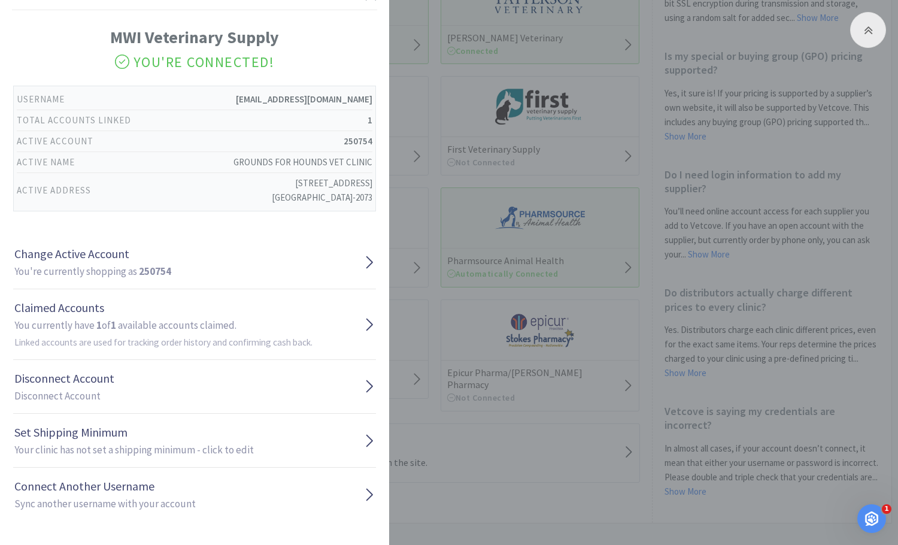
click at [702, 517] on div "Return to All Vendors MWI Veterinary Supply You're Connected! Username [EMAIL_A…" at bounding box center [449, 272] width 898 height 545
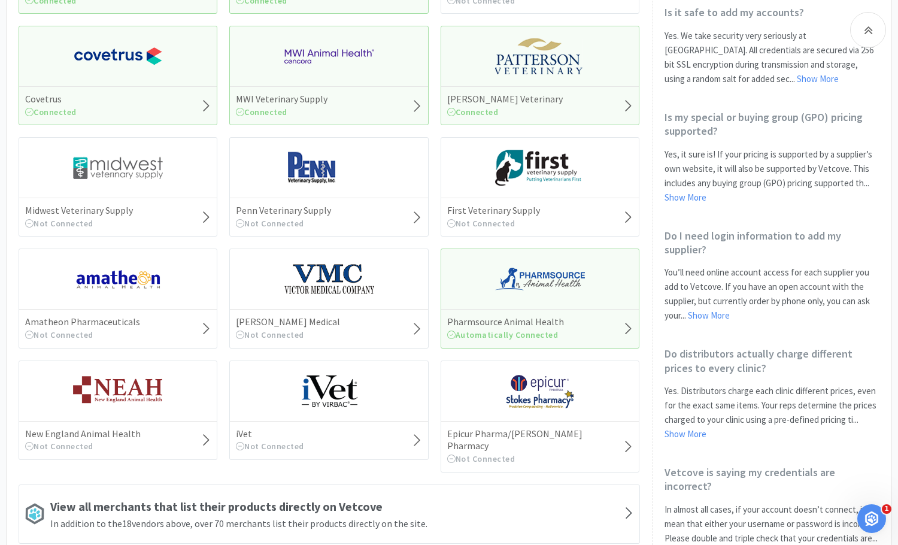
scroll to position [336, 0]
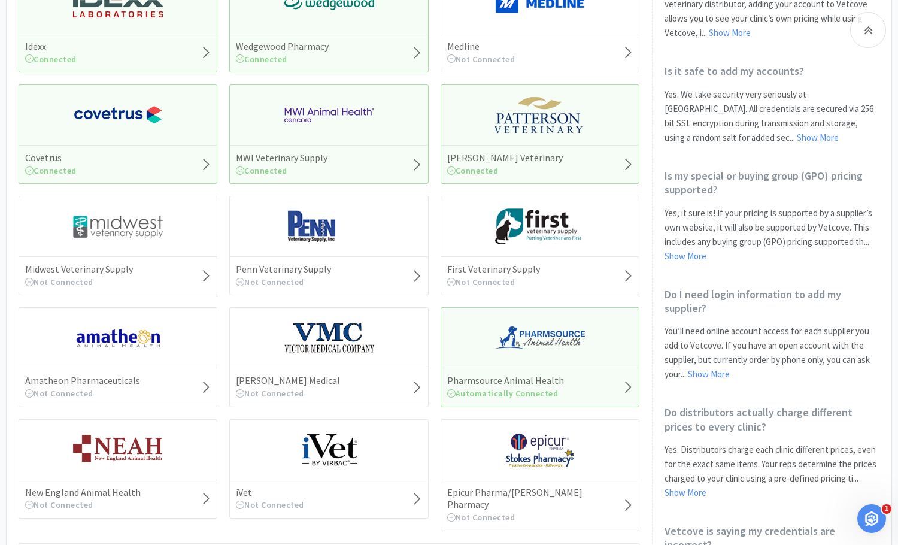
click at [509, 109] on img at bounding box center [540, 115] width 90 height 36
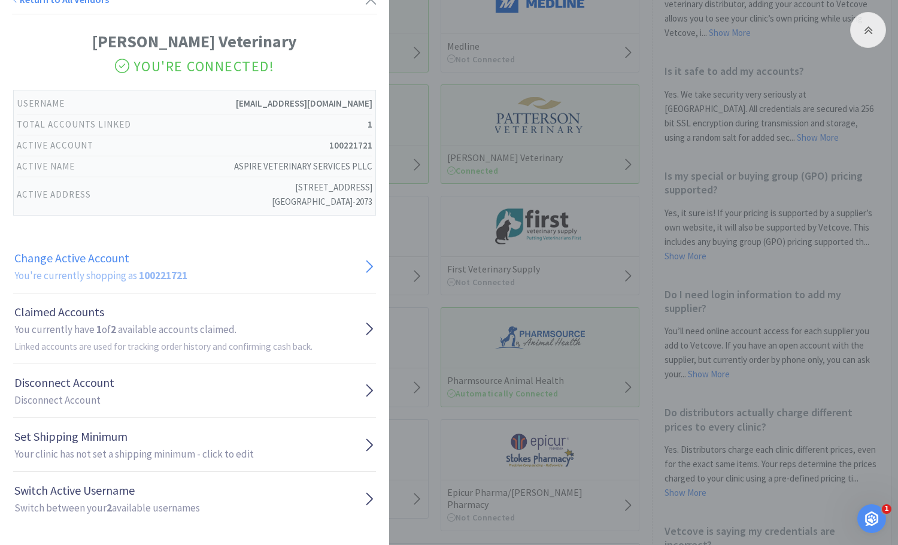
scroll to position [18, 0]
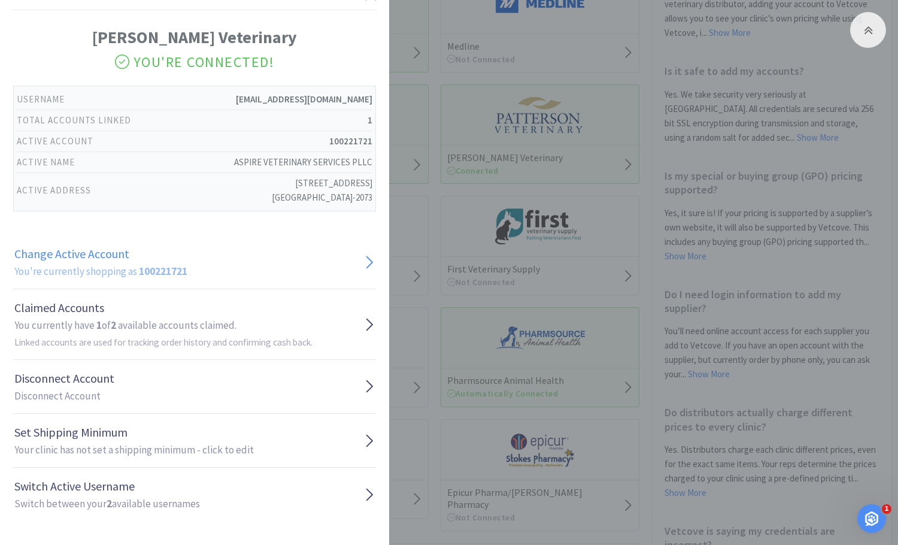
click at [299, 264] on link "Change Active Account You're currently shopping as 100221721" at bounding box center [194, 262] width 363 height 54
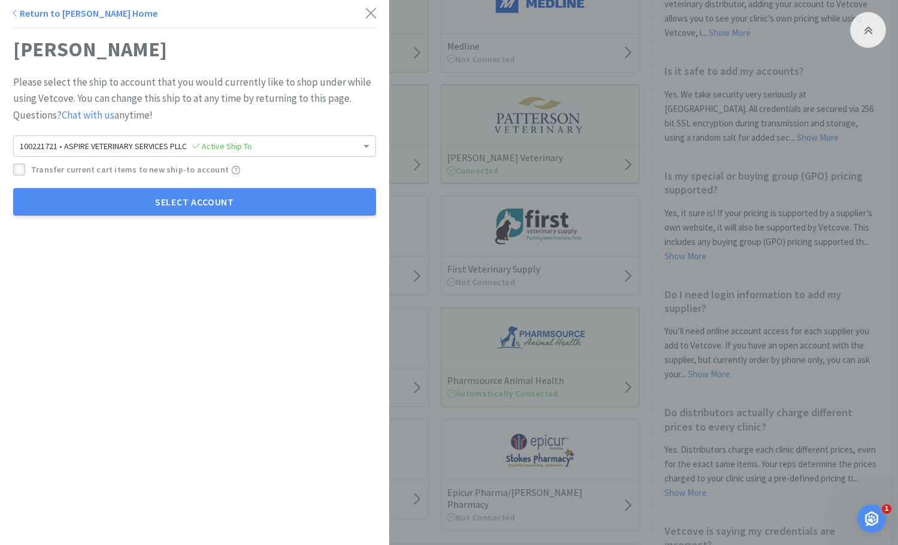
click at [19, 168] on icon at bounding box center [19, 170] width 8 height 8
click at [361, 144] on span at bounding box center [368, 146] width 15 height 20
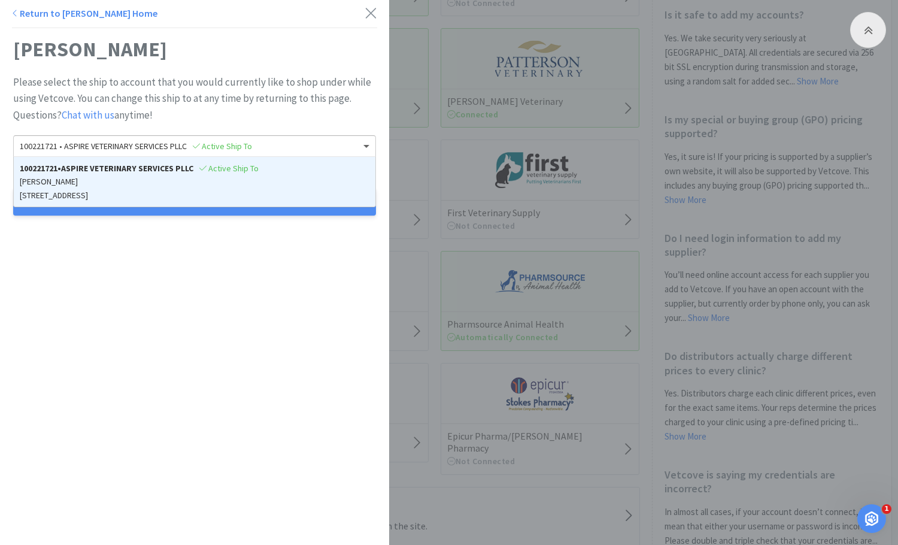
scroll to position [456, 0]
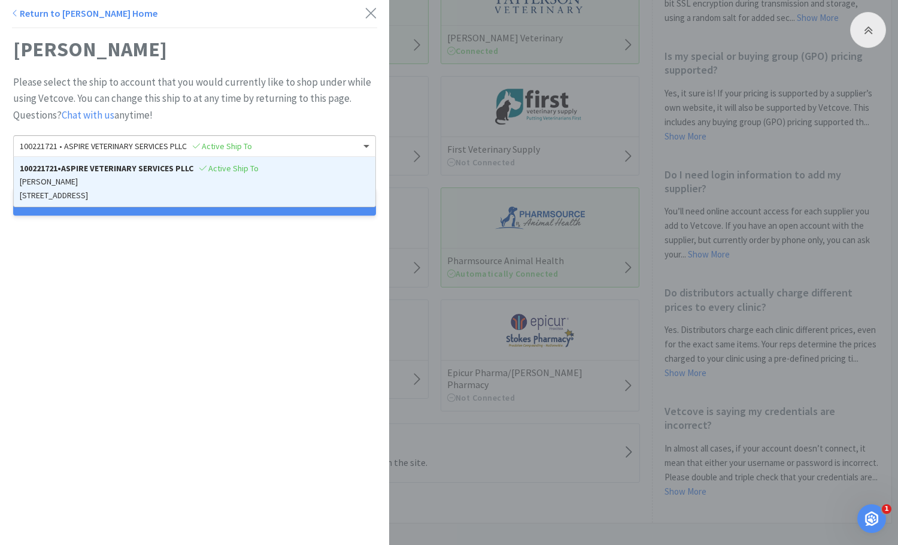
click at [301, 262] on div "Return to [PERSON_NAME] Home [PERSON_NAME] Please select the ship to account th…" at bounding box center [194, 272] width 389 height 545
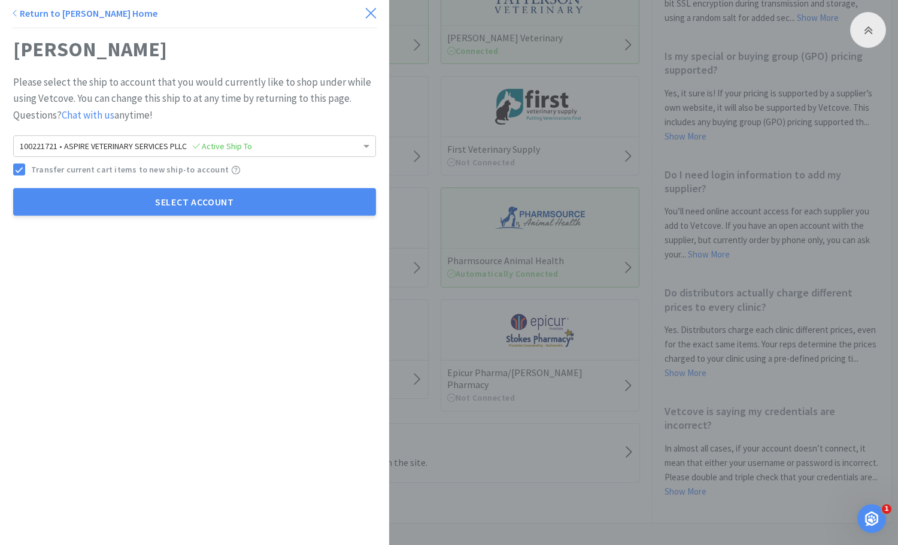
click at [366, 13] on icon at bounding box center [371, 13] width 10 height 10
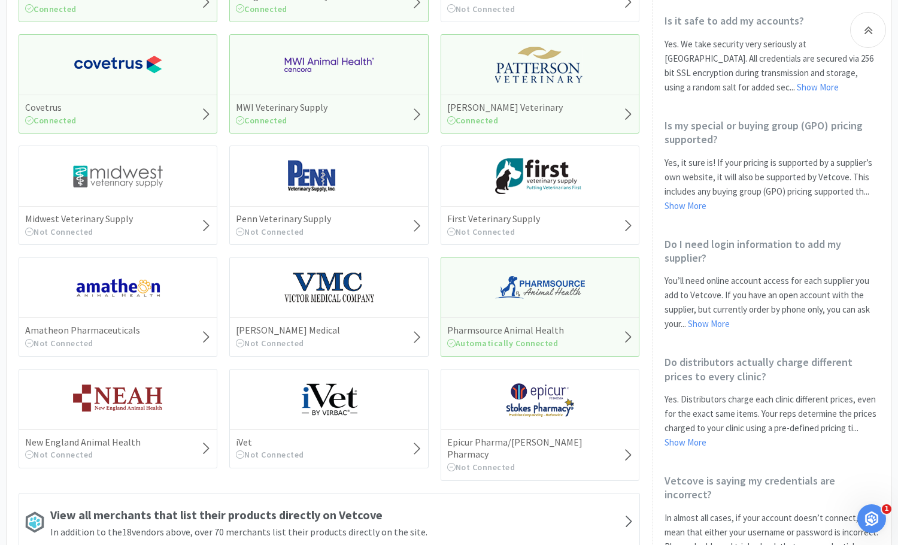
scroll to position [336, 0]
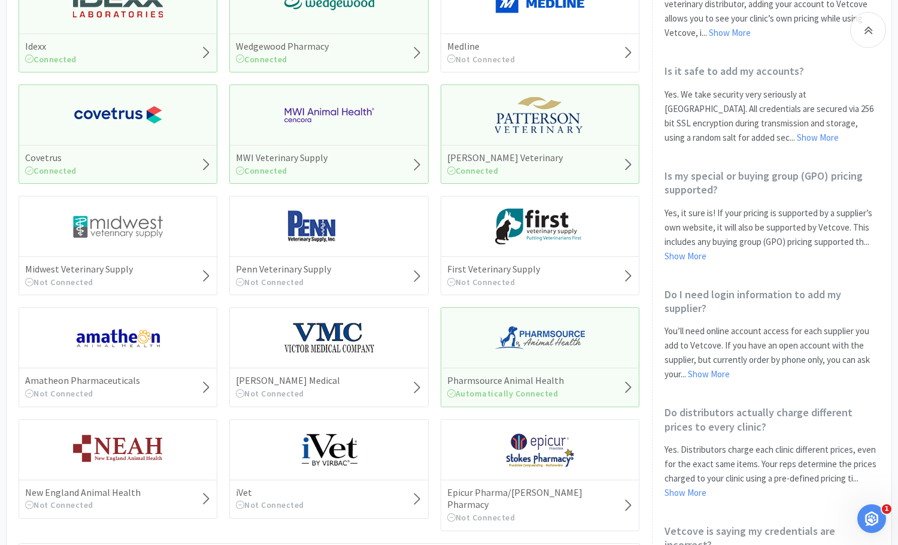
click at [549, 123] on img at bounding box center [540, 115] width 90 height 36
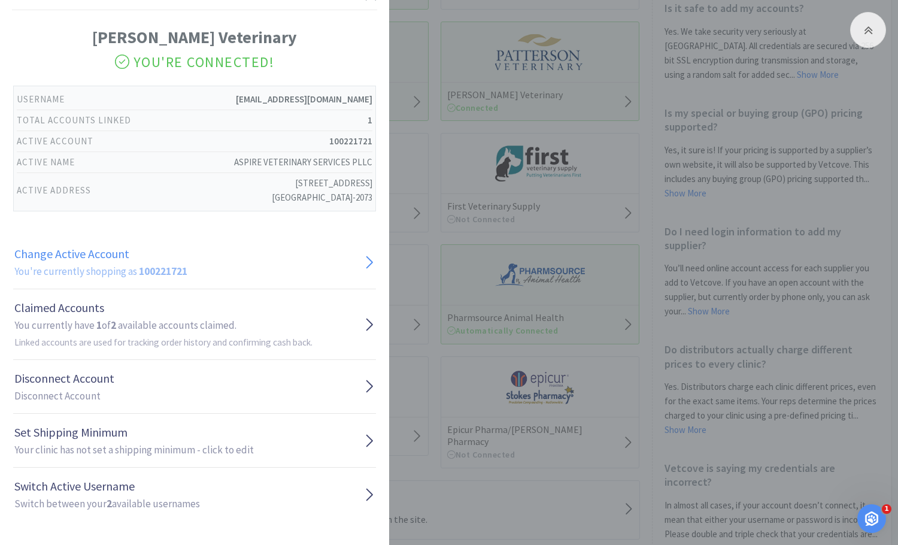
scroll to position [456, 0]
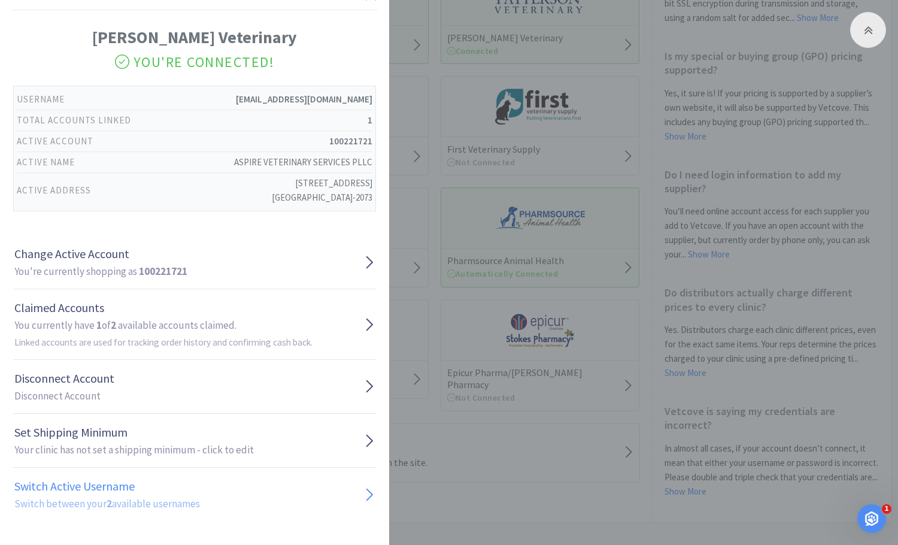
click at [254, 498] on link "Switch Active Username Switch between your 2 available usernames" at bounding box center [194, 494] width 363 height 53
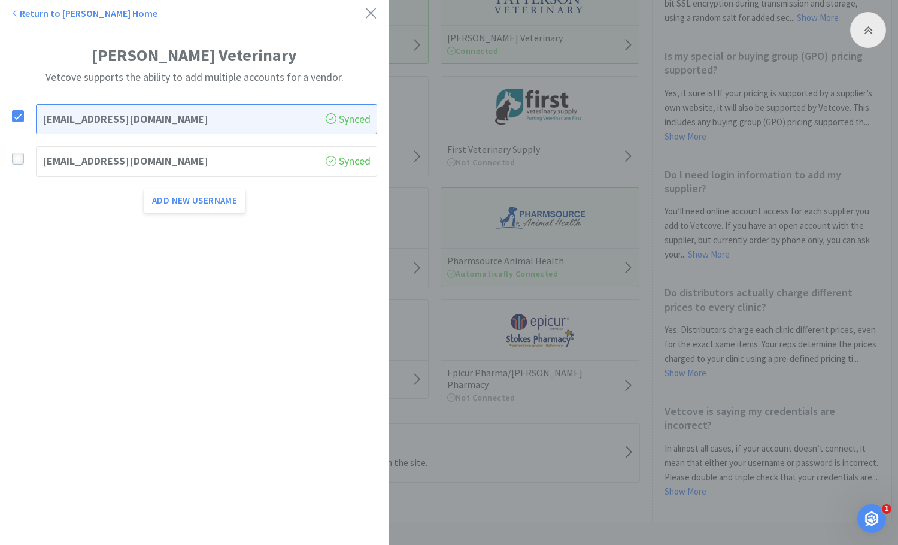
click at [22, 155] on div at bounding box center [18, 159] width 12 height 12
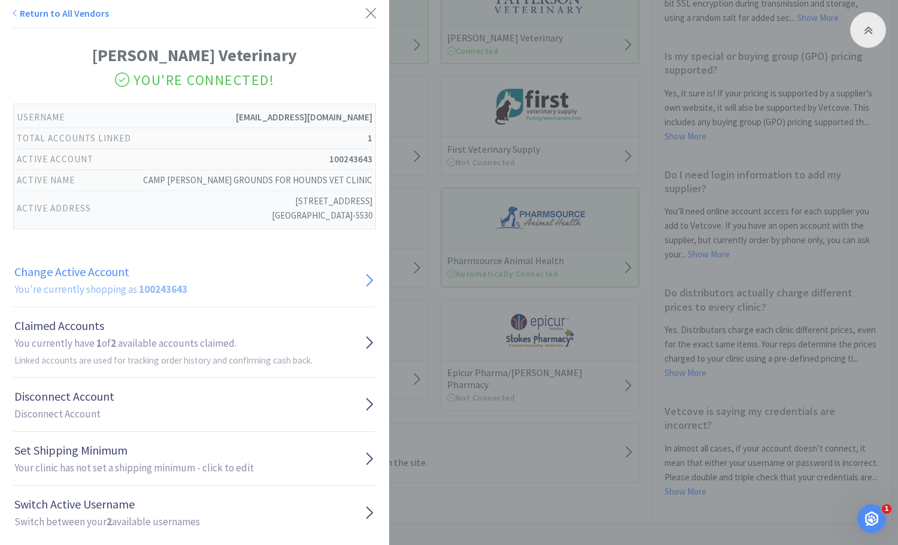
scroll to position [18, 0]
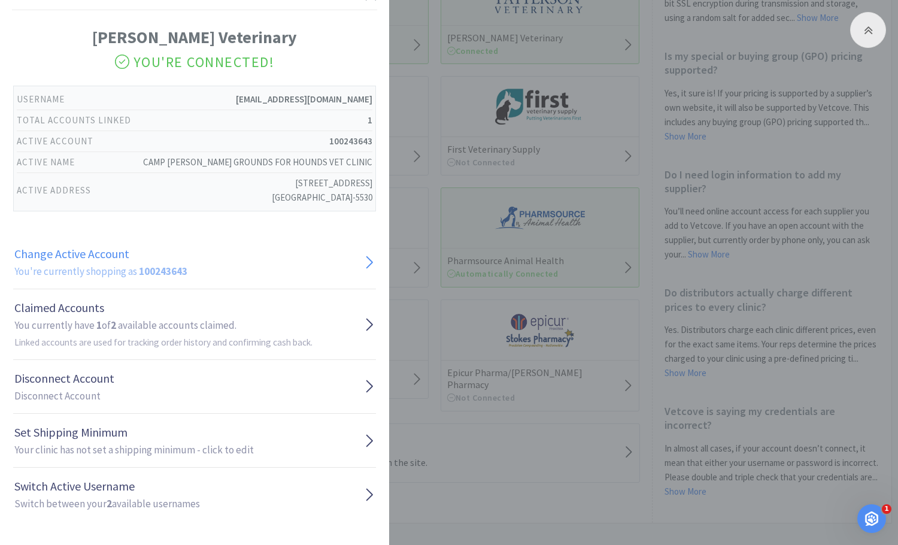
click at [280, 262] on link "Change Active Account You're currently shopping as 100243643" at bounding box center [194, 262] width 363 height 54
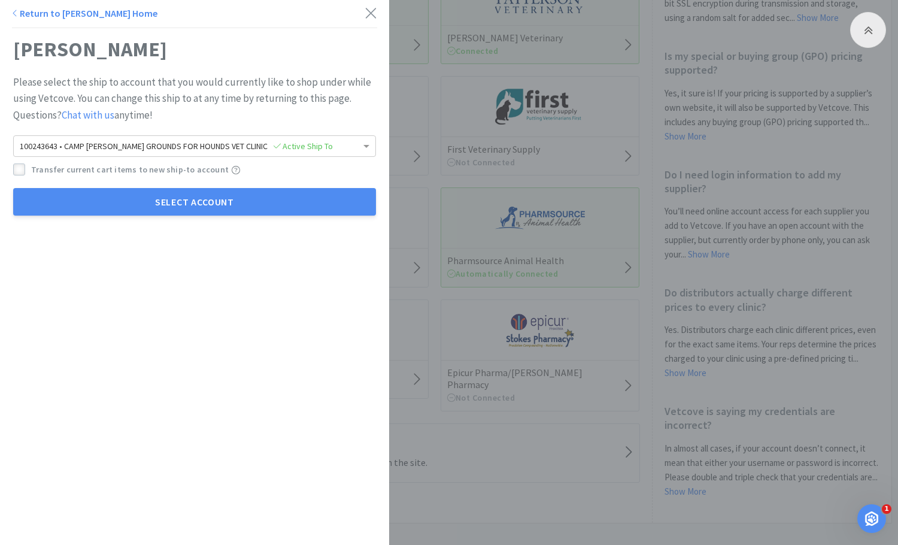
click at [19, 166] on icon at bounding box center [19, 170] width 8 height 8
click at [361, 153] on span at bounding box center [368, 146] width 15 height 20
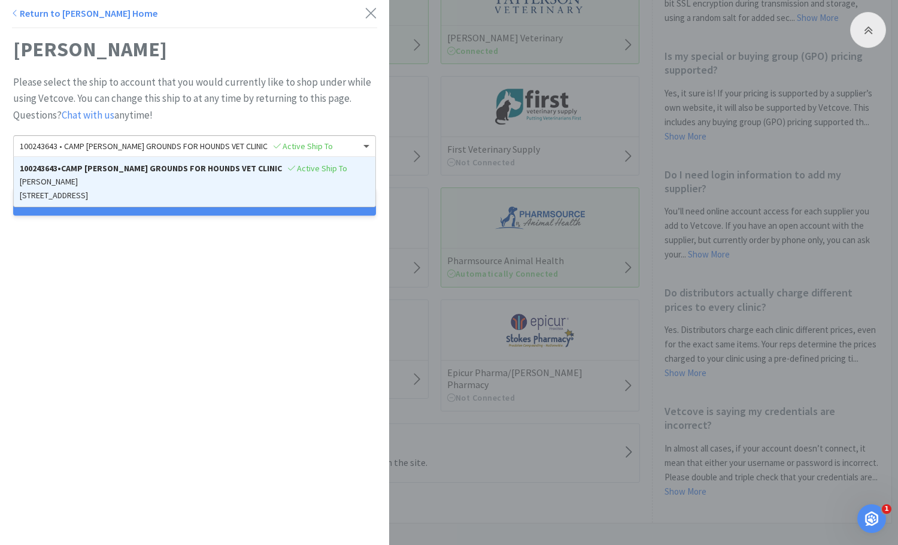
click at [334, 277] on div "Return to [PERSON_NAME] Home [PERSON_NAME] Please select the ship to account th…" at bounding box center [194, 272] width 389 height 545
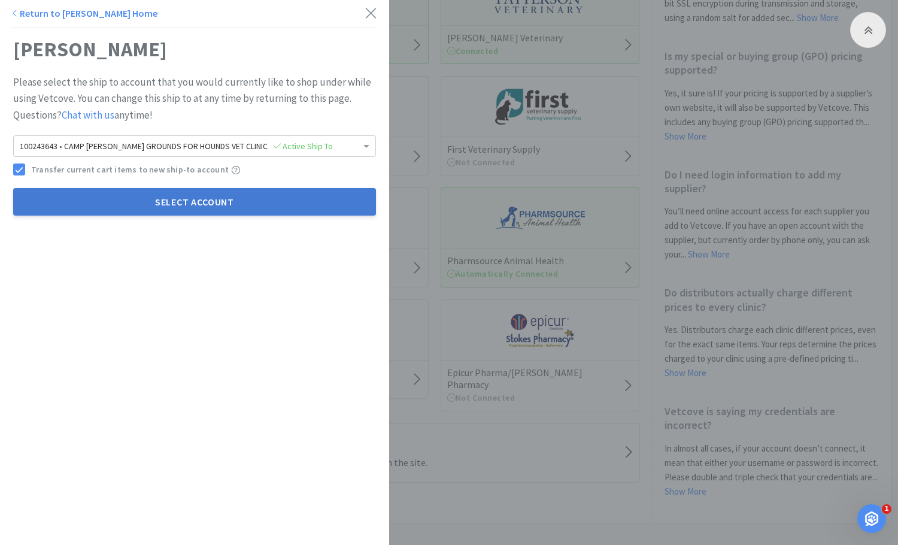
click at [335, 213] on button "Select Account" at bounding box center [194, 202] width 363 height 28
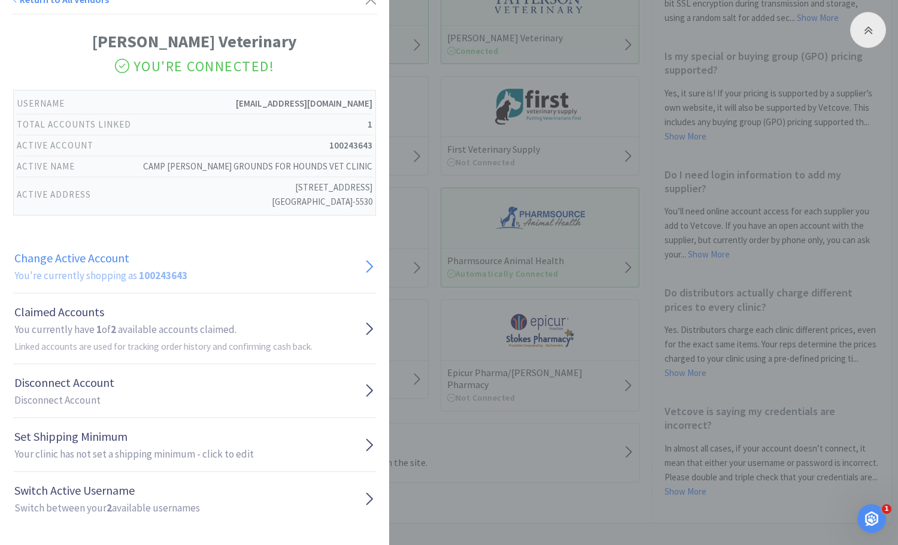
scroll to position [18, 0]
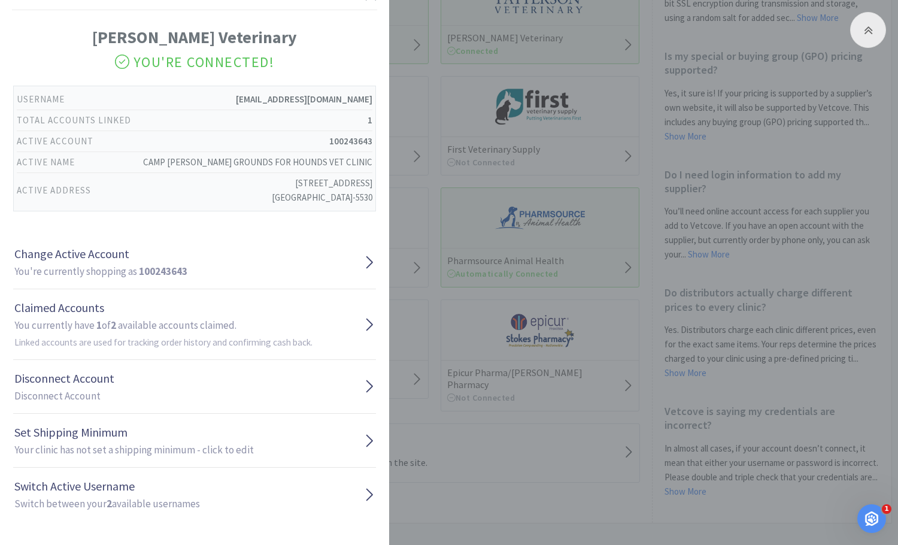
click at [599, 522] on div "Return to All Vendors [PERSON_NAME] Veterinary You're Connected! Username [EMAI…" at bounding box center [449, 272] width 898 height 545
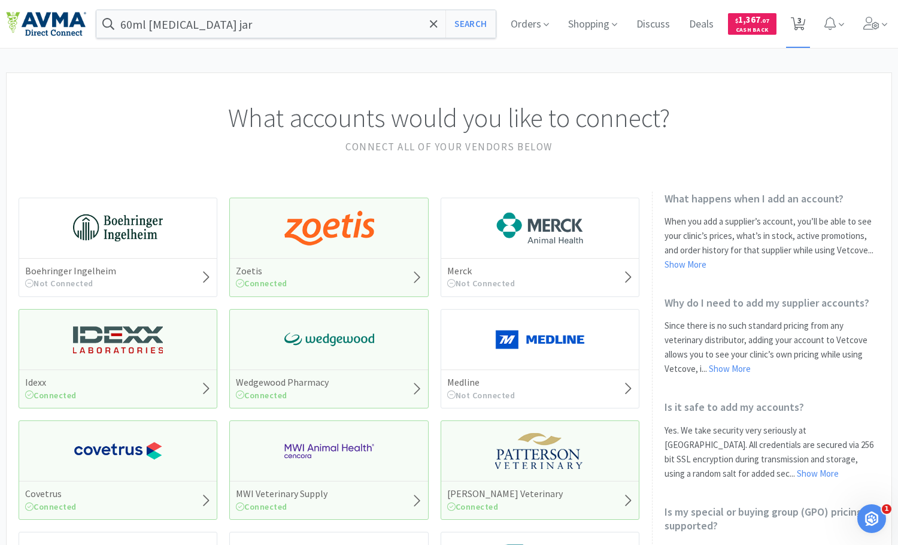
click at [791, 24] on icon at bounding box center [798, 23] width 15 height 13
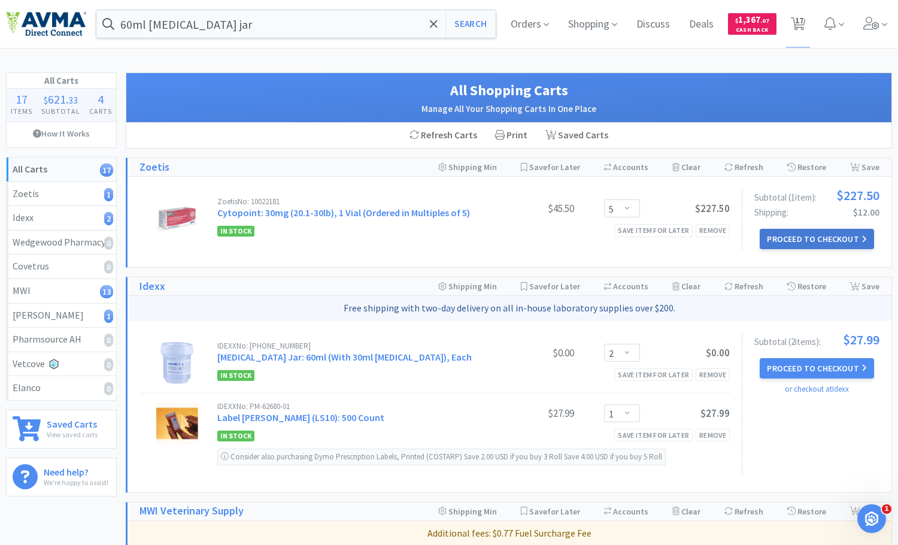
click at [809, 241] on button "Proceed to Checkout" at bounding box center [817, 239] width 114 height 20
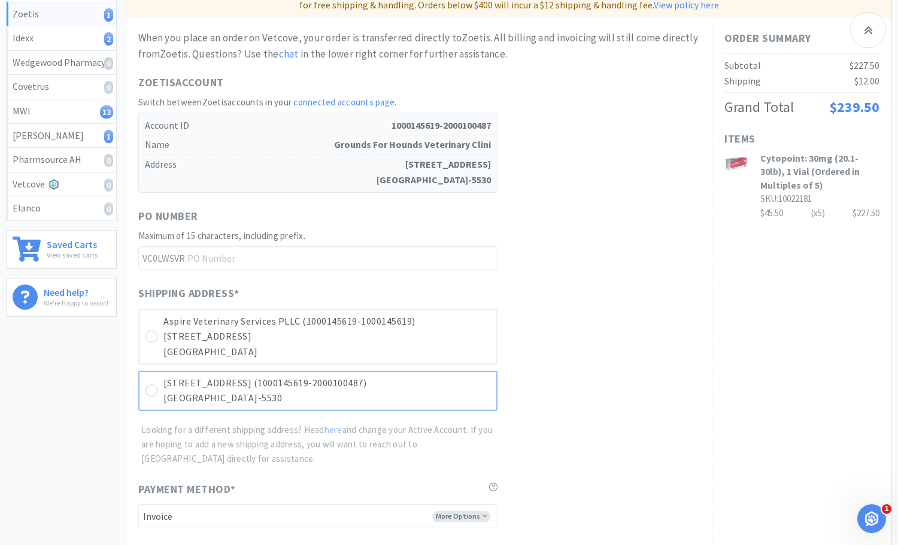
scroll to position [240, 0]
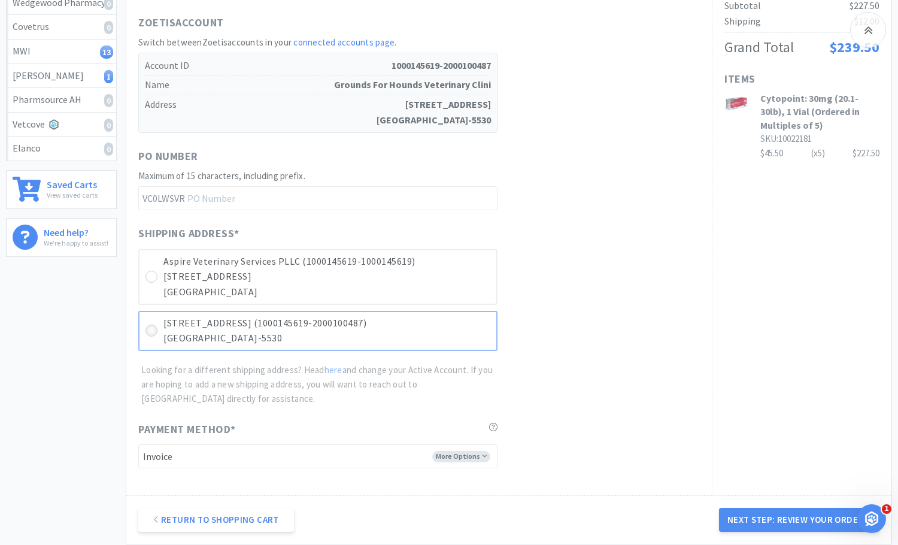
click at [147, 331] on icon at bounding box center [151, 330] width 9 height 9
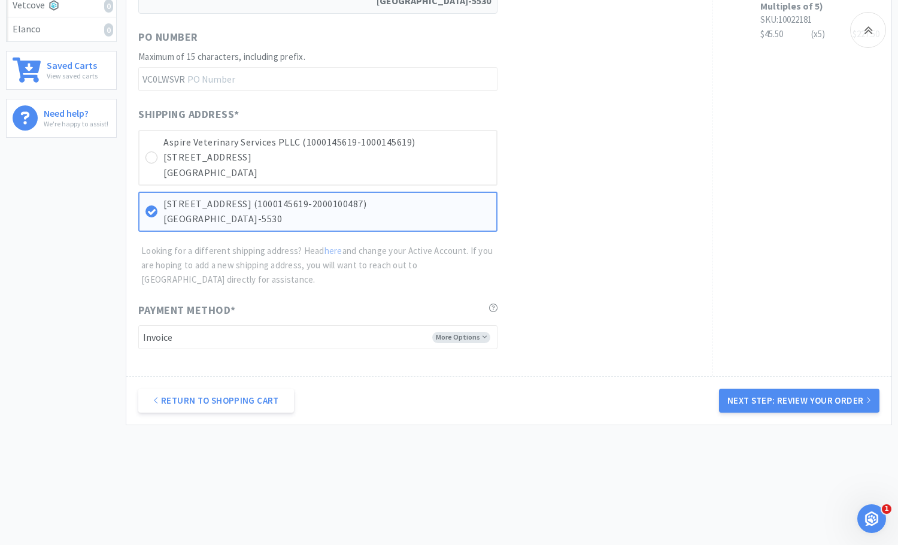
scroll to position [362, 0]
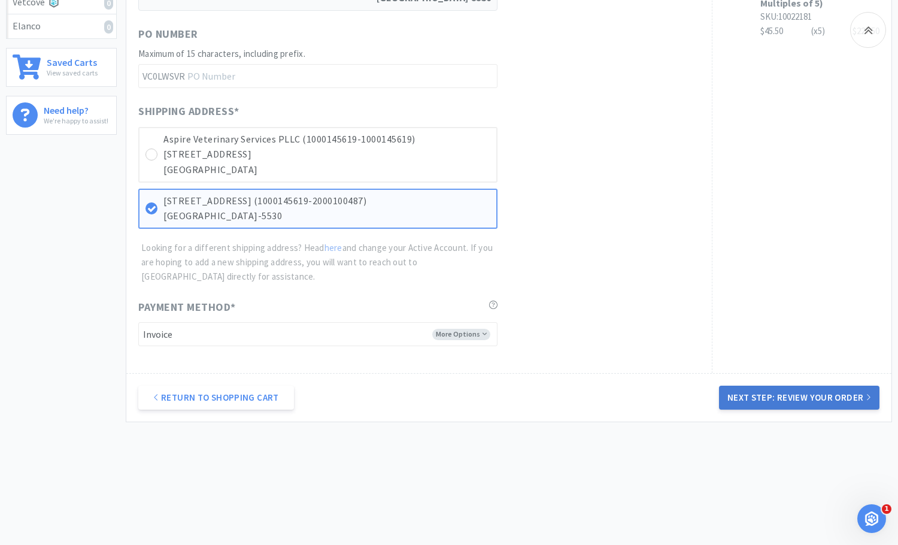
click at [829, 402] on button "Next Step: Review Your Order" at bounding box center [799, 398] width 160 height 24
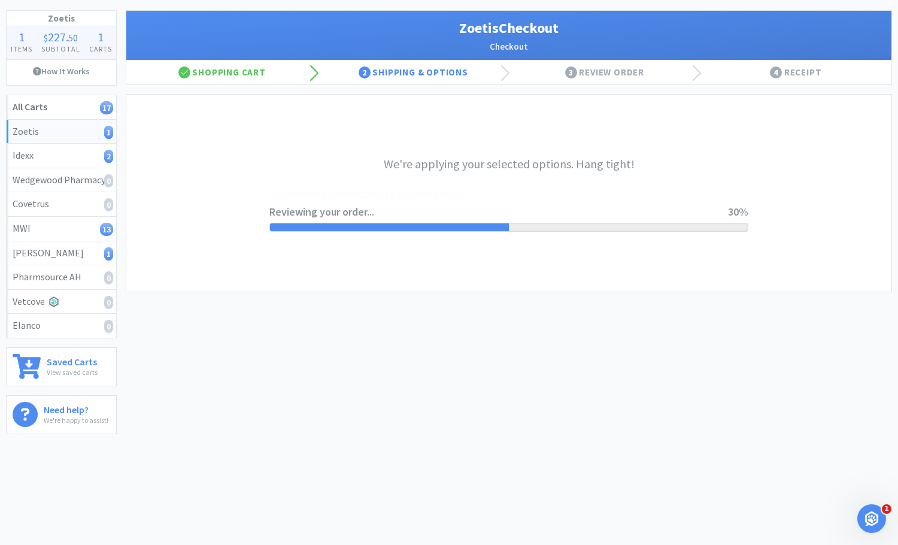
scroll to position [0, 0]
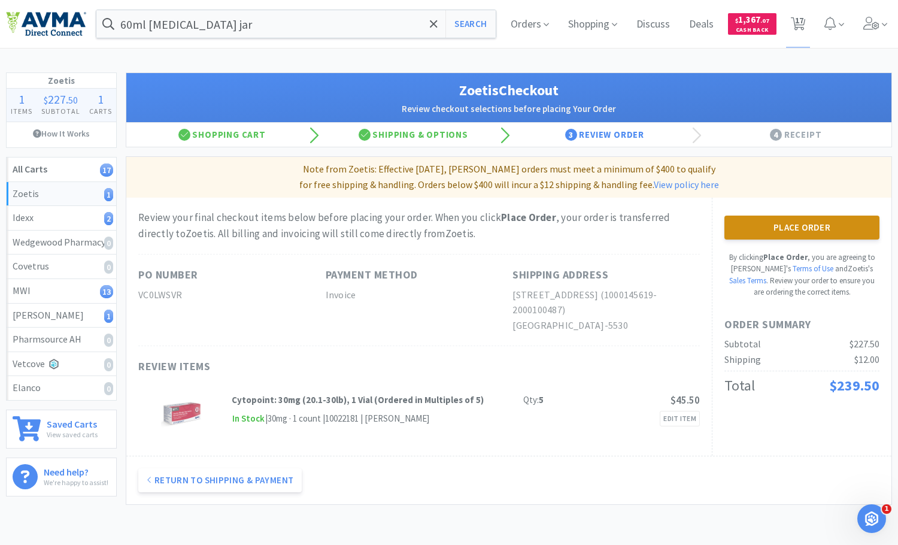
click at [787, 235] on button "Place Order" at bounding box center [802, 228] width 155 height 24
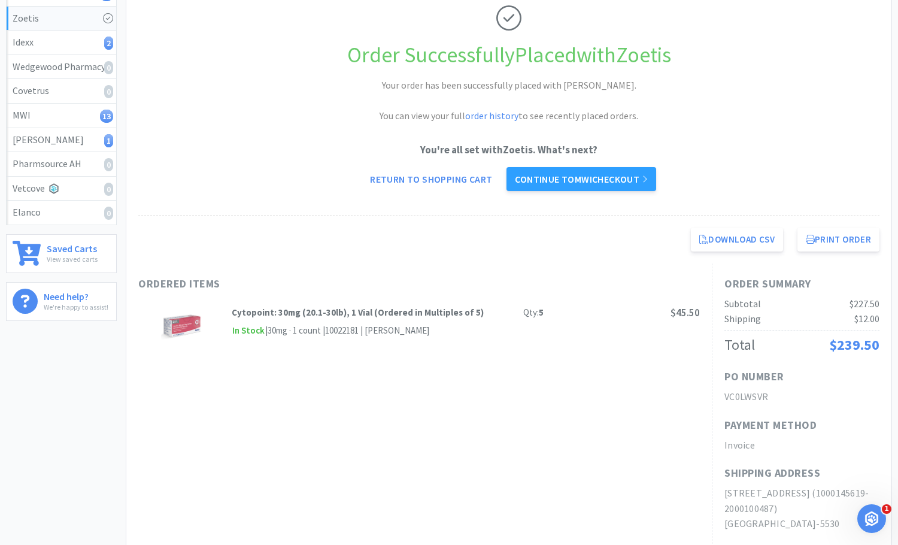
scroll to position [240, 0]
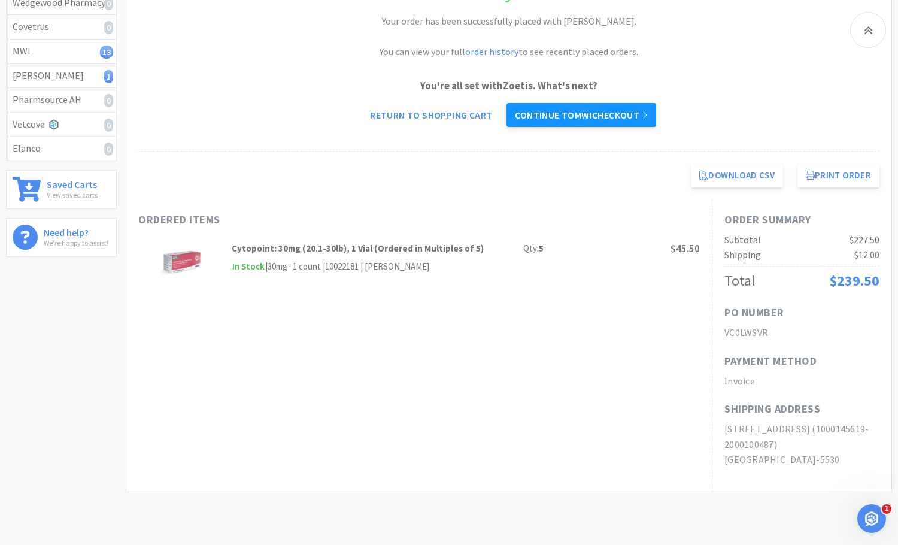
click at [615, 119] on link "Continue to MWI checkout" at bounding box center [581, 115] width 149 height 24
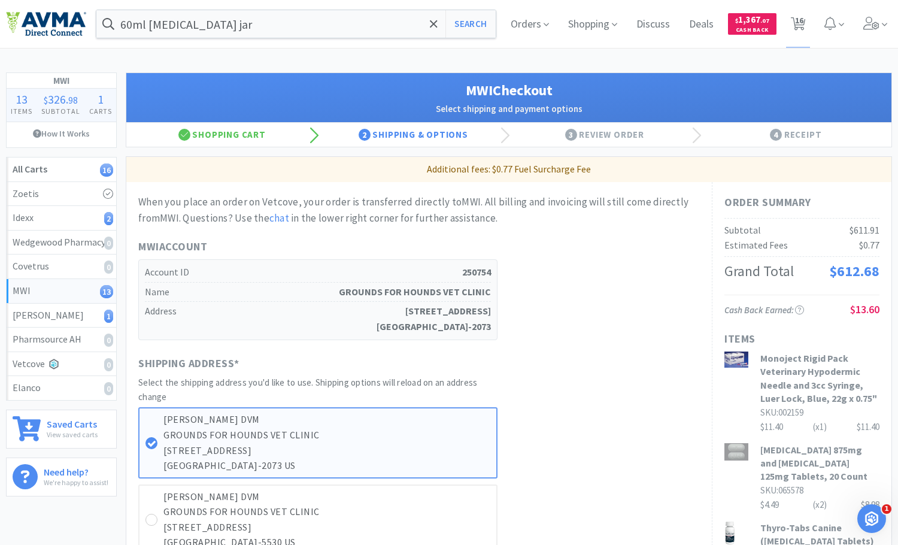
scroll to position [120, 0]
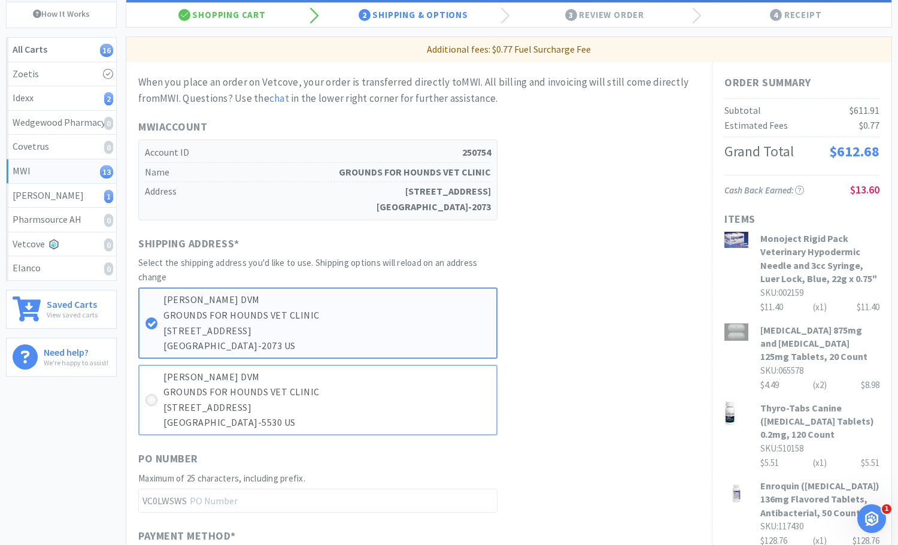
click at [155, 402] on icon at bounding box center [151, 400] width 9 height 9
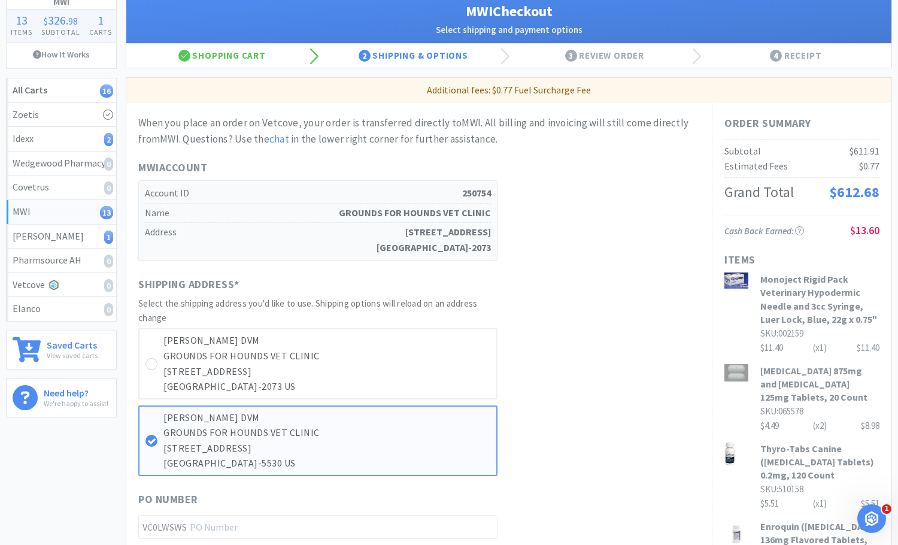
scroll to position [0, 0]
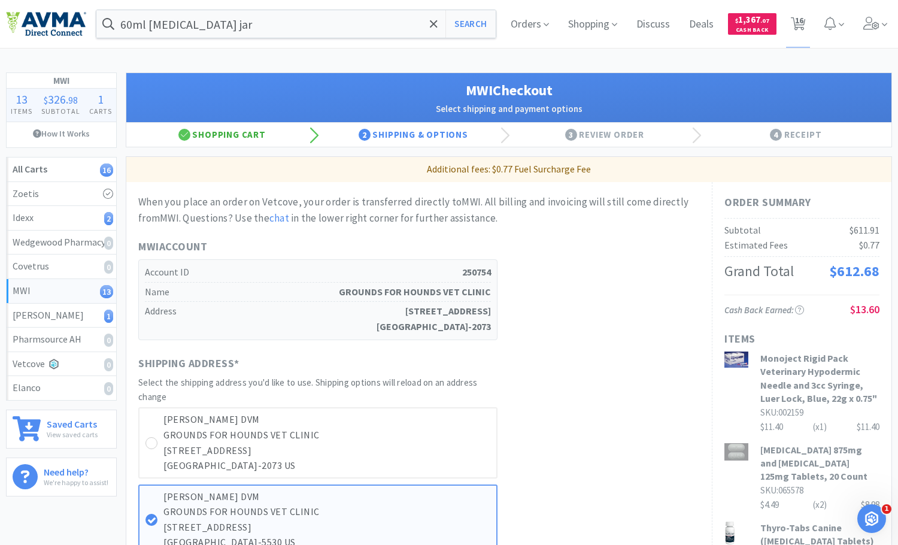
click at [232, 133] on div "Shopping Cart" at bounding box center [222, 135] width 192 height 24
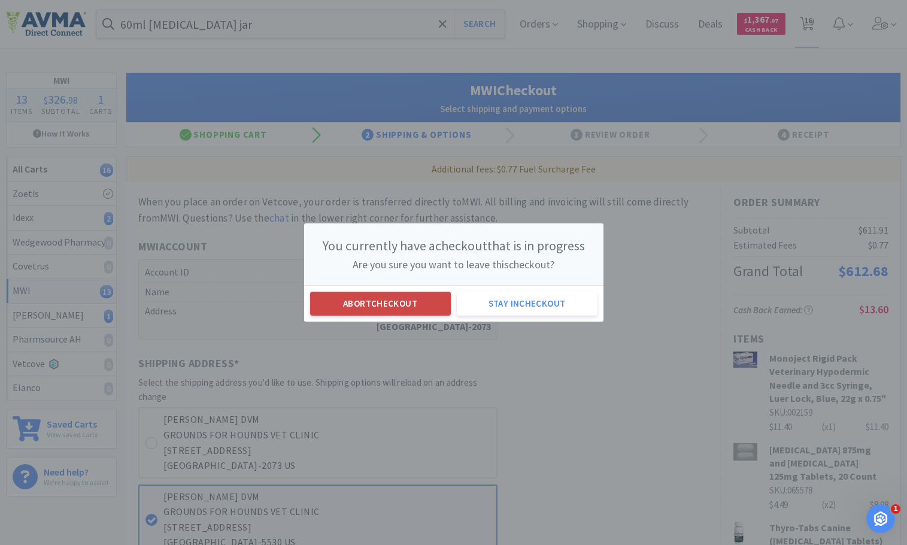
click at [413, 302] on button "Abort checkout" at bounding box center [380, 304] width 141 height 24
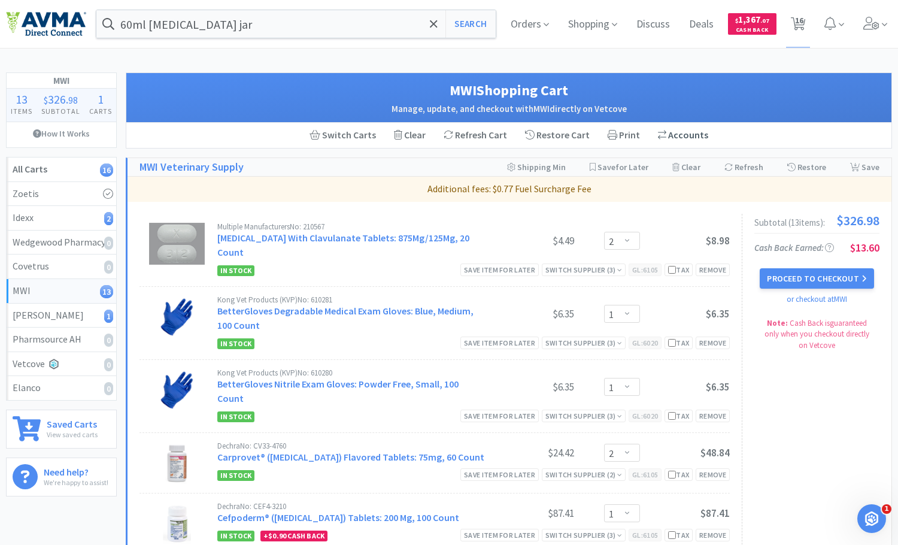
click at [662, 136] on icon at bounding box center [662, 135] width 8 height 10
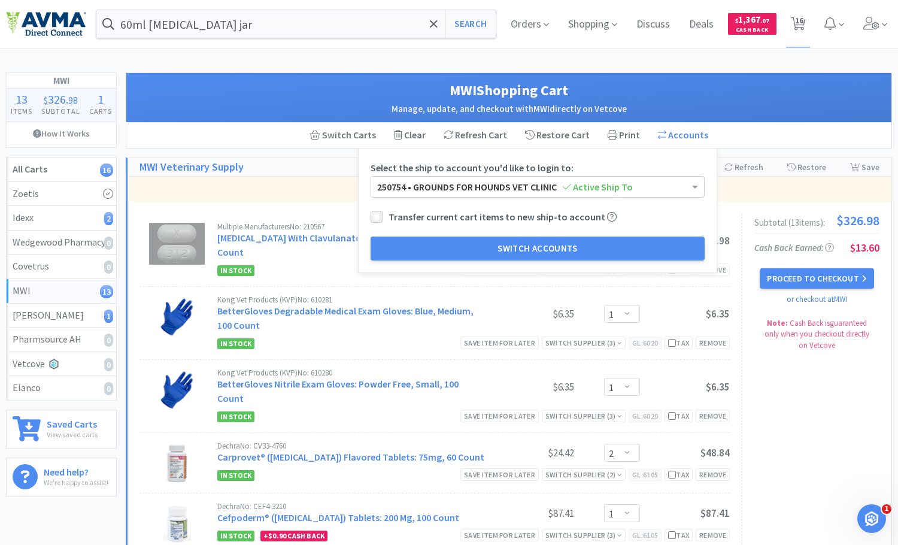
click at [372, 217] on icon at bounding box center [376, 217] width 9 height 9
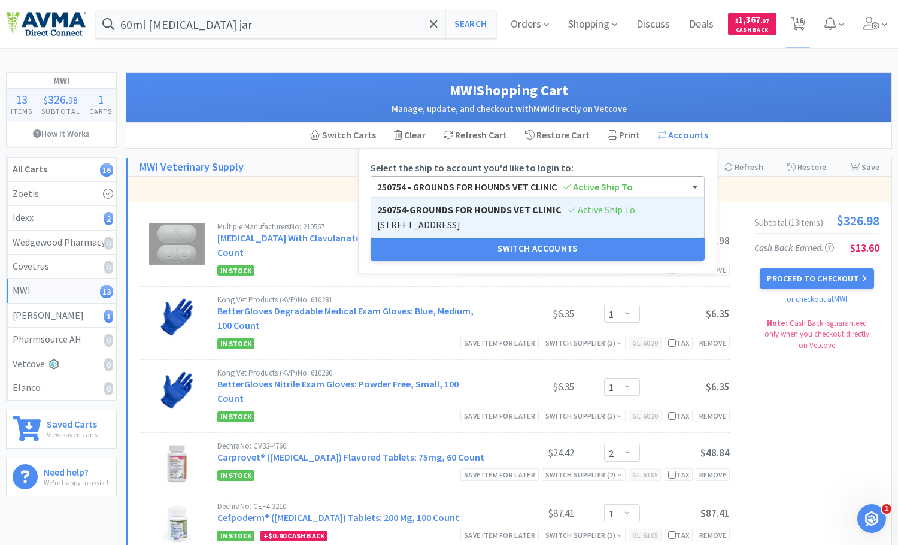
click at [684, 187] on div "250754 • GROUNDS FOR HOUNDS VET CLINIC Active Ship To" at bounding box center [537, 187] width 333 height 20
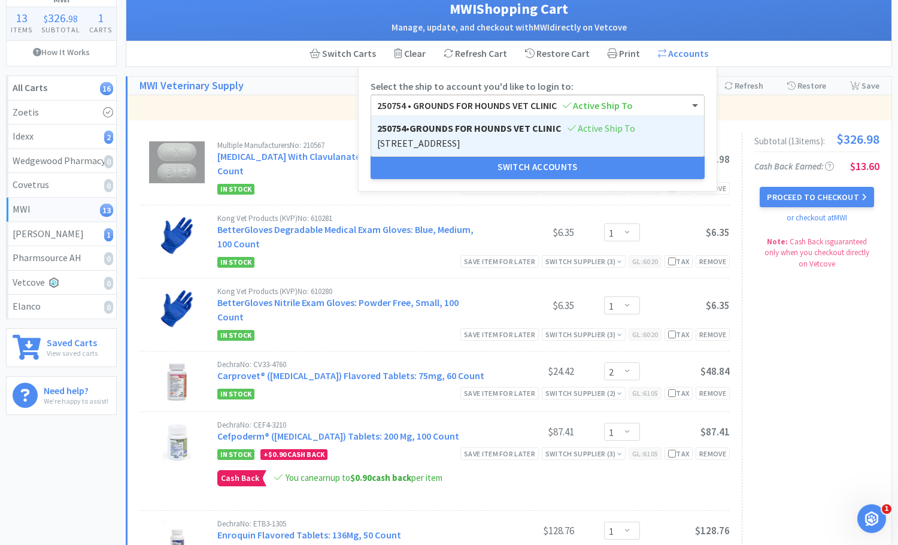
scroll to position [60, 0]
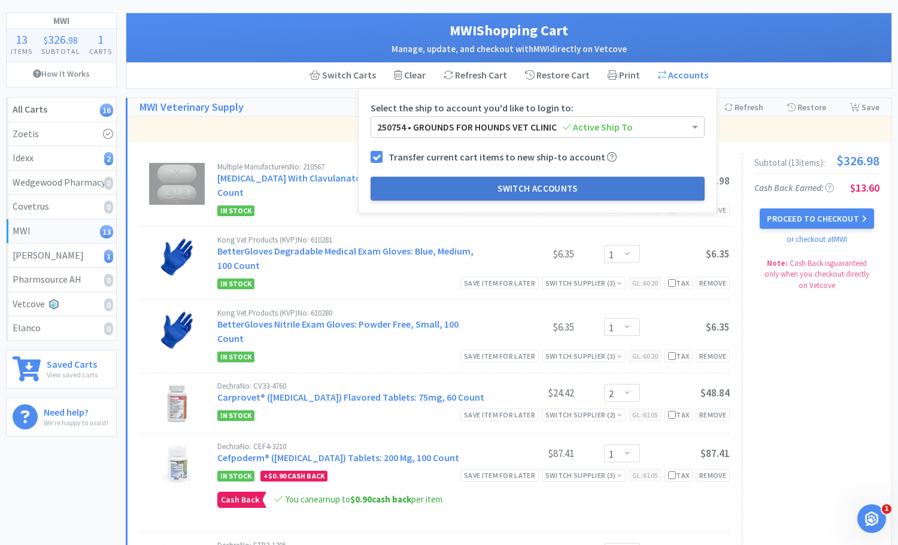
click at [589, 187] on button "Switch Accounts" at bounding box center [538, 189] width 334 height 24
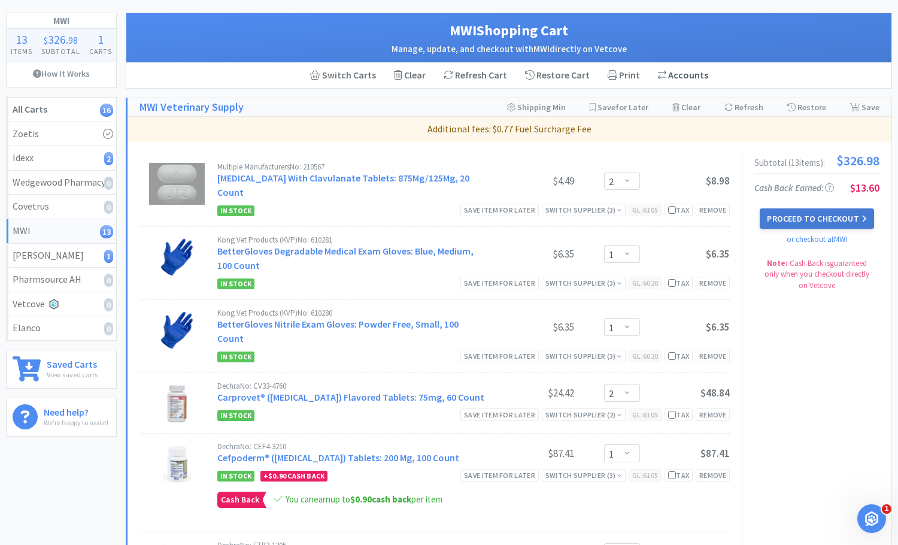
click at [789, 220] on button "Proceed to Checkout" at bounding box center [817, 218] width 114 height 20
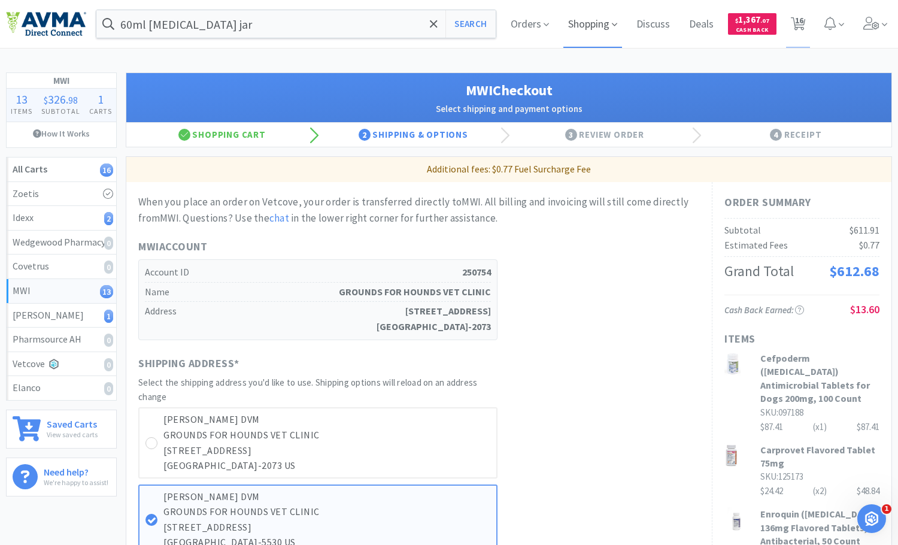
click at [603, 24] on span "Shopping" at bounding box center [593, 24] width 59 height 48
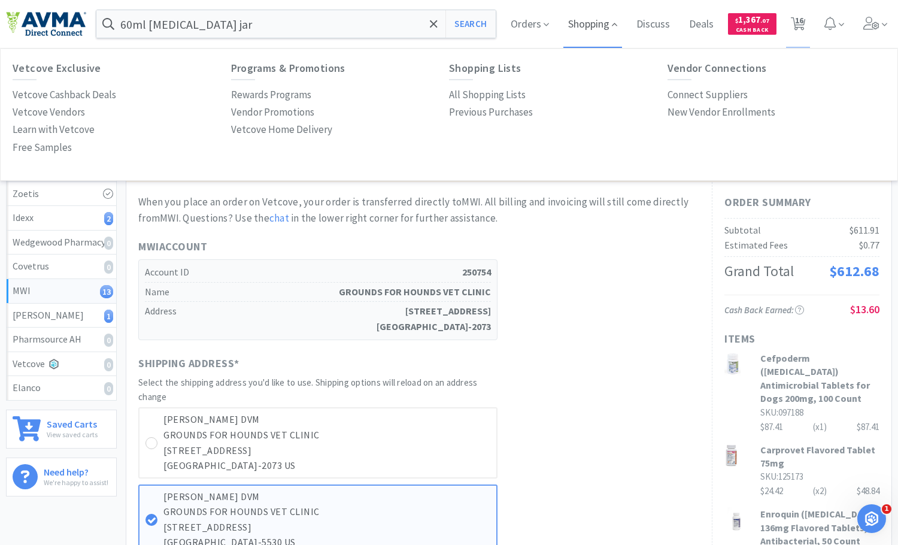
click at [603, 24] on span "Shopping" at bounding box center [593, 24] width 59 height 48
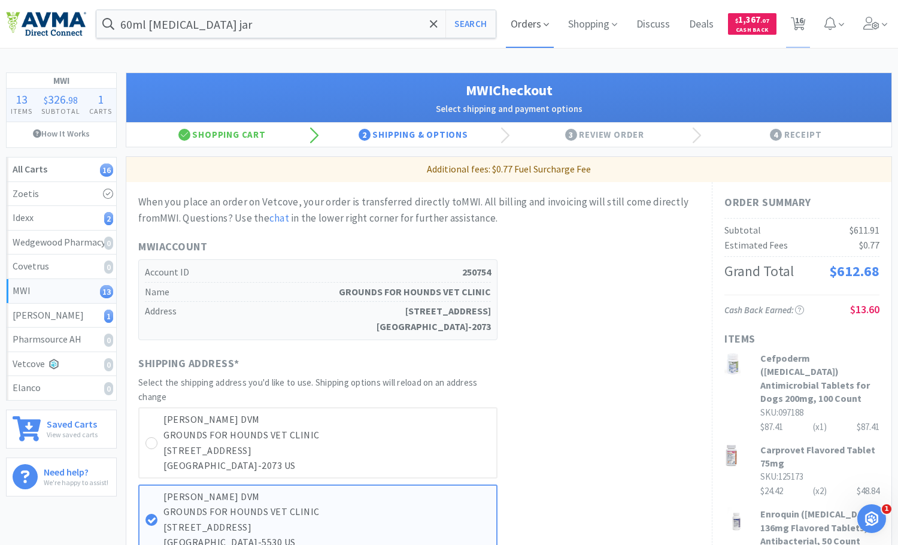
click at [524, 25] on span "Orders" at bounding box center [530, 24] width 48 height 48
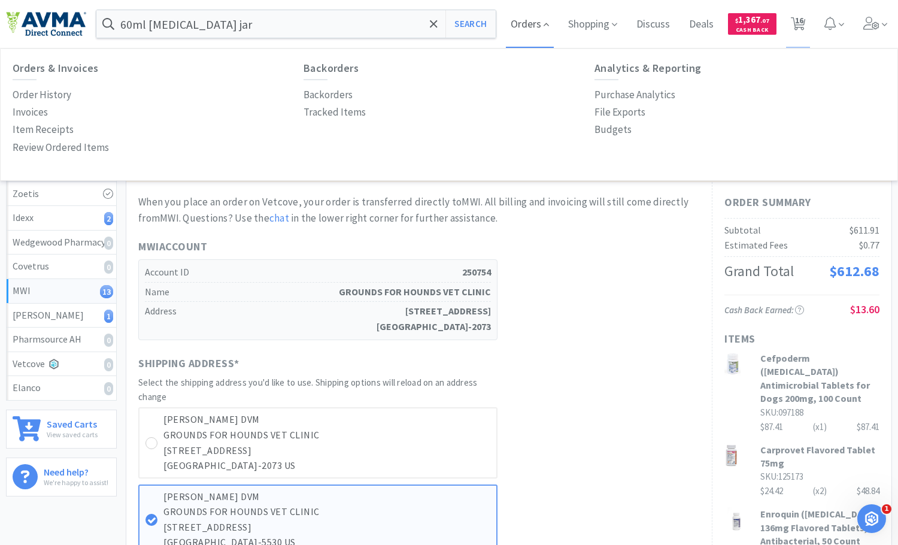
click at [524, 25] on span "Orders" at bounding box center [530, 24] width 48 height 48
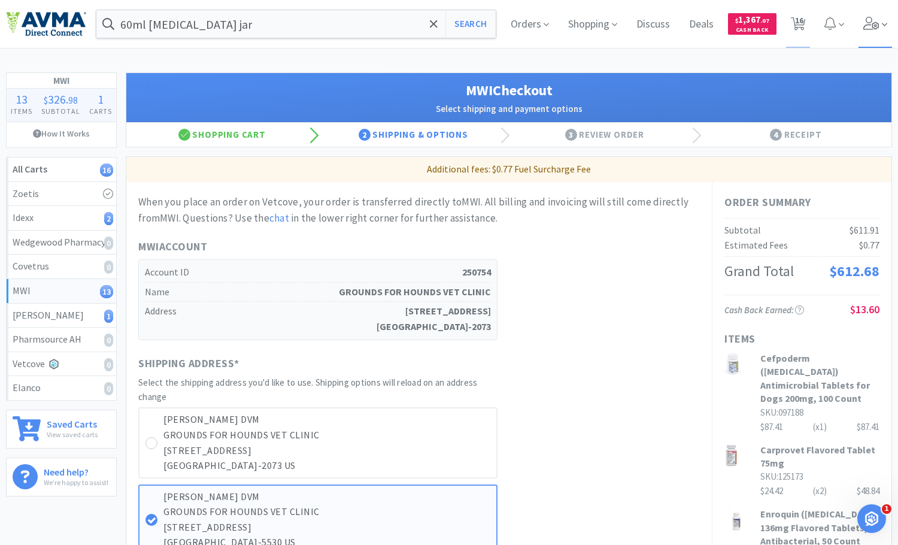
click at [873, 19] on icon at bounding box center [872, 23] width 17 height 13
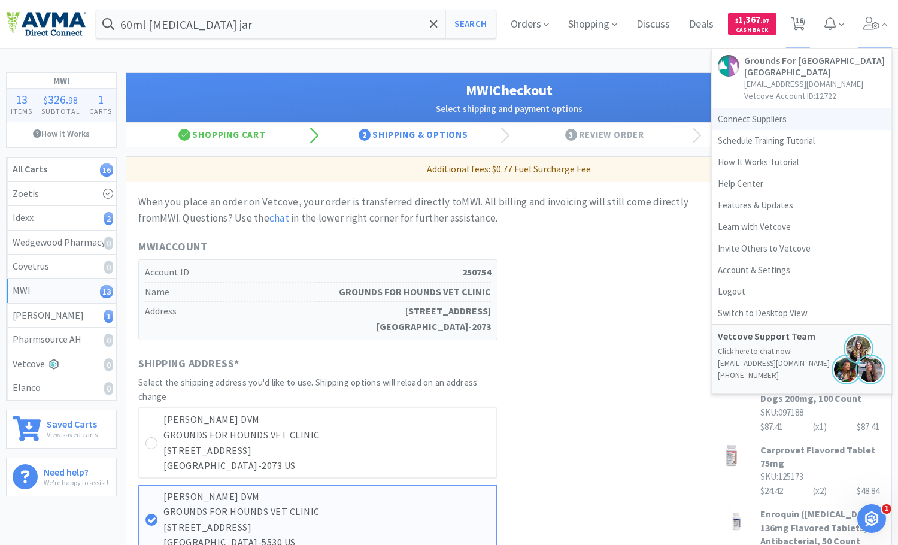
click at [768, 117] on link "Connect Suppliers" at bounding box center [802, 119] width 180 height 22
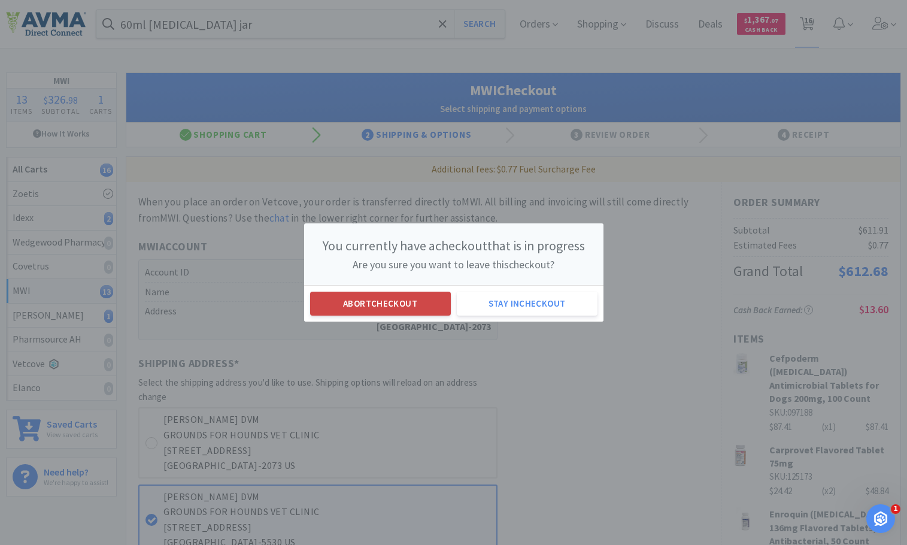
click at [350, 311] on button "Abort checkout" at bounding box center [380, 304] width 141 height 24
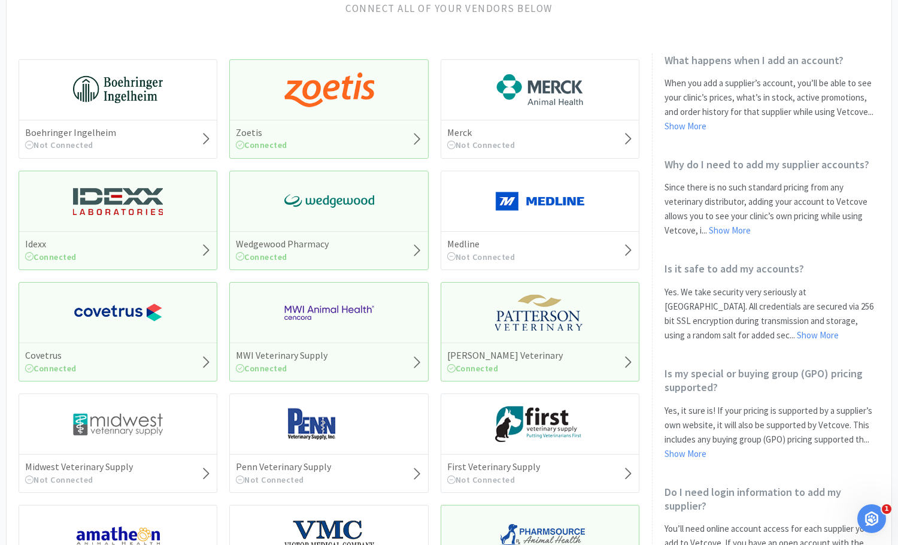
scroll to position [180, 0]
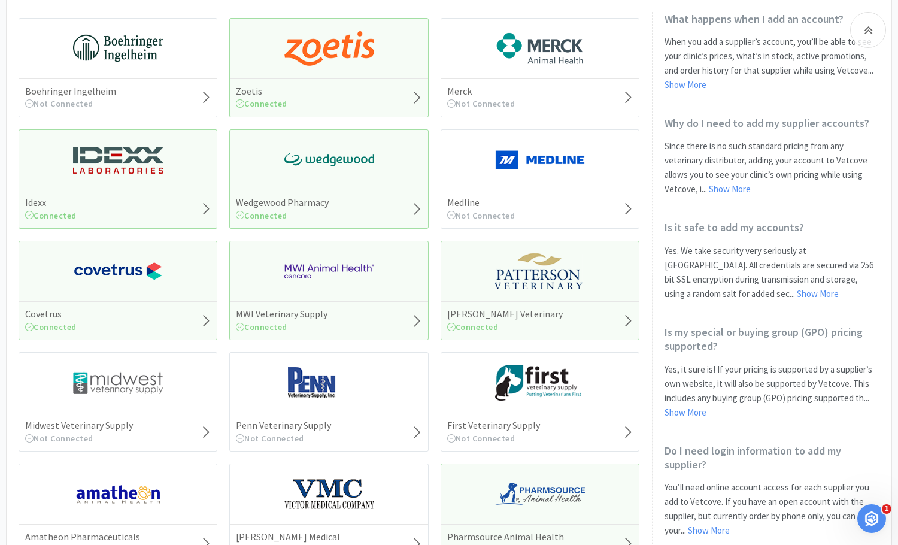
click at [355, 271] on img at bounding box center [329, 271] width 90 height 36
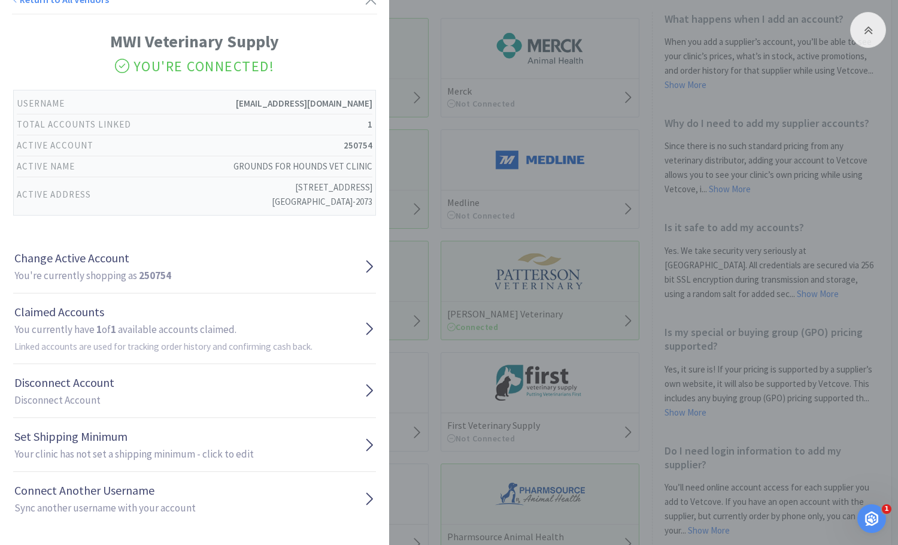
scroll to position [18, 0]
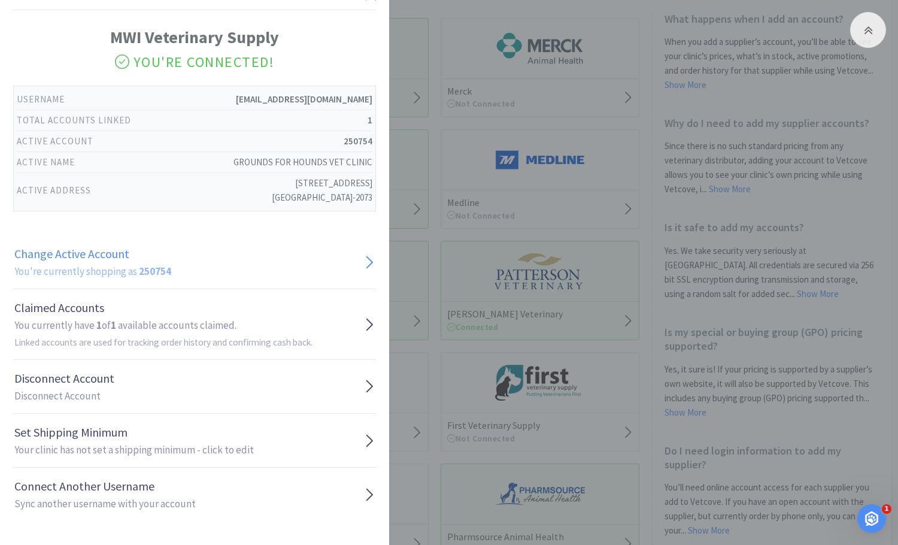
click at [293, 255] on link "Change Active Account You're currently shopping as 250754" at bounding box center [194, 262] width 363 height 54
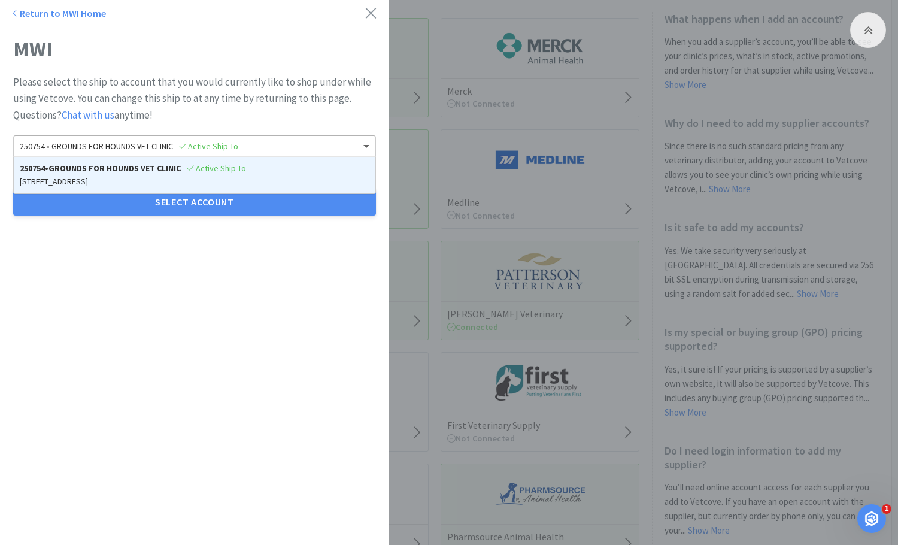
click at [365, 145] on span at bounding box center [368, 146] width 15 height 20
click at [362, 146] on span at bounding box center [368, 146] width 15 height 20
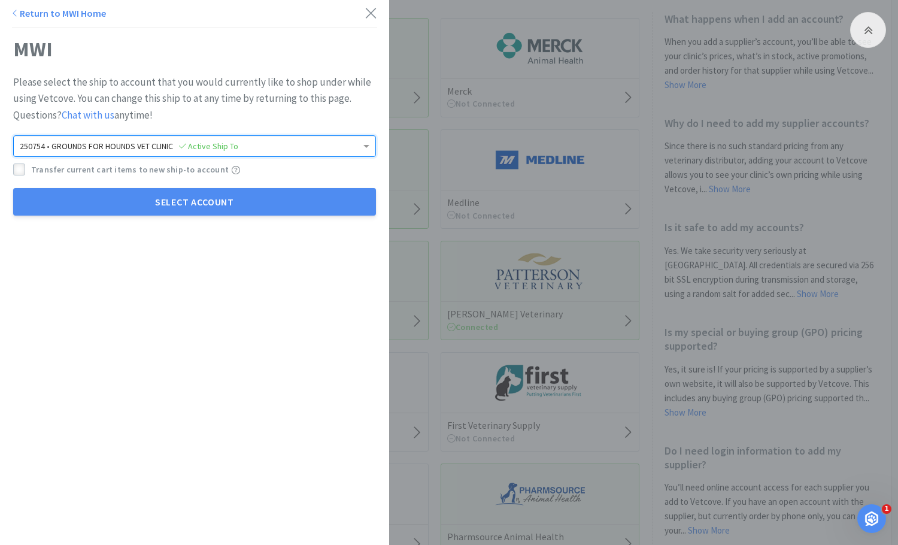
click at [19, 168] on icon at bounding box center [19, 170] width 8 height 8
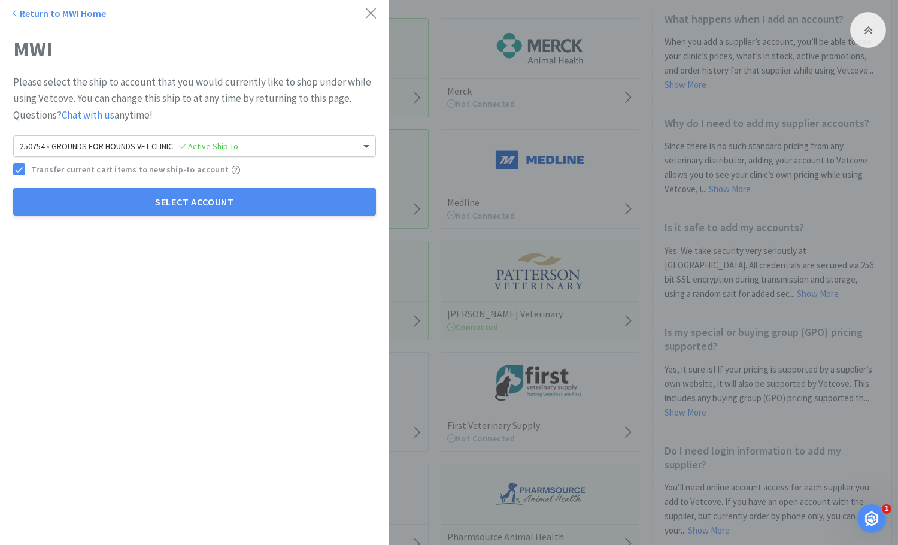
click at [362, 146] on span at bounding box center [368, 146] width 15 height 20
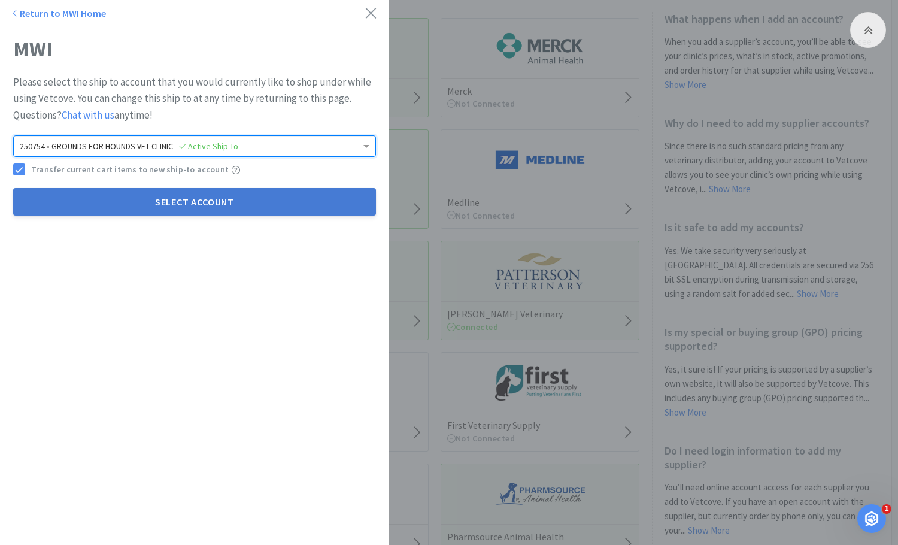
click at [261, 207] on button "Select Account" at bounding box center [194, 202] width 363 height 28
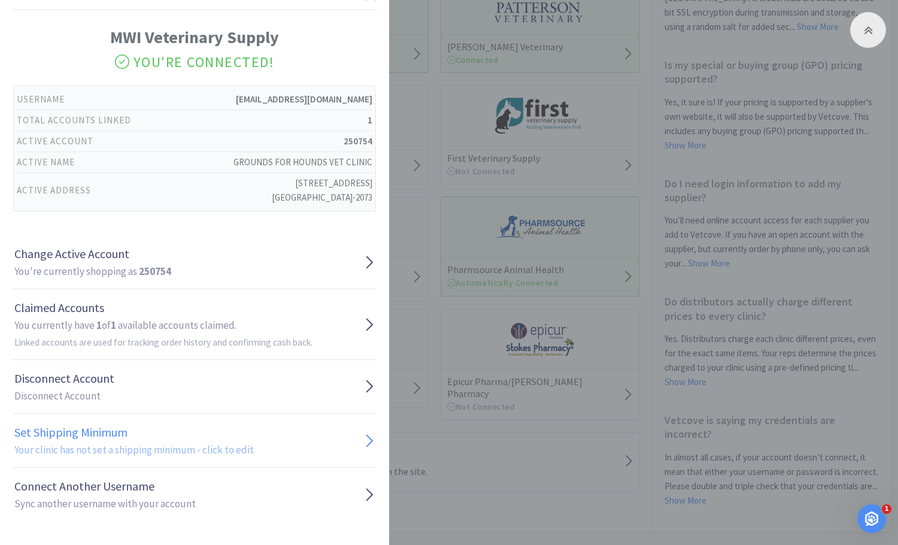
scroll to position [456, 0]
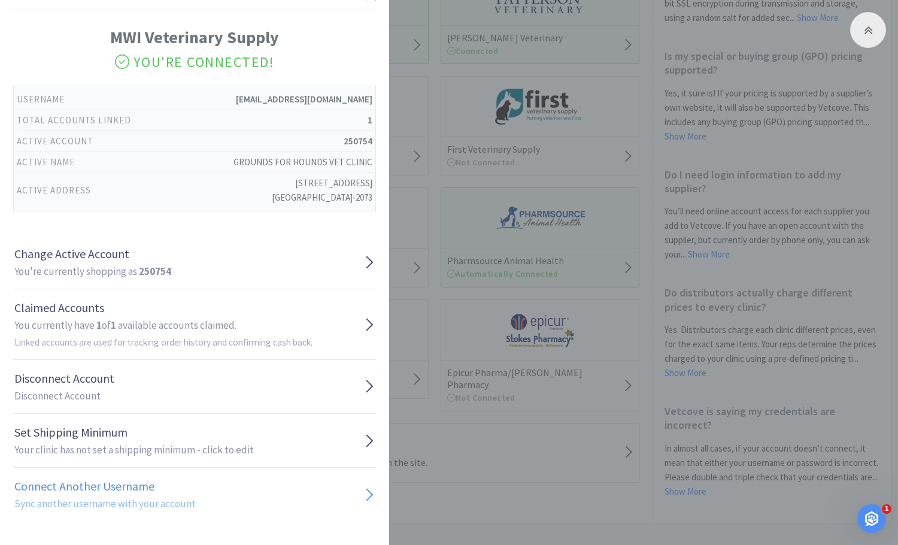
click at [293, 493] on link "Connect Another Username Sync another username with your account" at bounding box center [194, 494] width 363 height 53
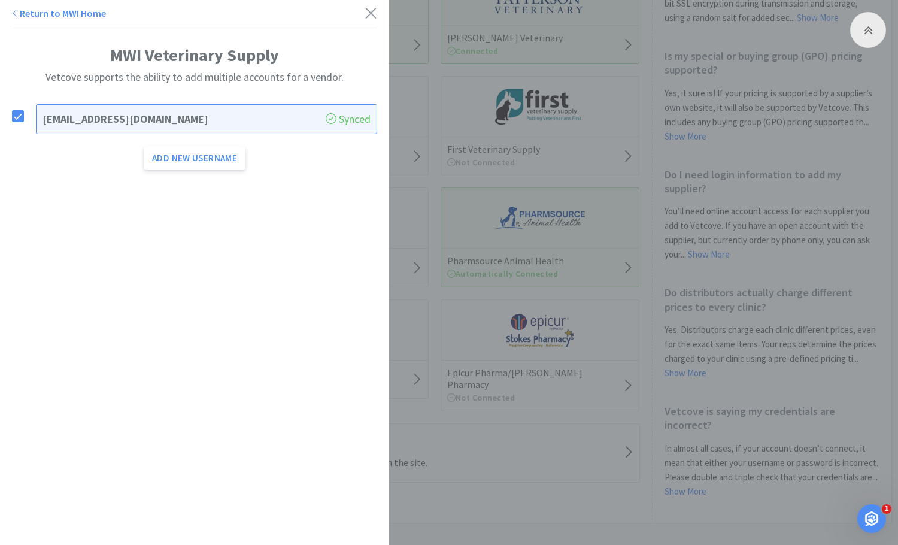
click at [15, 12] on icon at bounding box center [15, 13] width 6 height 10
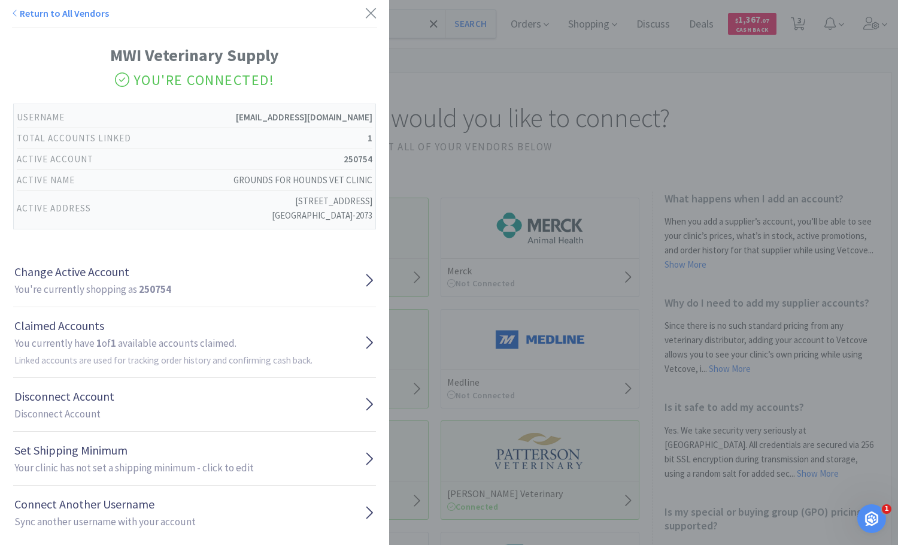
click at [489, 171] on div "Return to All Vendors MWI Veterinary Supply You're Connected! Username [EMAIL_A…" at bounding box center [449, 272] width 898 height 545
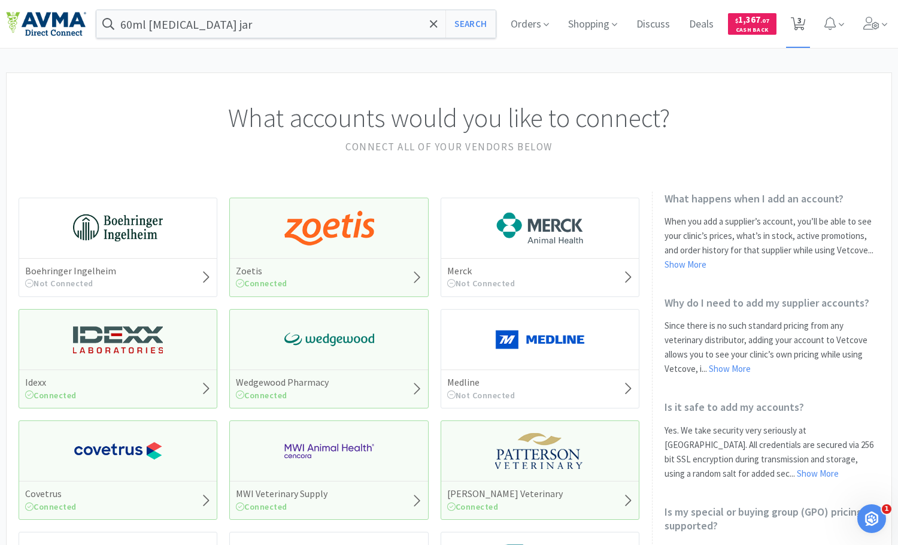
click at [796, 25] on icon at bounding box center [798, 23] width 15 height 13
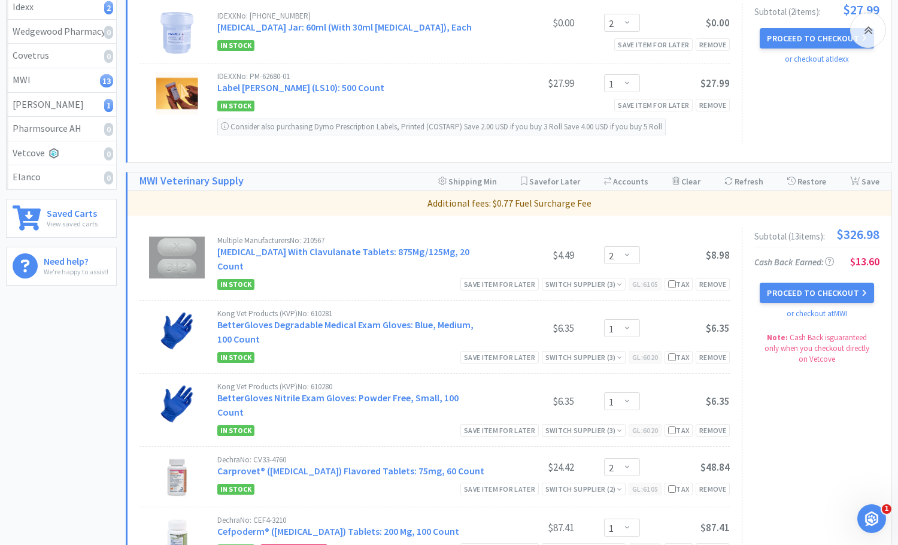
scroll to position [240, 0]
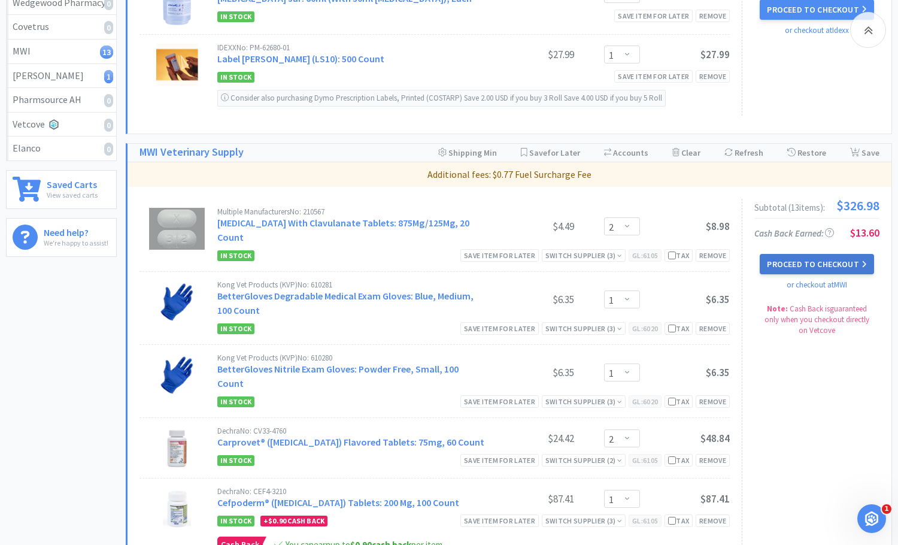
click at [837, 262] on button "Proceed to Checkout" at bounding box center [817, 264] width 114 height 20
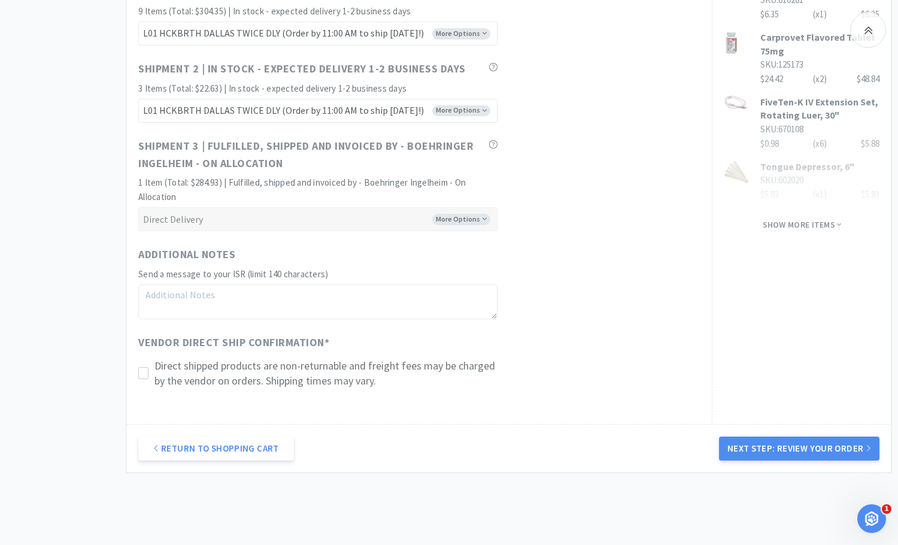
scroll to position [917, 0]
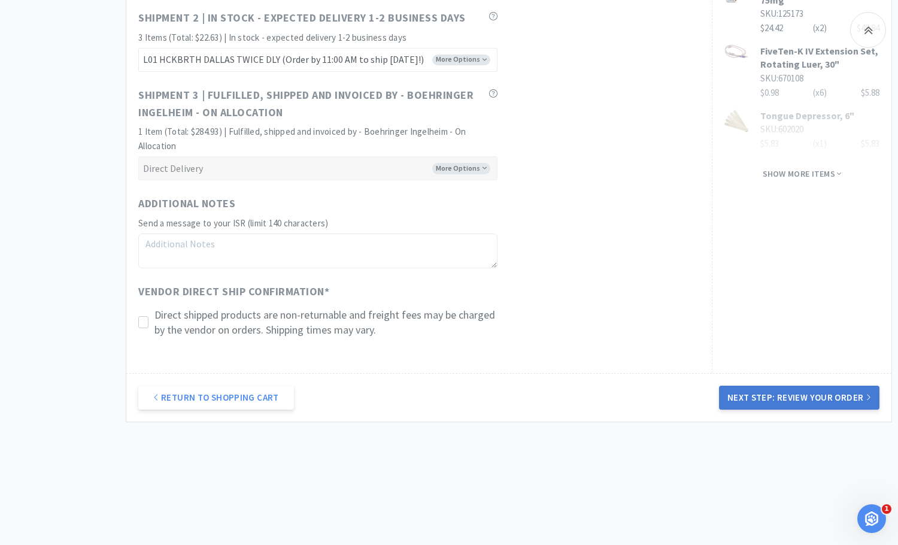
click at [757, 400] on button "Next Step: Review Your Order" at bounding box center [799, 398] width 160 height 24
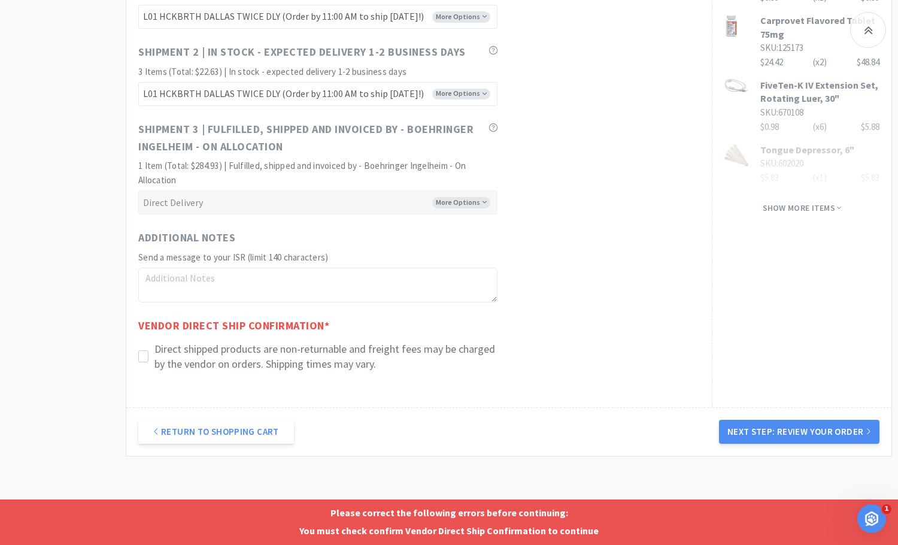
scroll to position [898, 0]
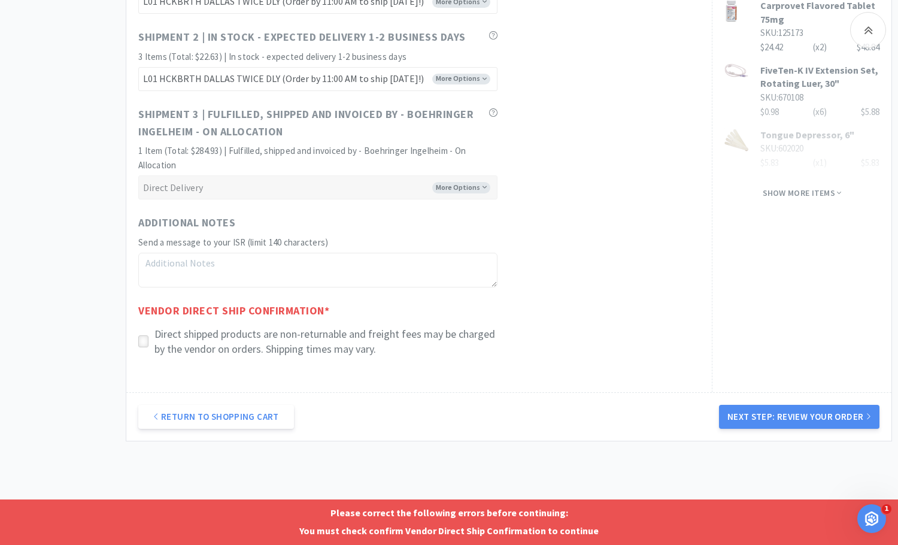
click at [140, 344] on icon at bounding box center [143, 341] width 9 height 9
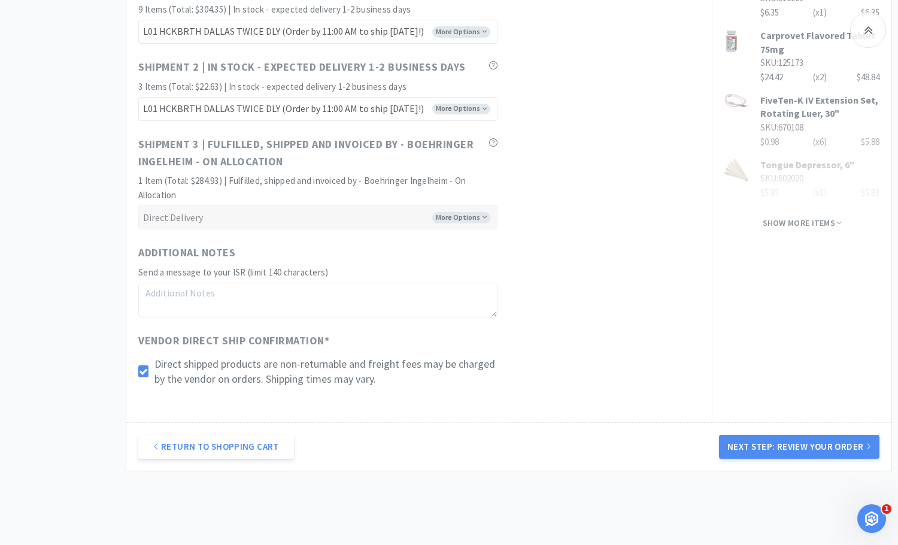
scroll to position [917, 0]
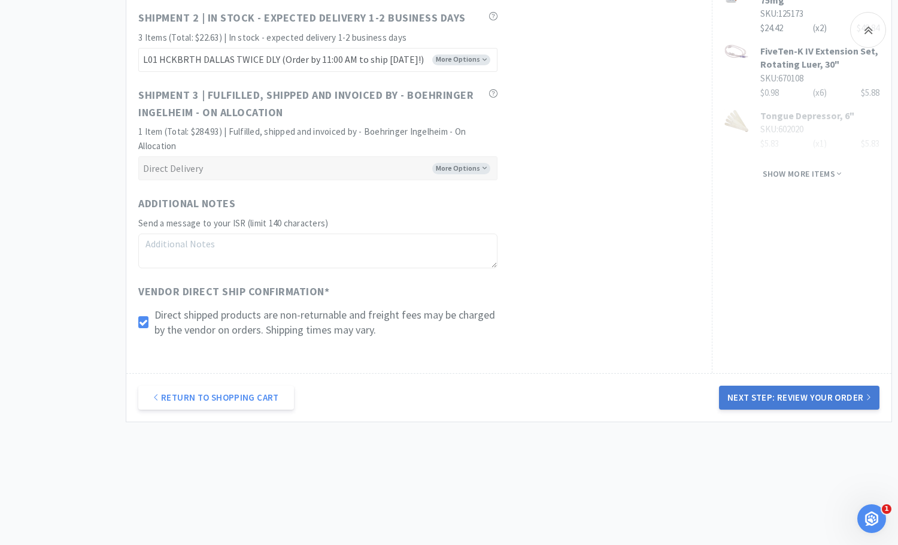
click at [808, 404] on button "Next Step: Review Your Order" at bounding box center [799, 398] width 160 height 24
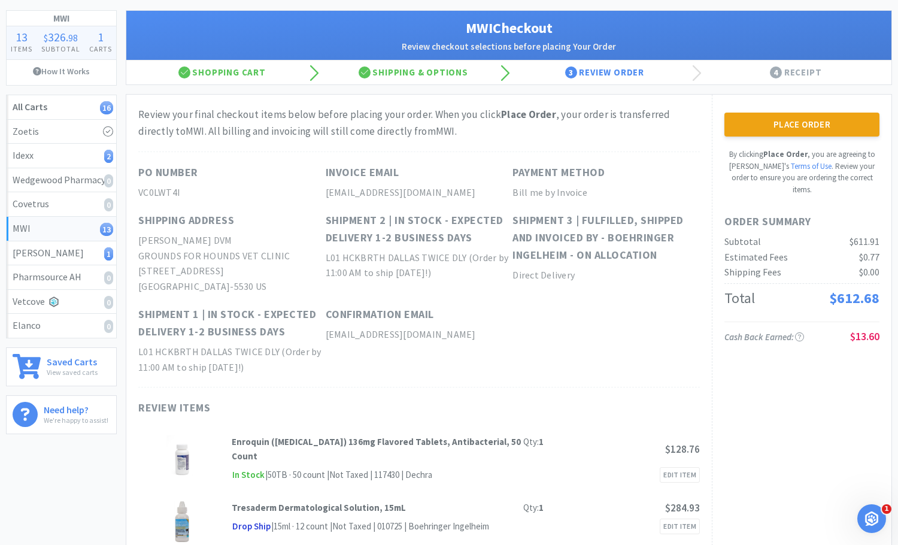
scroll to position [0, 0]
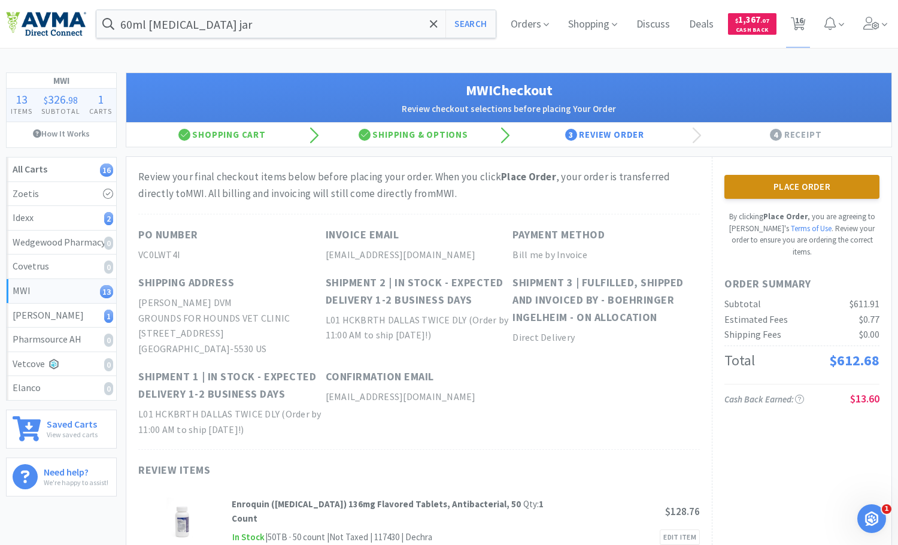
click at [777, 188] on button "Place Order" at bounding box center [802, 187] width 155 height 24
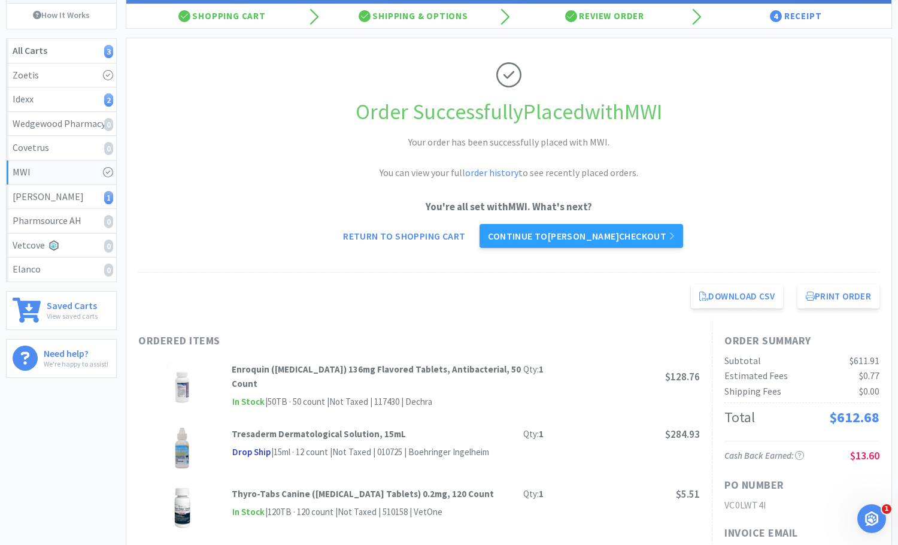
scroll to position [120, 0]
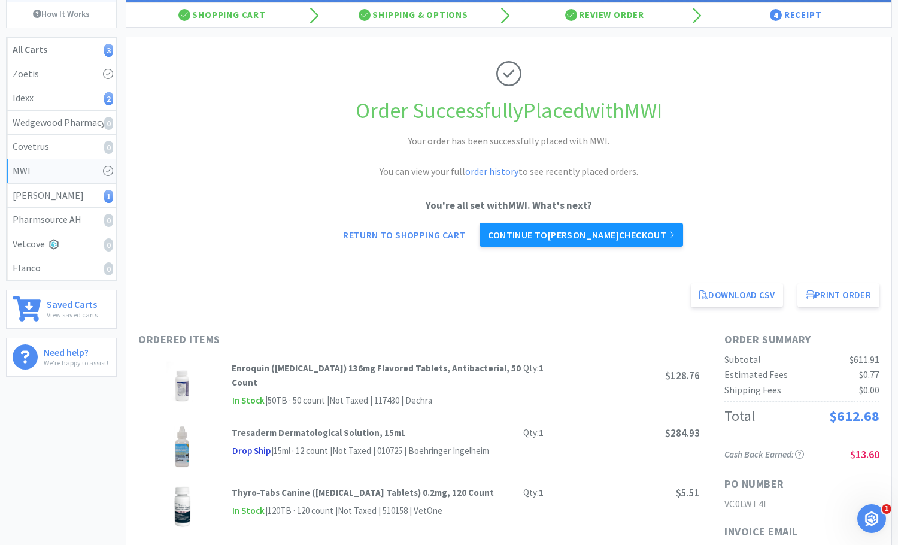
click at [613, 233] on link "Continue to [PERSON_NAME] checkout" at bounding box center [581, 235] width 203 height 24
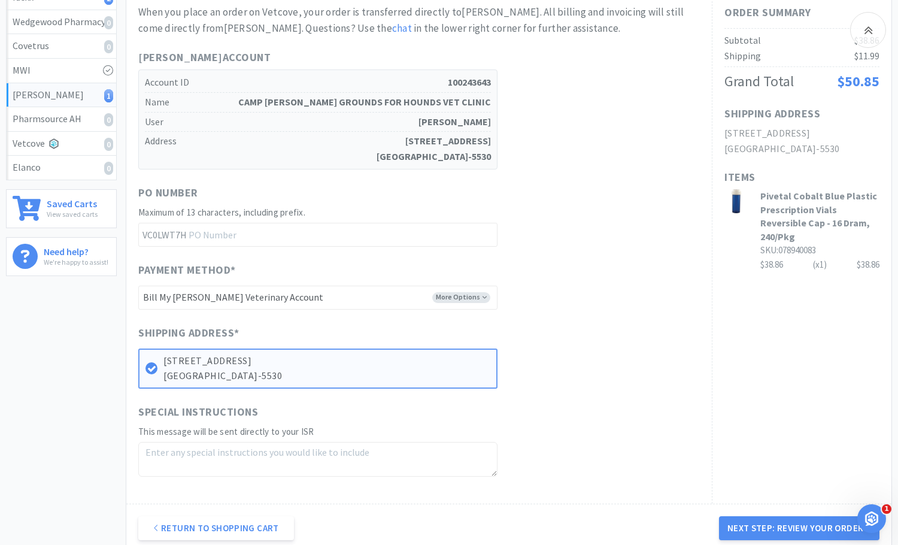
scroll to position [335, 0]
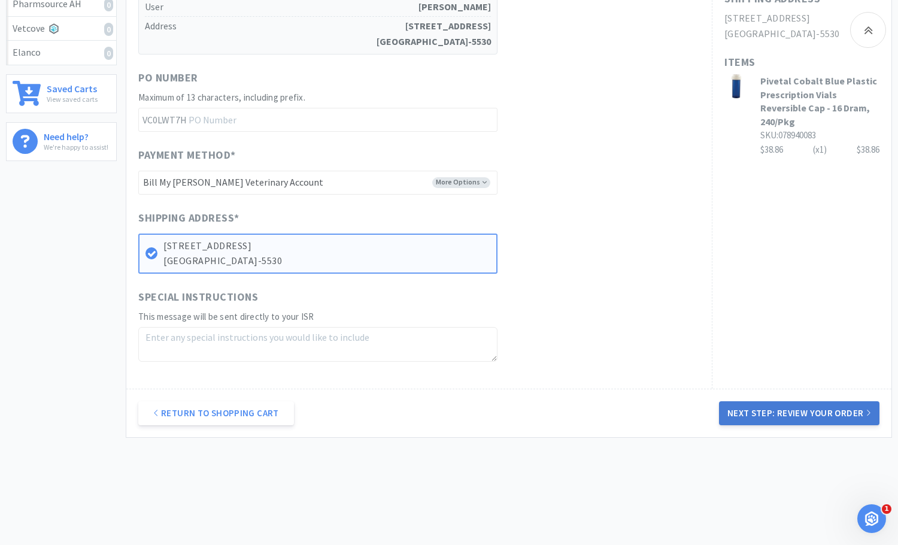
click at [765, 401] on button "Next Step: Review Your Order" at bounding box center [799, 413] width 160 height 24
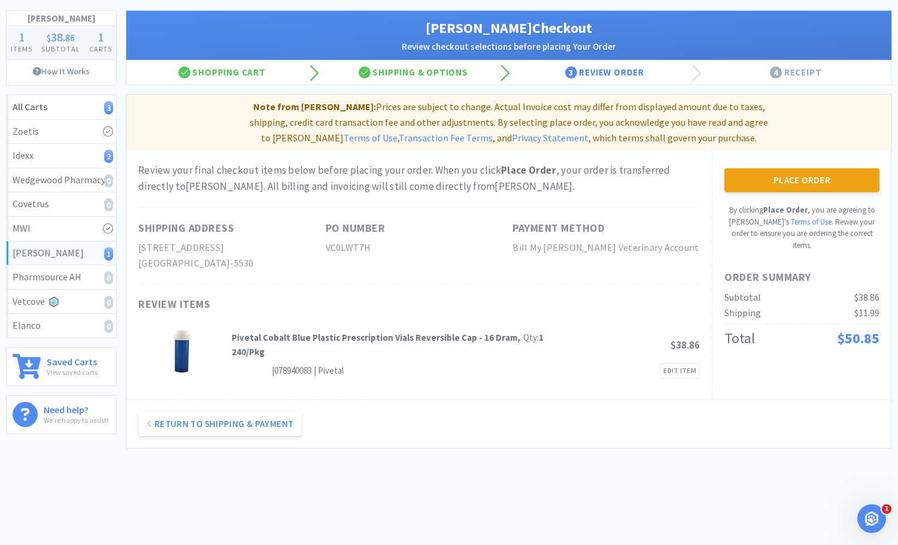
scroll to position [0, 0]
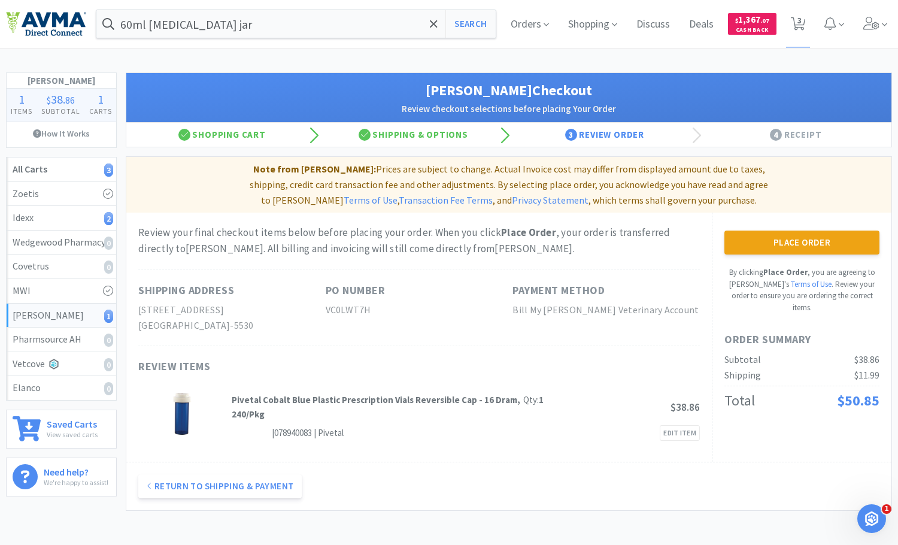
click at [790, 231] on button "Place Order" at bounding box center [802, 243] width 155 height 24
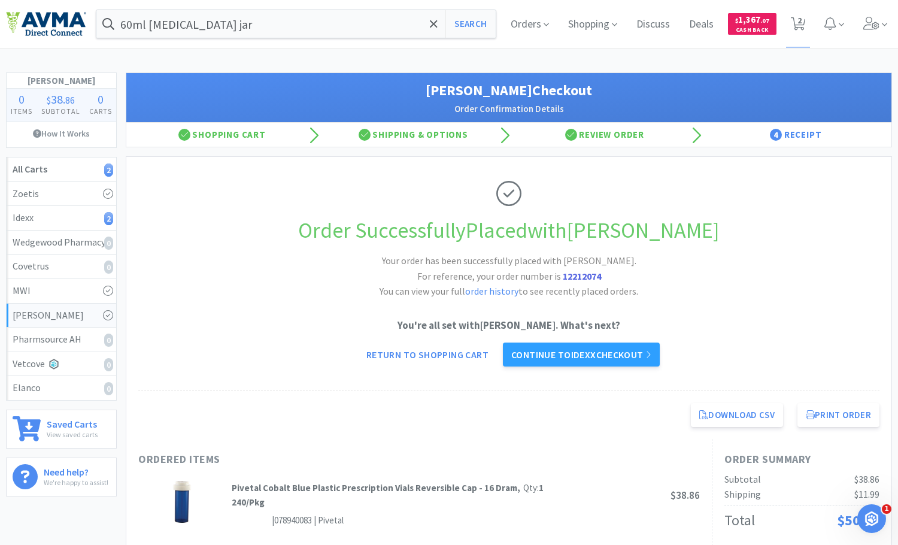
click at [641, 356] on link "Continue to Idexx checkout" at bounding box center [581, 355] width 157 height 24
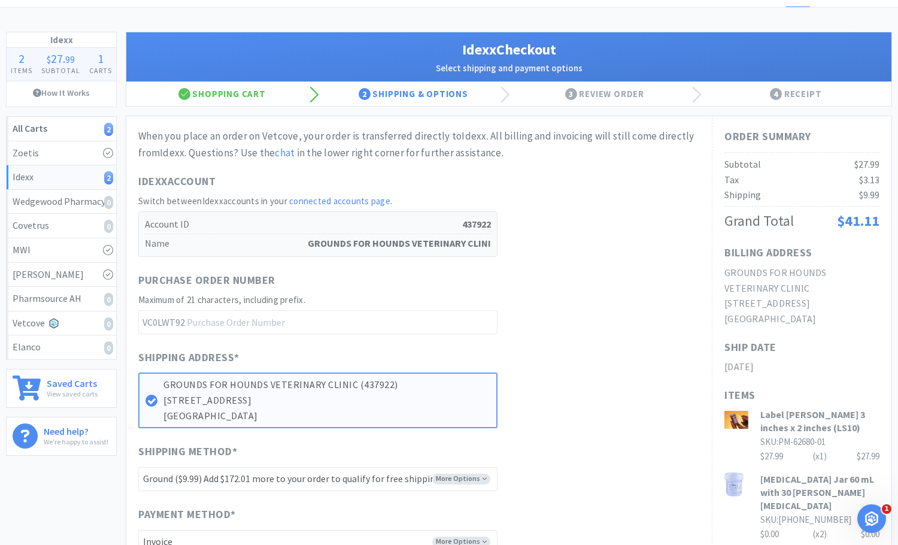
scroll to position [60, 0]
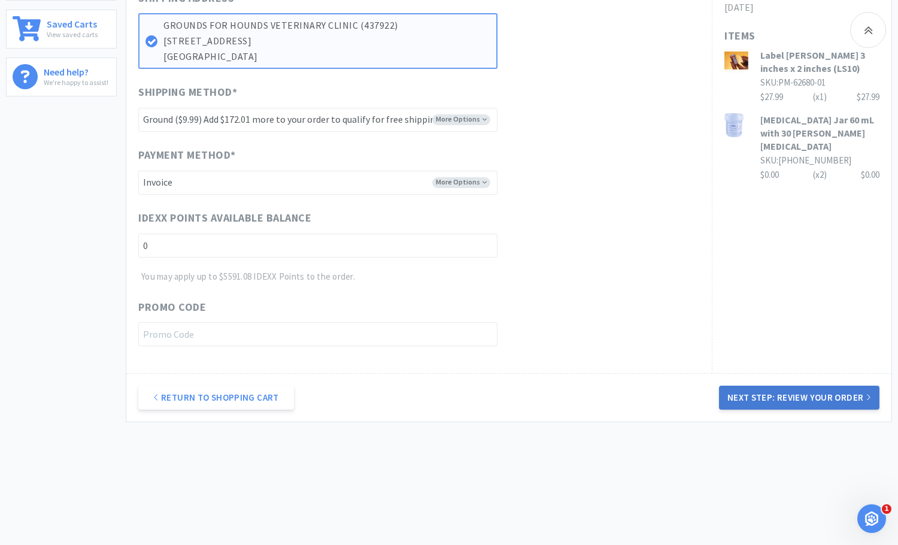
click at [786, 399] on button "Next Step: Review Your Order" at bounding box center [799, 398] width 160 height 24
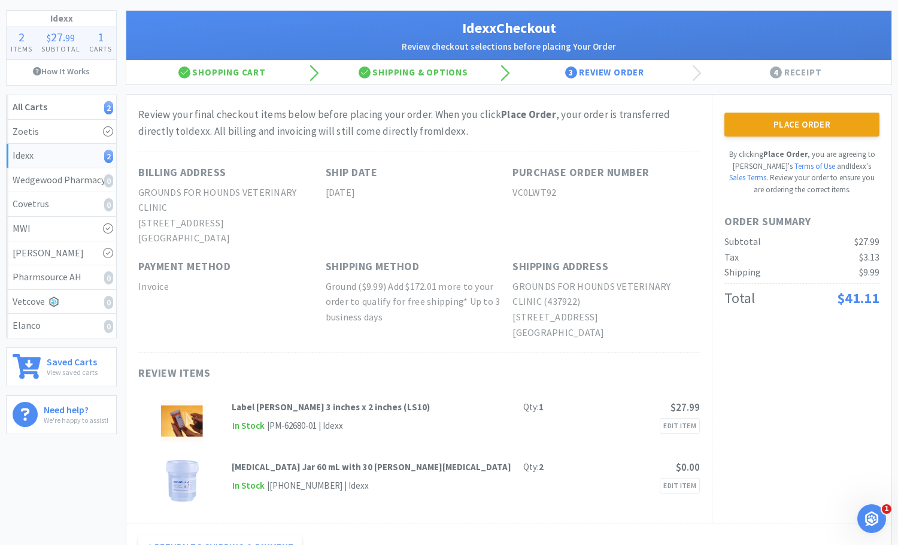
scroll to position [0, 0]
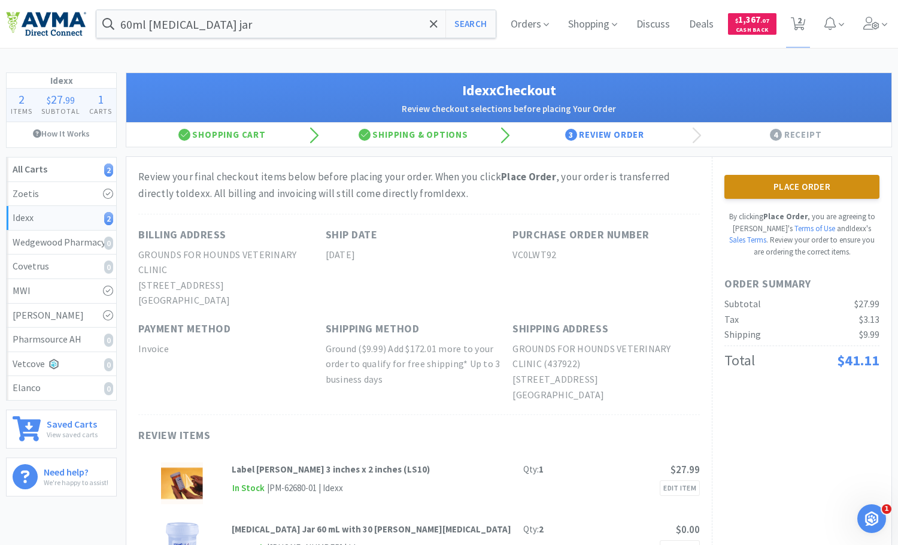
click at [804, 189] on button "Place Order" at bounding box center [802, 187] width 155 height 24
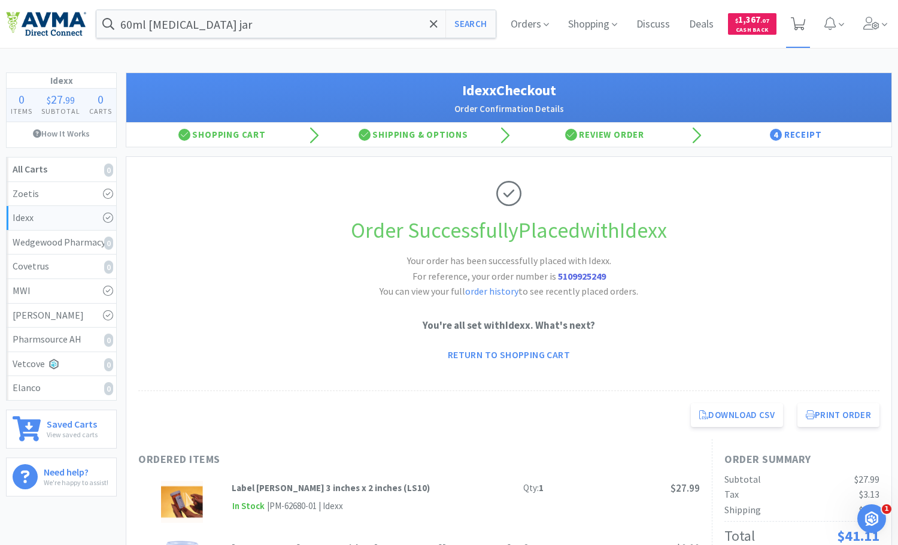
click at [796, 19] on icon at bounding box center [798, 23] width 15 height 13
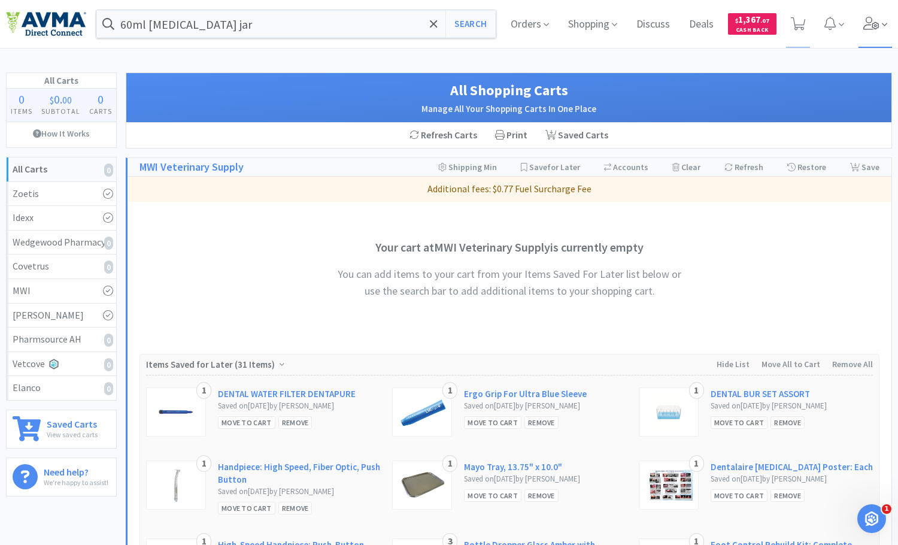
click at [881, 23] on span at bounding box center [876, 24] width 34 height 48
